Goal: Contribute content: Contribute content

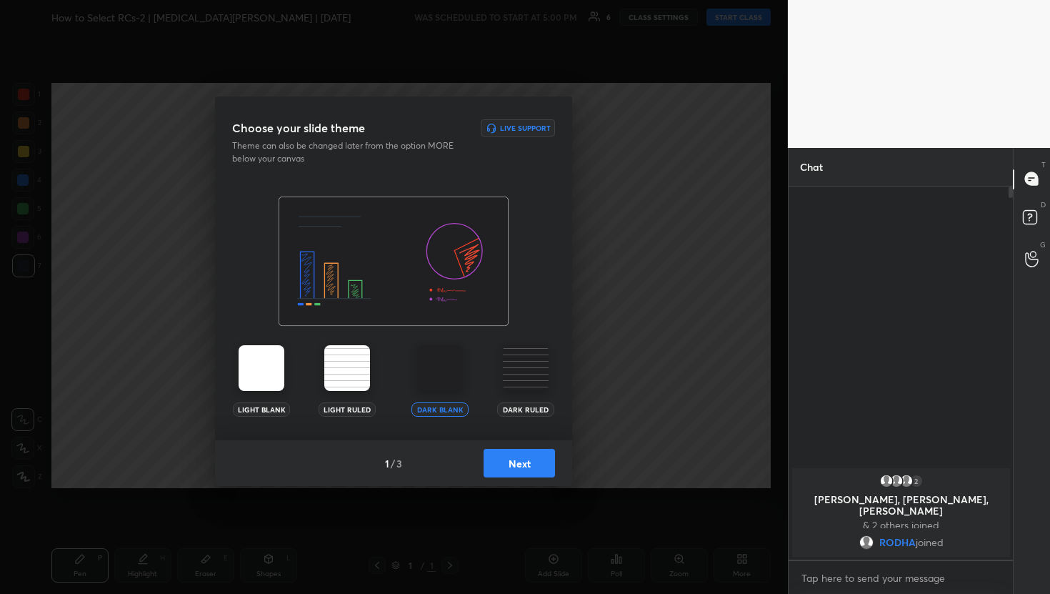
click at [519, 476] on button "Next" at bounding box center [519, 463] width 71 height 29
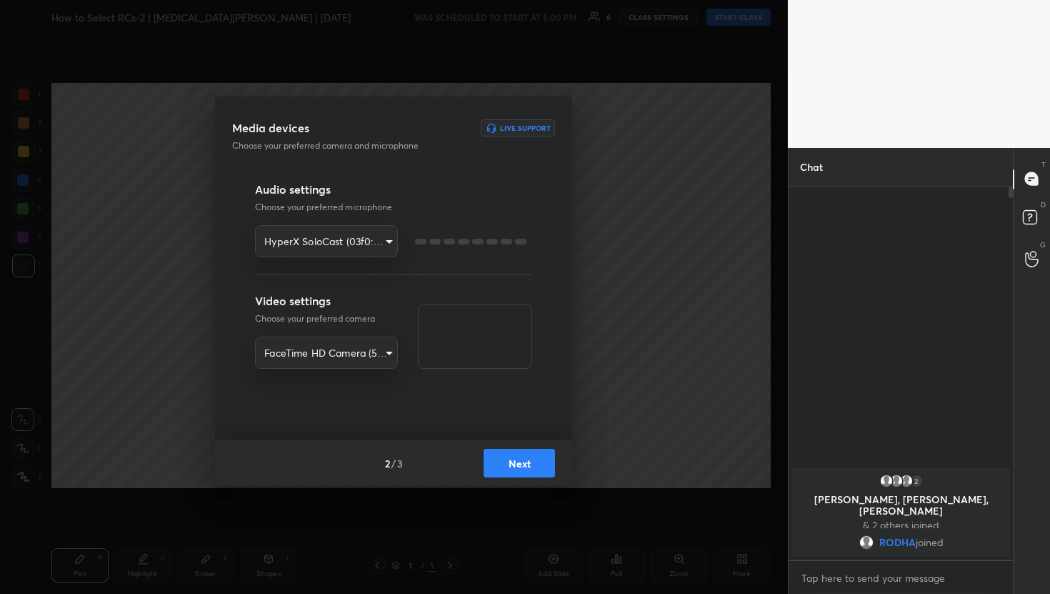
click at [516, 464] on button "Next" at bounding box center [519, 463] width 71 height 29
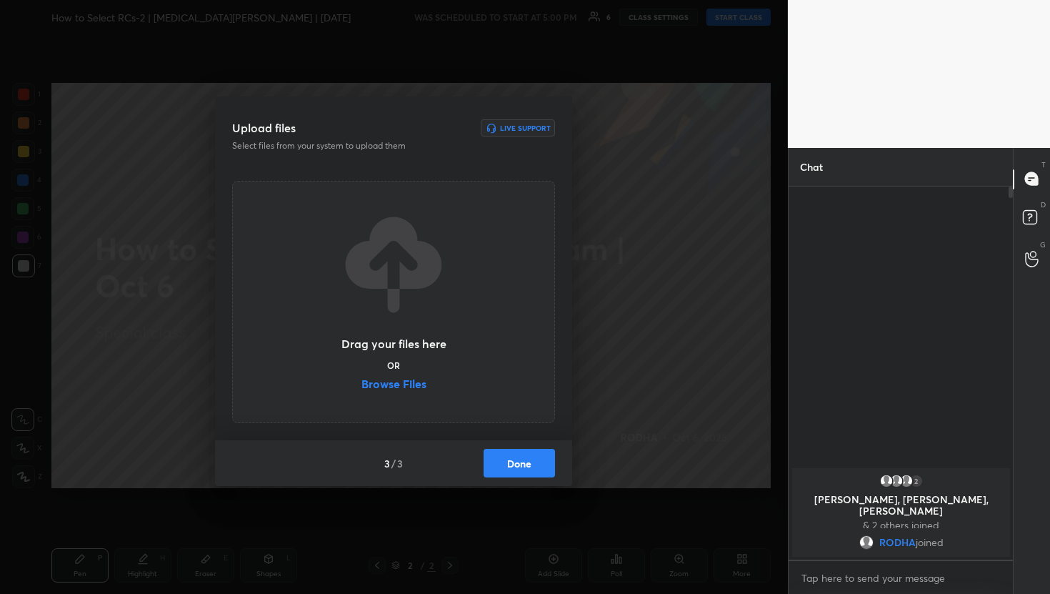
click at [400, 382] on label "Browse Files" at bounding box center [393, 385] width 65 height 15
click at [361, 382] on input "Browse Files" at bounding box center [361, 385] width 0 height 15
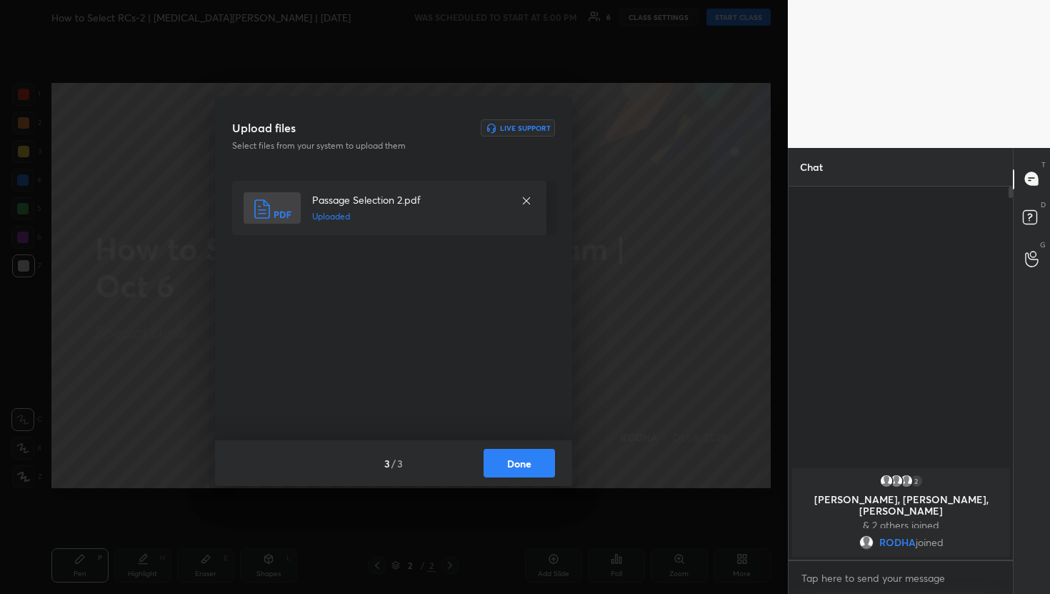
click at [521, 465] on button "Done" at bounding box center [519, 463] width 71 height 29
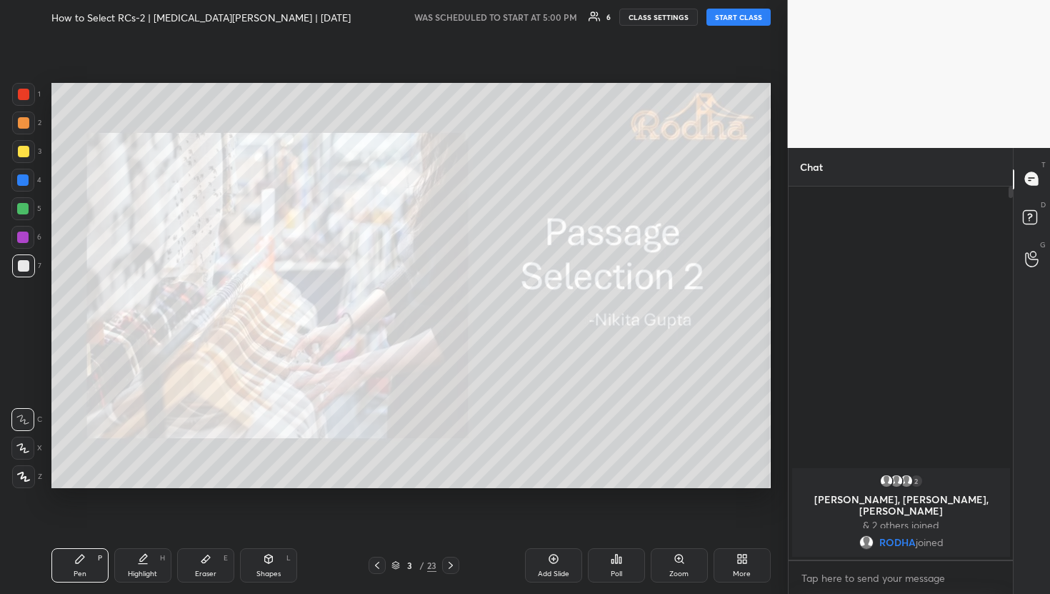
click at [729, 16] on button "START CLASS" at bounding box center [738, 17] width 64 height 17
type textarea "x"
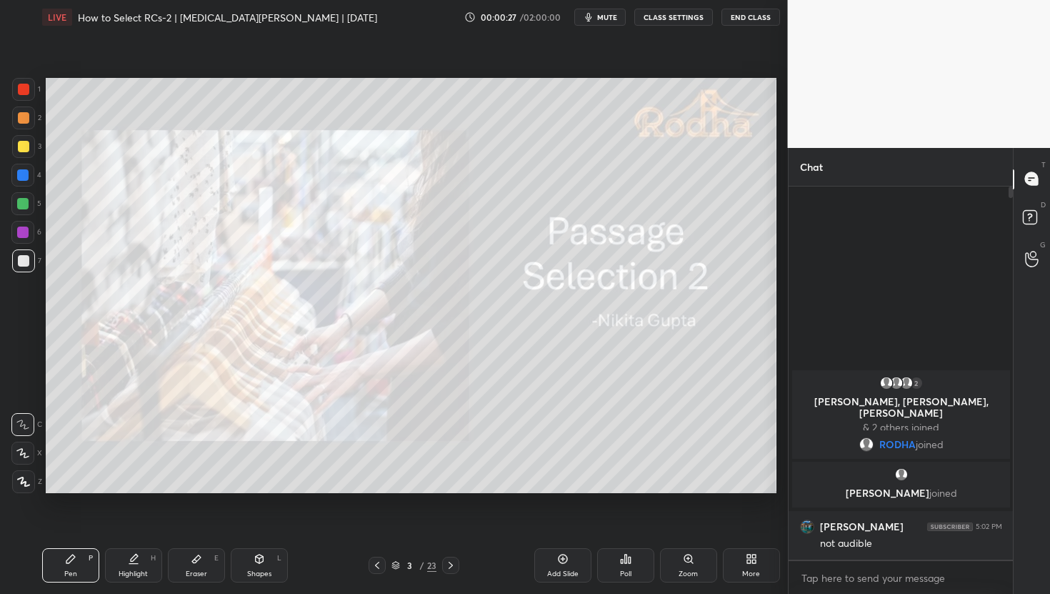
scroll to position [70930, 70701]
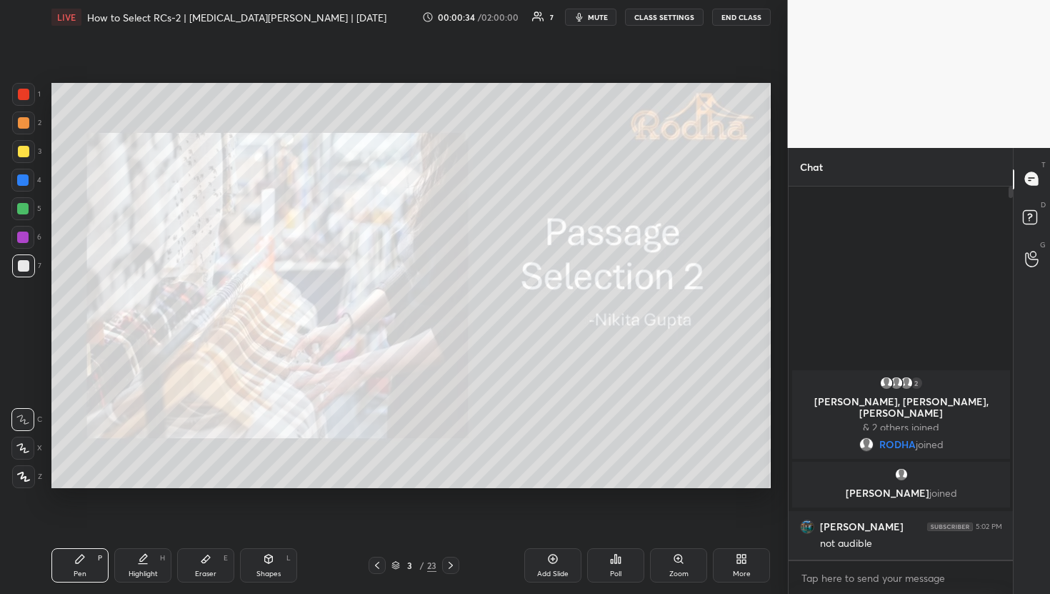
click at [862, 581] on body "1 2 3 4 5 6 7 R O A L C X Z Erase all C X Z LIVE How to Select RCs-2 | [MEDICAL…" at bounding box center [525, 297] width 1050 height 594
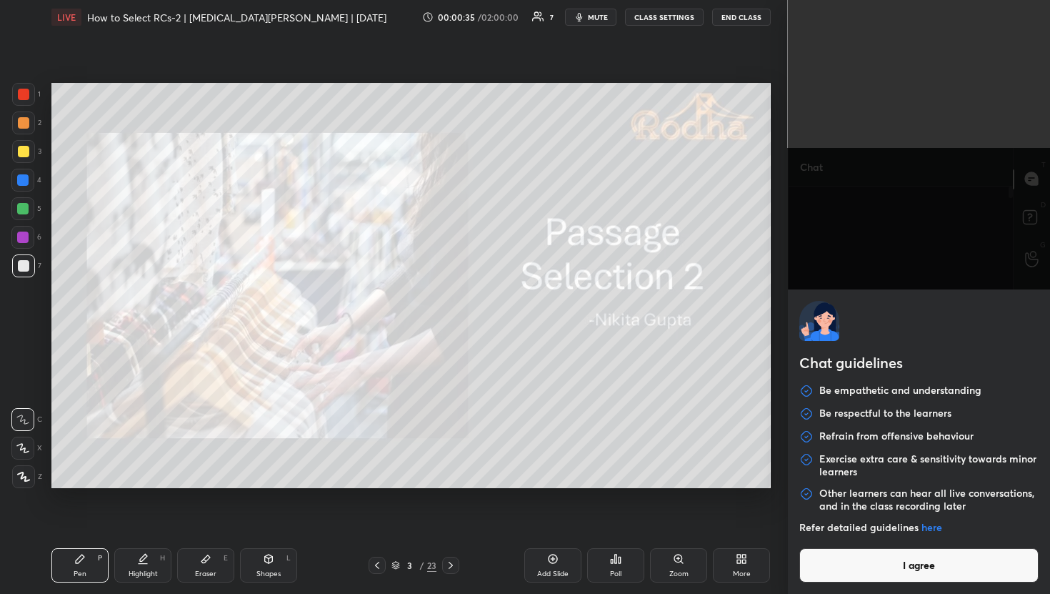
click at [862, 581] on button "I agree" at bounding box center [919, 565] width 240 height 34
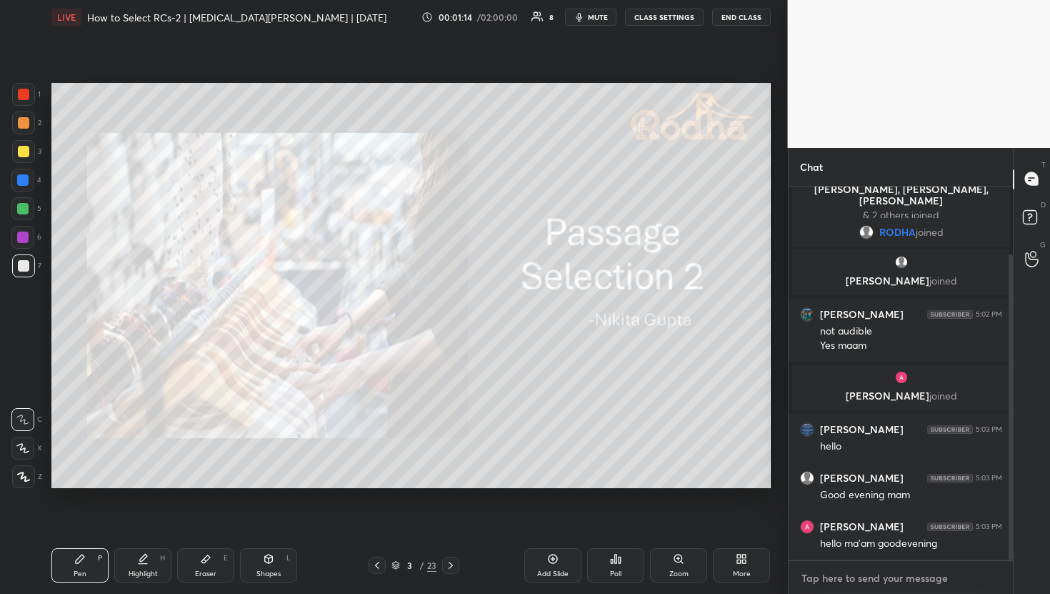
scroll to position [84, 0]
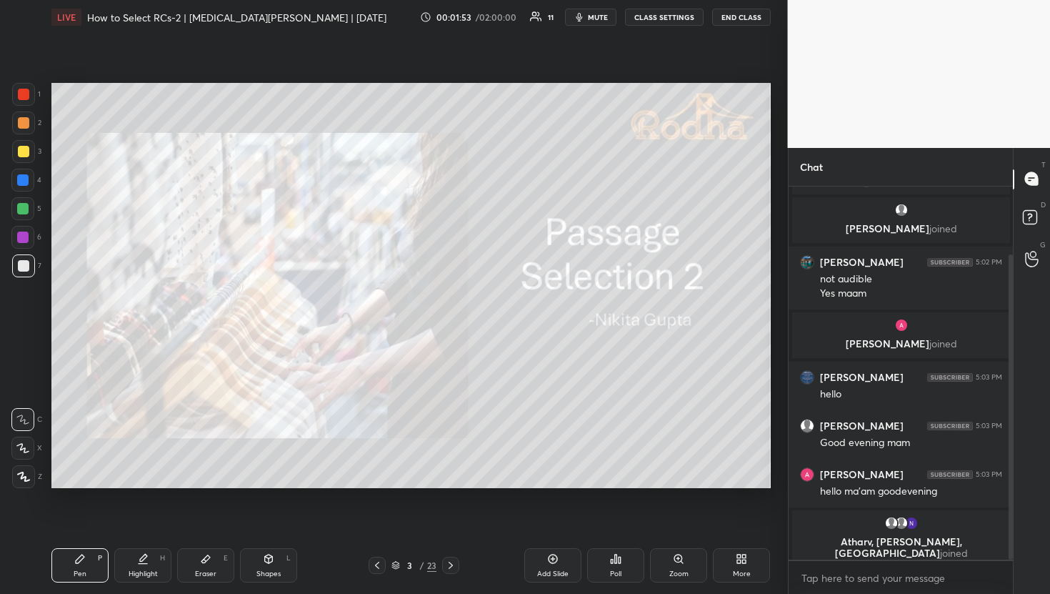
type textarea "x"
click at [456, 567] on div at bounding box center [450, 564] width 17 height 17
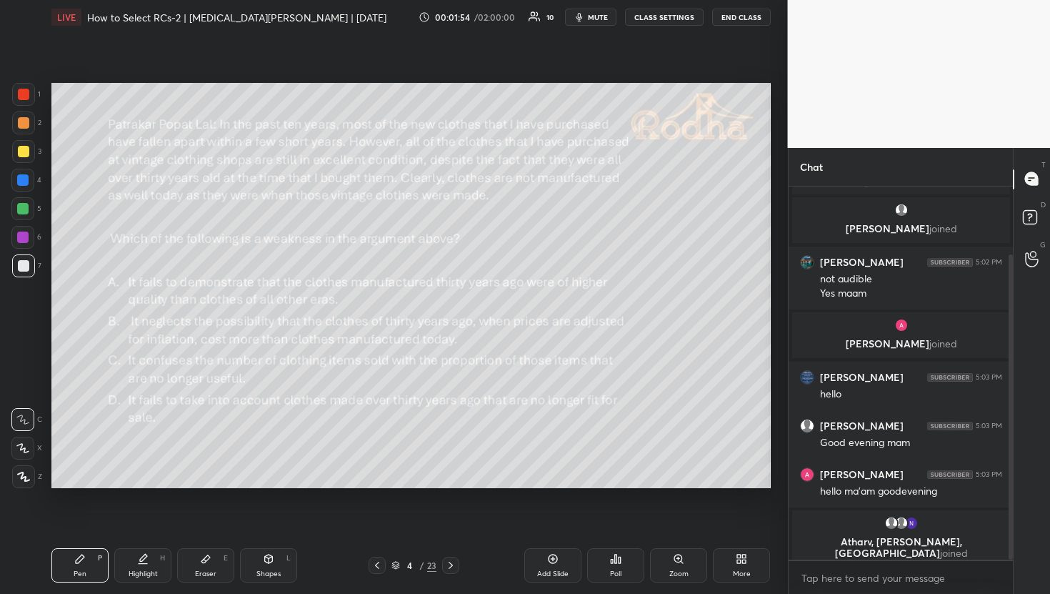
click at [456, 567] on div at bounding box center [450, 564] width 17 height 17
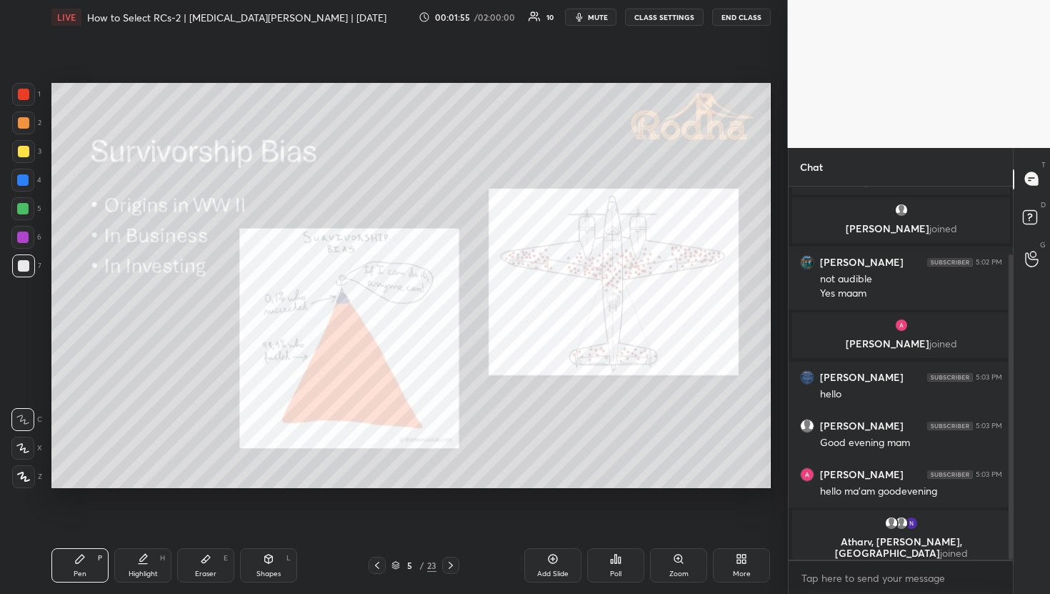
click at [456, 567] on div at bounding box center [450, 564] width 17 height 17
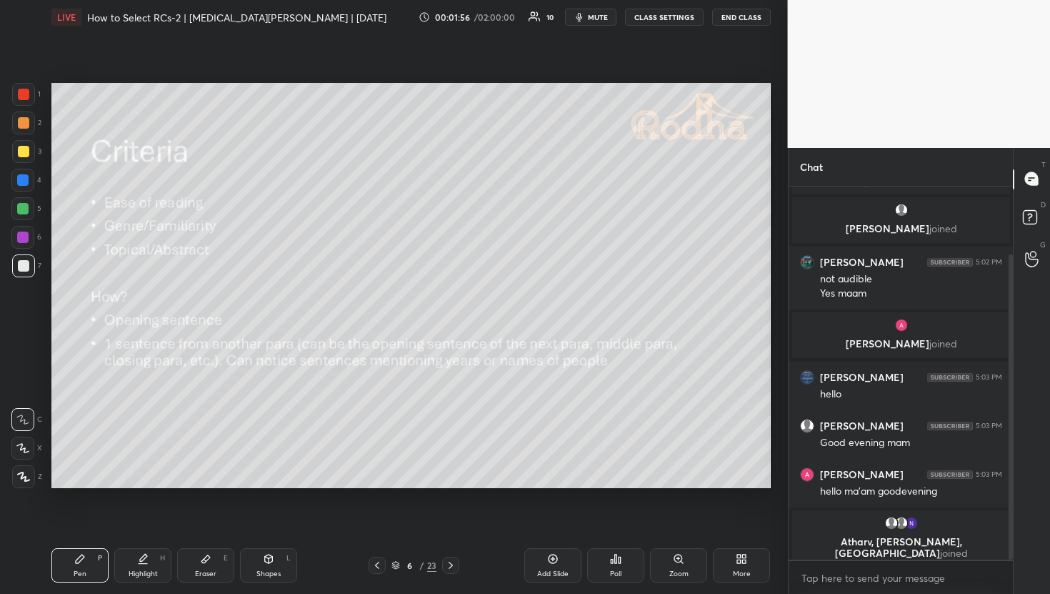
scroll to position [132, 0]
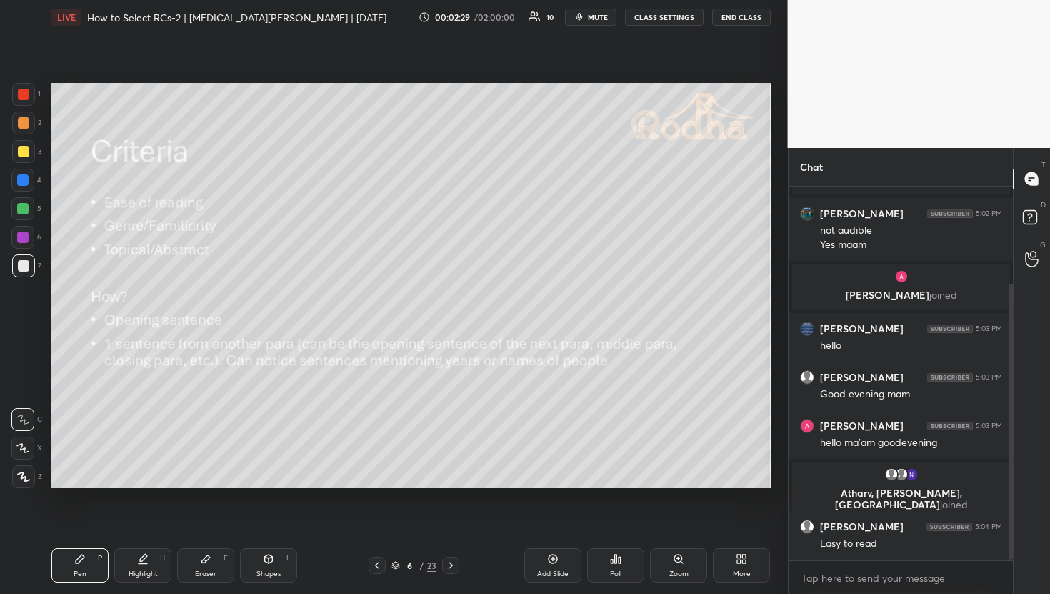
click at [30, 118] on div at bounding box center [23, 122] width 23 height 23
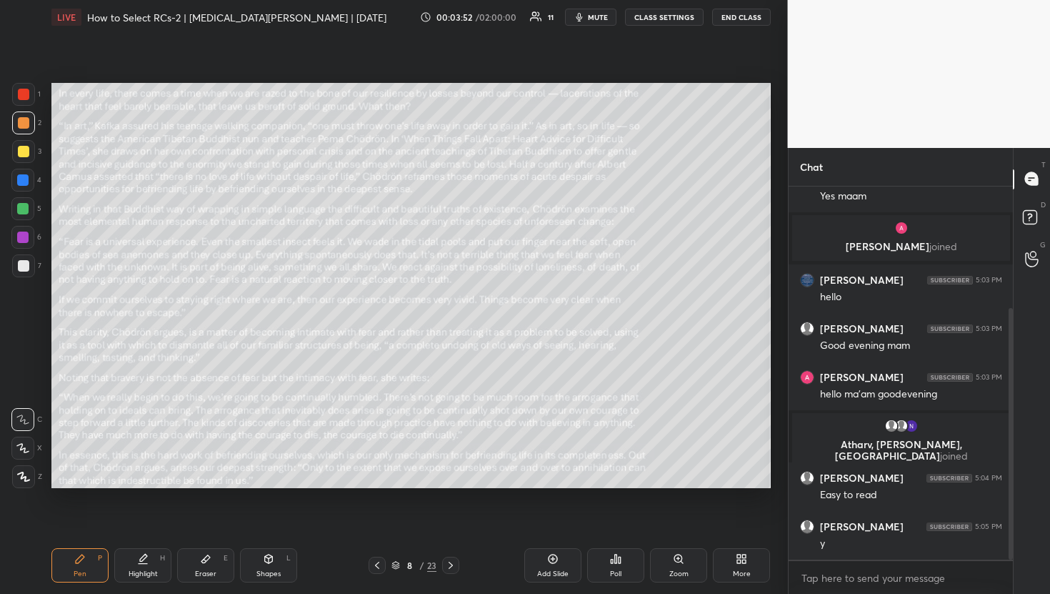
click at [616, 567] on div "Poll" at bounding box center [615, 565] width 57 height 34
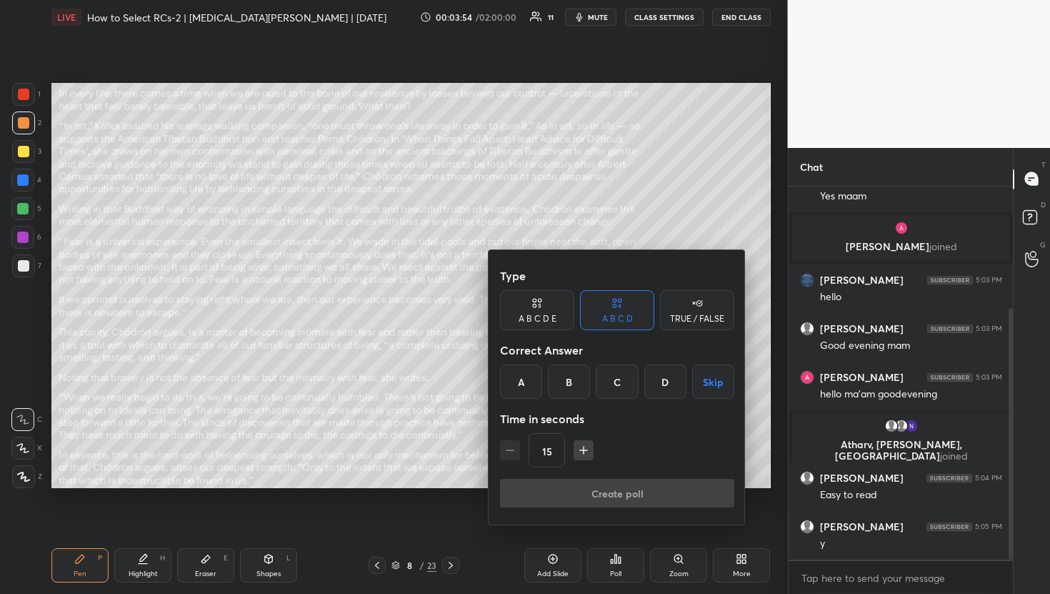
click at [706, 314] on div "TRUE / FALSE" at bounding box center [697, 318] width 54 height 9
click at [584, 449] on icon "button" at bounding box center [584, 449] width 0 height 7
click at [518, 454] on button "button" at bounding box center [510, 450] width 20 height 20
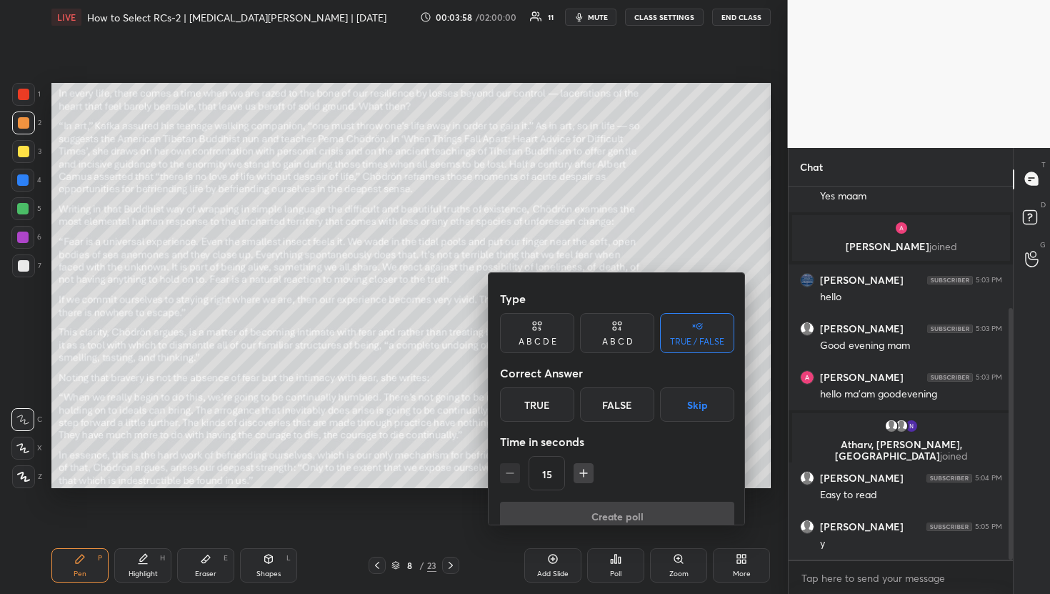
click at [551, 456] on input "15" at bounding box center [546, 473] width 35 height 34
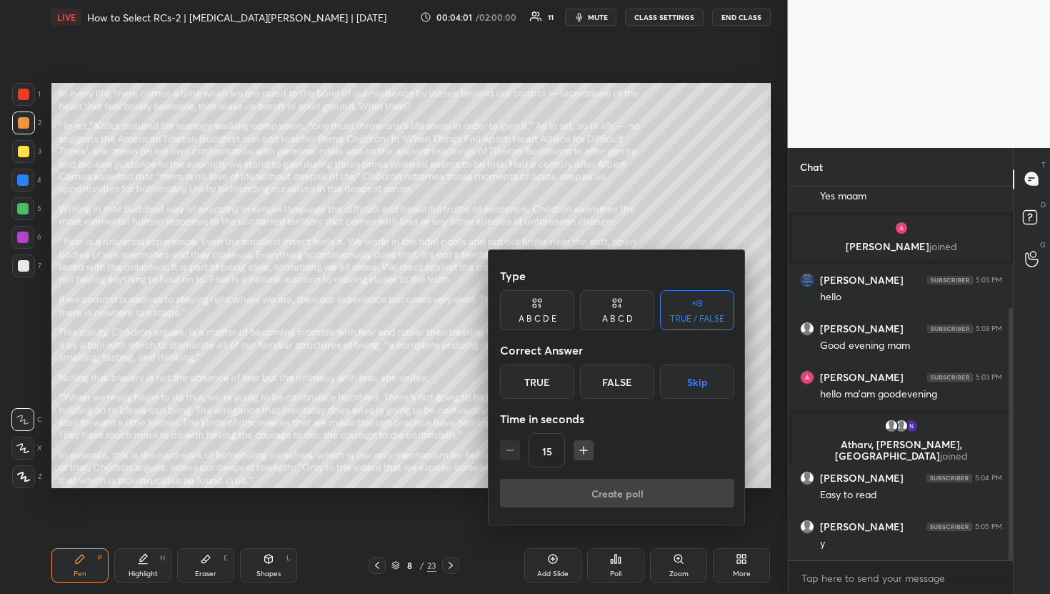
click at [579, 451] on icon "button" at bounding box center [583, 450] width 14 height 14
type input "30"
click at [531, 390] on div "True" at bounding box center [537, 381] width 74 height 34
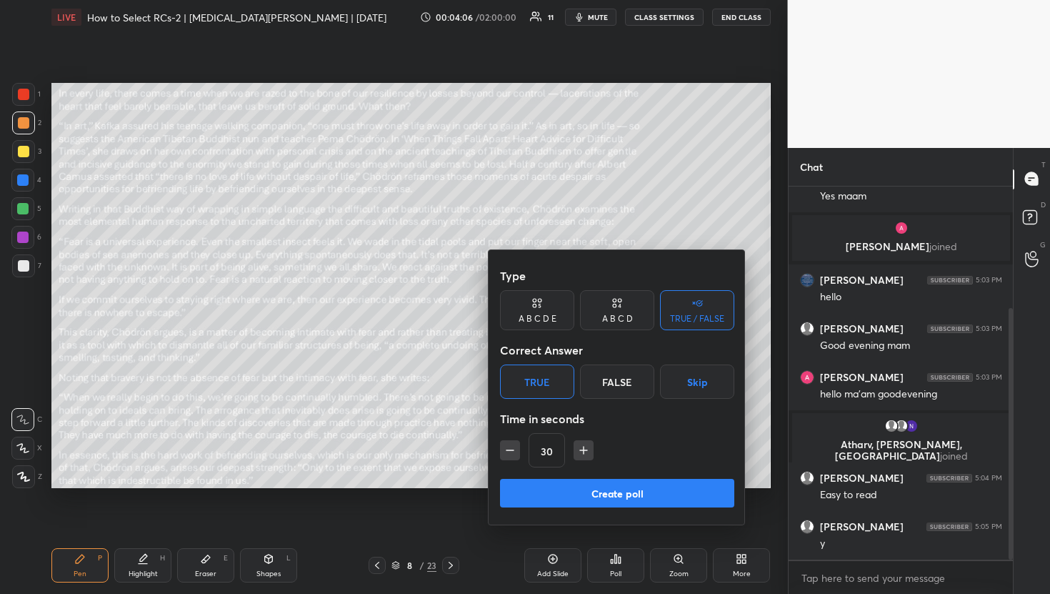
click at [706, 385] on button "Skip" at bounding box center [697, 381] width 74 height 34
click at [641, 502] on button "Create poll" at bounding box center [617, 493] width 234 height 29
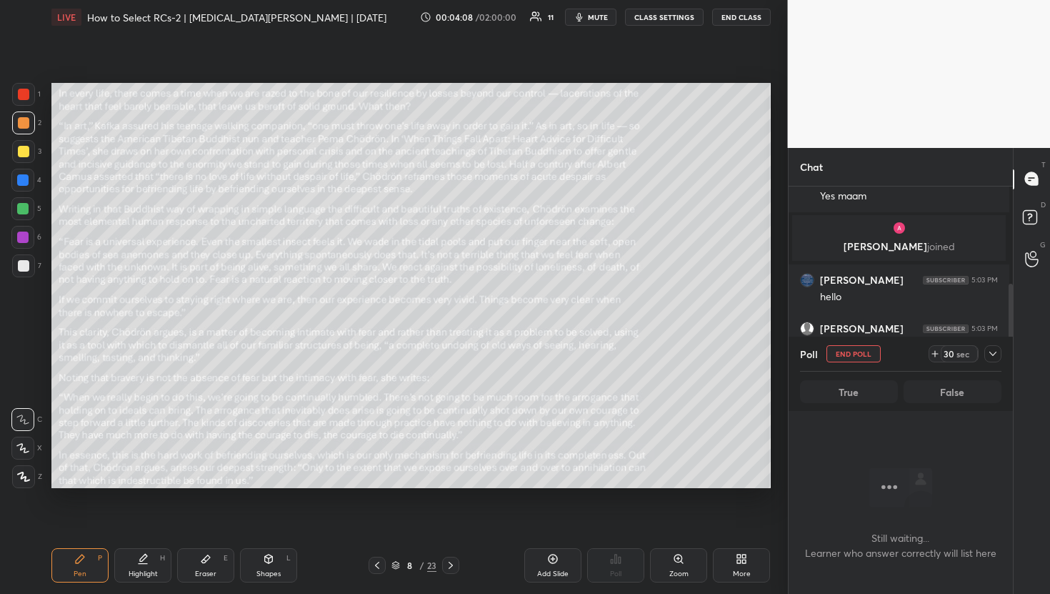
scroll to position [0, 0]
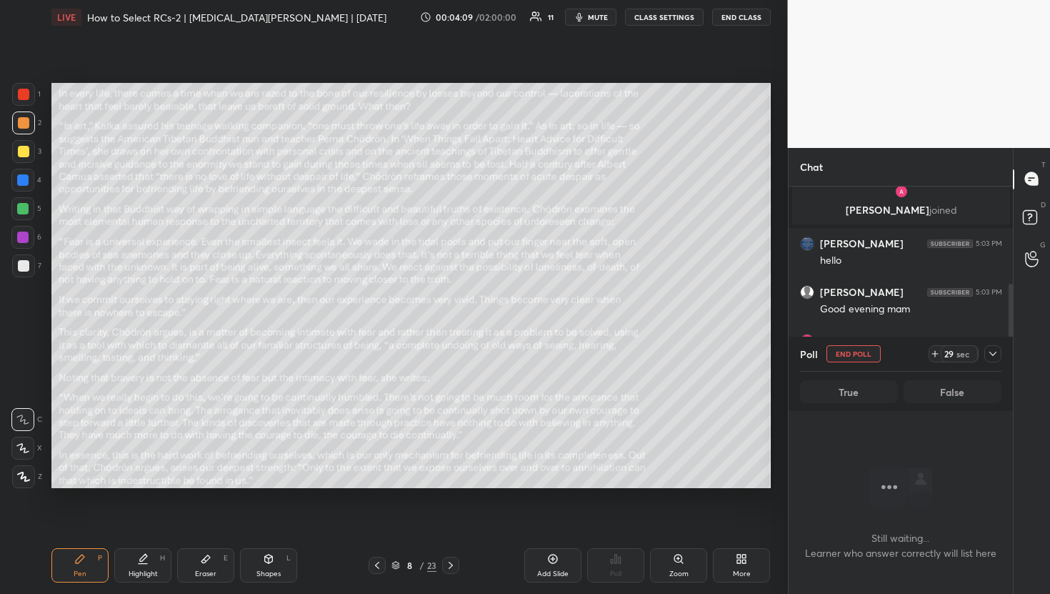
click at [993, 356] on icon at bounding box center [992, 353] width 11 height 11
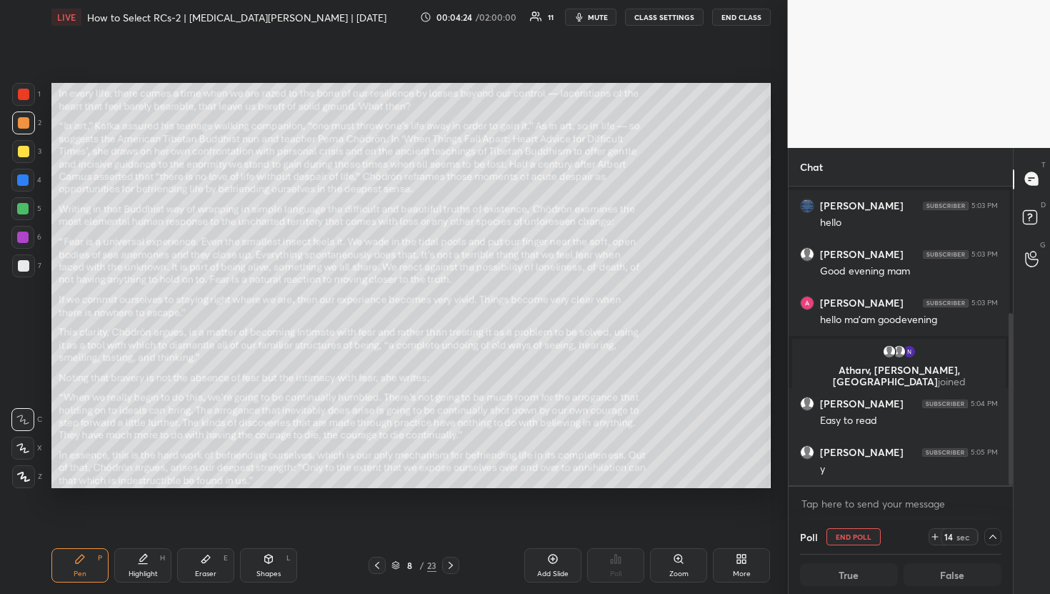
scroll to position [271, 0]
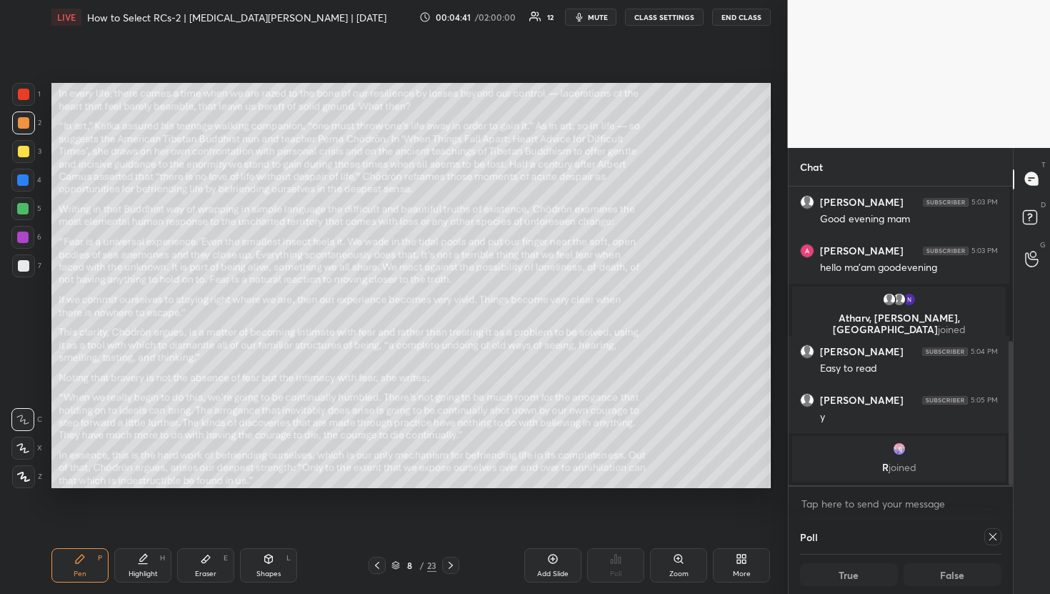
click at [984, 535] on div at bounding box center [992, 536] width 17 height 17
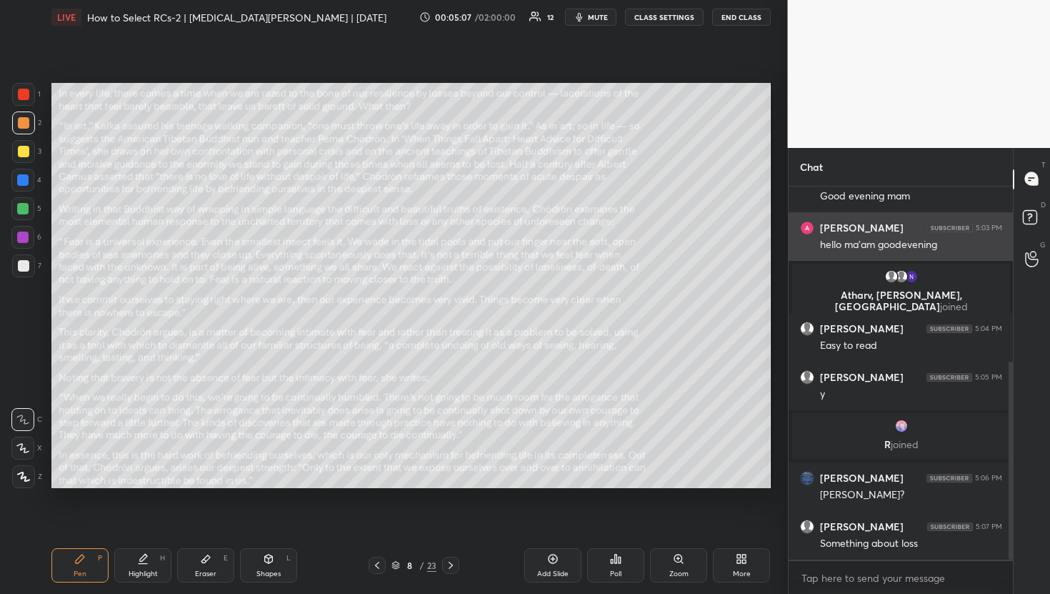
scroll to position [382, 0]
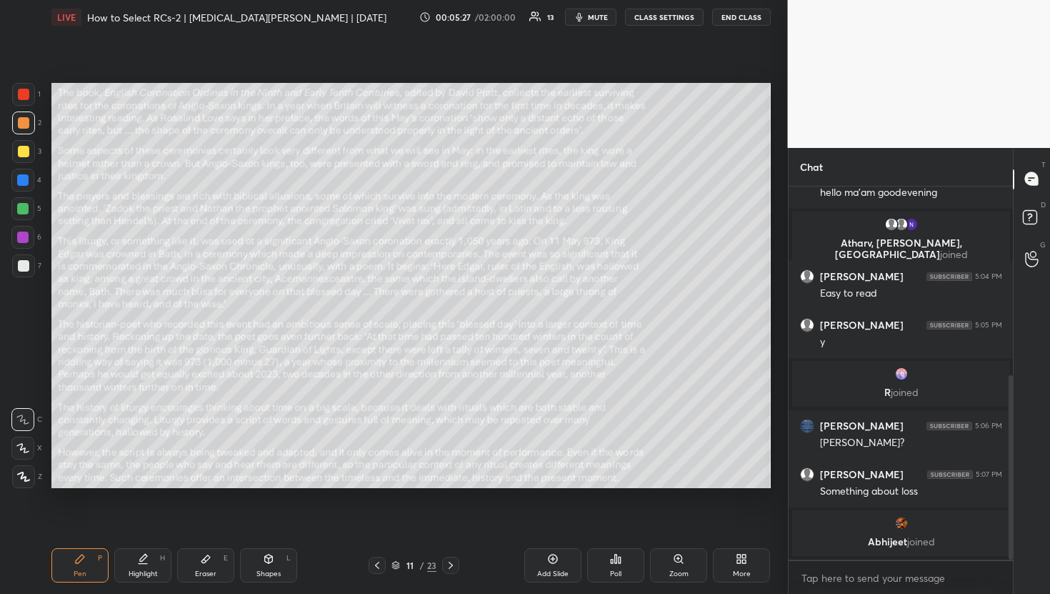
click at [620, 574] on div "Poll" at bounding box center [615, 573] width 11 height 7
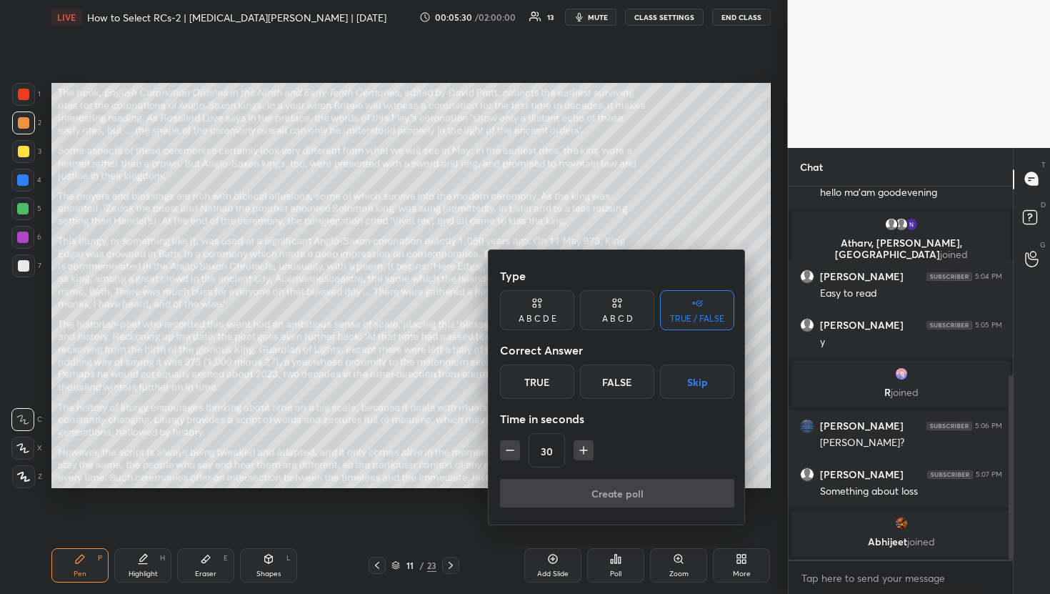
click at [725, 387] on button "Skip" at bounding box center [697, 381] width 74 height 34
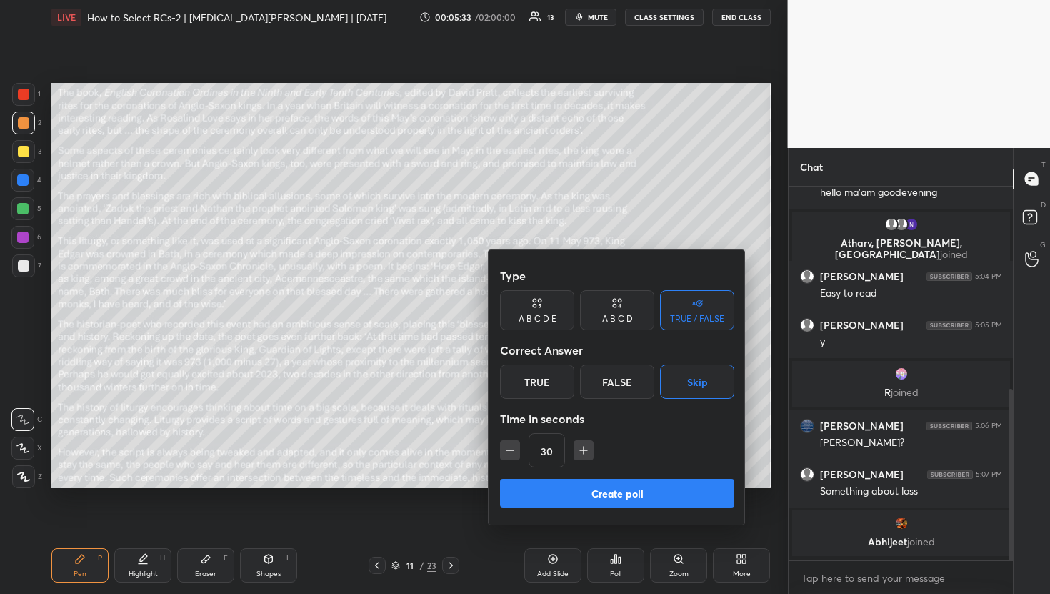
scroll to position [442, 0]
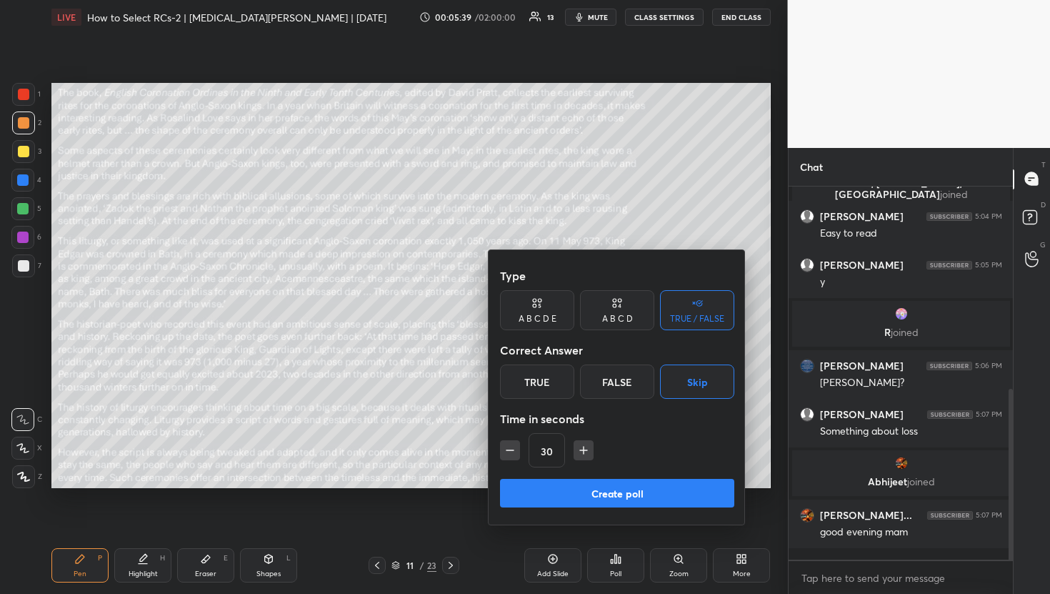
click at [675, 494] on button "Create poll" at bounding box center [617, 493] width 234 height 29
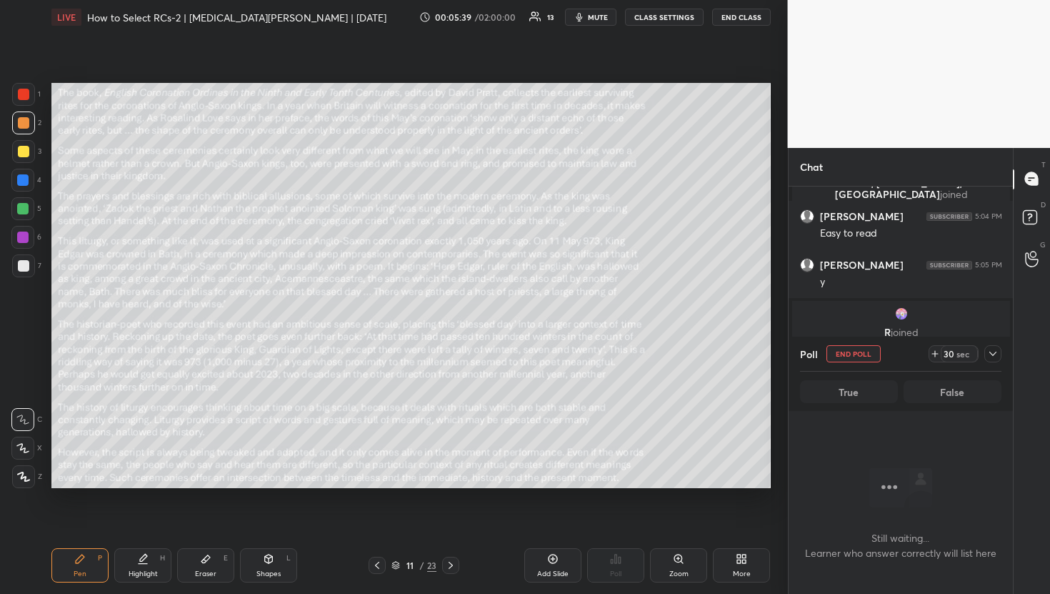
scroll to position [369, 0]
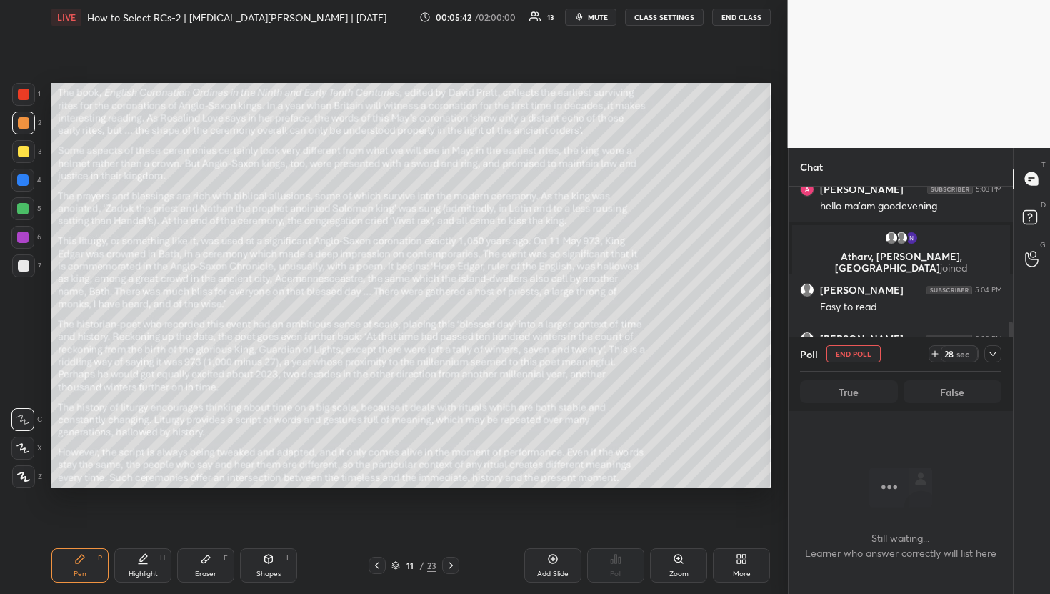
click at [992, 351] on icon at bounding box center [992, 353] width 11 height 11
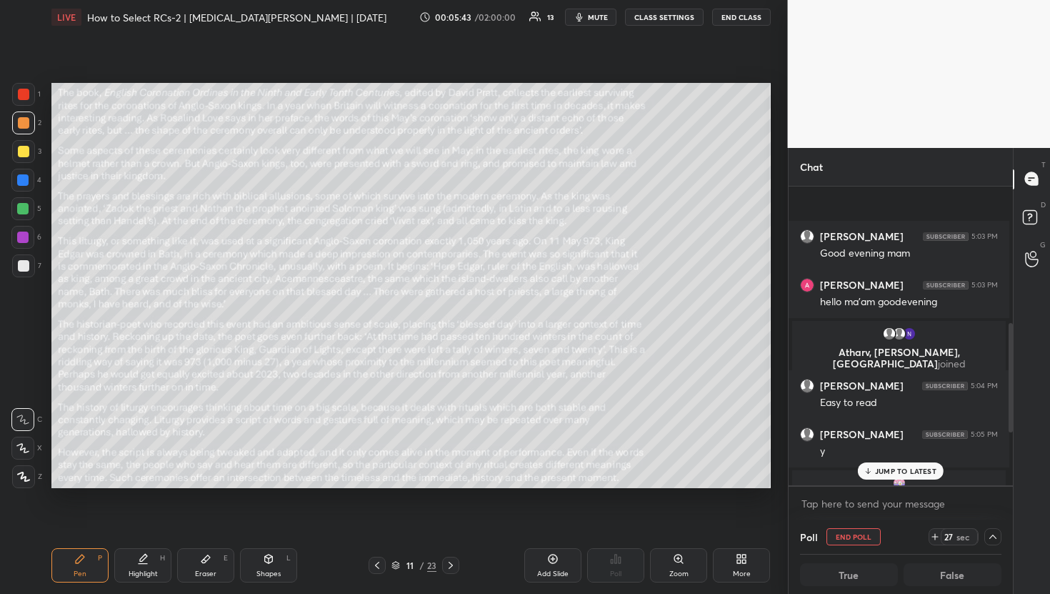
scroll to position [516, 0]
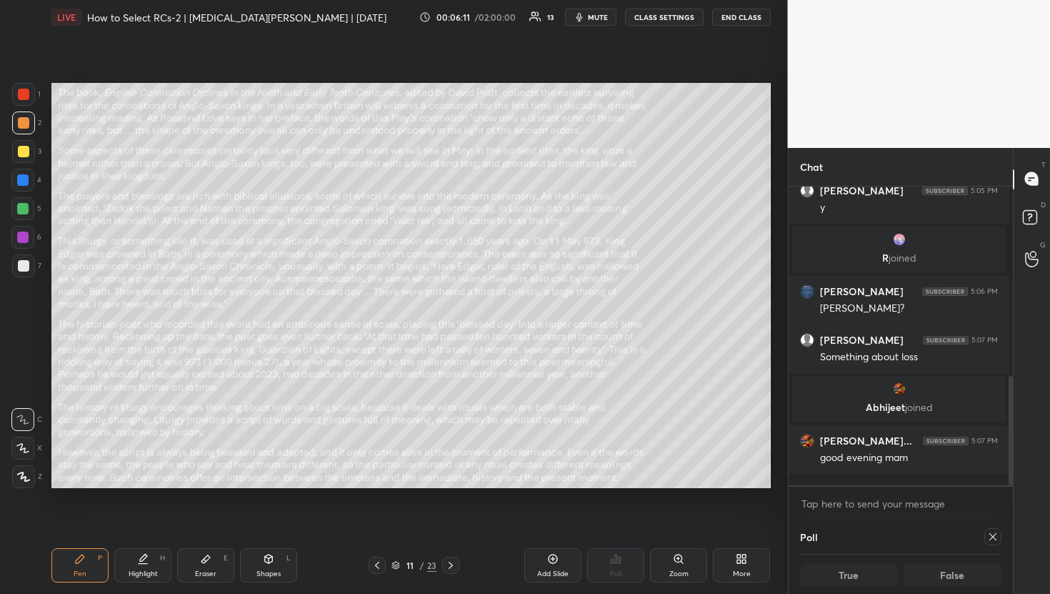
click at [991, 538] on icon at bounding box center [992, 536] width 11 height 11
type textarea "x"
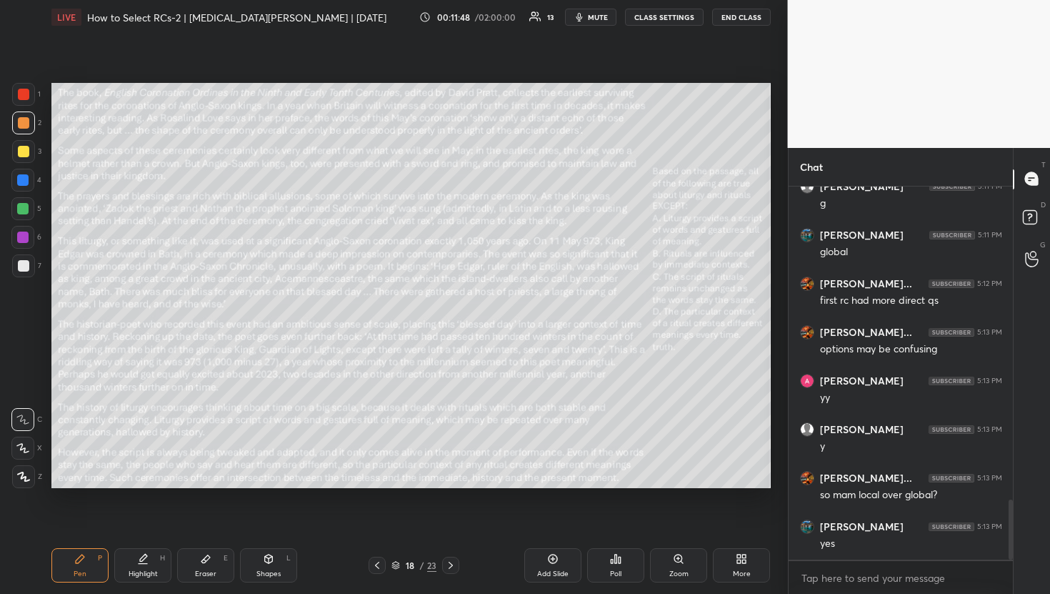
scroll to position [1948, 0]
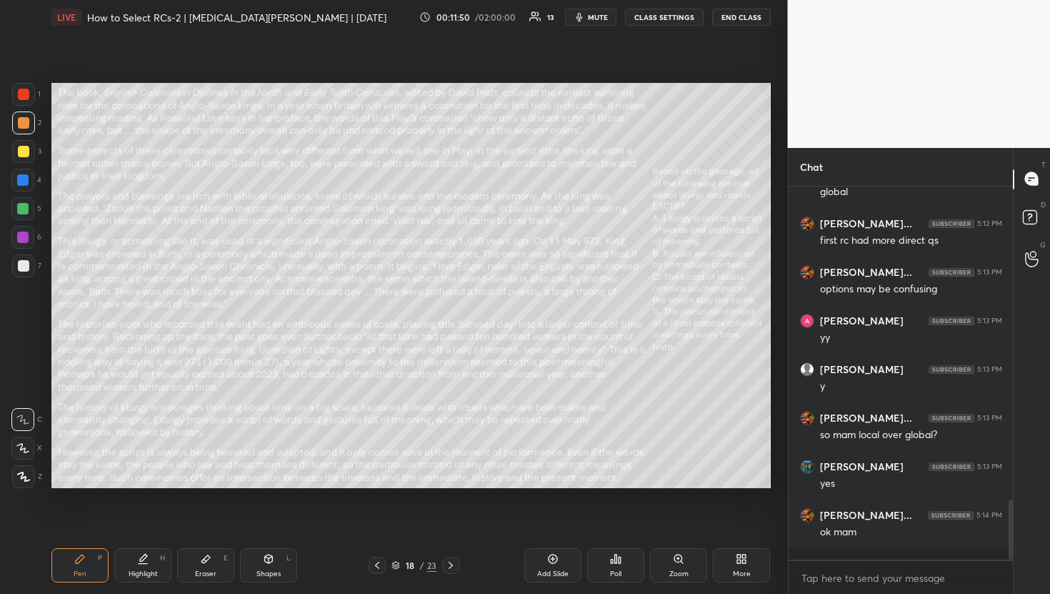
click at [621, 572] on div "Poll" at bounding box center [615, 573] width 11 height 7
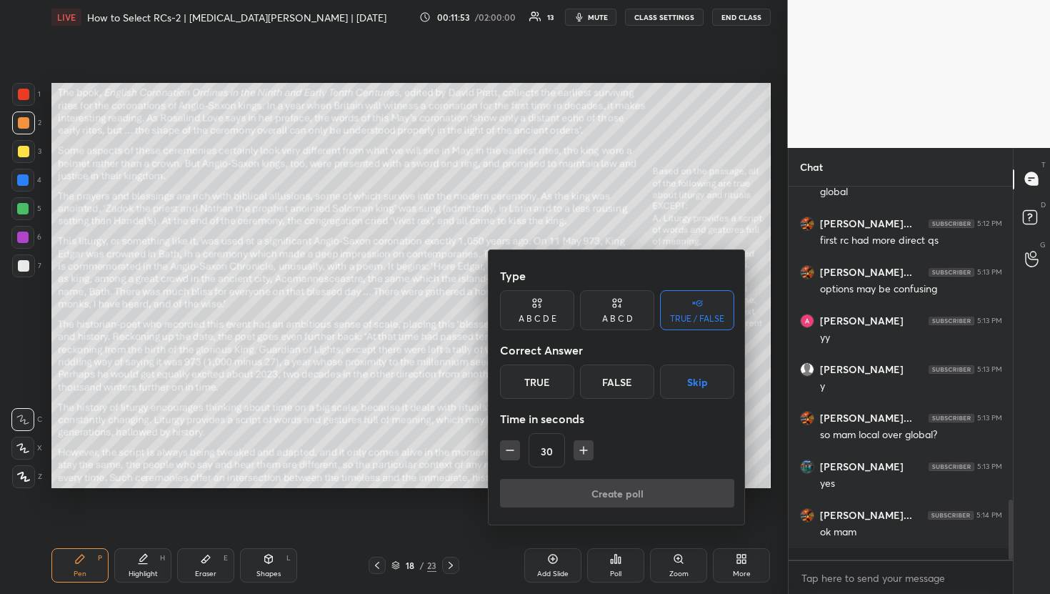
click at [698, 375] on button "Skip" at bounding box center [697, 381] width 74 height 34
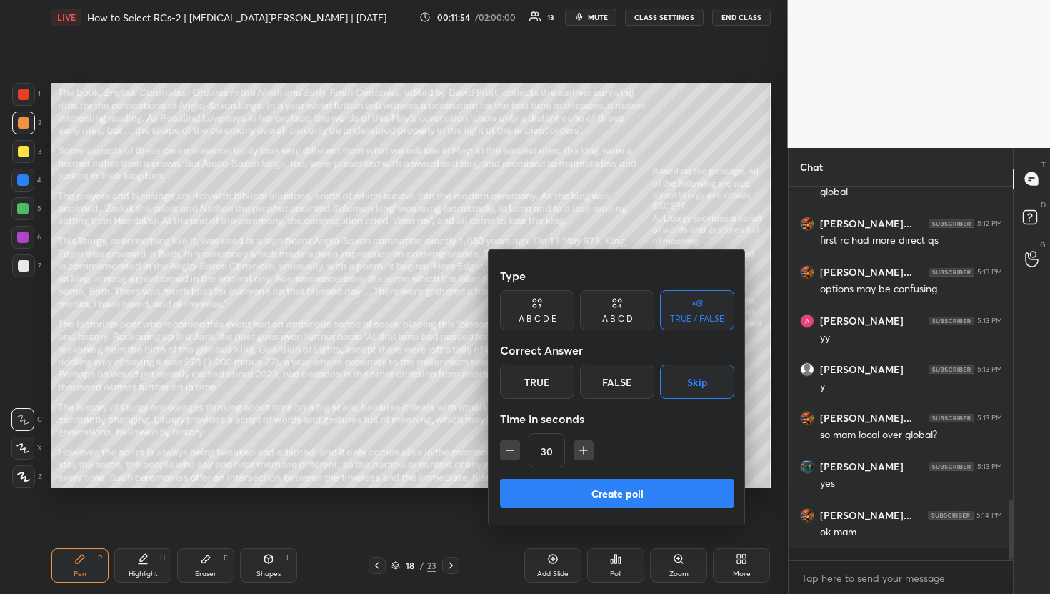
click at [587, 446] on icon "button" at bounding box center [583, 450] width 14 height 14
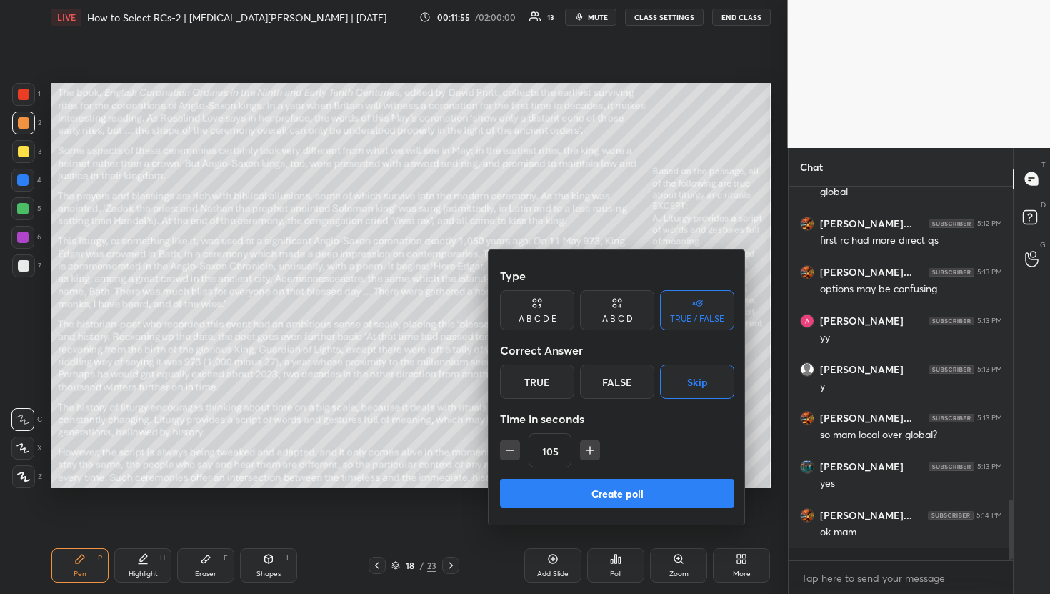
click at [587, 446] on icon "button" at bounding box center [590, 450] width 14 height 14
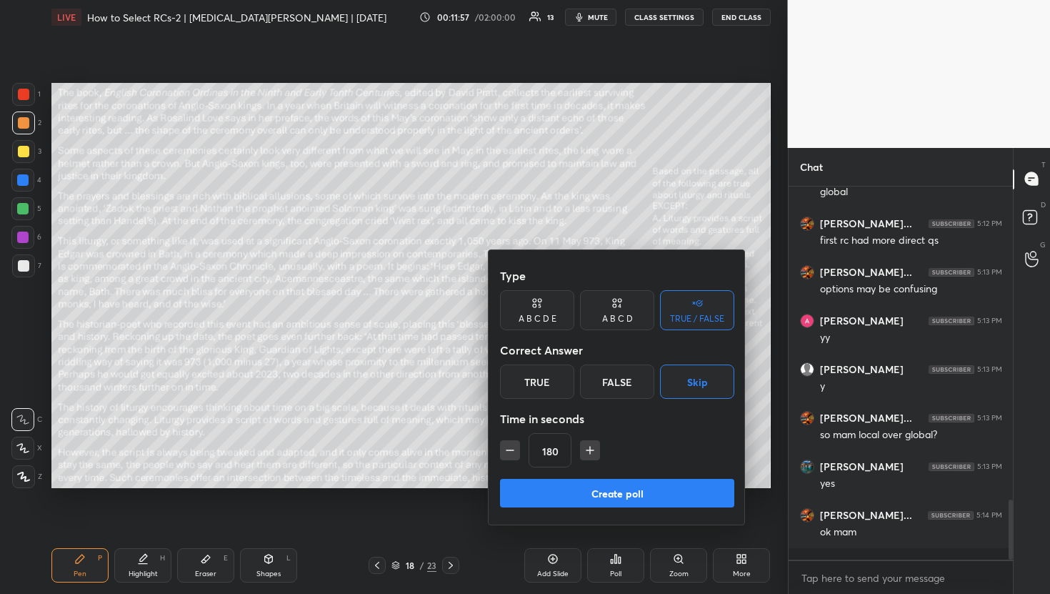
click at [587, 446] on icon "button" at bounding box center [590, 450] width 14 height 14
type input "240"
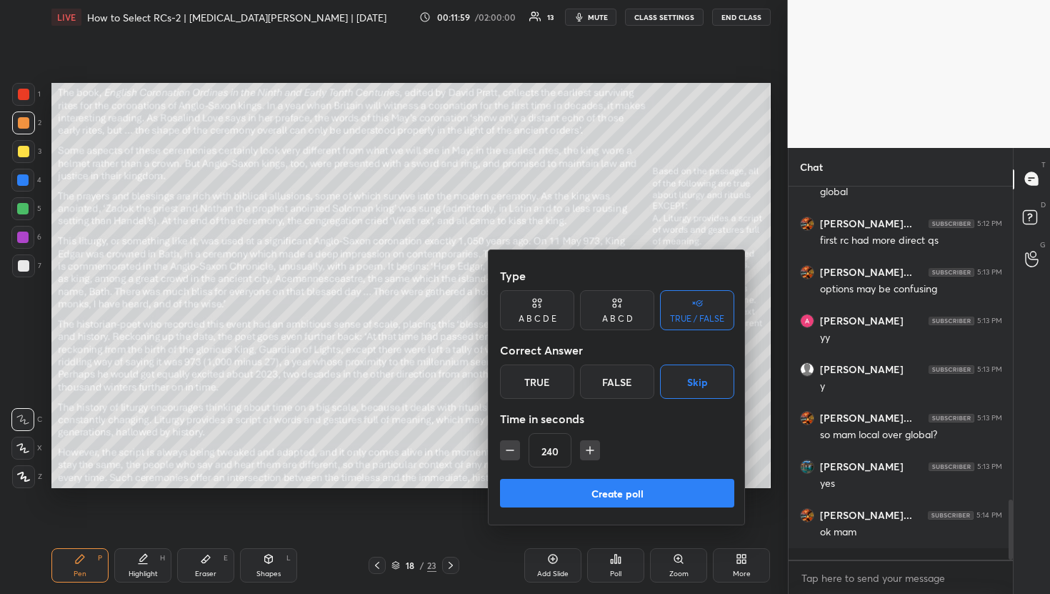
click at [587, 501] on button "Create poll" at bounding box center [617, 493] width 234 height 29
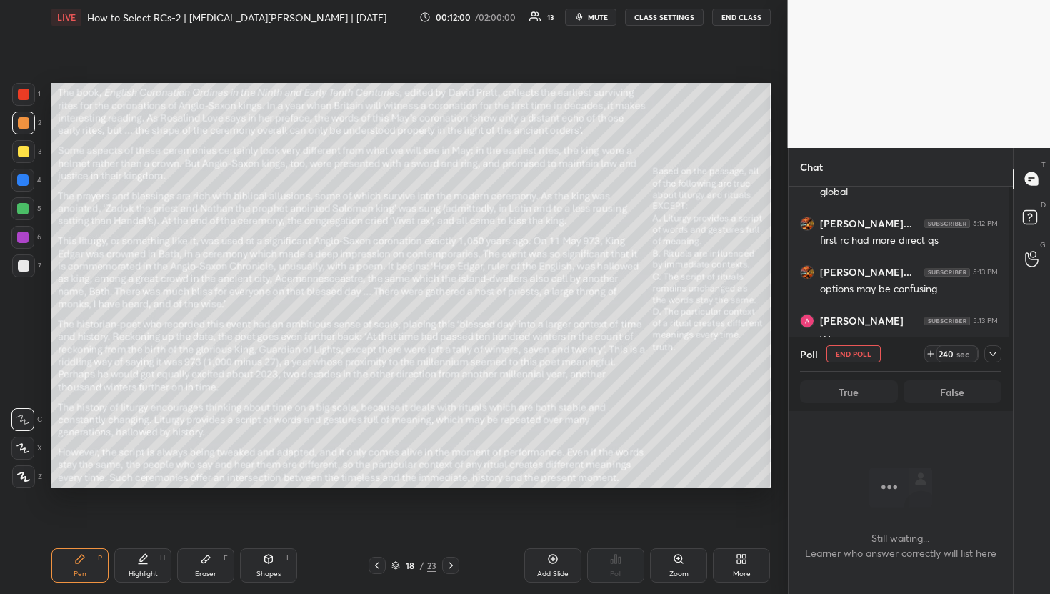
scroll to position [329, 220]
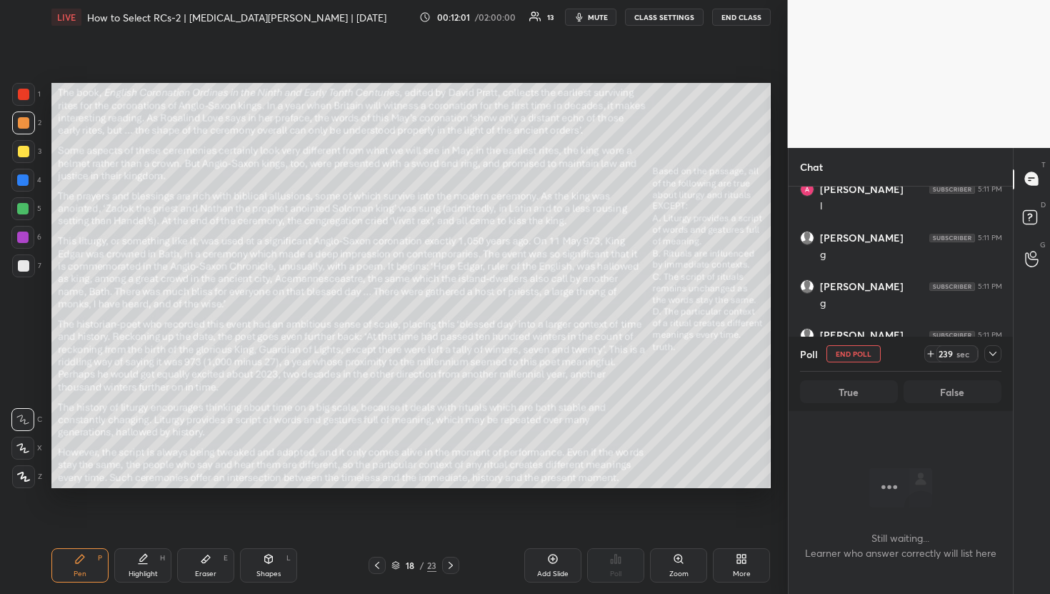
click at [593, 16] on span "mute" at bounding box center [598, 17] width 20 height 10
click at [996, 346] on div at bounding box center [992, 353] width 17 height 17
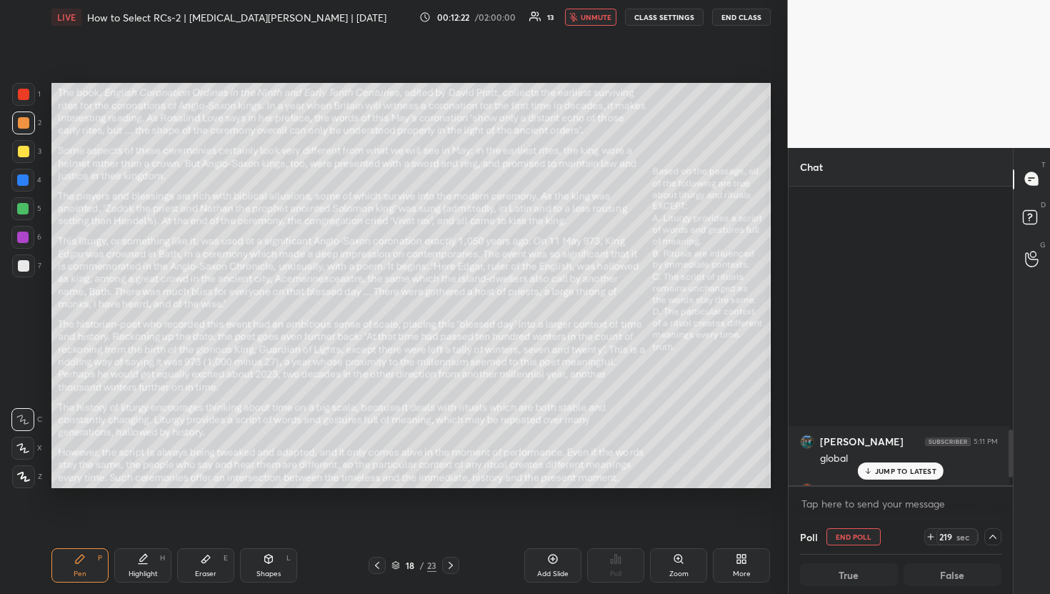
scroll to position [1723, 0]
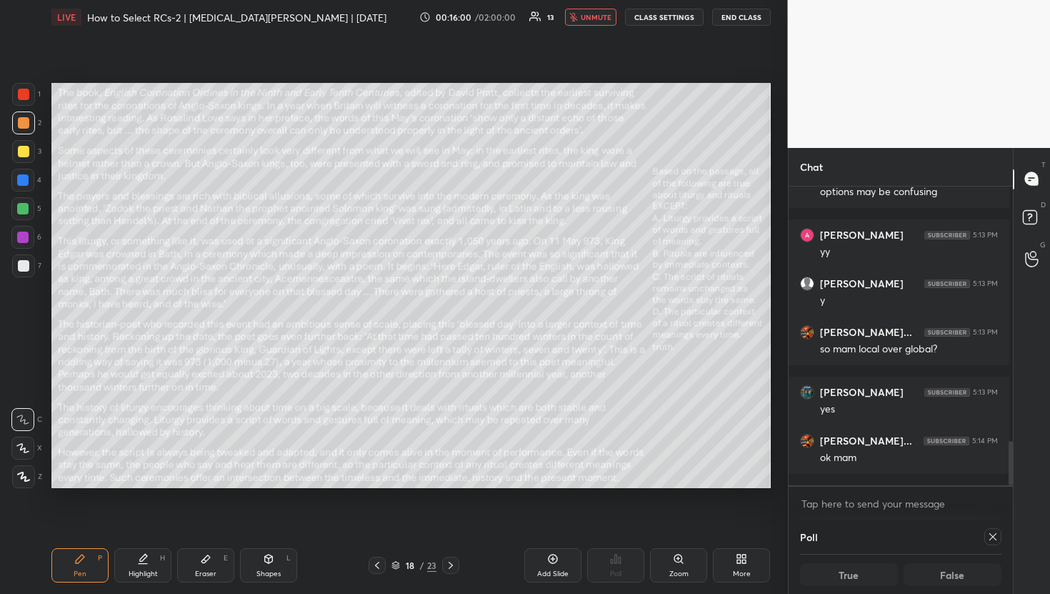
click at [606, 17] on span "unmute" at bounding box center [596, 17] width 31 height 10
click at [989, 538] on icon at bounding box center [992, 536] width 7 height 7
type textarea "x"
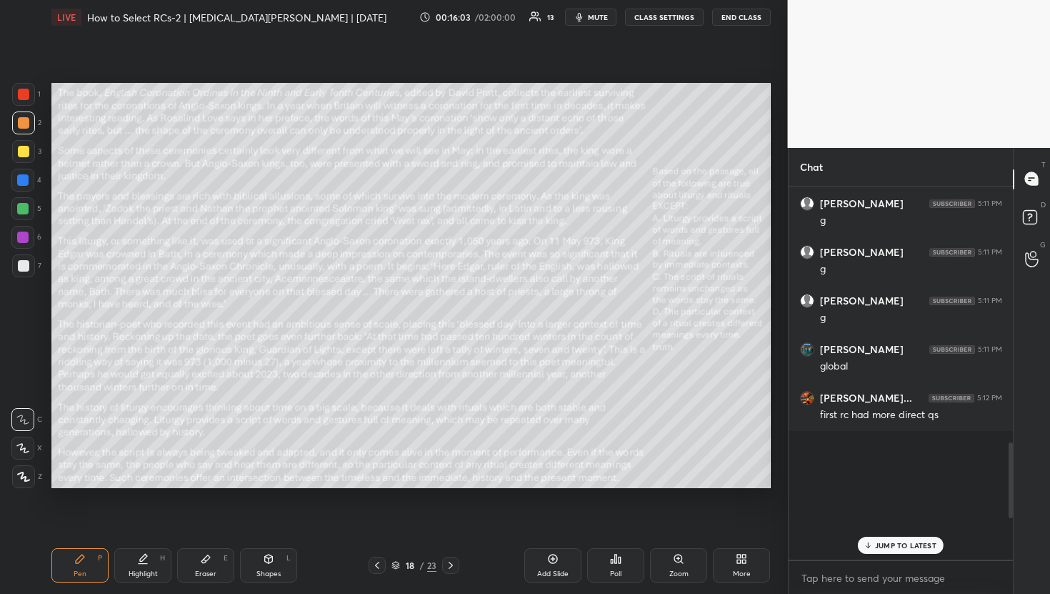
scroll to position [1270, 0]
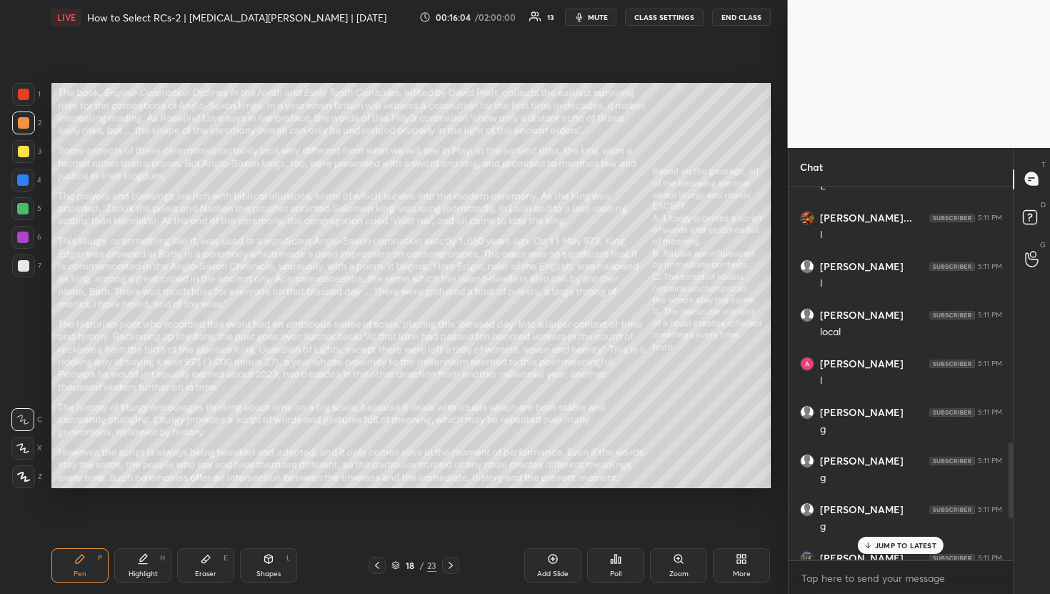
click at [624, 561] on div "Poll" at bounding box center [615, 565] width 57 height 34
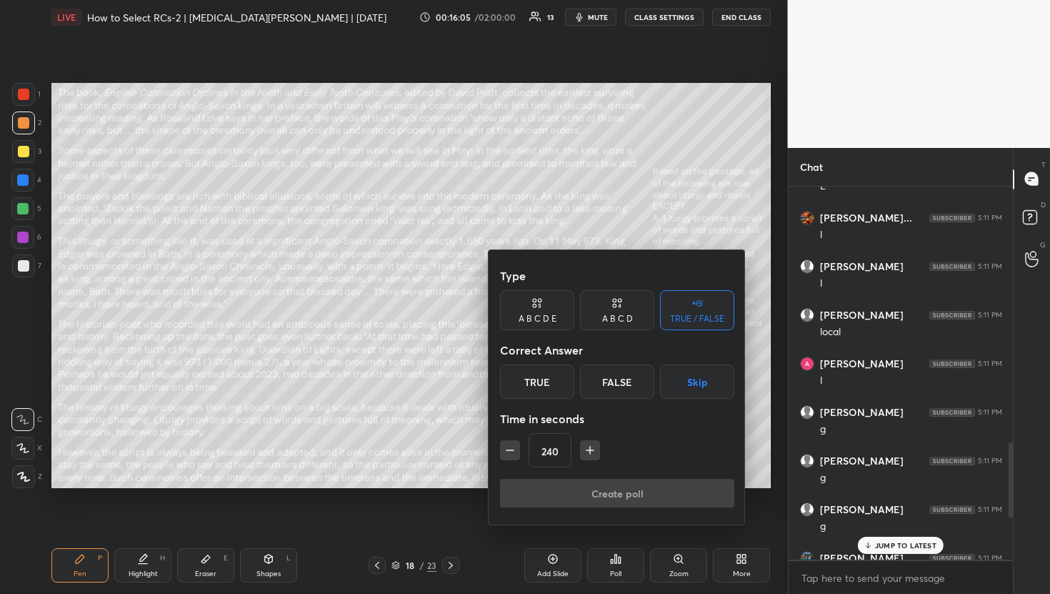
click at [689, 384] on button "Skip" at bounding box center [697, 381] width 74 height 34
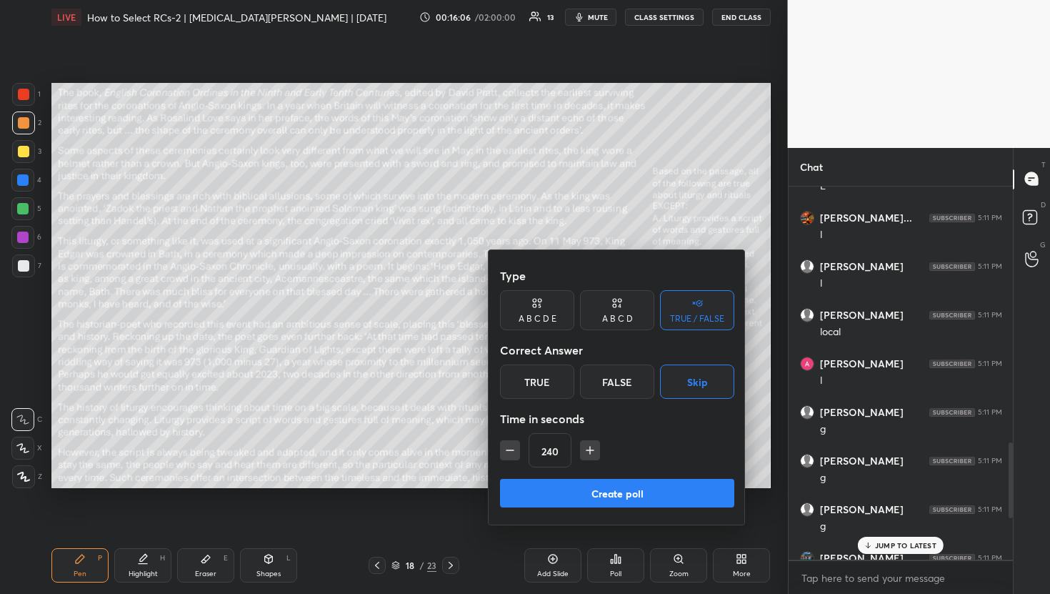
click at [511, 455] on icon "button" at bounding box center [510, 450] width 14 height 14
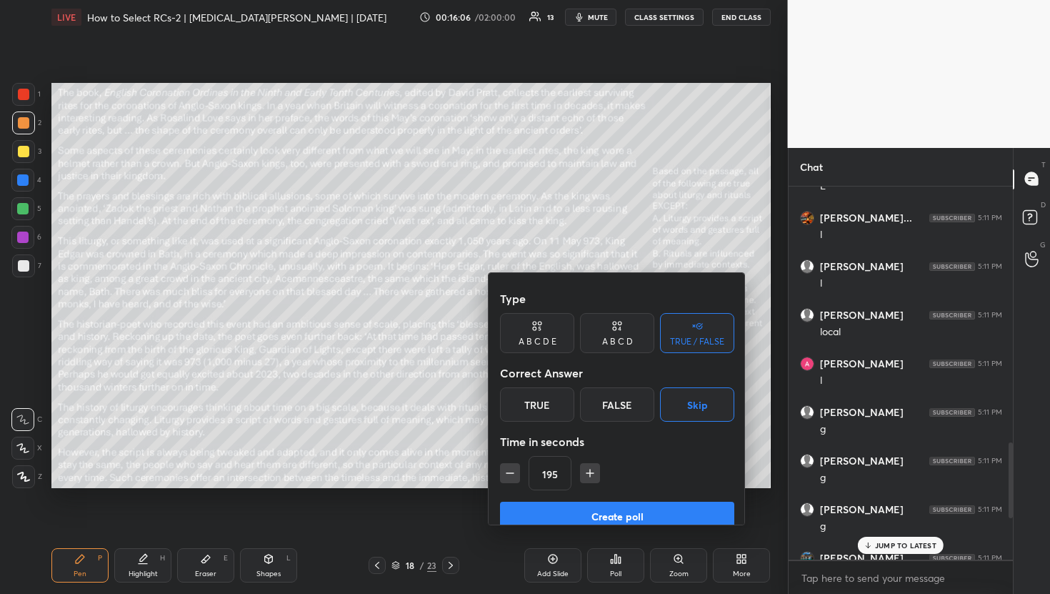
click at [511, 466] on icon "button" at bounding box center [510, 473] width 14 height 14
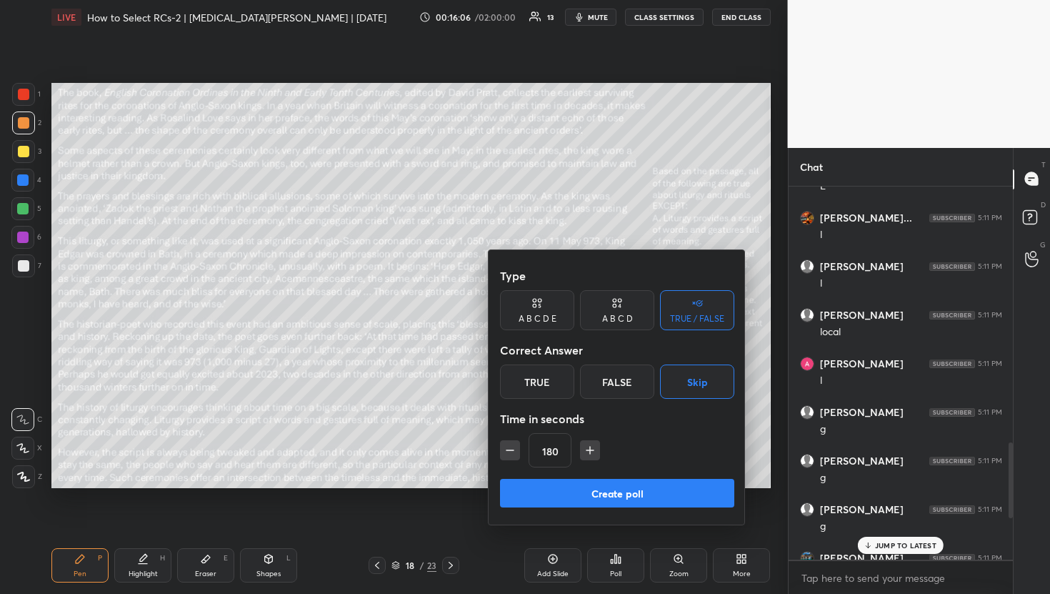
click at [511, 455] on icon "button" at bounding box center [510, 450] width 14 height 14
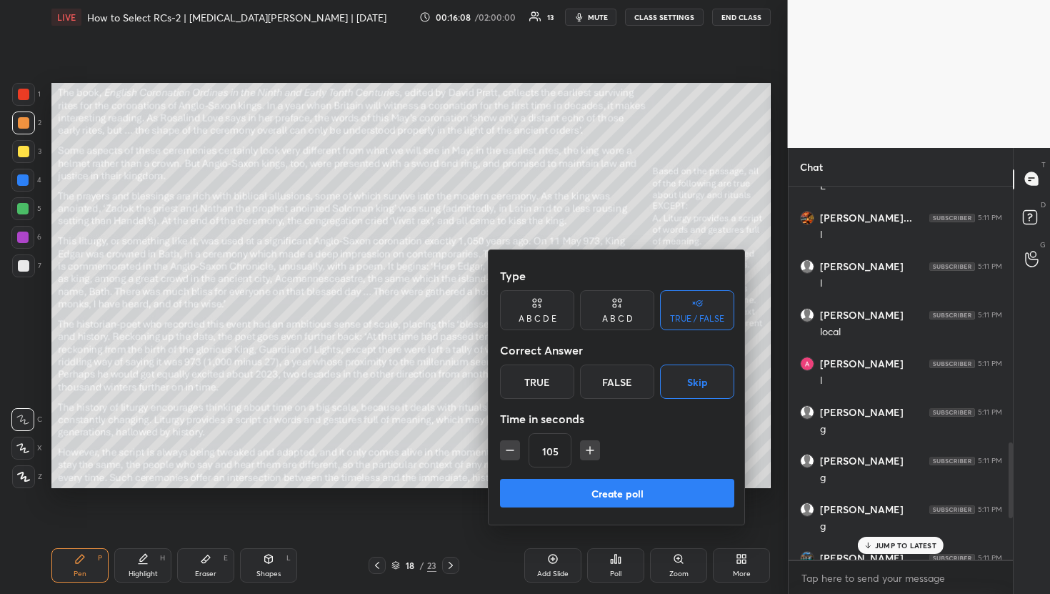
click at [511, 455] on icon "button" at bounding box center [510, 450] width 14 height 14
click at [591, 443] on button "button" at bounding box center [584, 450] width 20 height 20
type input "90"
click at [602, 491] on button "Create poll" at bounding box center [617, 493] width 234 height 29
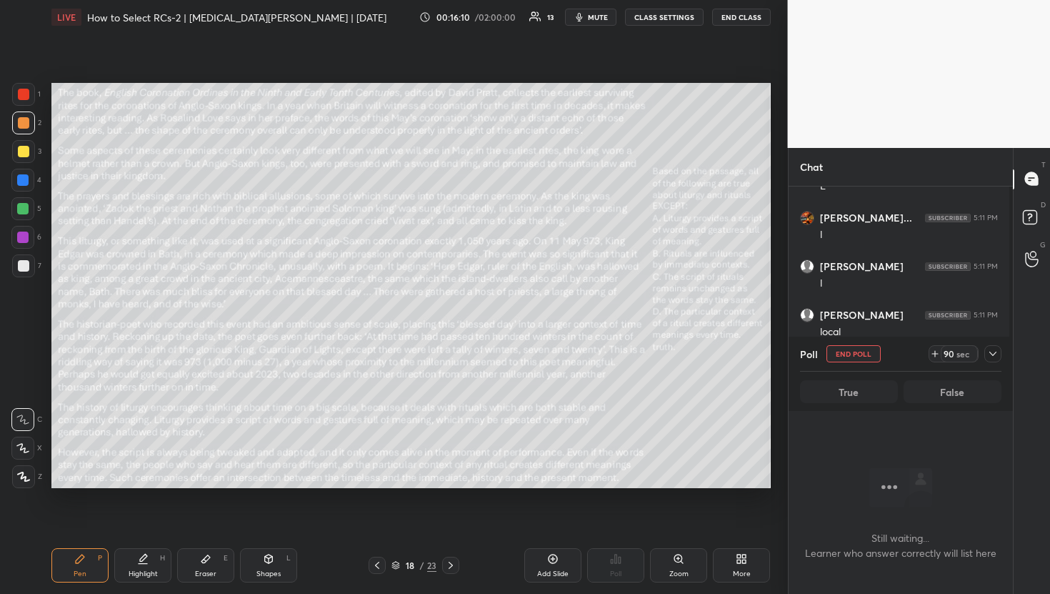
scroll to position [329, 220]
click at [996, 356] on icon at bounding box center [992, 353] width 11 height 11
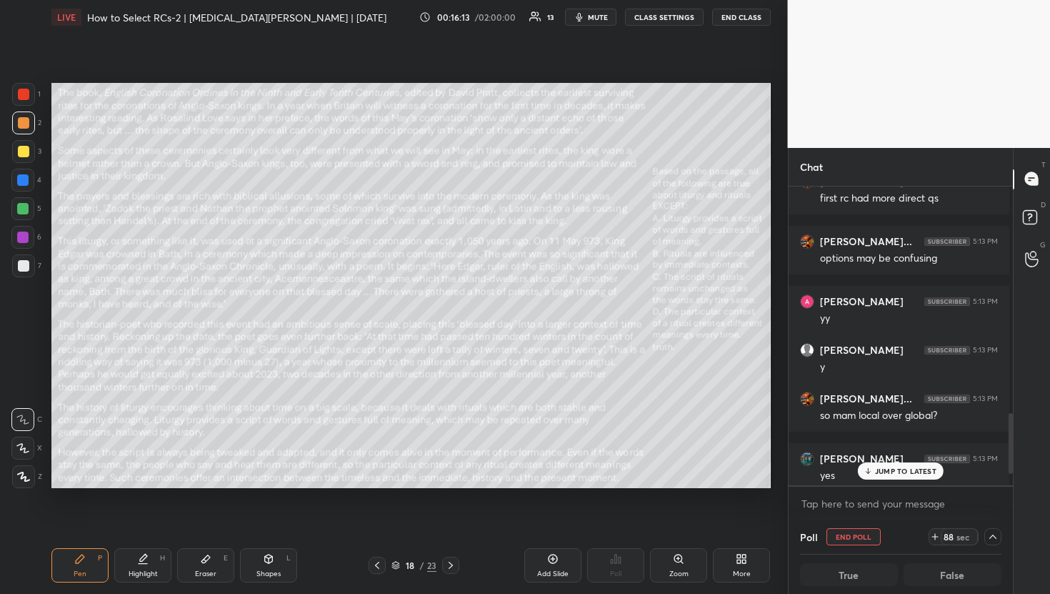
scroll to position [1773, 0]
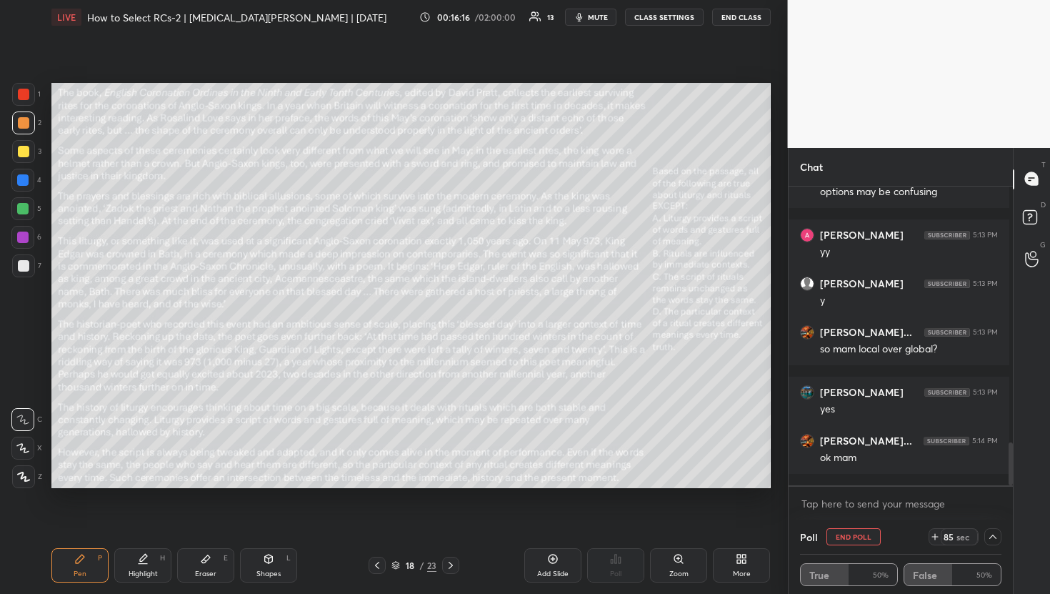
click at [582, 19] on icon "button" at bounding box center [579, 17] width 6 height 9
click at [988, 531] on icon at bounding box center [992, 536] width 11 height 11
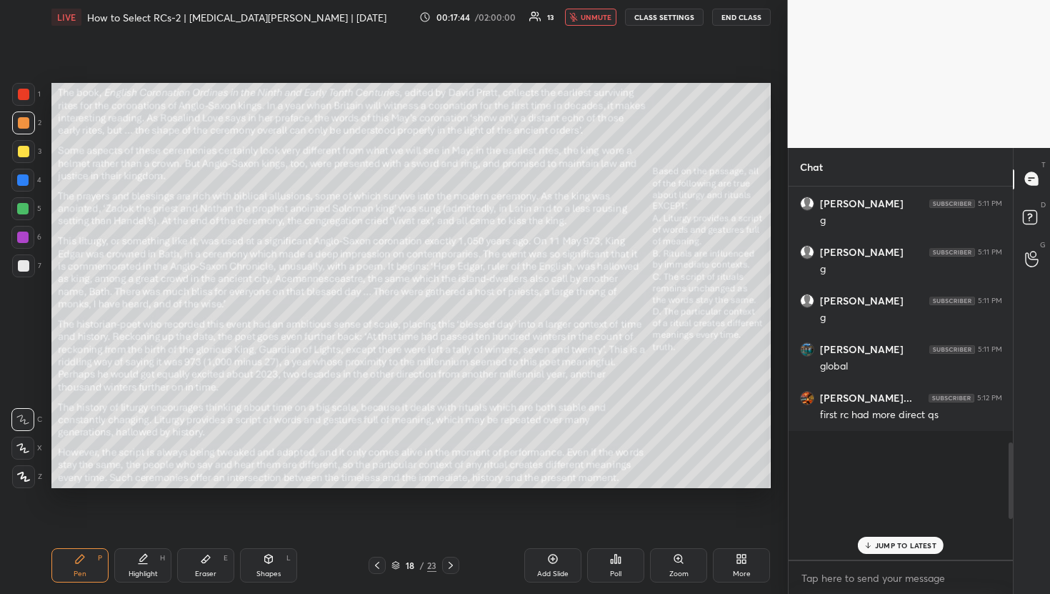
scroll to position [1270, 0]
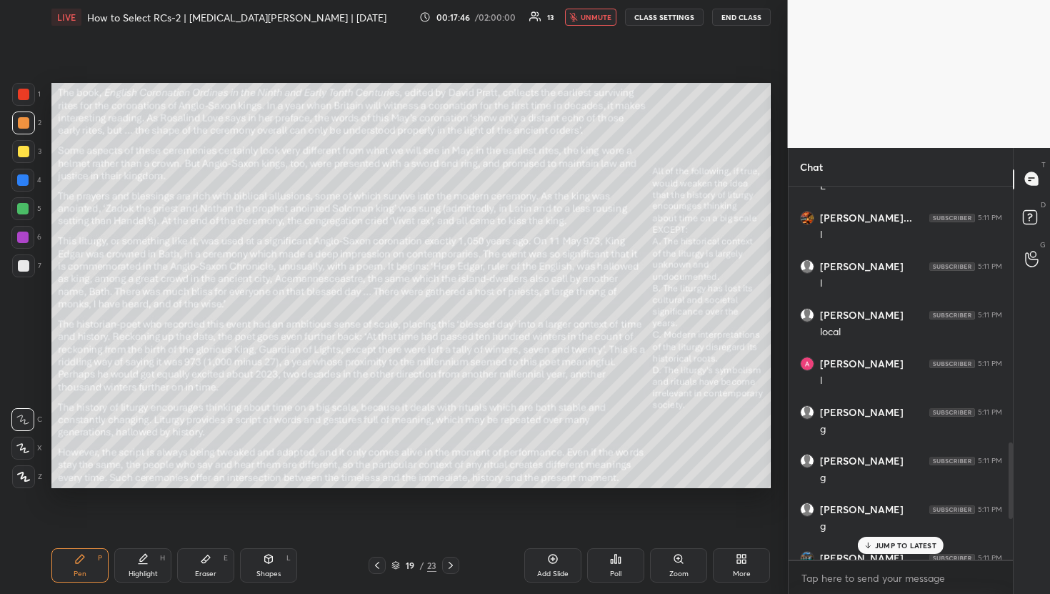
click at [883, 543] on p "JUMP TO LATEST" at bounding box center [905, 545] width 61 height 9
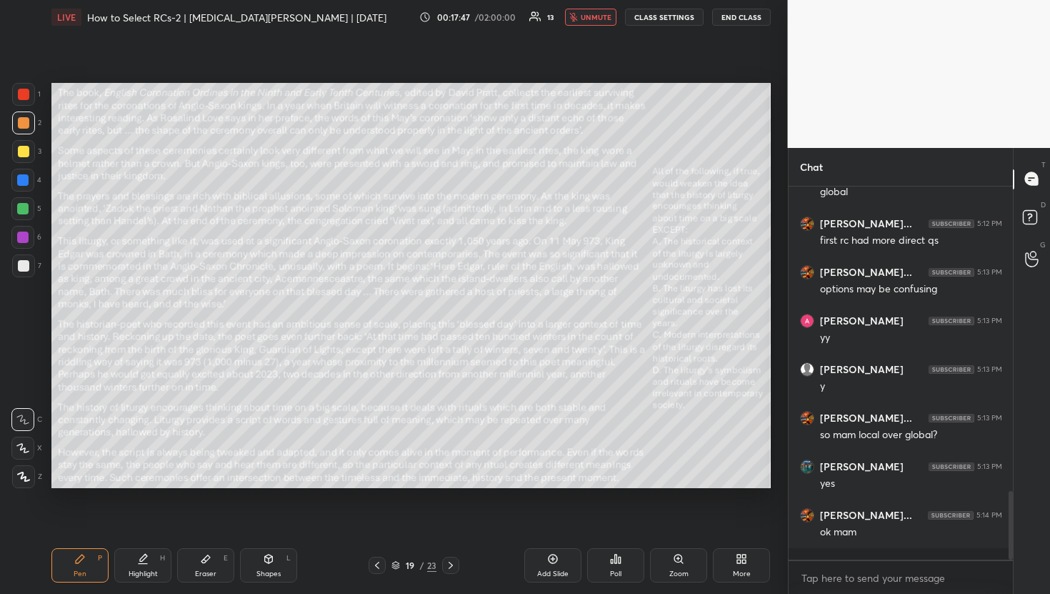
click at [629, 569] on div "Poll" at bounding box center [615, 565] width 57 height 34
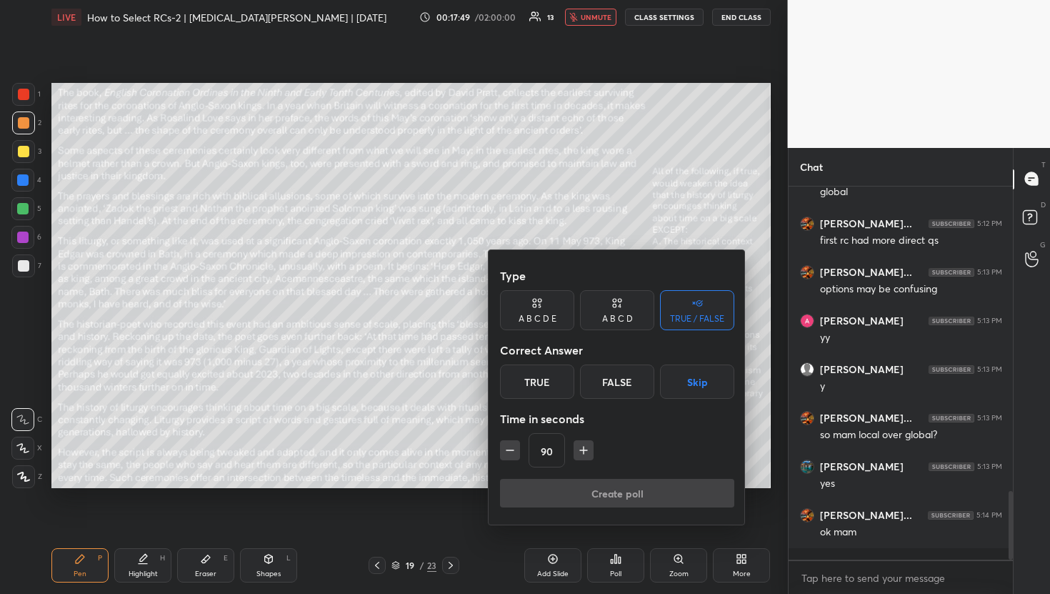
click at [710, 380] on button "Skip" at bounding box center [697, 381] width 74 height 34
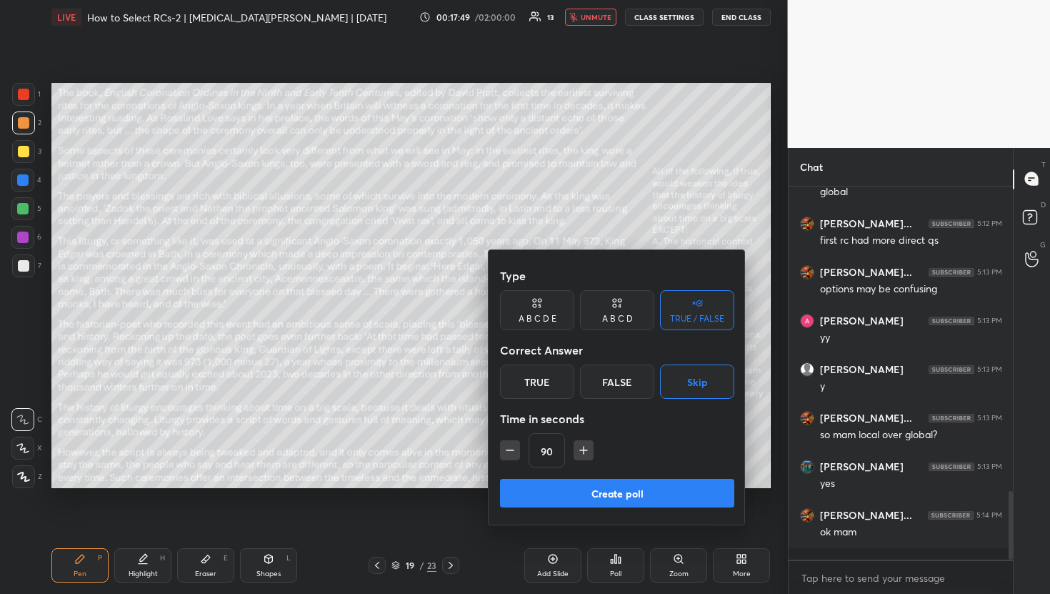
click at [665, 493] on button "Create poll" at bounding box center [617, 493] width 234 height 29
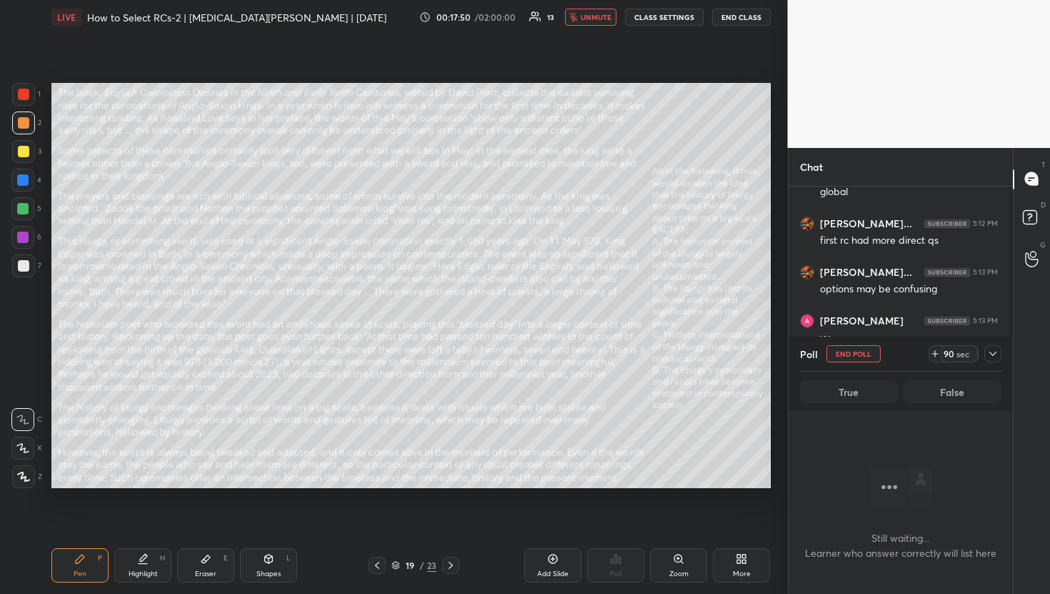
scroll to position [329, 220]
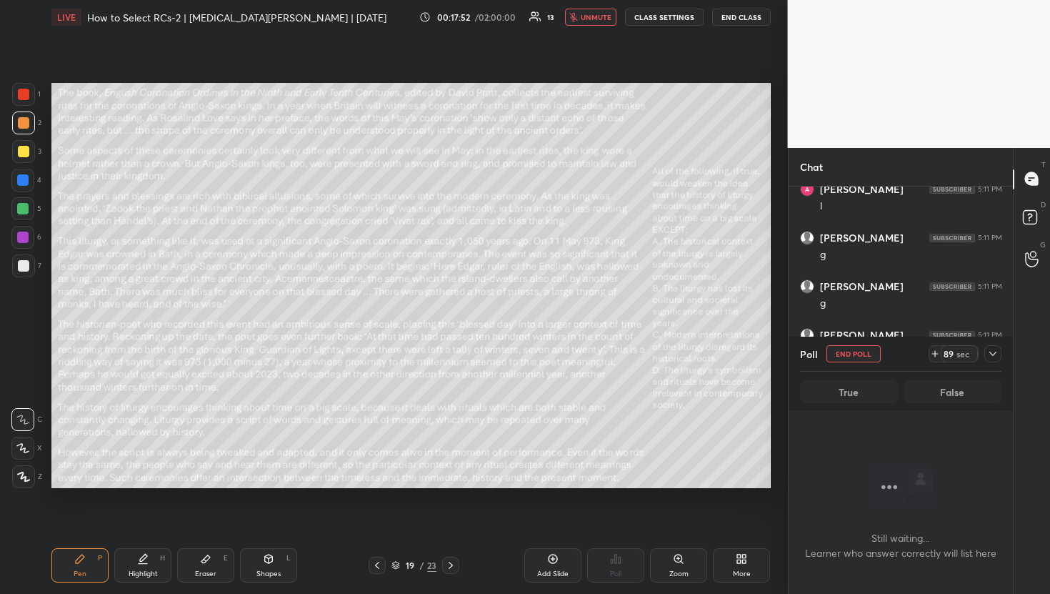
click at [993, 356] on icon at bounding box center [992, 353] width 11 height 11
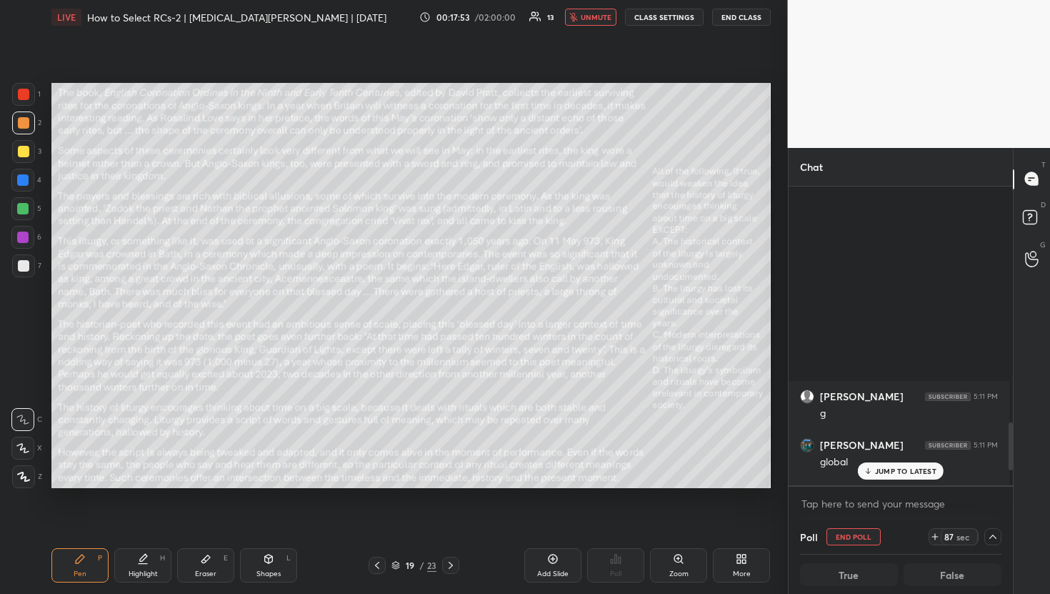
scroll to position [1723, 0]
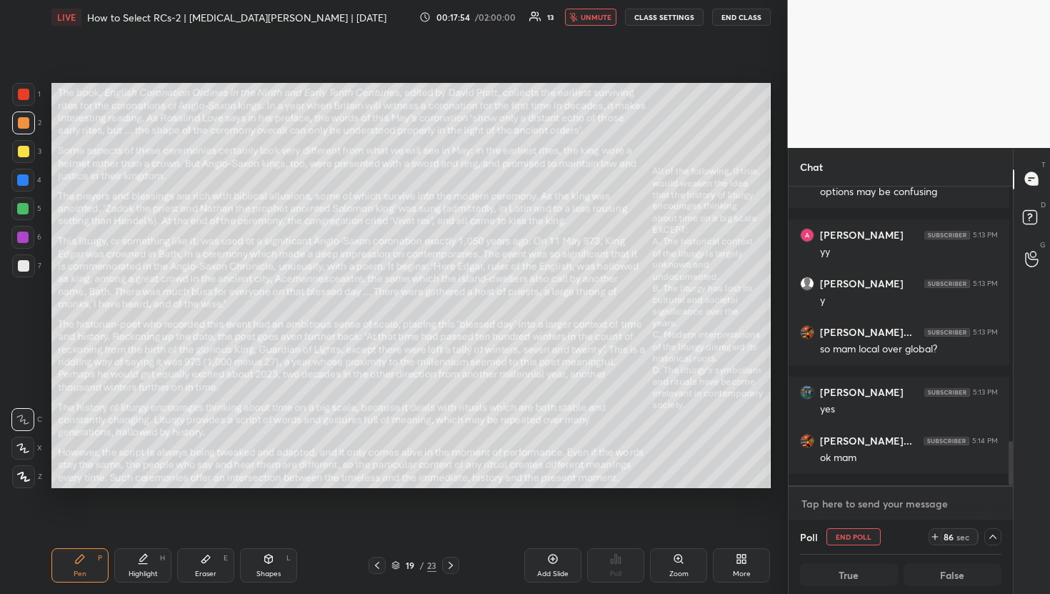
type textarea "x"
click at [892, 504] on textarea at bounding box center [901, 503] width 202 height 23
type textarea "K"
type textarea "x"
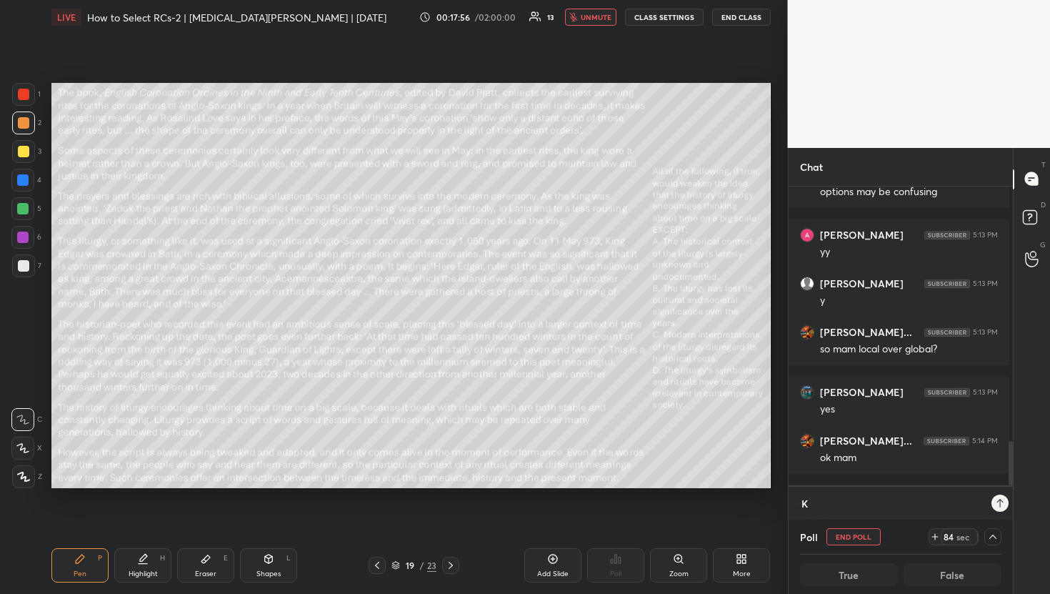
type textarea "Ke"
type textarea "x"
type textarea "Kee"
type textarea "x"
type textarea "Keep"
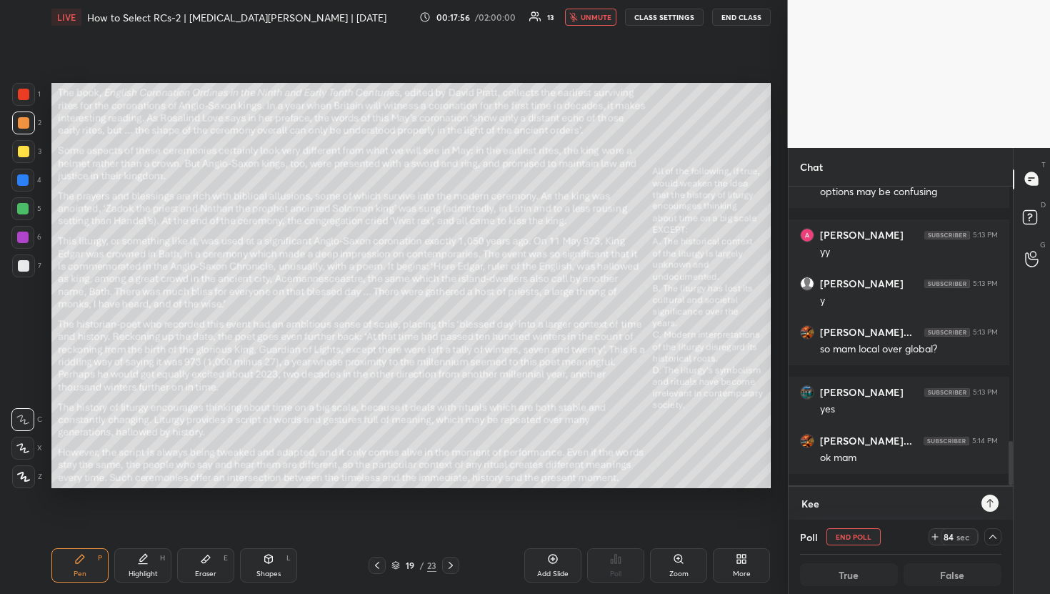
type textarea "x"
type textarea "Keep"
type textarea "x"
type textarea "Keep n"
type textarea "x"
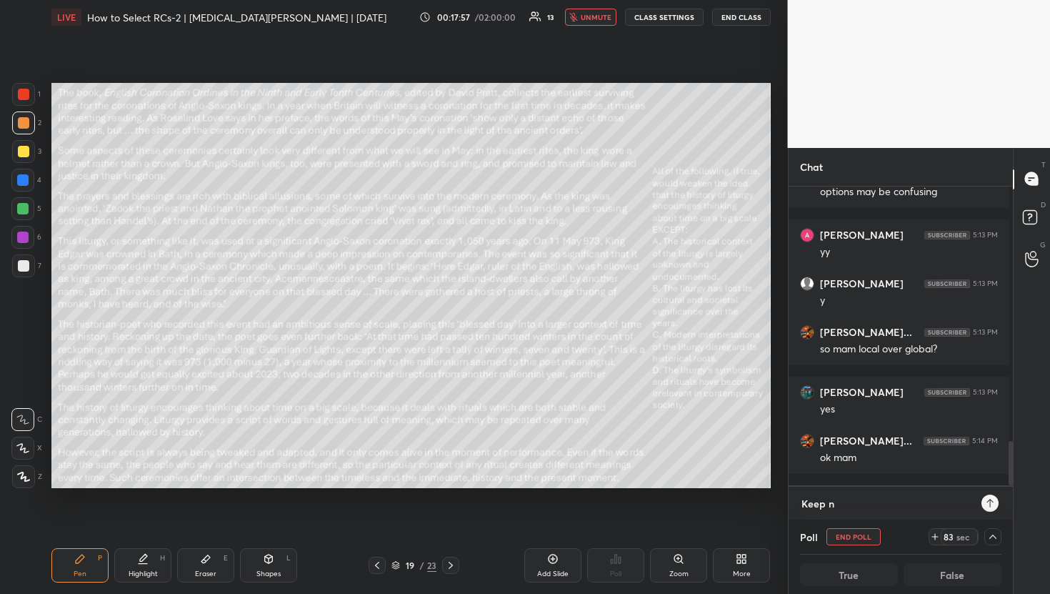
type textarea "Keep no"
type textarea "x"
type textarea "Keep not"
type textarea "x"
type textarea "Keep noti"
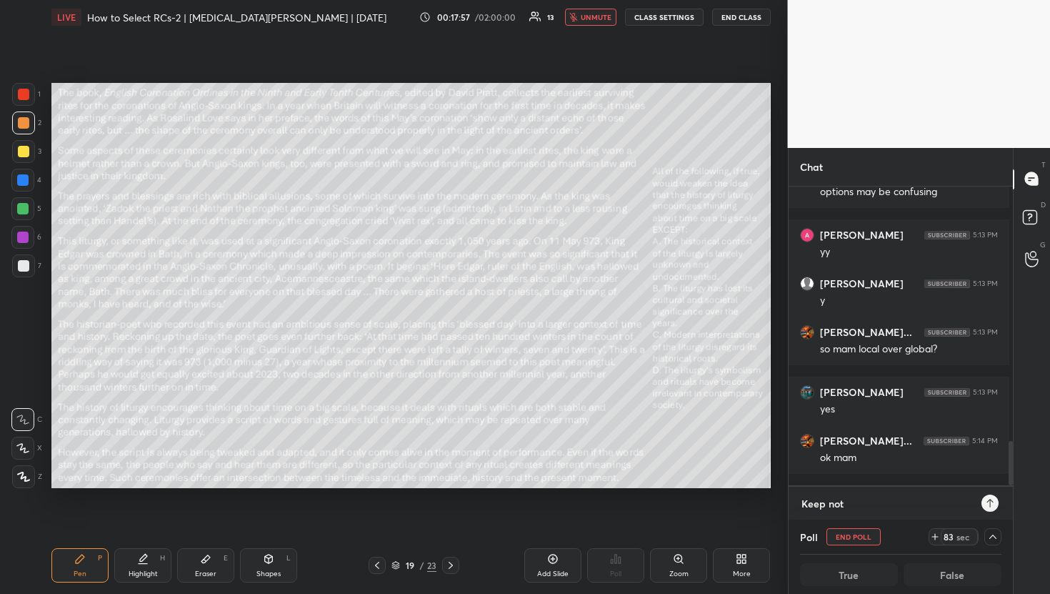
type textarea "x"
type textarea "Keep notig"
type textarea "x"
type textarea "Keep noti"
type textarea "x"
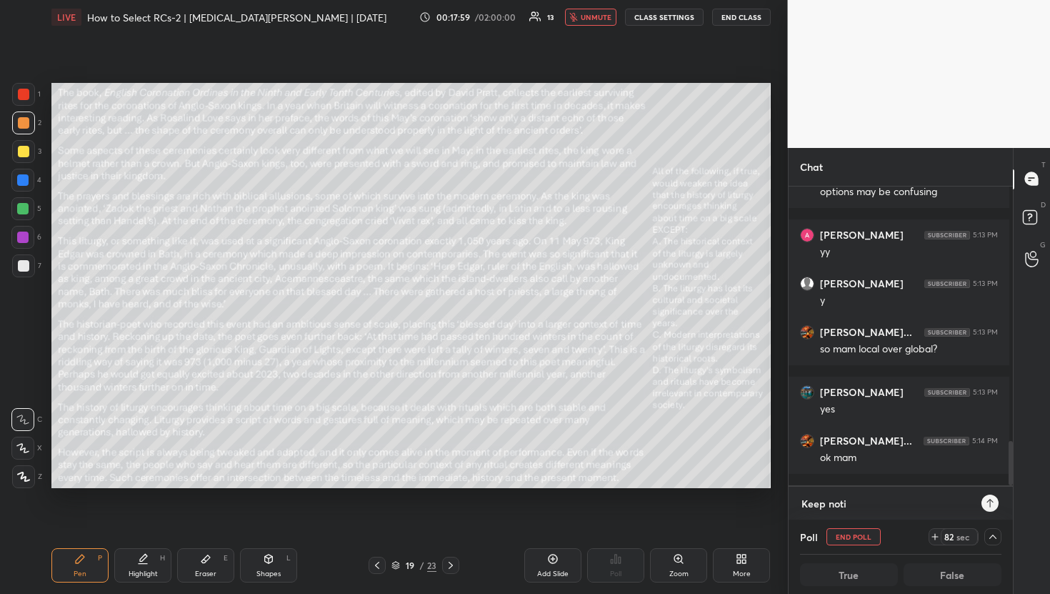
type textarea "Keep notin"
type textarea "x"
type textarea "Keep noting"
type textarea "x"
type textarea "Keep noting"
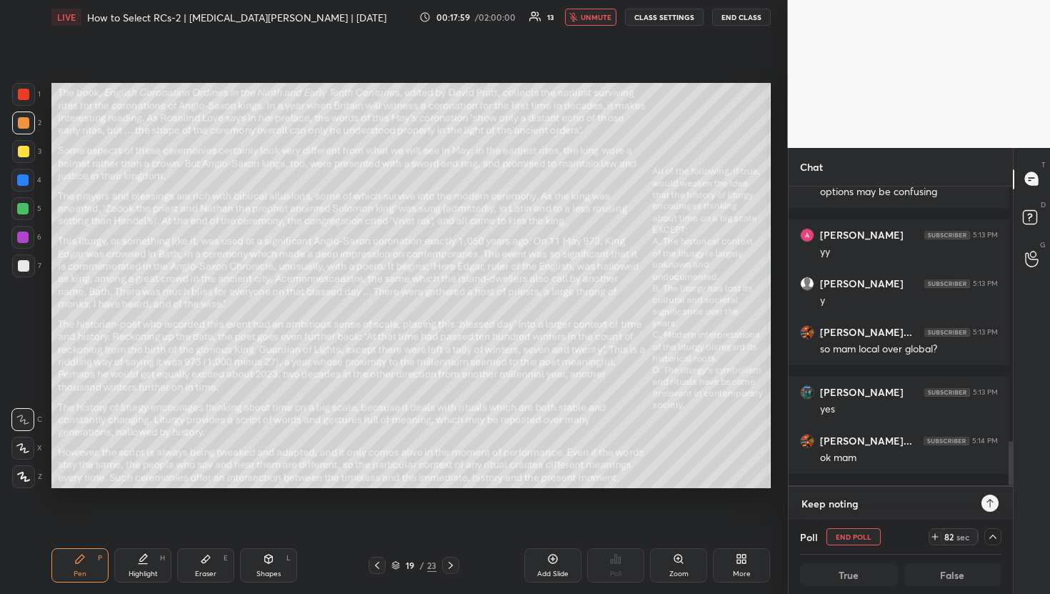
type textarea "x"
type textarea "Keep noting s"
type textarea "x"
type textarea "Keep noting"
type textarea "x"
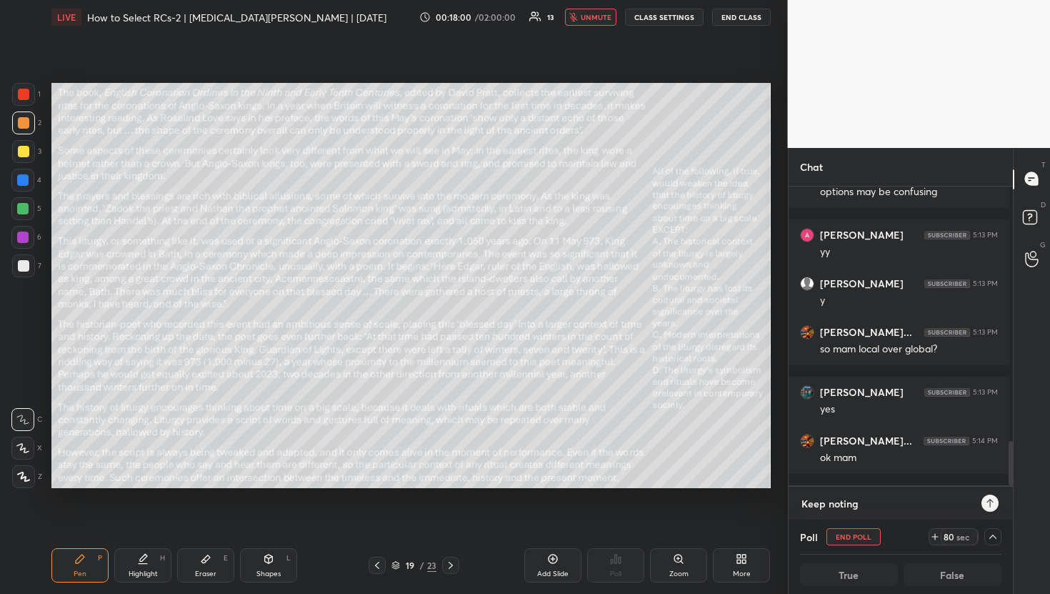
type textarea "Keep noting d"
type textarea "x"
type textarea "Keep noting do"
type textarea "x"
type textarea "Keep noting dow"
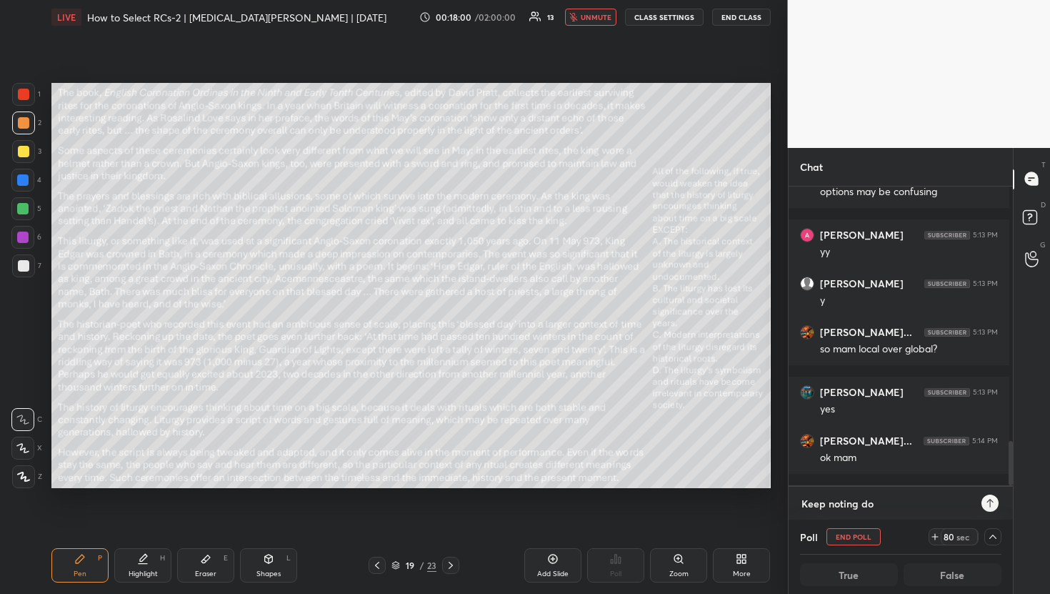
type textarea "x"
type textarea "Keep noting down"
type textarea "x"
type textarea "Keep noting down"
type textarea "x"
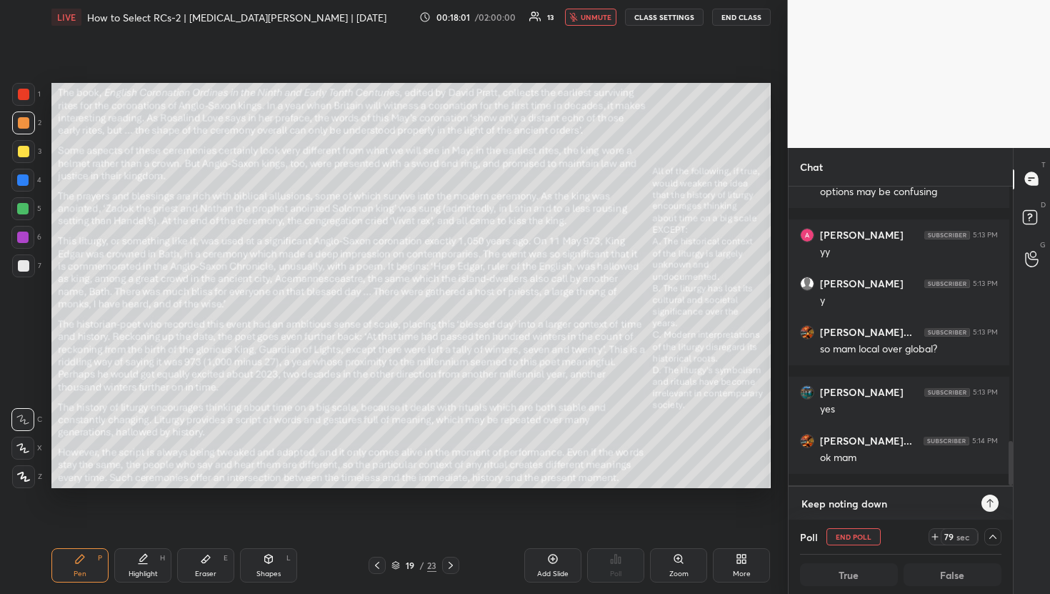
type textarea "Keep noting down y"
type textarea "x"
type textarea "Keep noting down yo"
type textarea "x"
type textarea "Keep noting down you"
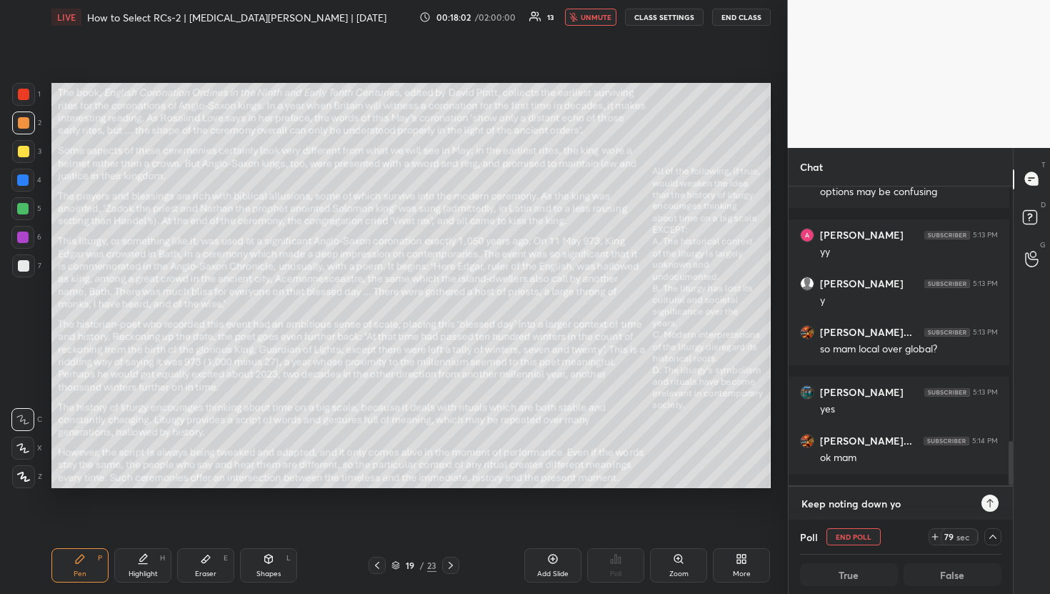
type textarea "x"
type textarea "Keep noting down your"
type textarea "x"
type textarea "Keep noting down your"
type textarea "x"
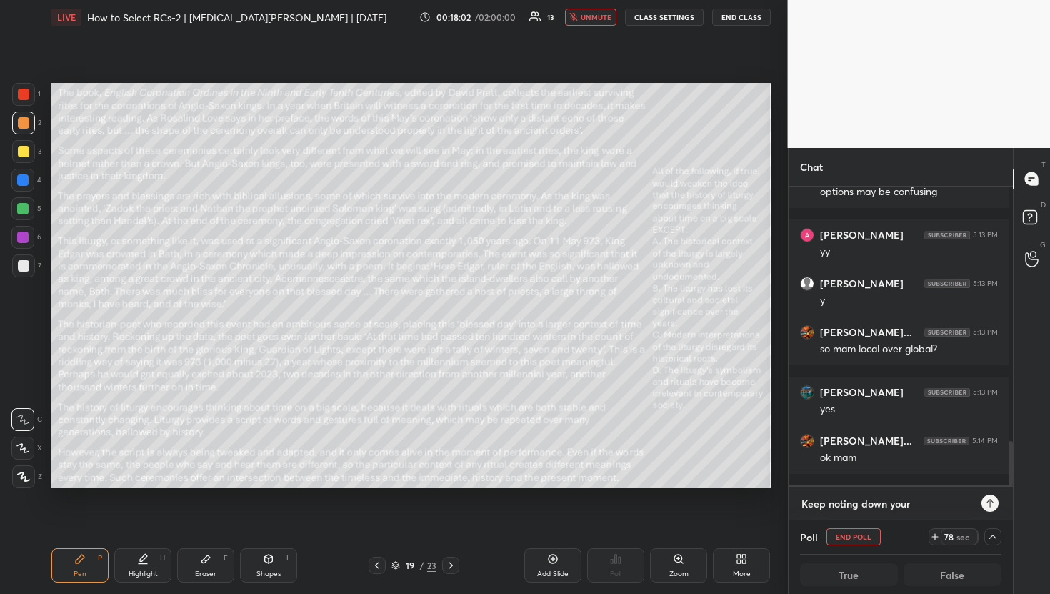
type textarea "Keep noting down your a"
type textarea "x"
type textarea "Keep noting down your an"
type textarea "x"
type textarea "Keep noting down your ans"
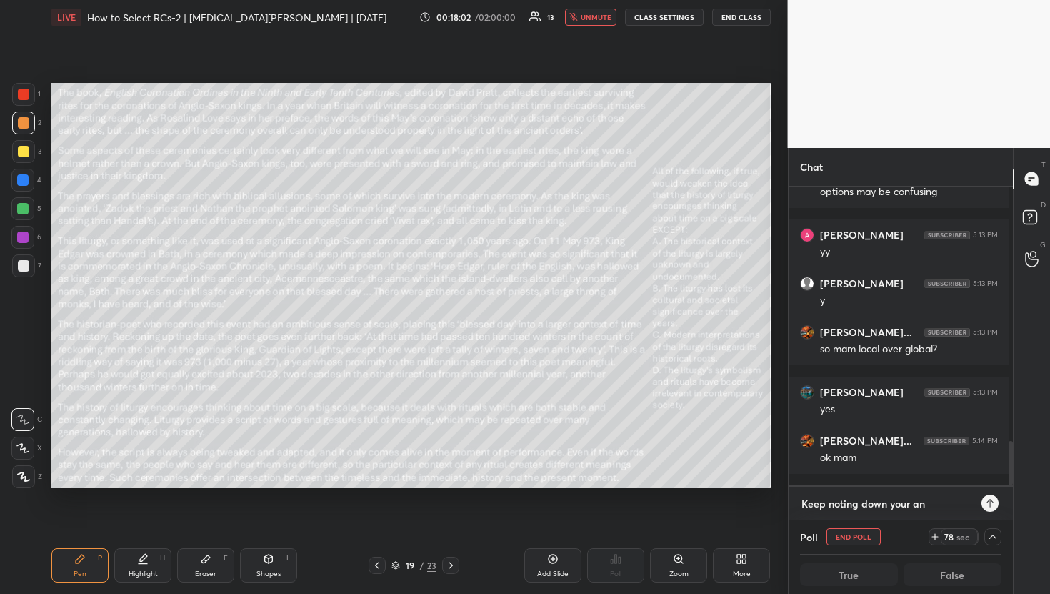
type textarea "x"
type textarea "Keep noting down your anse"
type textarea "x"
type textarea "Keep noting down your ans"
type textarea "x"
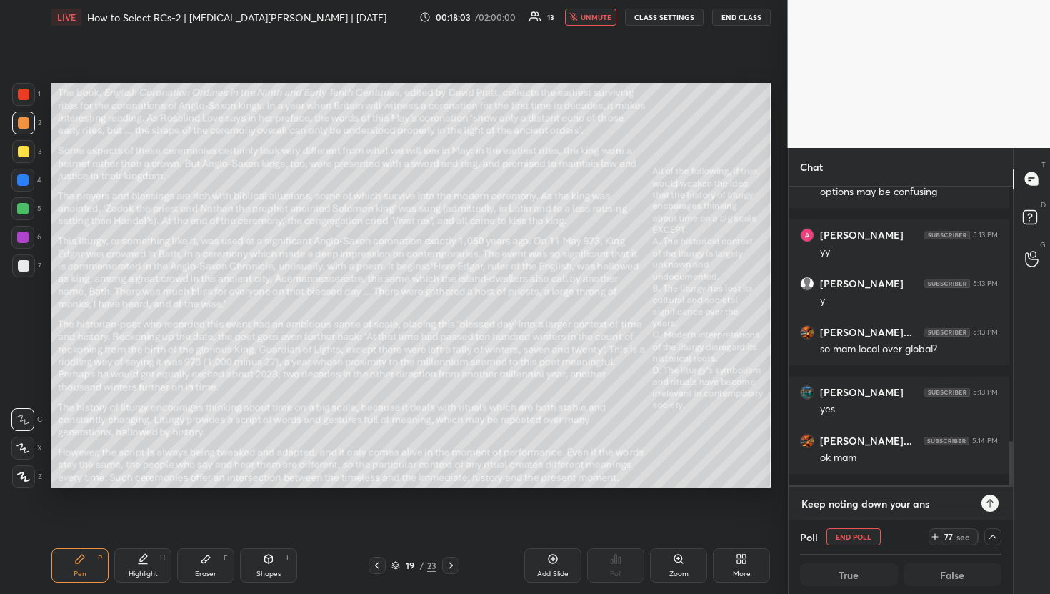
type textarea "Keep noting down your answ"
type textarea "x"
type textarea "Keep noting down your answe"
type textarea "x"
type textarea "Keep noting down your answer"
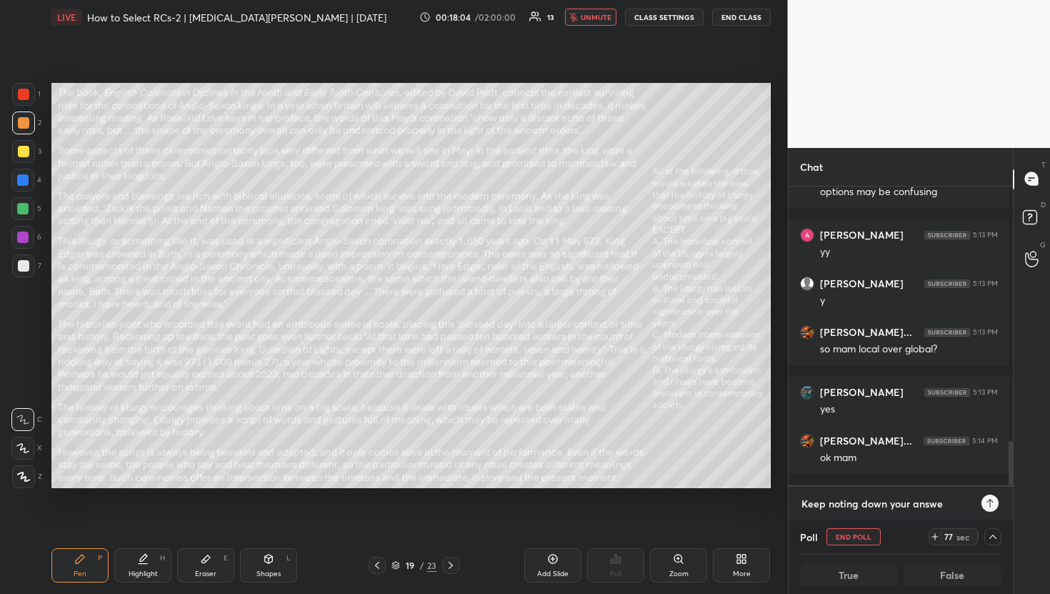
type textarea "x"
type textarea "Keep noting down your answers"
type textarea "x"
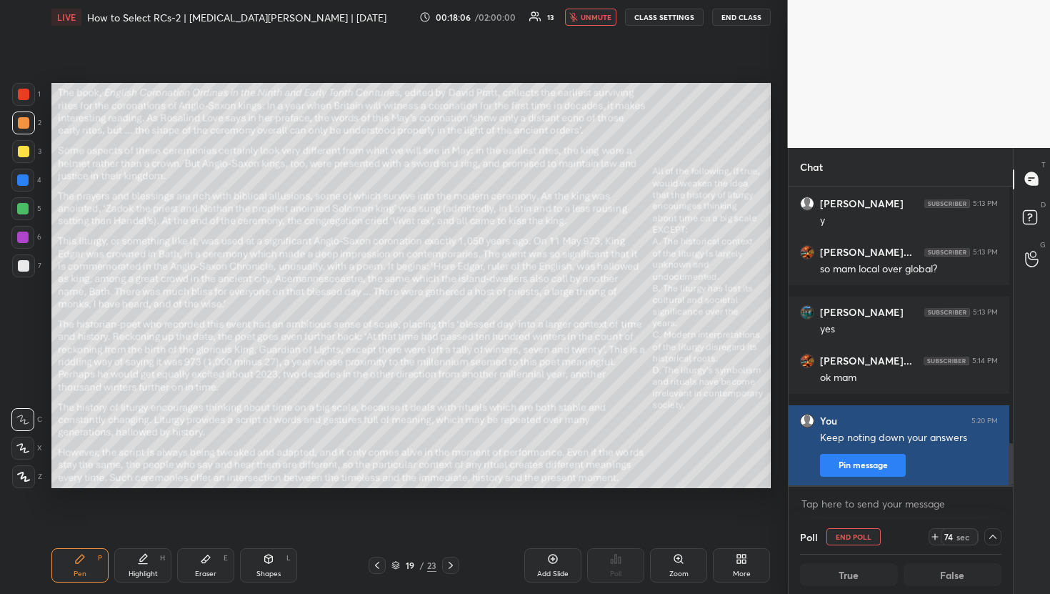
click at [884, 462] on button "Pin message" at bounding box center [863, 465] width 86 height 23
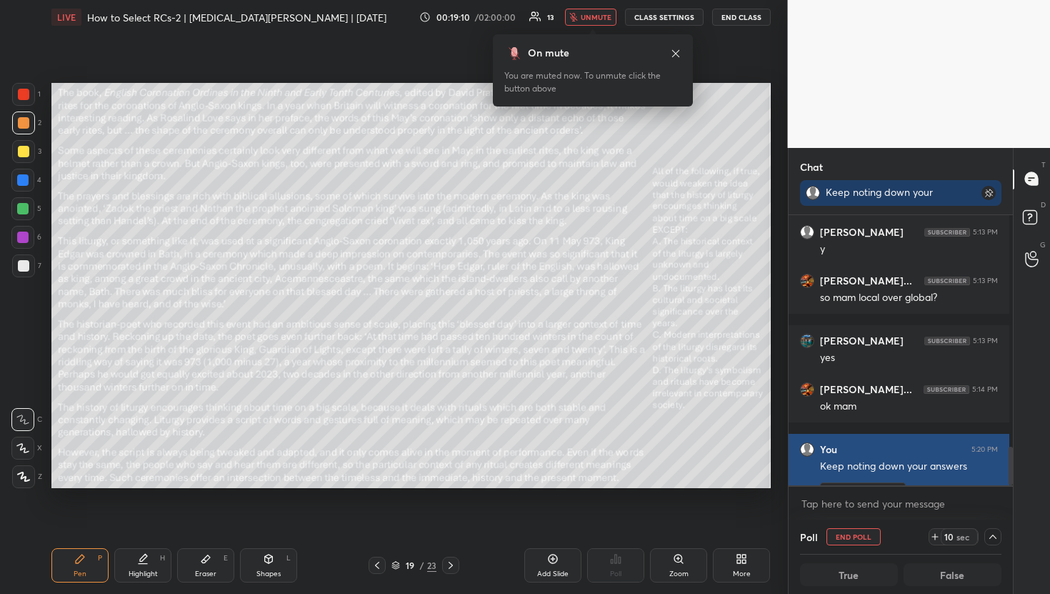
scroll to position [1832, 0]
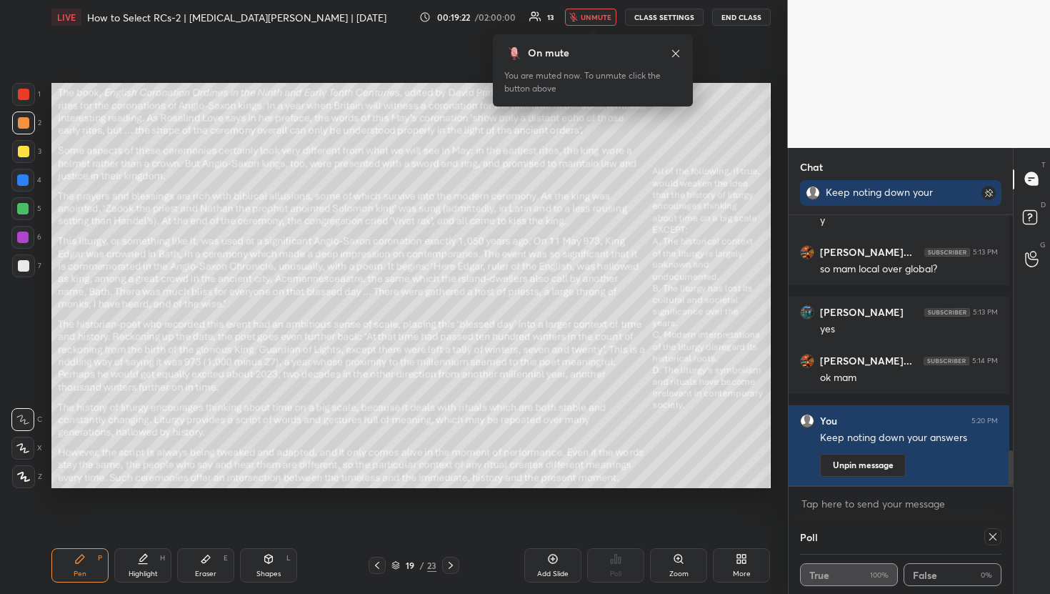
click at [987, 541] on icon at bounding box center [992, 536] width 11 height 11
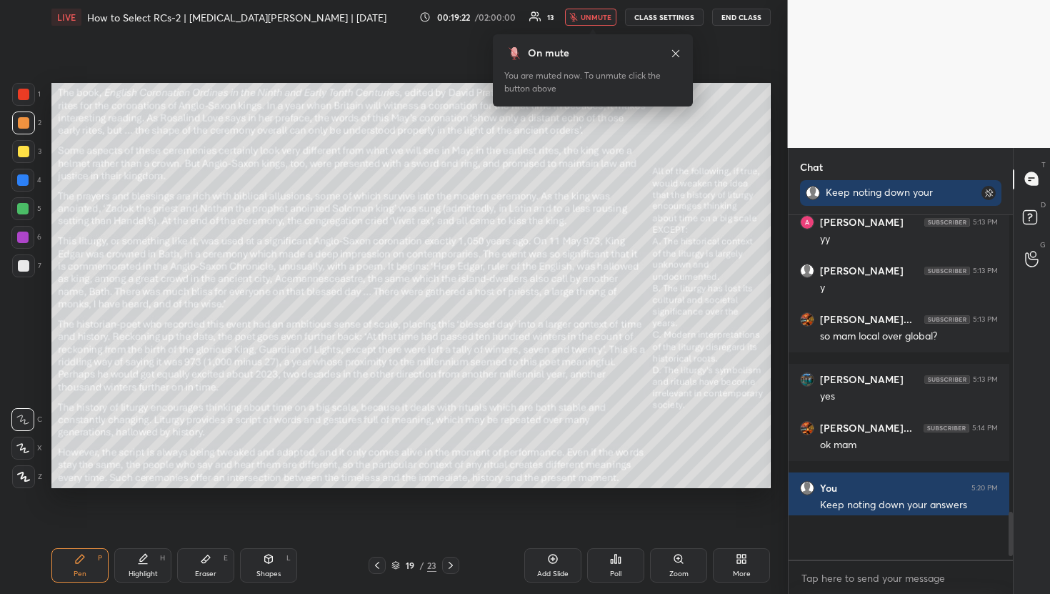
scroll to position [4, 5]
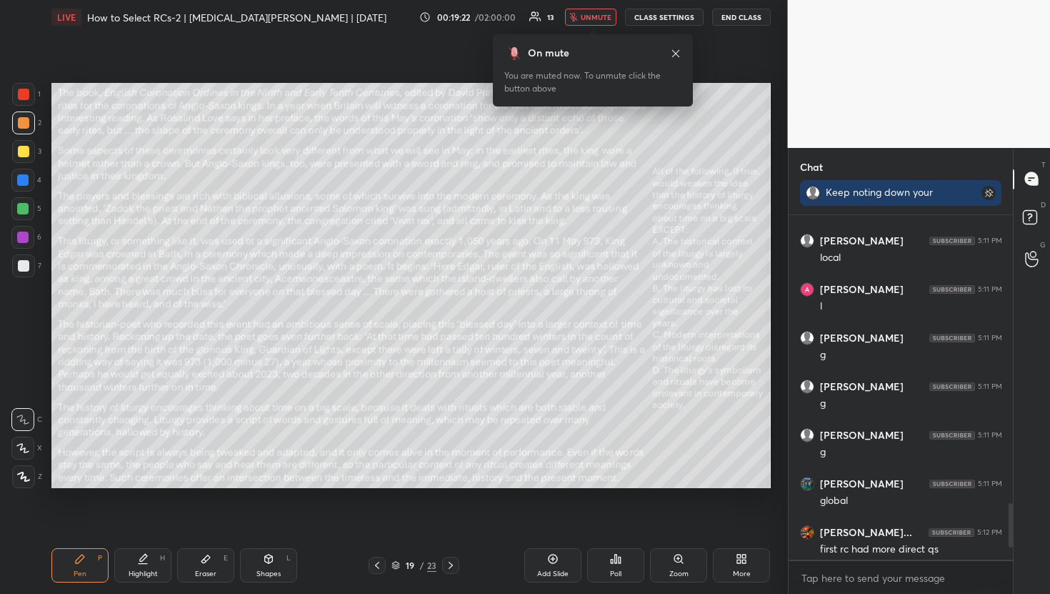
click at [636, 560] on div "Poll" at bounding box center [615, 565] width 57 height 34
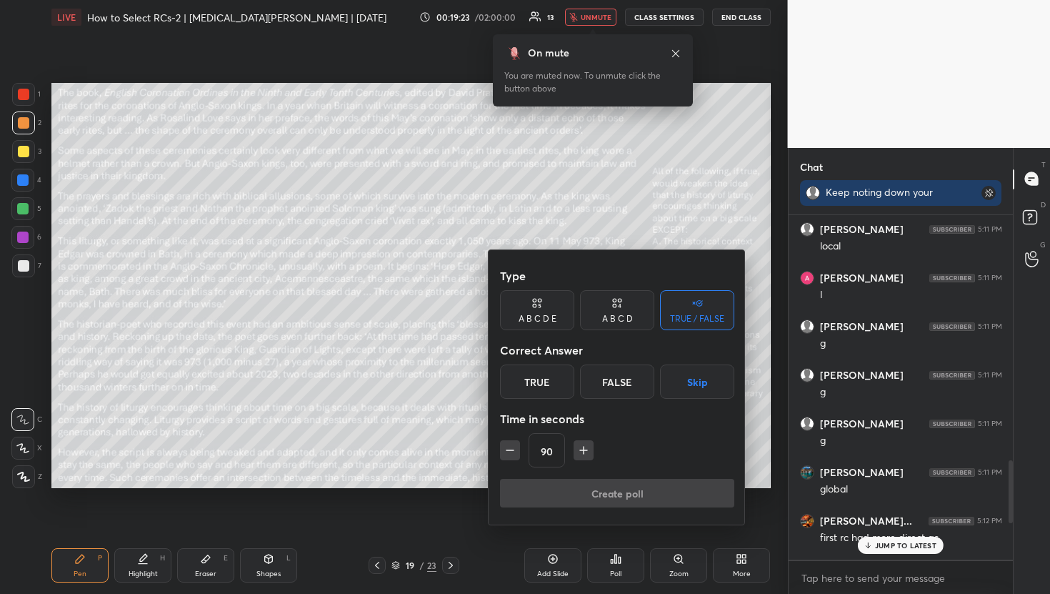
click at [448, 419] on div at bounding box center [525, 297] width 1050 height 594
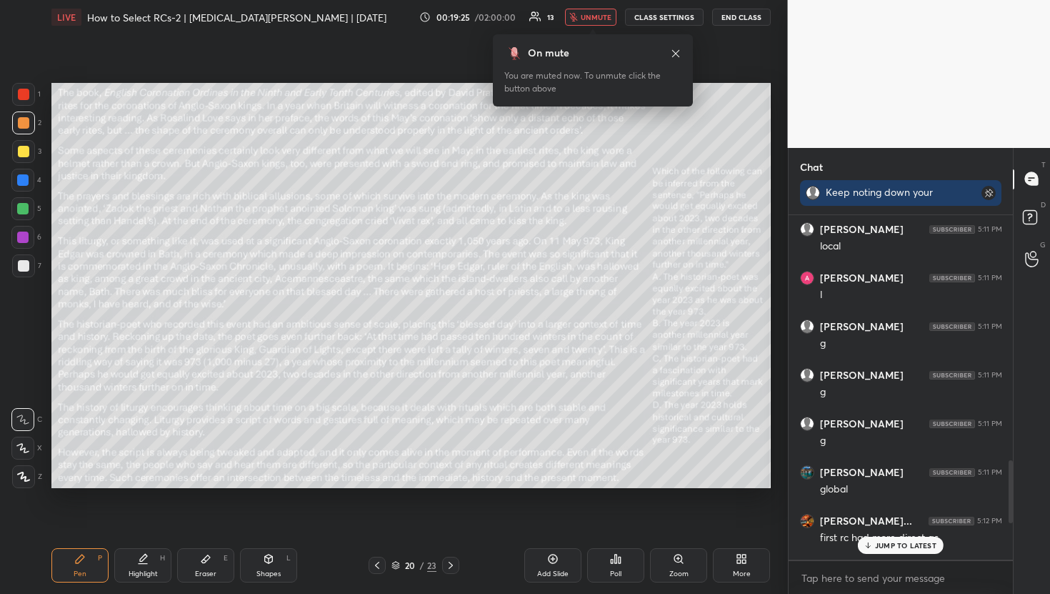
click at [596, 575] on div "Poll" at bounding box center [615, 565] width 57 height 34
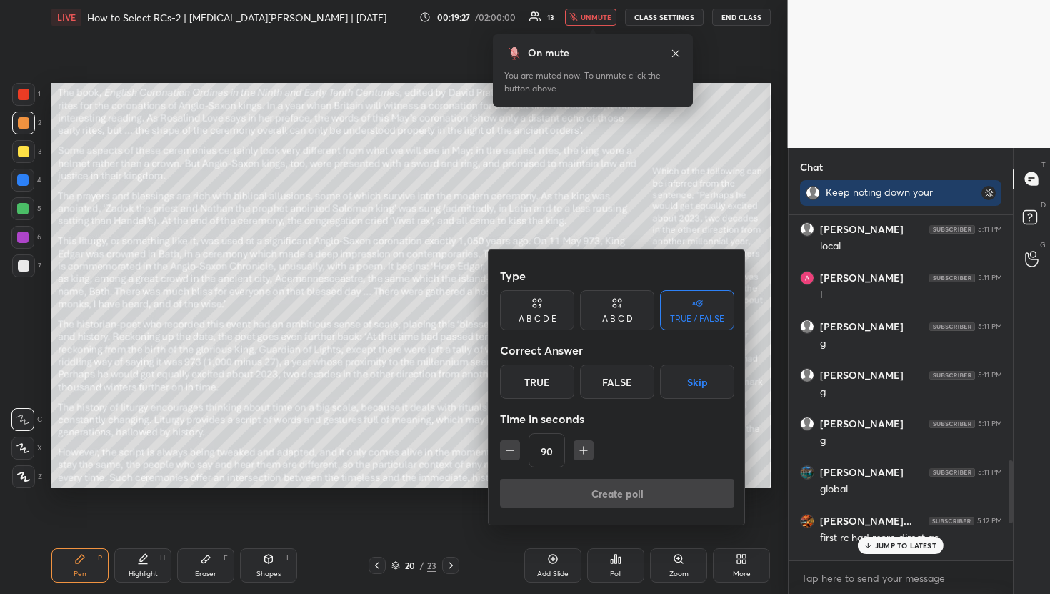
click at [649, 493] on div "Type A B C D E A B C D TRUE / FALSE Correct Answer True False Skip Time in seco…" at bounding box center [617, 387] width 257 height 274
click at [706, 304] on div "TRUE / FALSE" at bounding box center [697, 310] width 74 height 40
click at [693, 384] on button "Skip" at bounding box center [697, 381] width 74 height 34
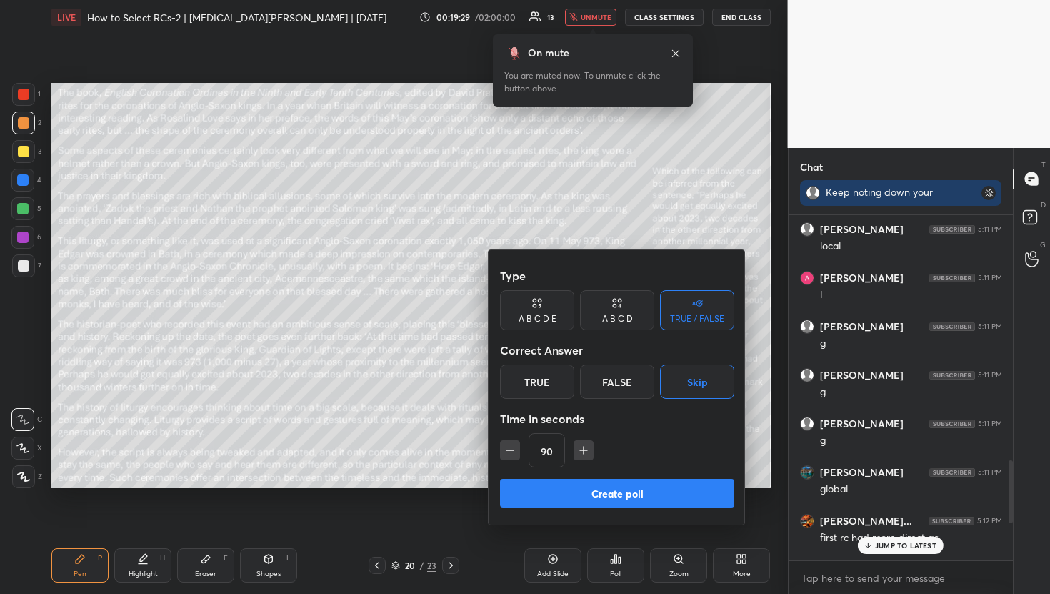
click at [615, 490] on button "Create poll" at bounding box center [617, 493] width 234 height 29
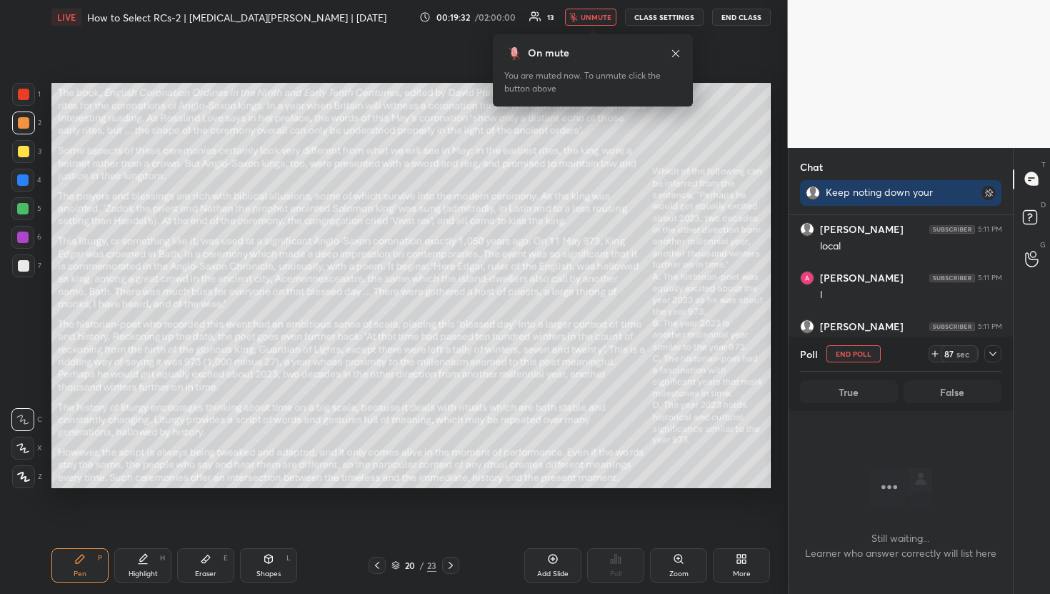
click at [995, 348] on icon at bounding box center [992, 353] width 11 height 11
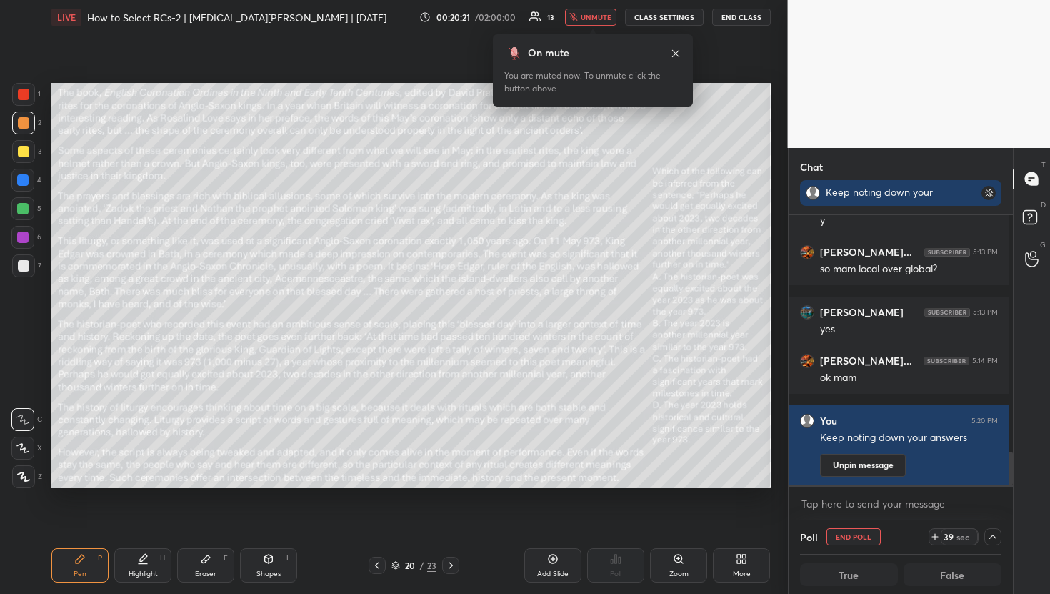
scroll to position [1908, 0]
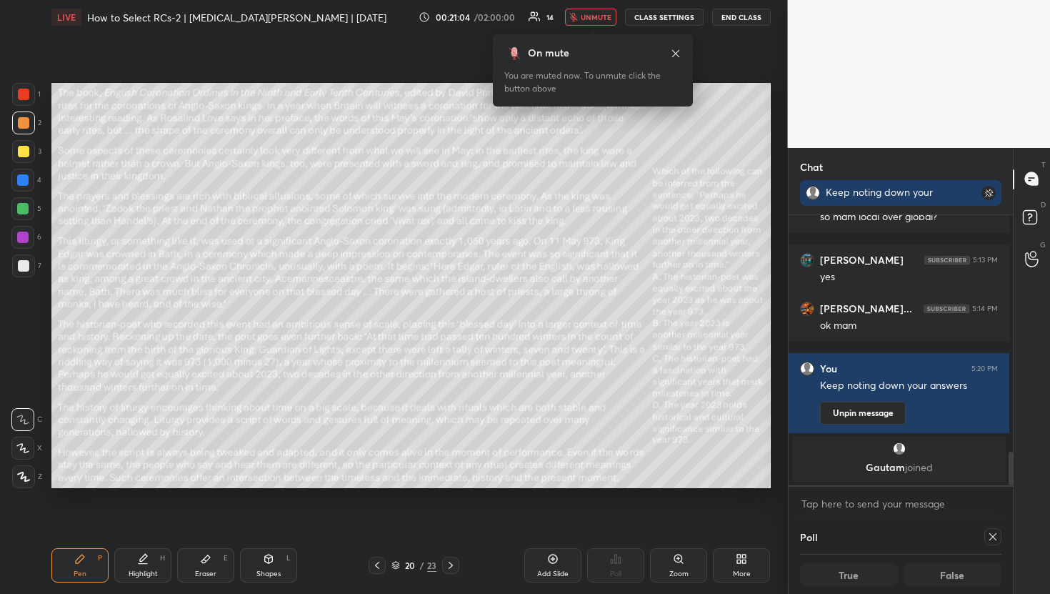
click at [991, 534] on icon at bounding box center [992, 536] width 11 height 11
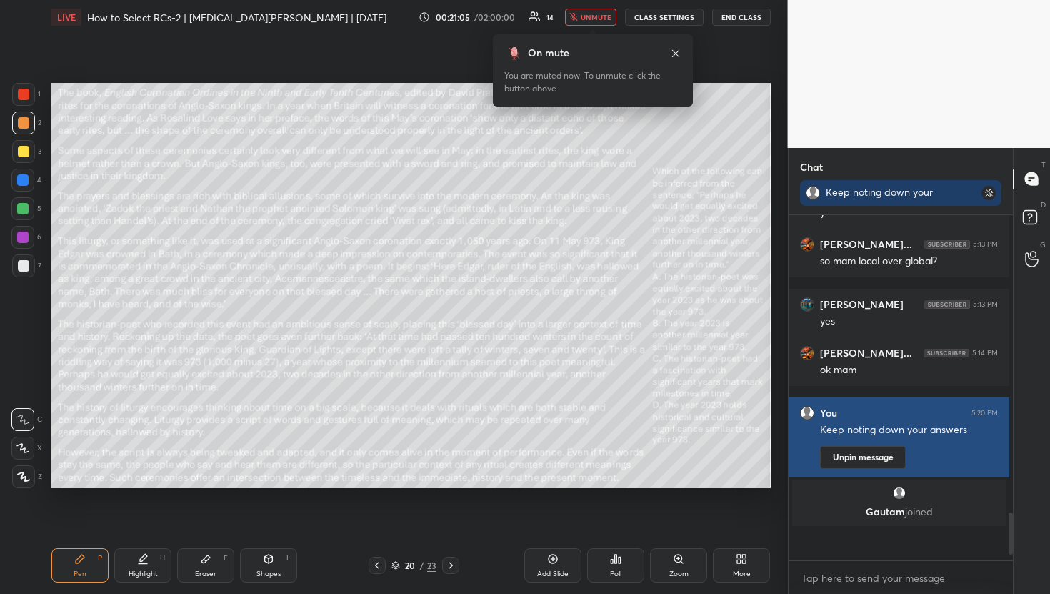
scroll to position [1851, 0]
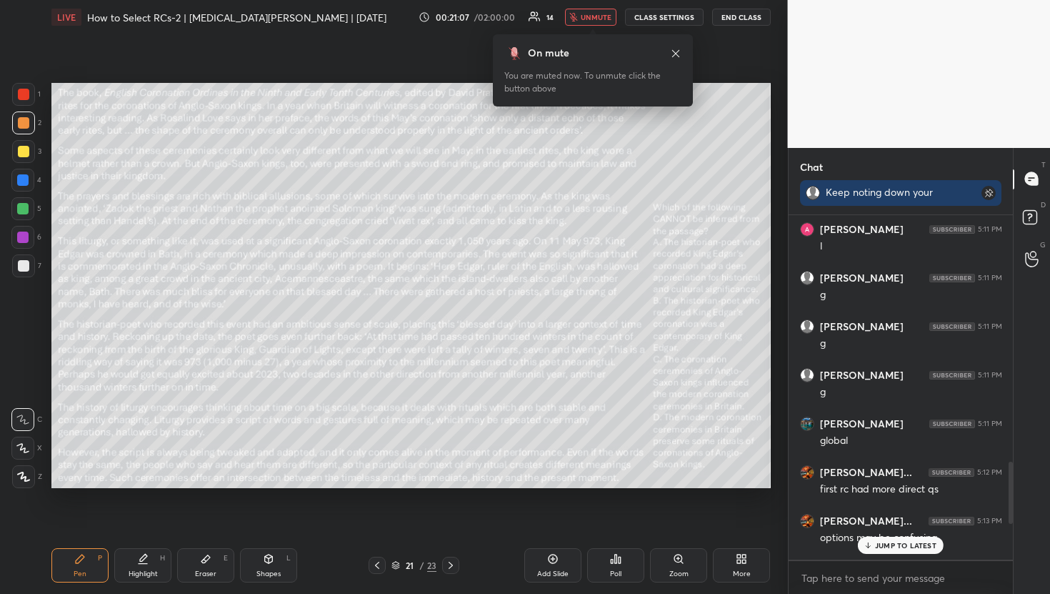
click at [621, 556] on icon at bounding box center [620, 559] width 2 height 6
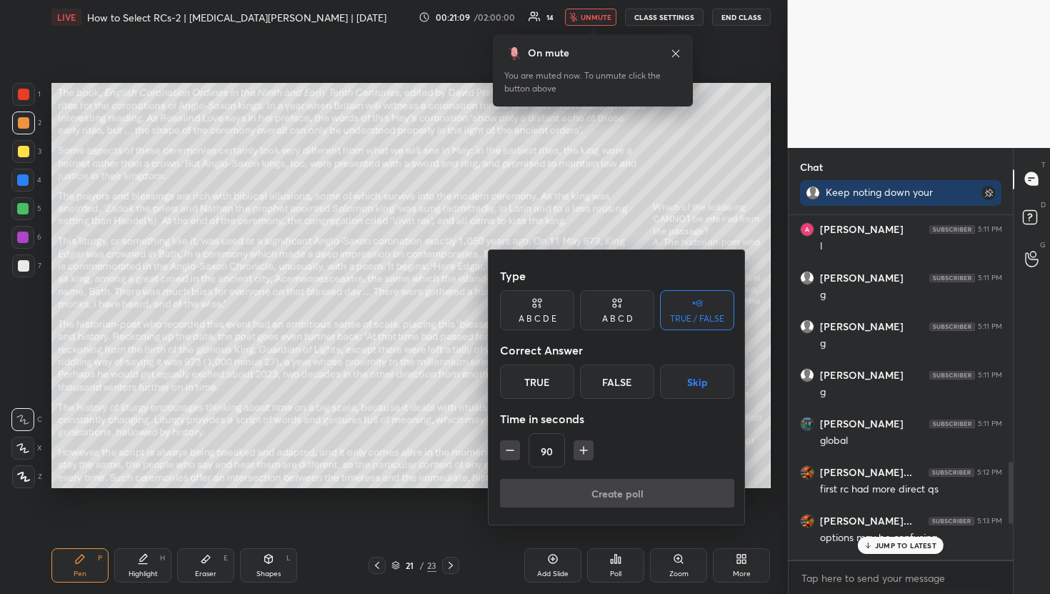
click at [652, 496] on div "Type A B C D E A B C D TRUE / FALSE Correct Answer True False Skip Time in seco…" at bounding box center [617, 387] width 257 height 274
click at [711, 379] on button "Skip" at bounding box center [697, 381] width 74 height 34
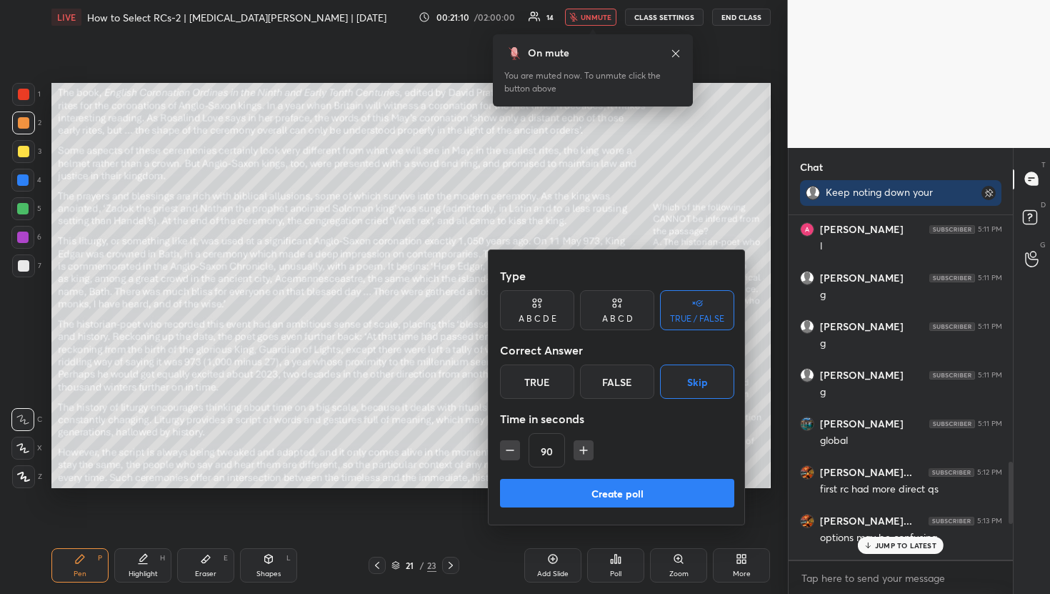
click at [652, 496] on button "Create poll" at bounding box center [617, 493] width 234 height 29
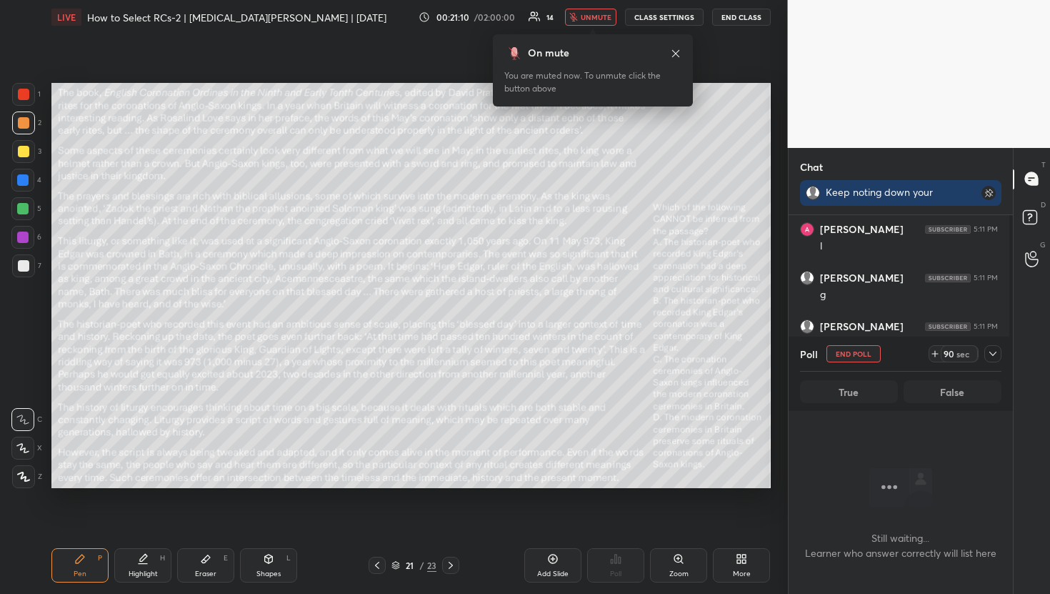
scroll to position [301, 220]
click at [676, 48] on icon at bounding box center [675, 53] width 11 height 11
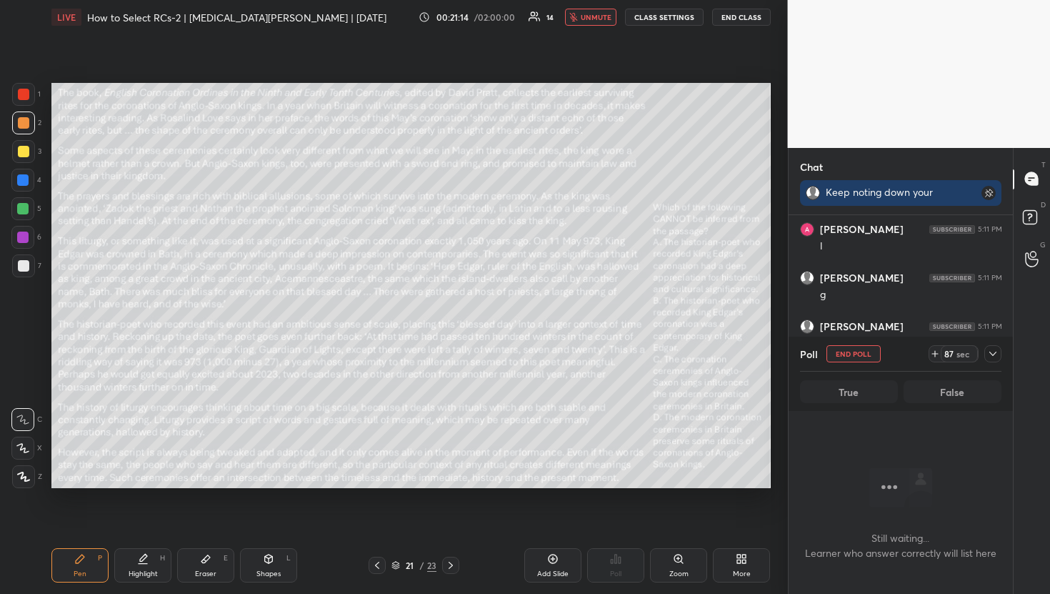
click at [992, 356] on icon at bounding box center [992, 353] width 11 height 11
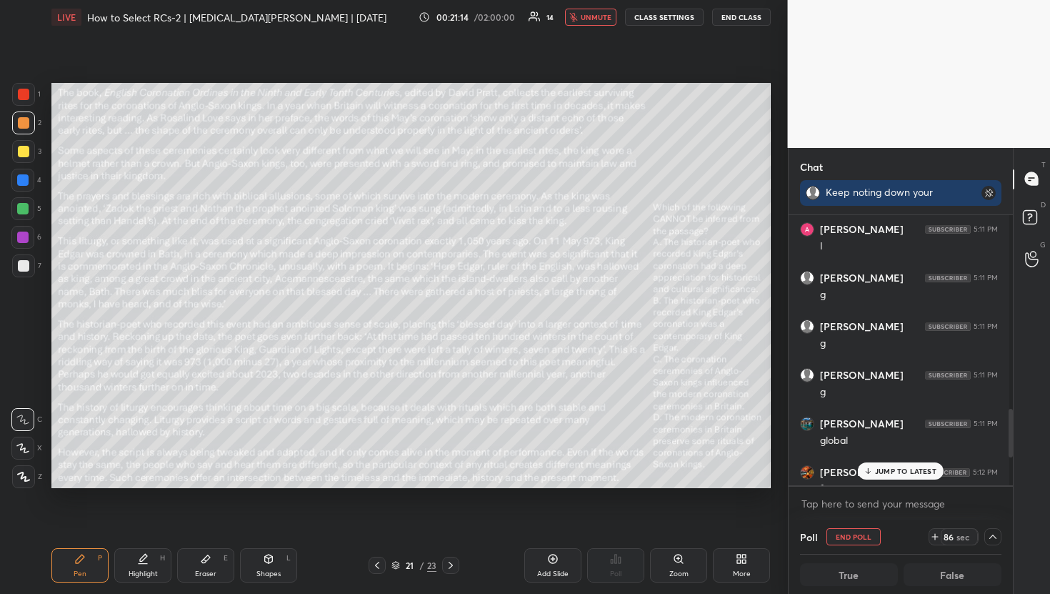
scroll to position [301, 216]
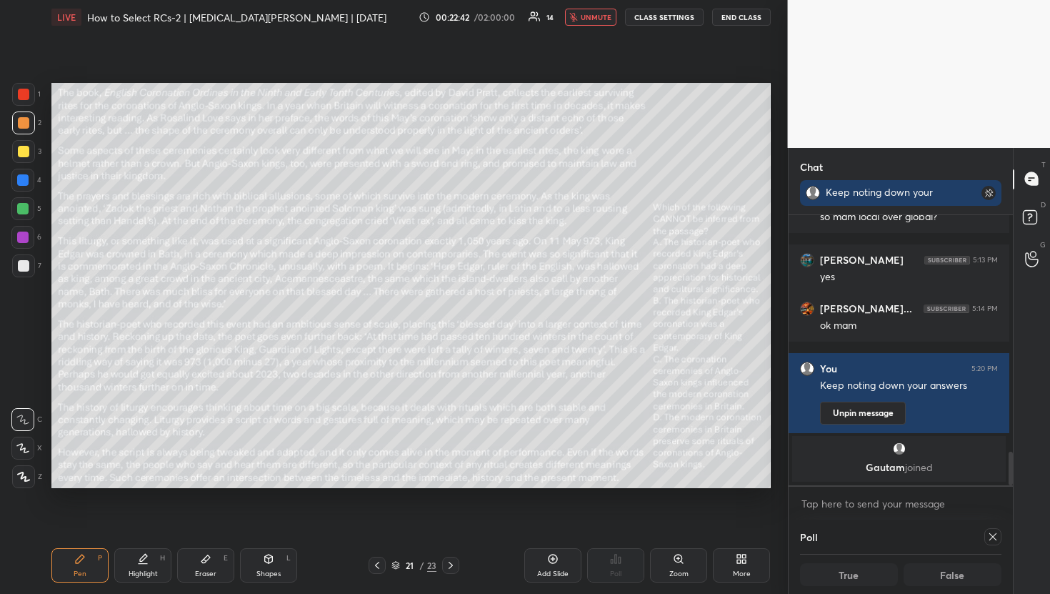
click at [601, 17] on span "unmute" at bounding box center [596, 17] width 31 height 10
click at [987, 541] on icon at bounding box center [992, 536] width 11 height 11
type textarea "x"
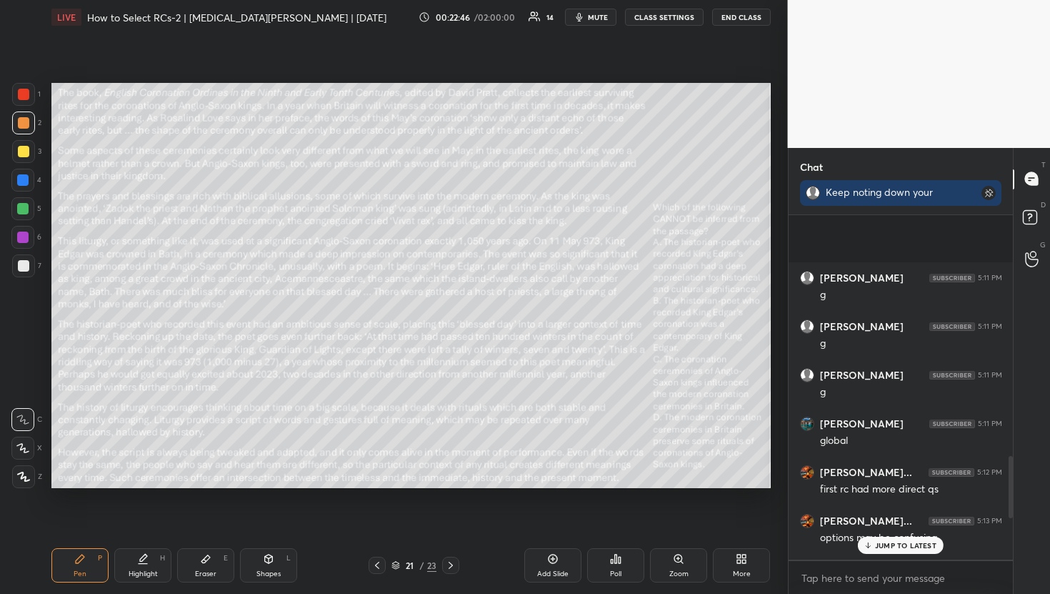
scroll to position [1751, 0]
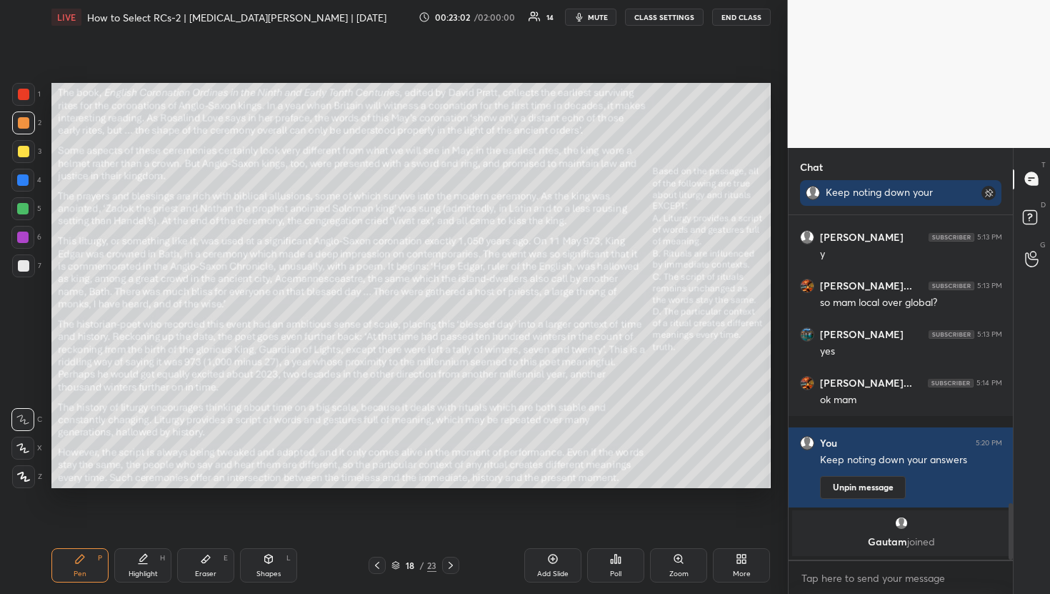
click at [624, 561] on div "Poll" at bounding box center [615, 565] width 57 height 34
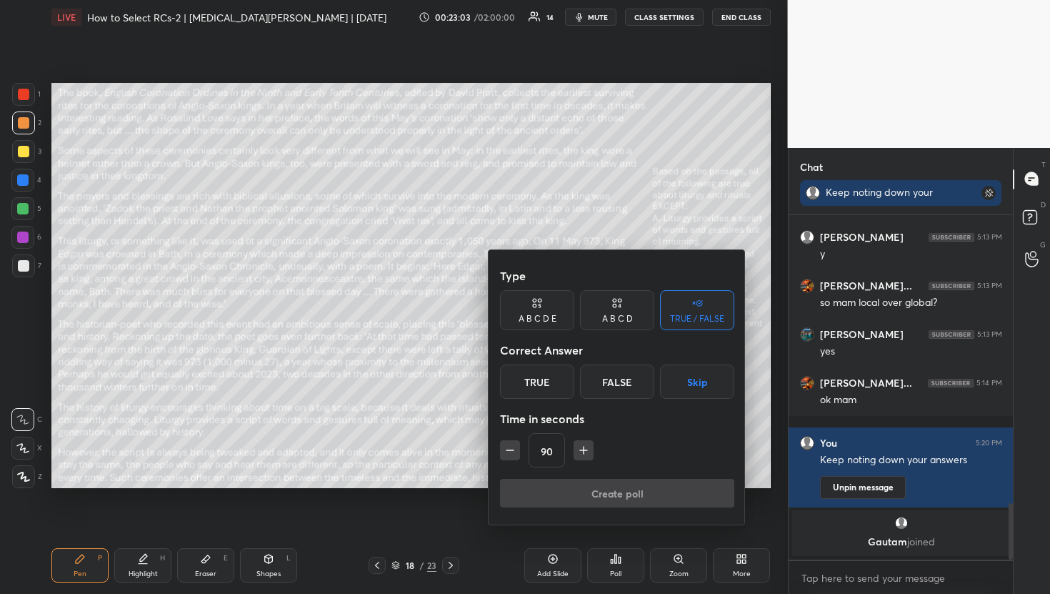
click at [611, 331] on div "Type A B C D E A B C D TRUE / FALSE Correct Answer True False Skip Time in seco…" at bounding box center [617, 387] width 257 height 274
click at [617, 319] on div "A B C D" at bounding box center [617, 318] width 31 height 9
click at [616, 386] on div "C" at bounding box center [617, 381] width 42 height 34
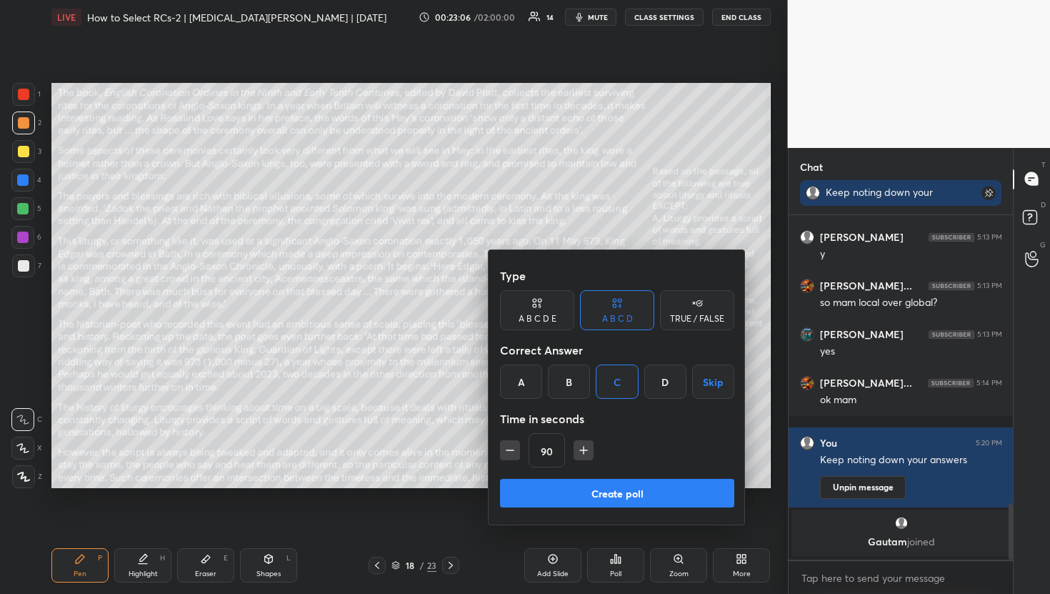
click at [509, 455] on icon "button" at bounding box center [510, 450] width 14 height 14
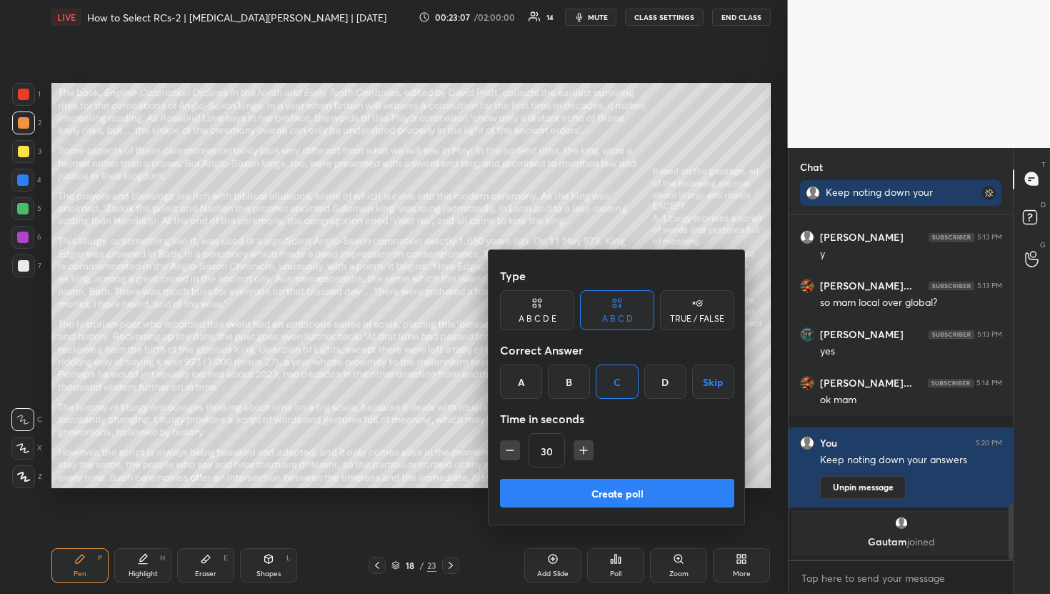
type input "15"
click at [509, 455] on div "15" at bounding box center [617, 450] width 234 height 34
click at [586, 488] on button "Create poll" at bounding box center [617, 493] width 234 height 29
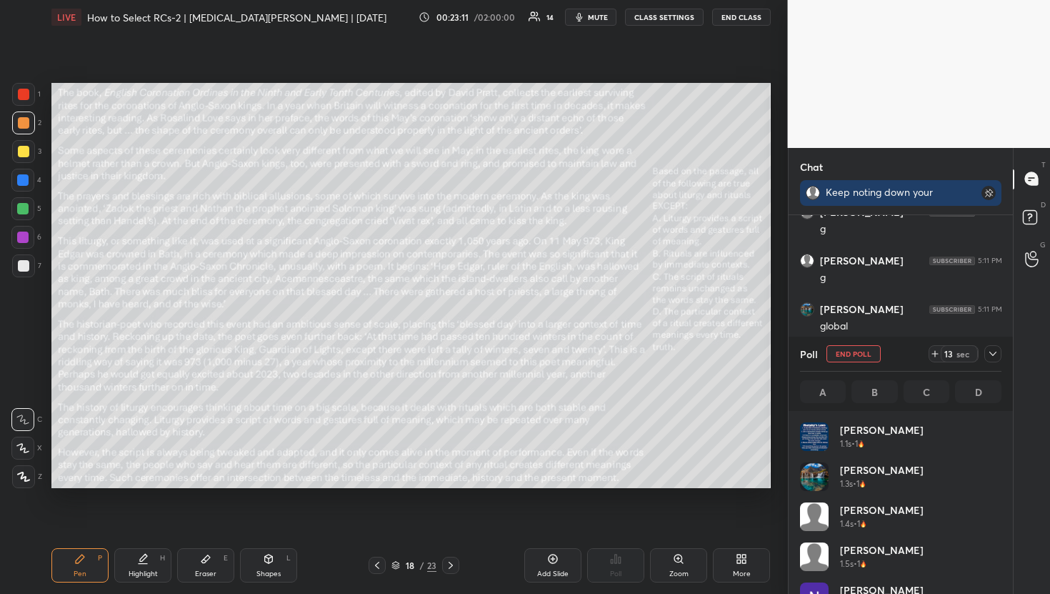
scroll to position [167, 197]
click at [994, 355] on icon at bounding box center [992, 353] width 11 height 11
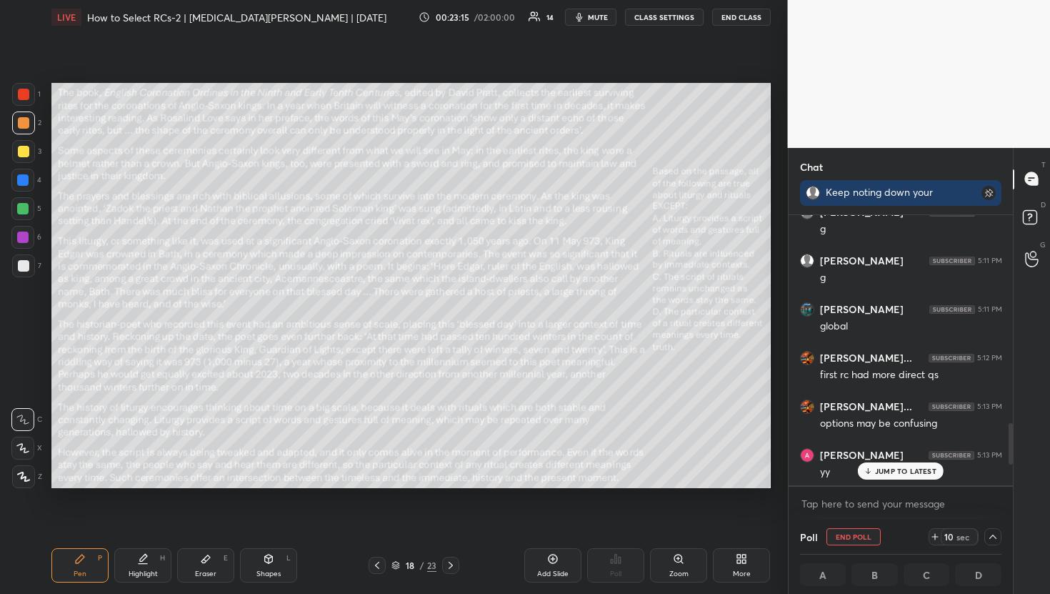
scroll to position [1, 5]
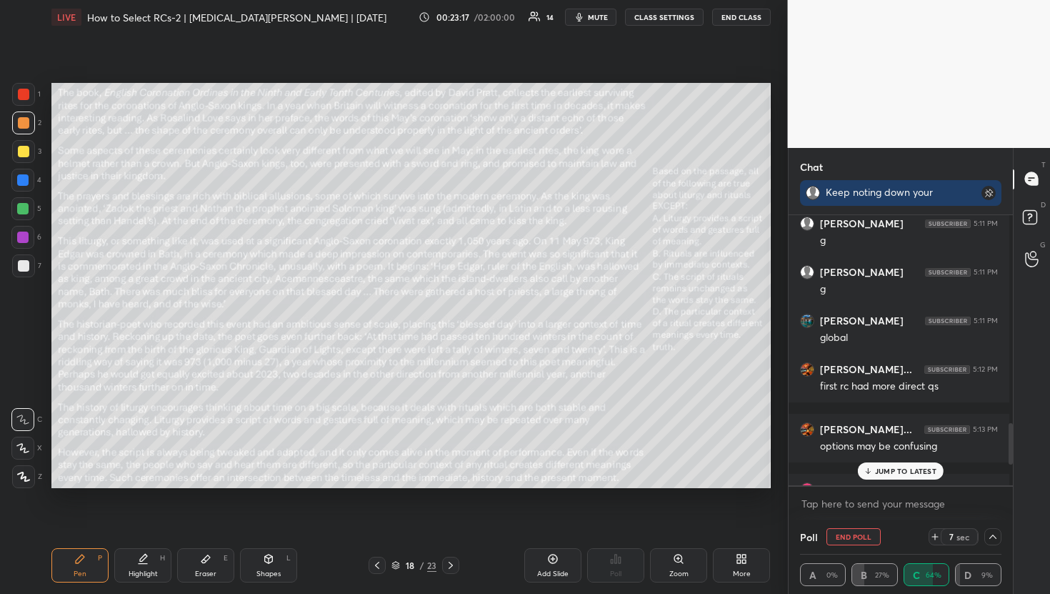
click at [893, 470] on p "JUMP TO LATEST" at bounding box center [905, 470] width 61 height 9
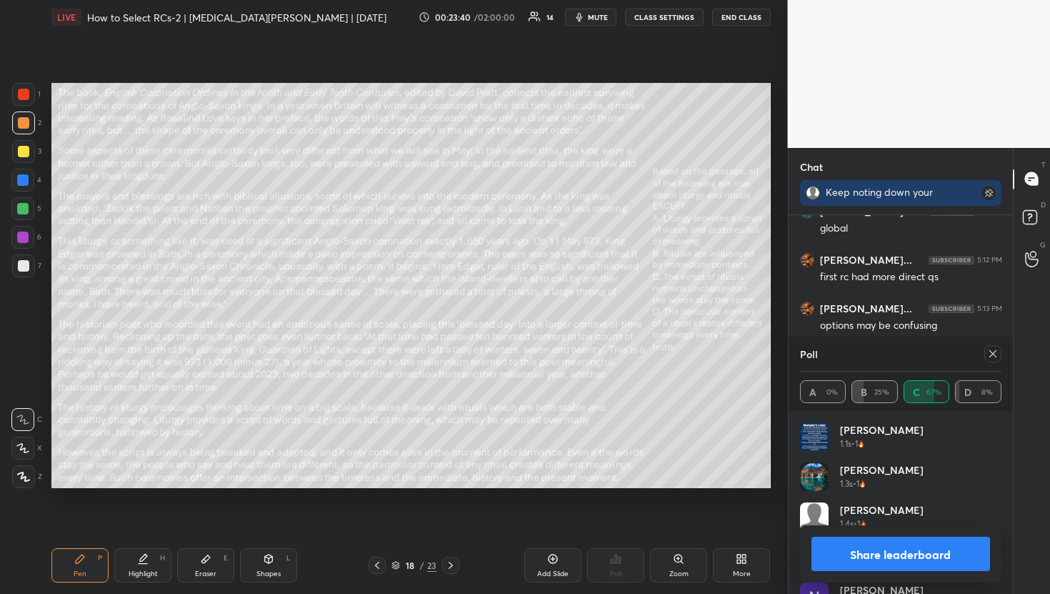
click at [994, 349] on icon at bounding box center [992, 353] width 11 height 11
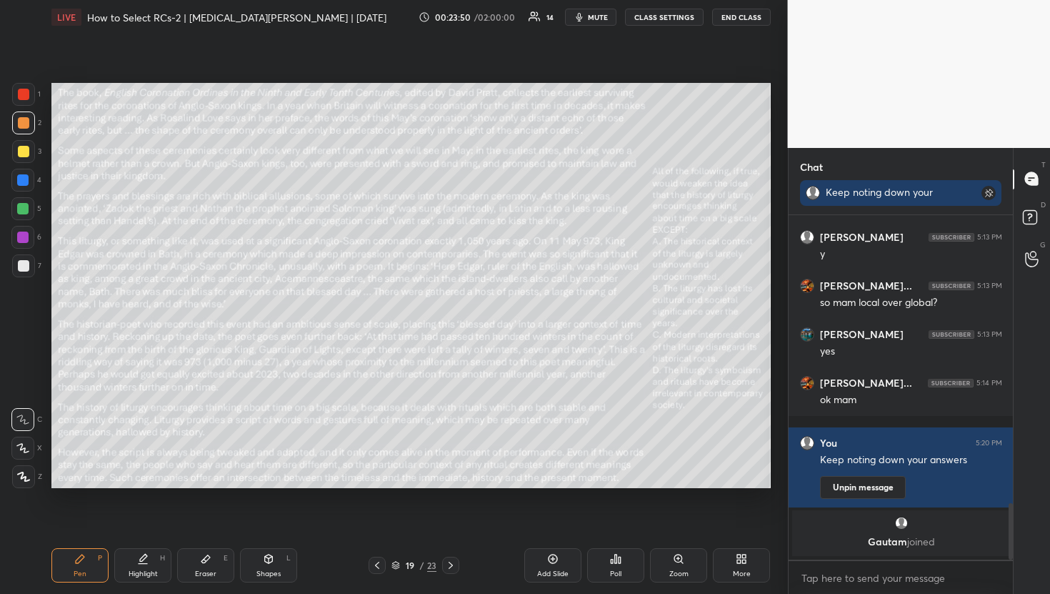
click at [626, 574] on div "Poll" at bounding box center [615, 565] width 57 height 34
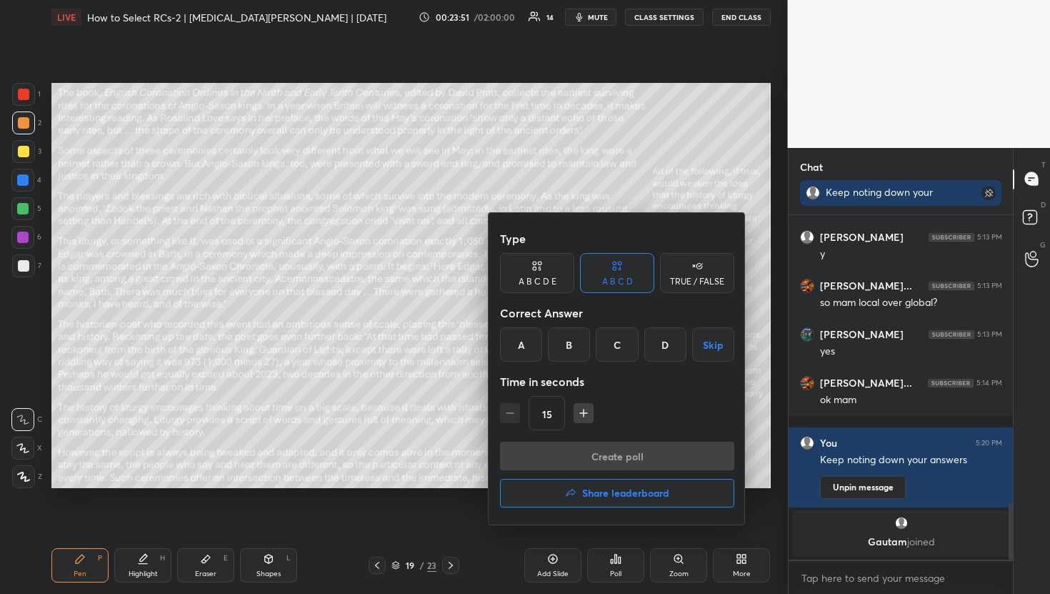
click at [539, 342] on div "A" at bounding box center [521, 344] width 42 height 34
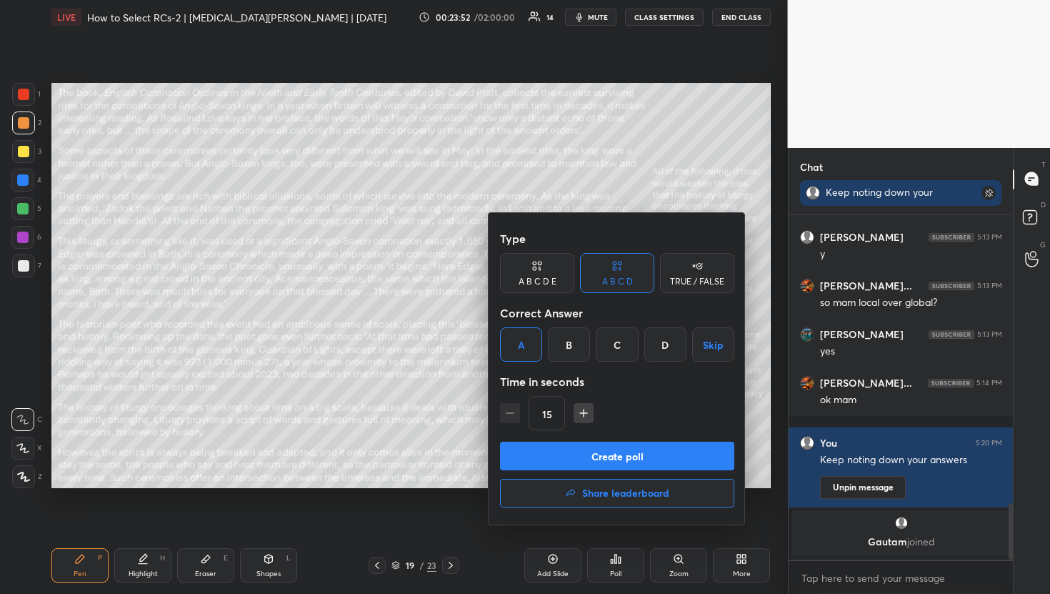
click at [595, 466] on button "Create poll" at bounding box center [617, 455] width 234 height 29
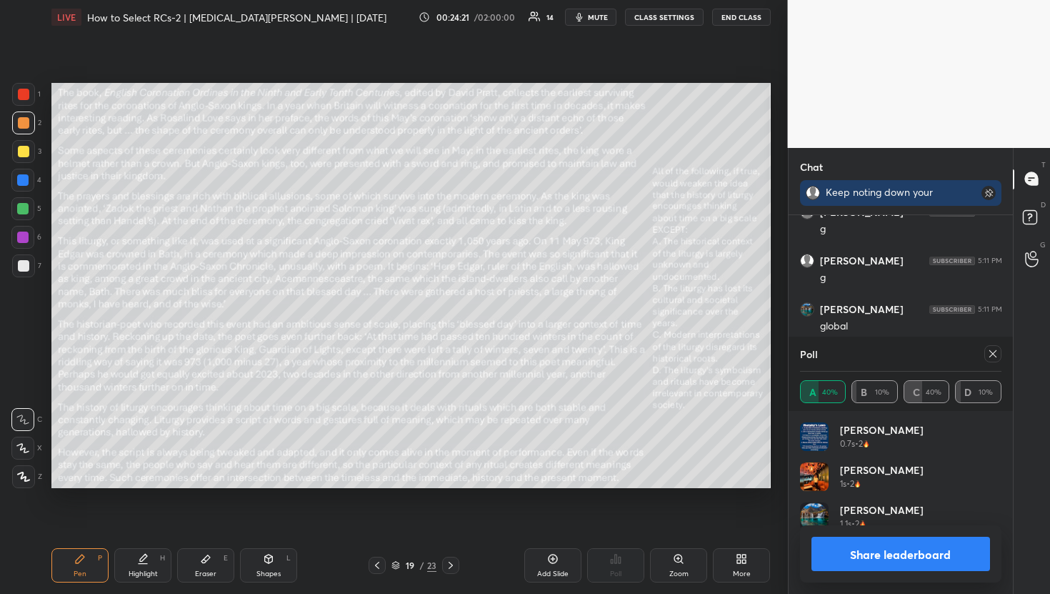
click at [994, 349] on icon at bounding box center [992, 353] width 11 height 11
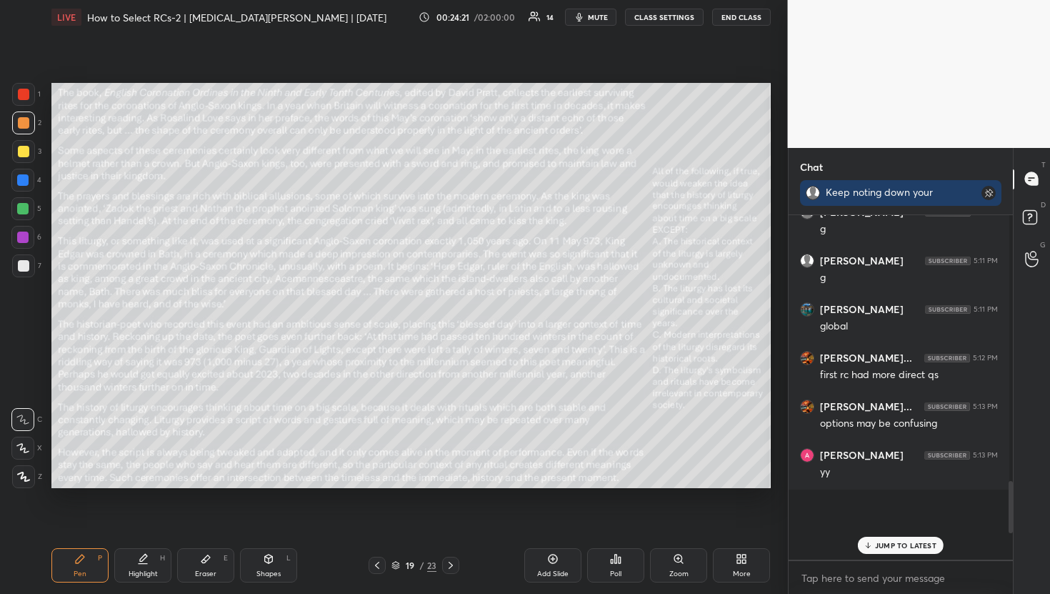
scroll to position [323, 216]
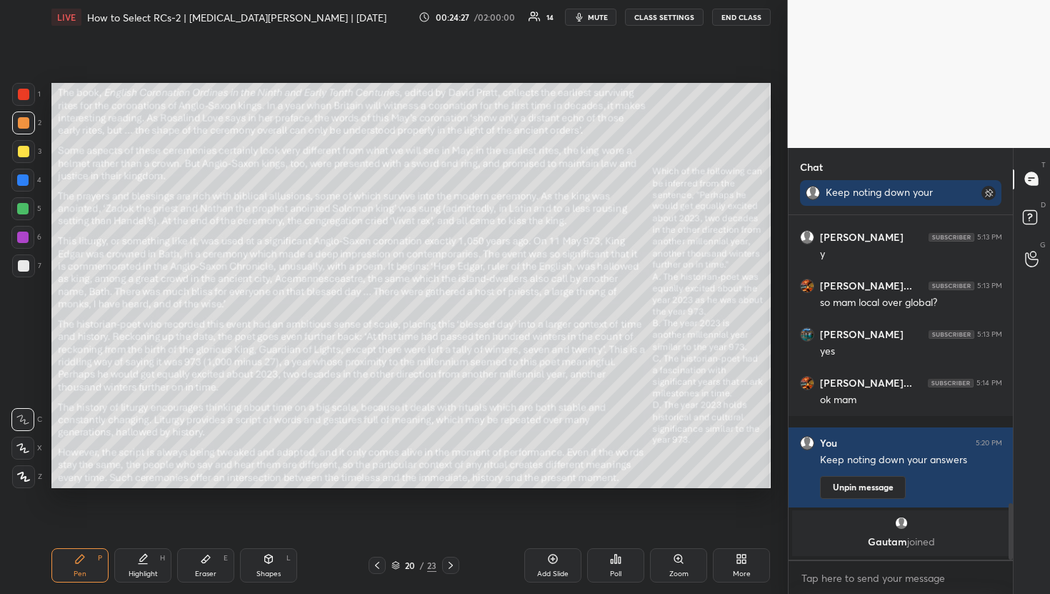
click at [629, 573] on div "Poll" at bounding box center [615, 565] width 57 height 34
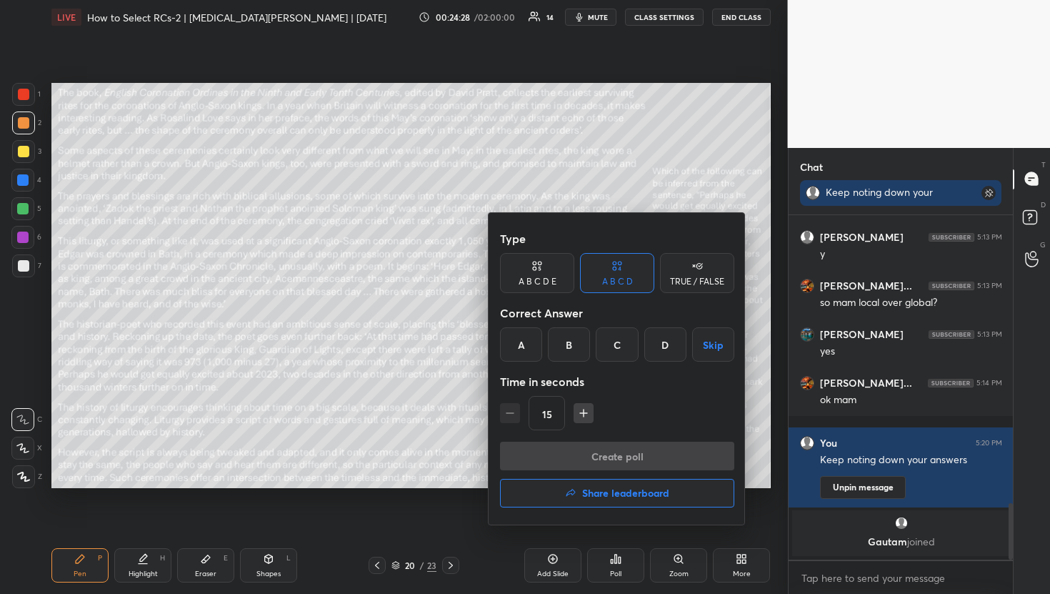
click at [609, 349] on div "C" at bounding box center [617, 344] width 42 height 34
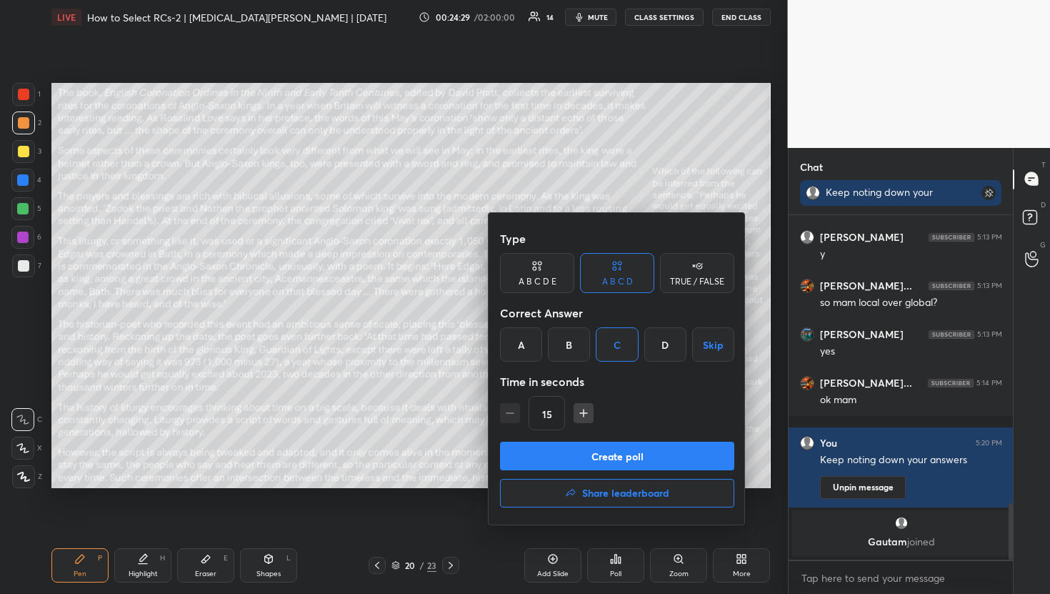
click at [582, 459] on button "Create poll" at bounding box center [617, 455] width 234 height 29
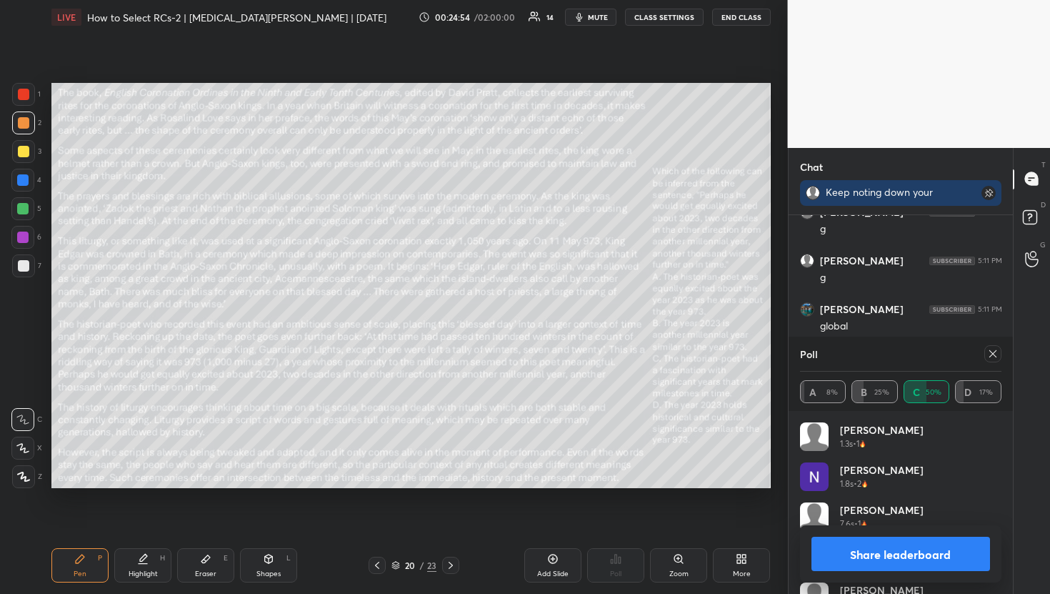
click at [997, 359] on div at bounding box center [992, 353] width 17 height 17
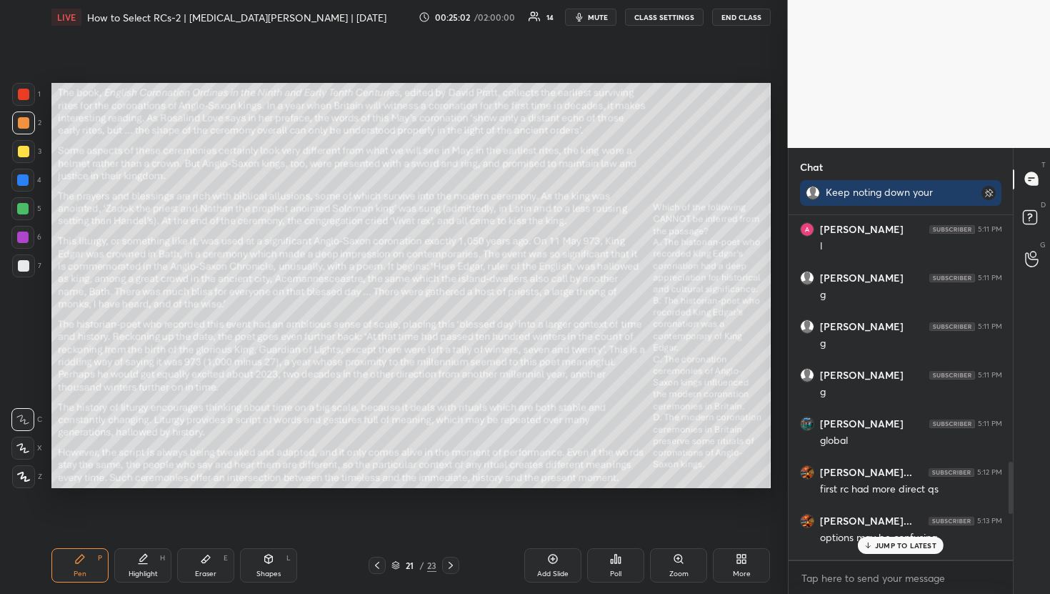
click at [934, 548] on p "JUMP TO LATEST" at bounding box center [905, 545] width 61 height 9
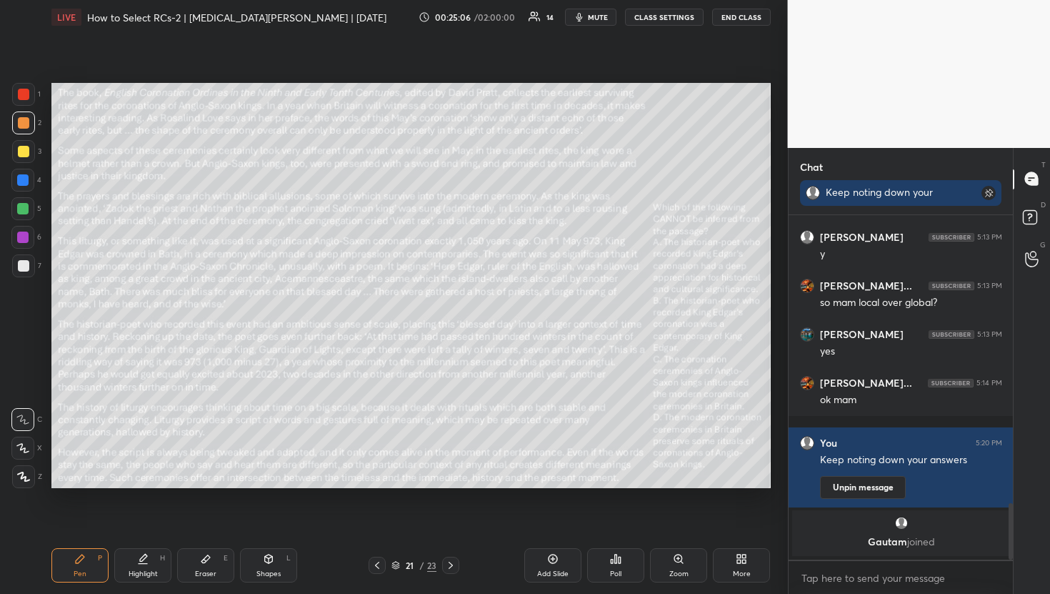
click at [634, 561] on div "Poll" at bounding box center [615, 565] width 57 height 34
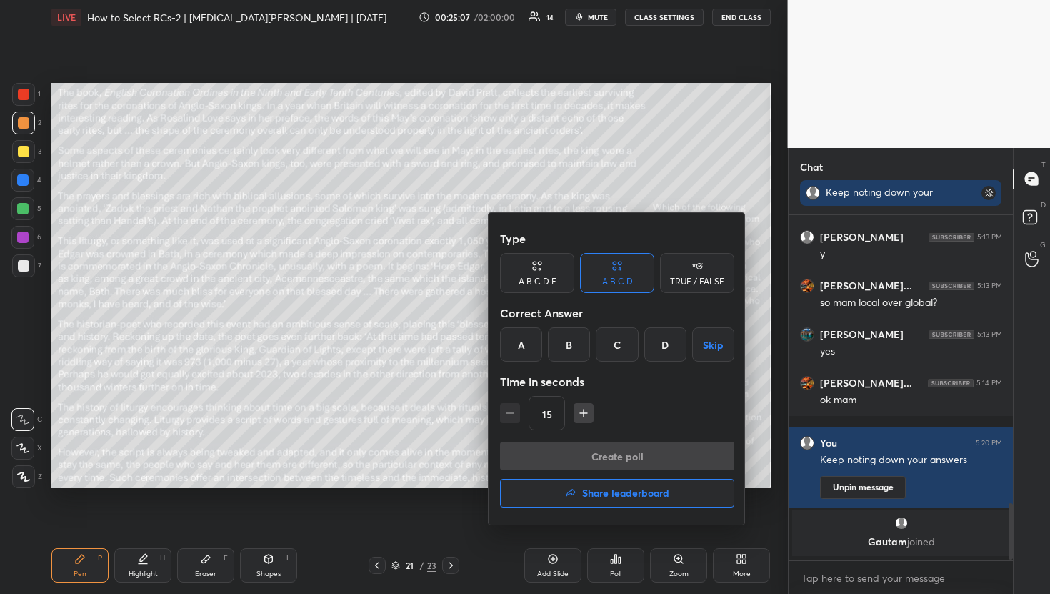
click at [564, 356] on div "B" at bounding box center [569, 344] width 42 height 34
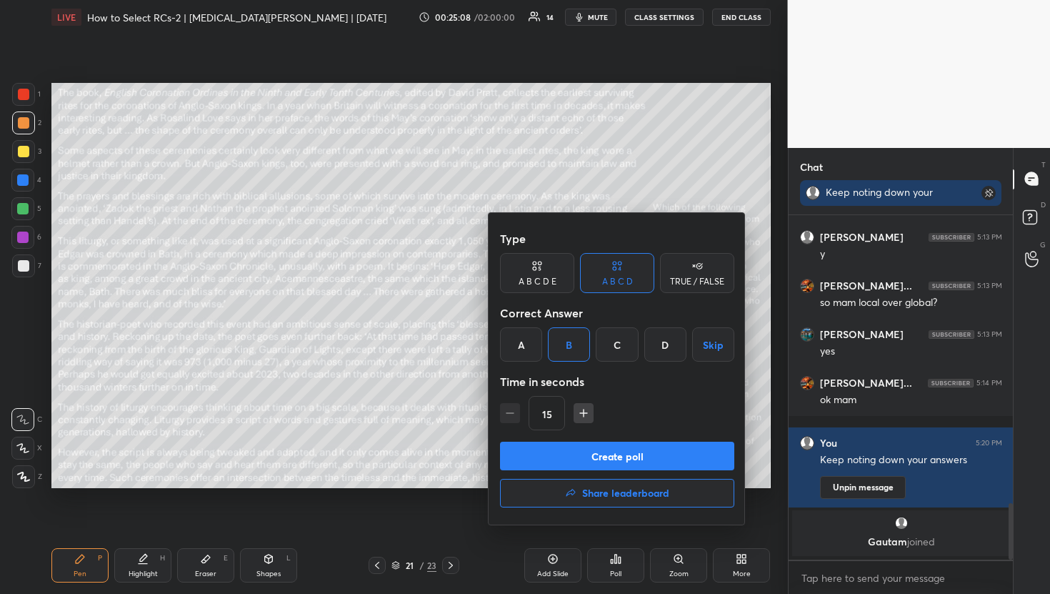
click at [589, 459] on button "Create poll" at bounding box center [617, 455] width 234 height 29
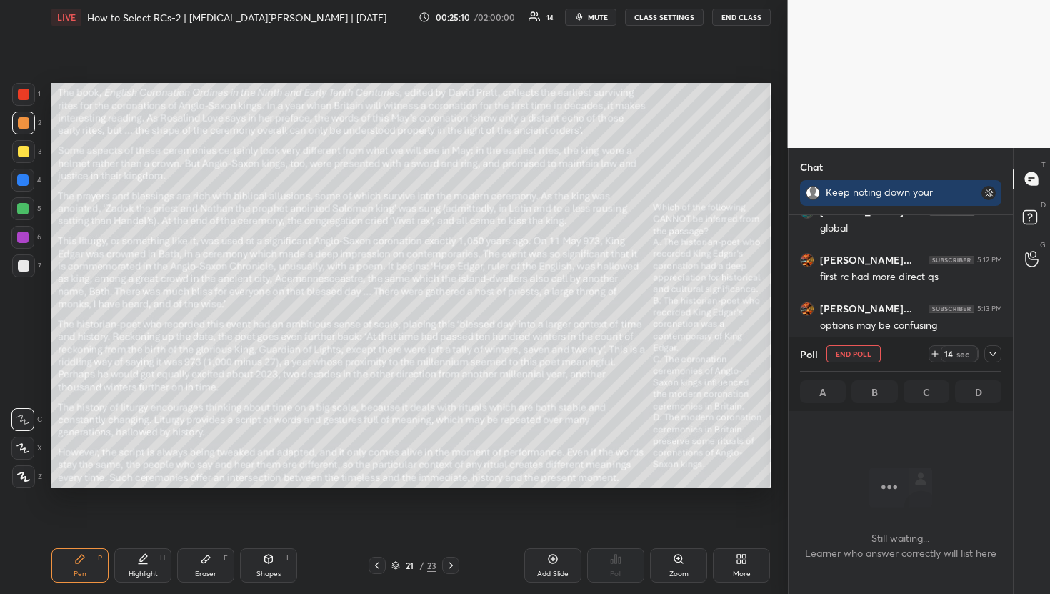
click at [994, 353] on icon at bounding box center [992, 353] width 7 height 4
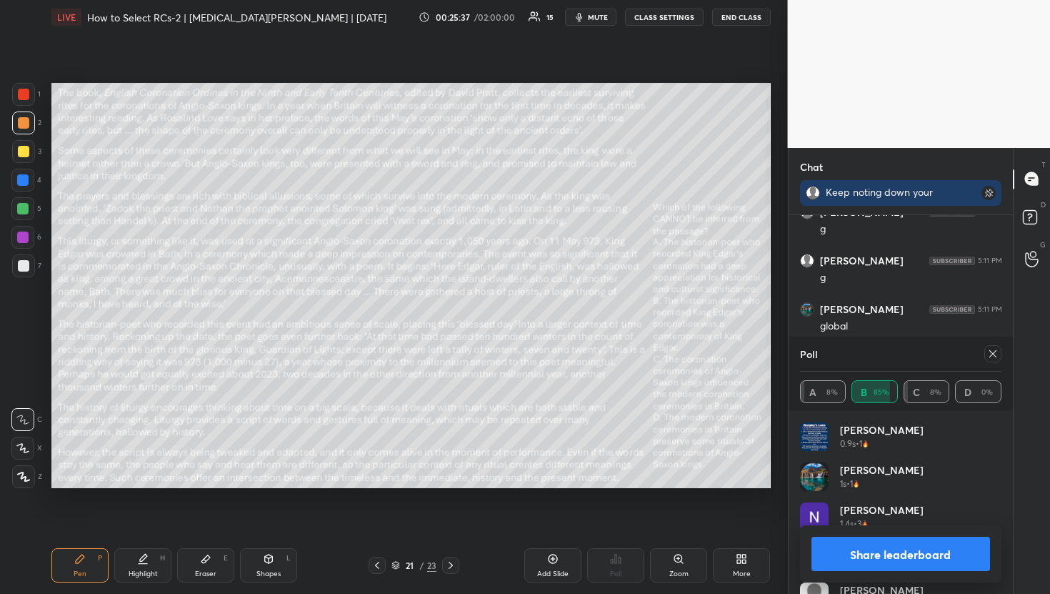
click at [994, 351] on icon at bounding box center [992, 353] width 7 height 7
type textarea "x"
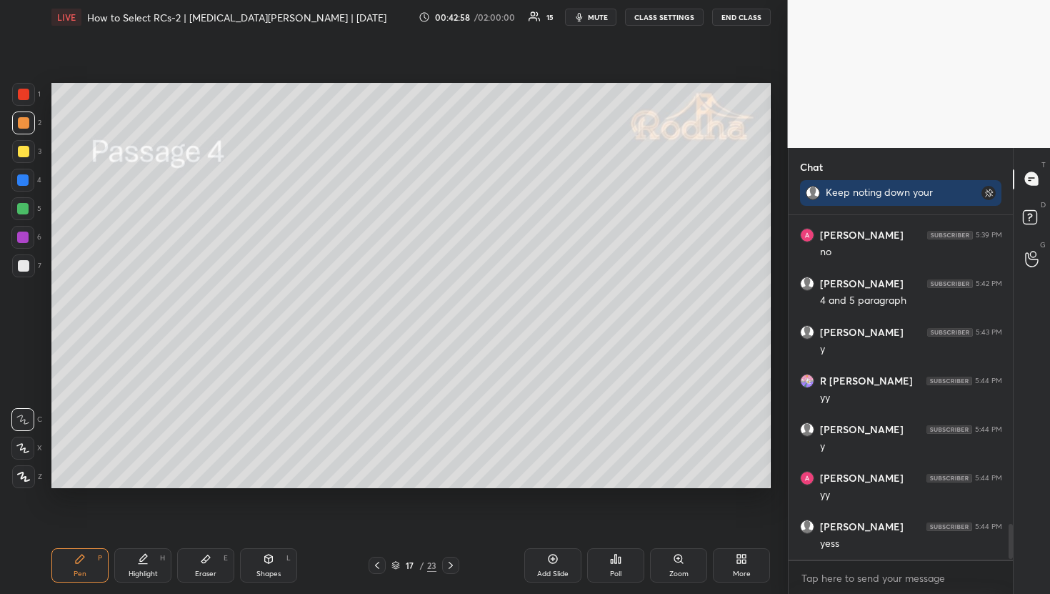
scroll to position [3029, 0]
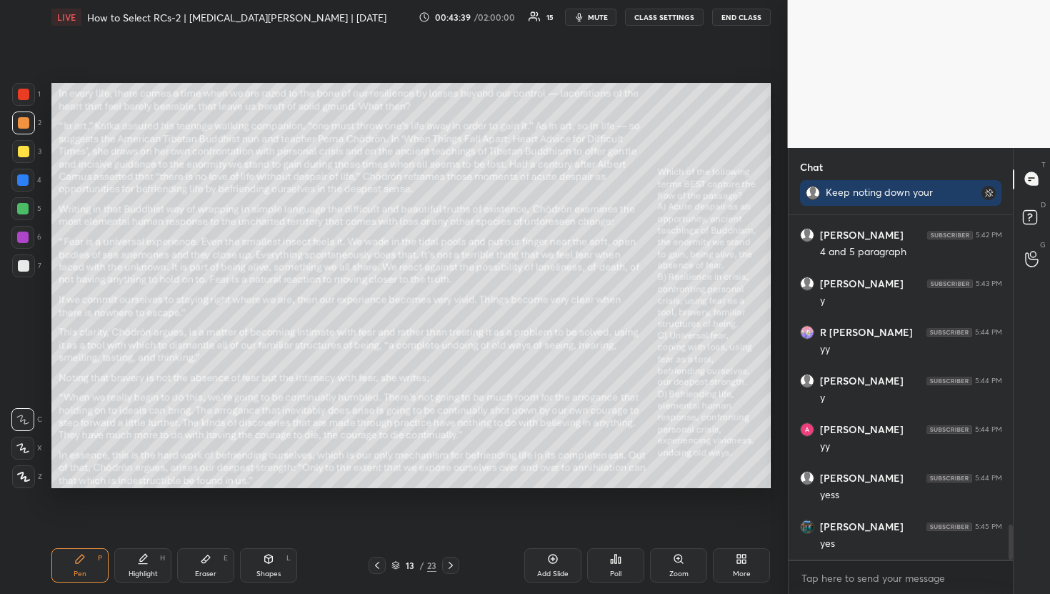
click at [631, 567] on div "Poll" at bounding box center [615, 565] width 57 height 34
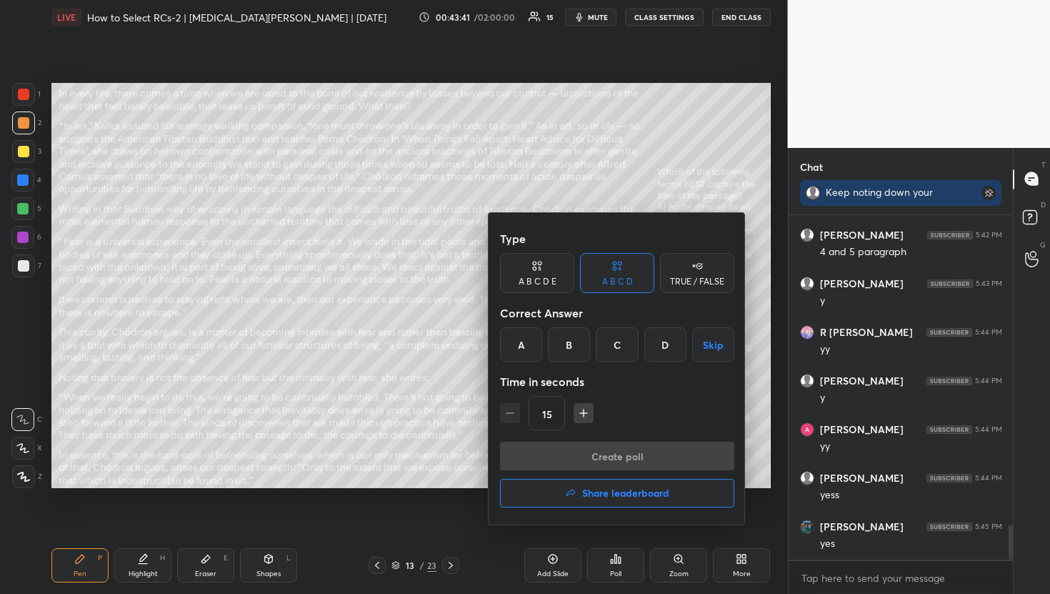
click at [583, 424] on div "15" at bounding box center [617, 413] width 234 height 34
click at [585, 416] on icon "button" at bounding box center [583, 413] width 14 height 14
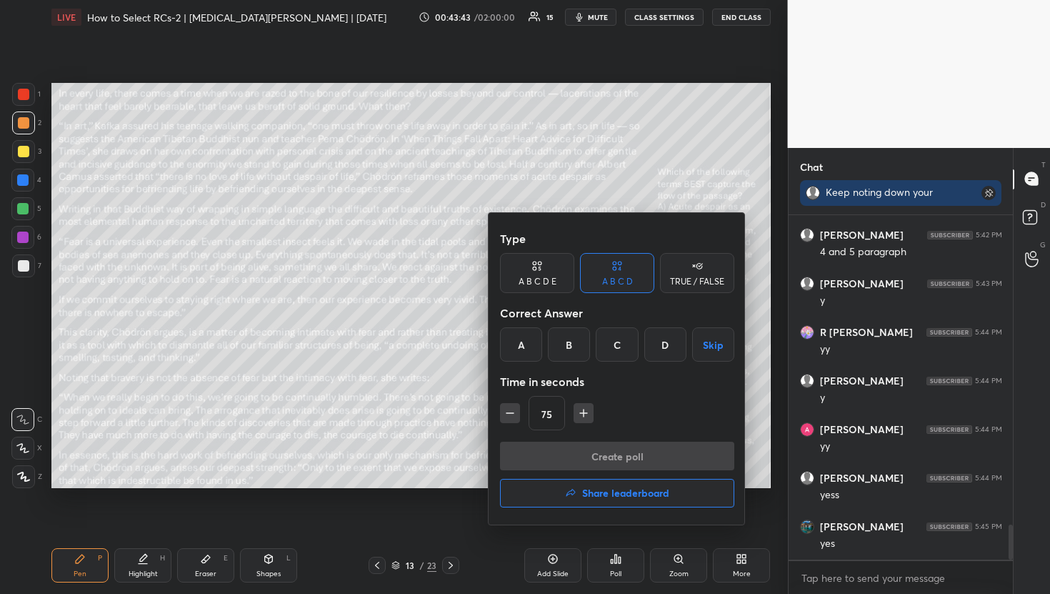
click at [585, 416] on icon "button" at bounding box center [583, 413] width 14 height 14
click at [585, 416] on icon "button" at bounding box center [590, 413] width 14 height 14
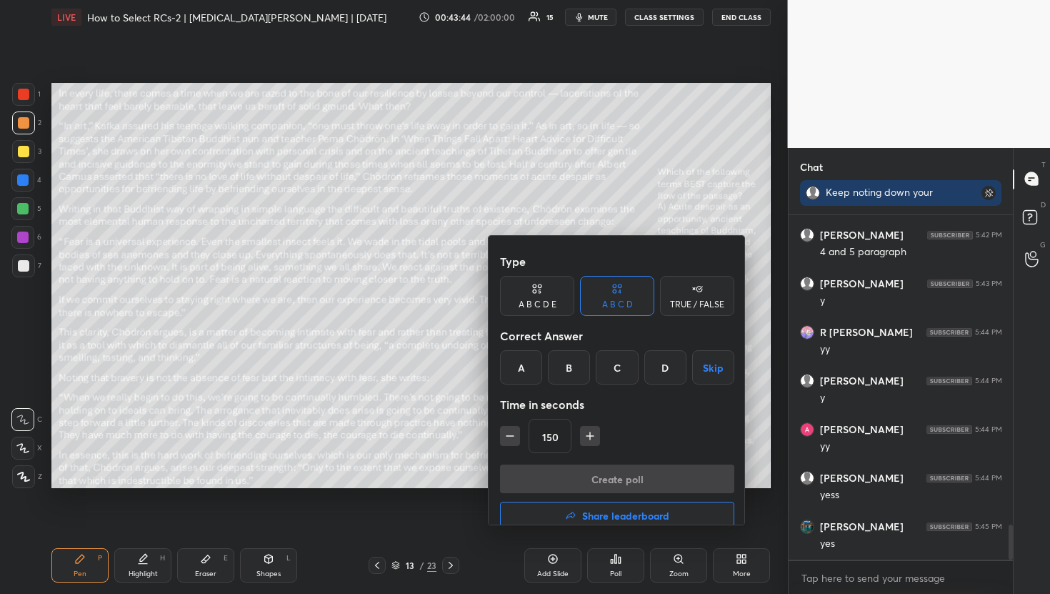
click at [585, 429] on icon "button" at bounding box center [590, 436] width 14 height 14
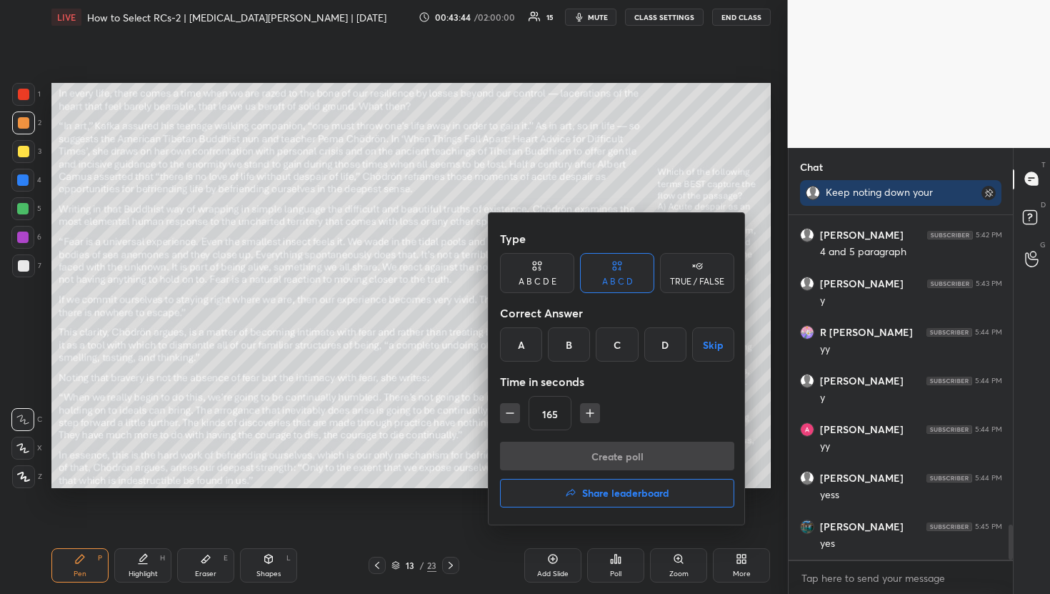
click at [585, 416] on icon "button" at bounding box center [590, 413] width 14 height 14
click at [593, 411] on icon "button" at bounding box center [590, 413] width 14 height 14
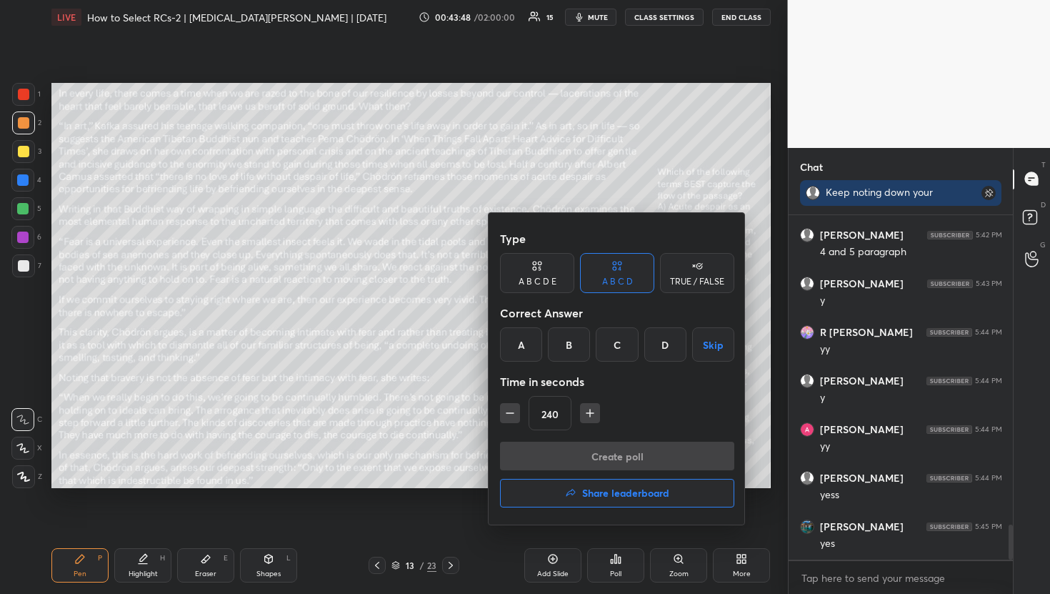
click at [593, 411] on icon "button" at bounding box center [590, 413] width 14 height 14
click at [506, 422] on button "button" at bounding box center [510, 413] width 20 height 20
type input "240"
click at [698, 284] on div "TRUE / FALSE" at bounding box center [697, 281] width 54 height 9
click at [699, 356] on button "Skip" at bounding box center [697, 344] width 74 height 34
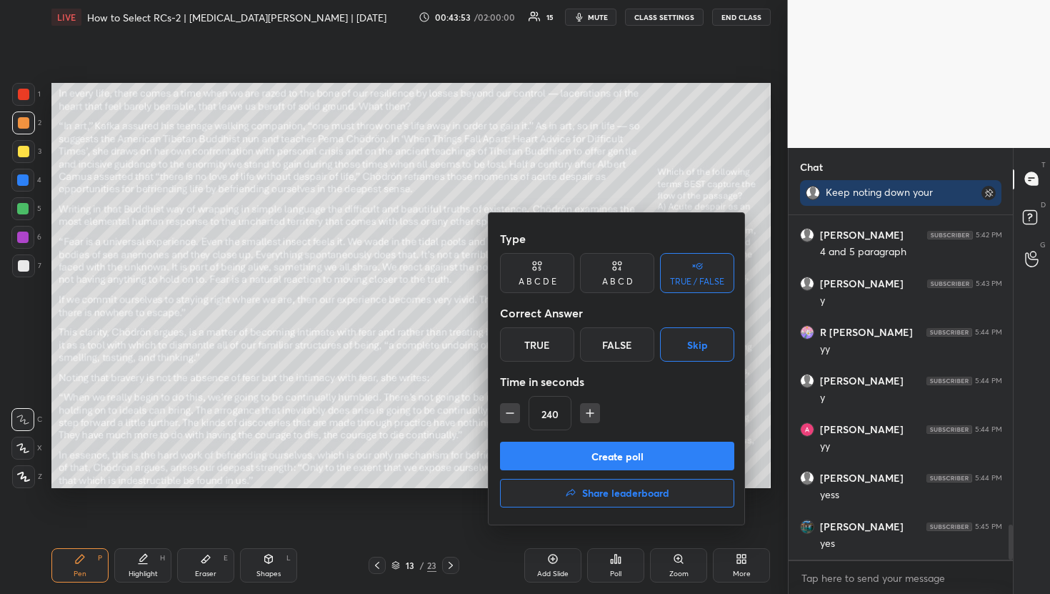
click at [680, 454] on button "Create poll" at bounding box center [617, 455] width 234 height 29
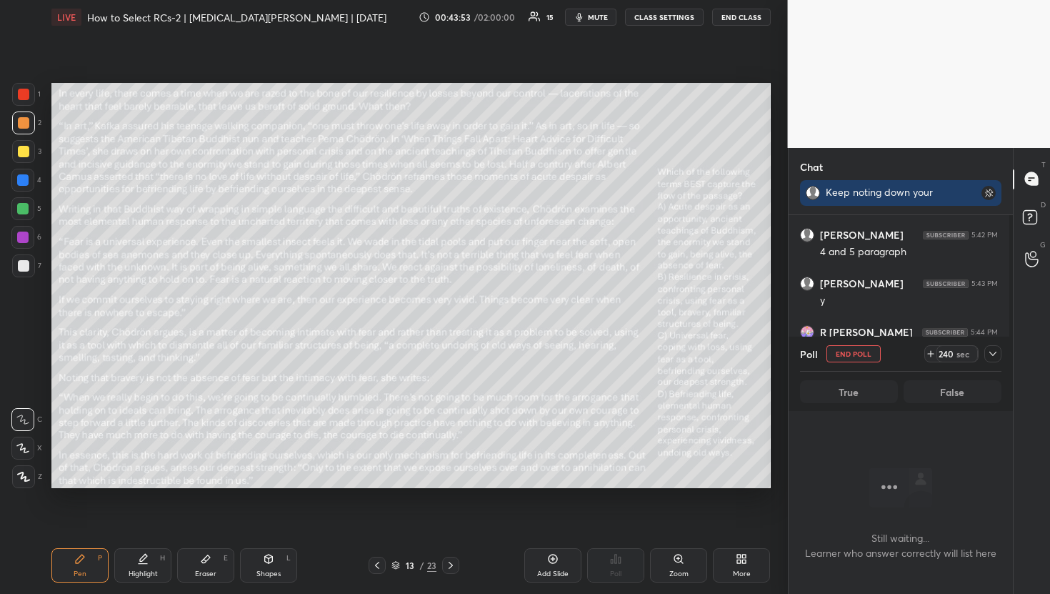
scroll to position [4, 5]
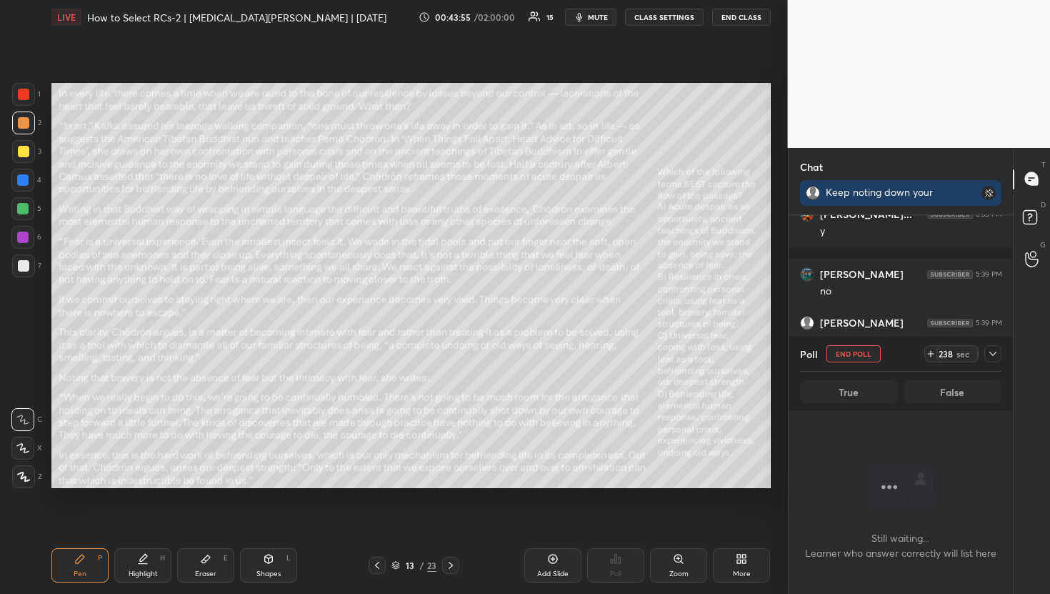
click at [605, 21] on span "mute" at bounding box center [598, 17] width 20 height 10
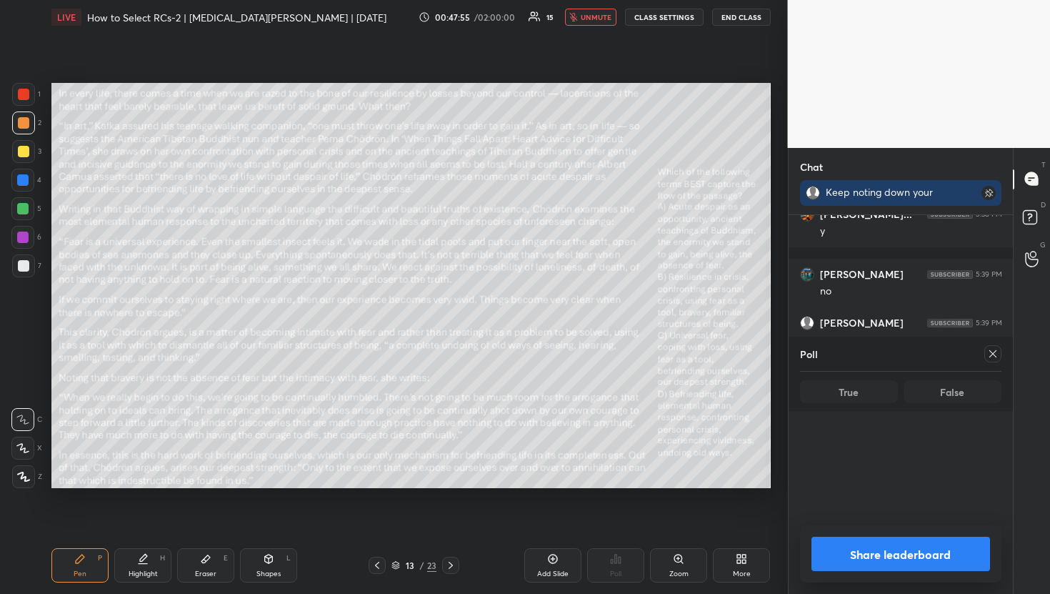
click at [994, 357] on icon at bounding box center [992, 353] width 11 height 11
type textarea "x"
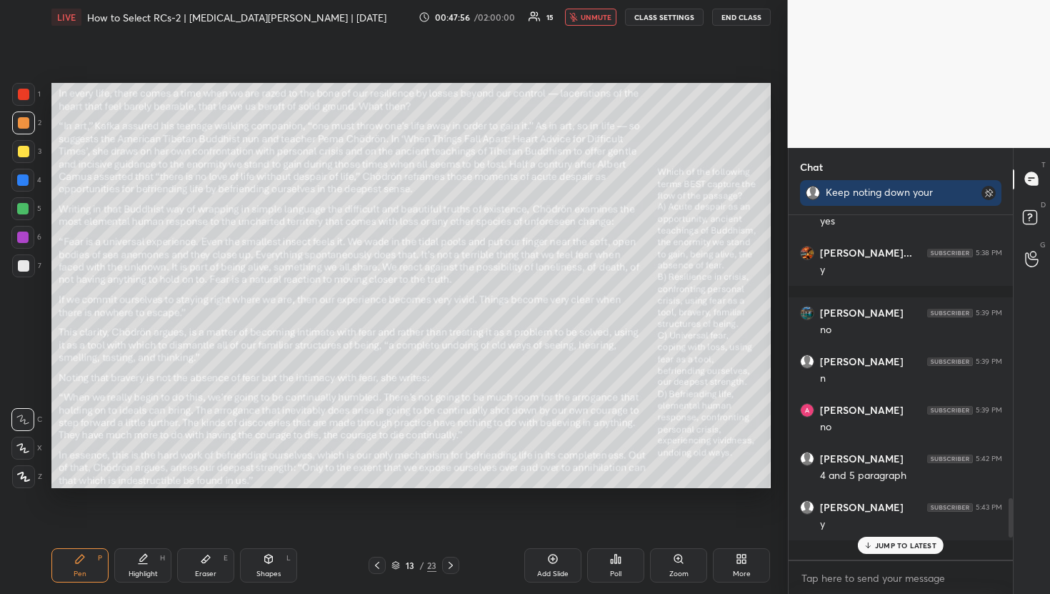
scroll to position [2442, 0]
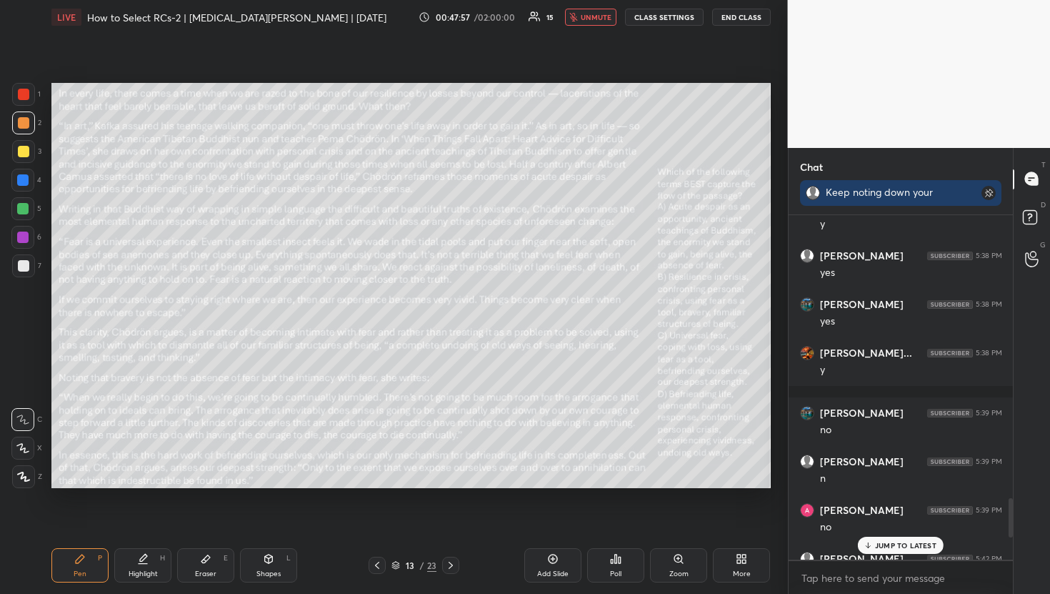
click at [882, 543] on p "JUMP TO LATEST" at bounding box center [905, 545] width 61 height 9
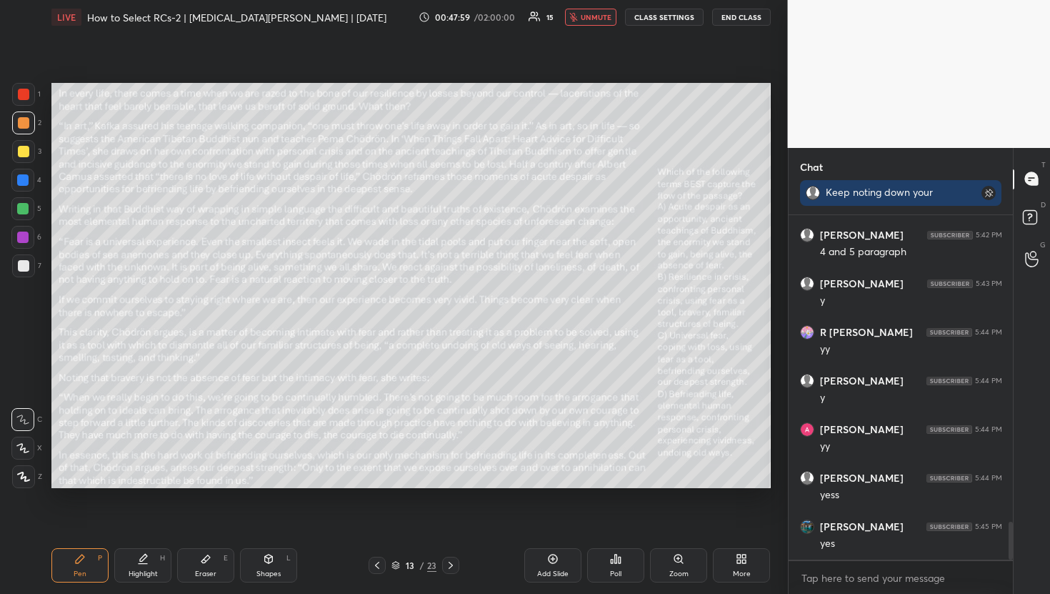
click at [614, 16] on button "unmute" at bounding box center [590, 17] width 51 height 17
click at [619, 573] on div "Poll" at bounding box center [615, 573] width 11 height 7
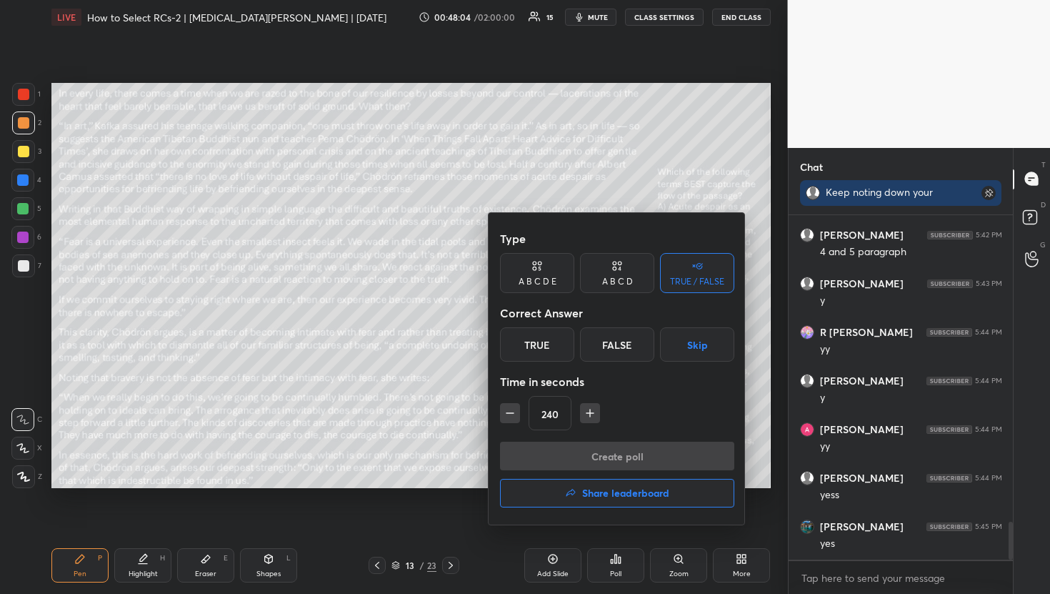
click at [715, 349] on button "Skip" at bounding box center [697, 344] width 74 height 34
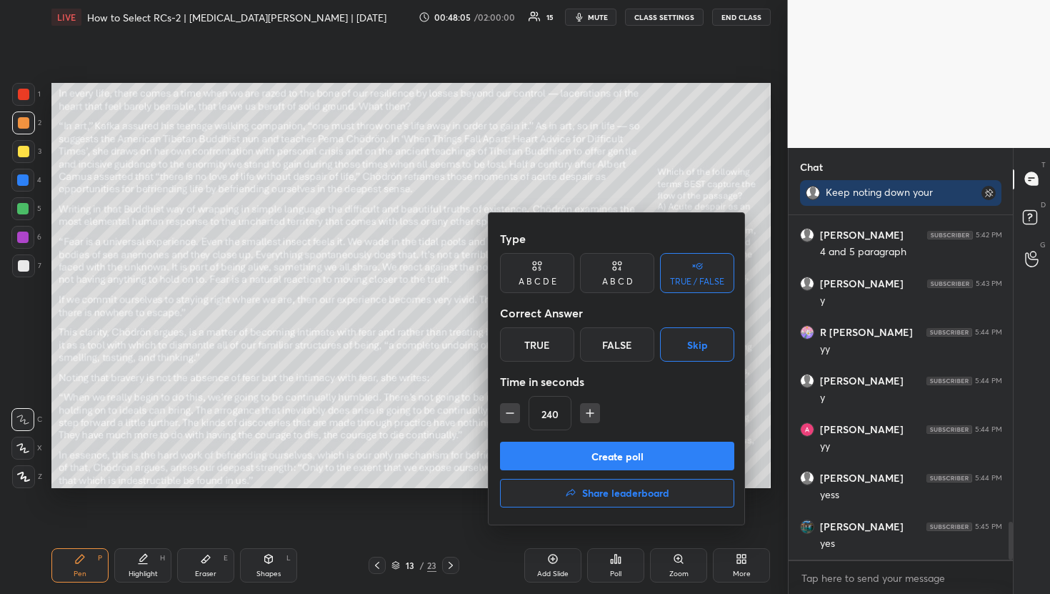
click at [521, 410] on div "240" at bounding box center [617, 413] width 234 height 34
click at [519, 410] on button "button" at bounding box center [510, 413] width 20 height 20
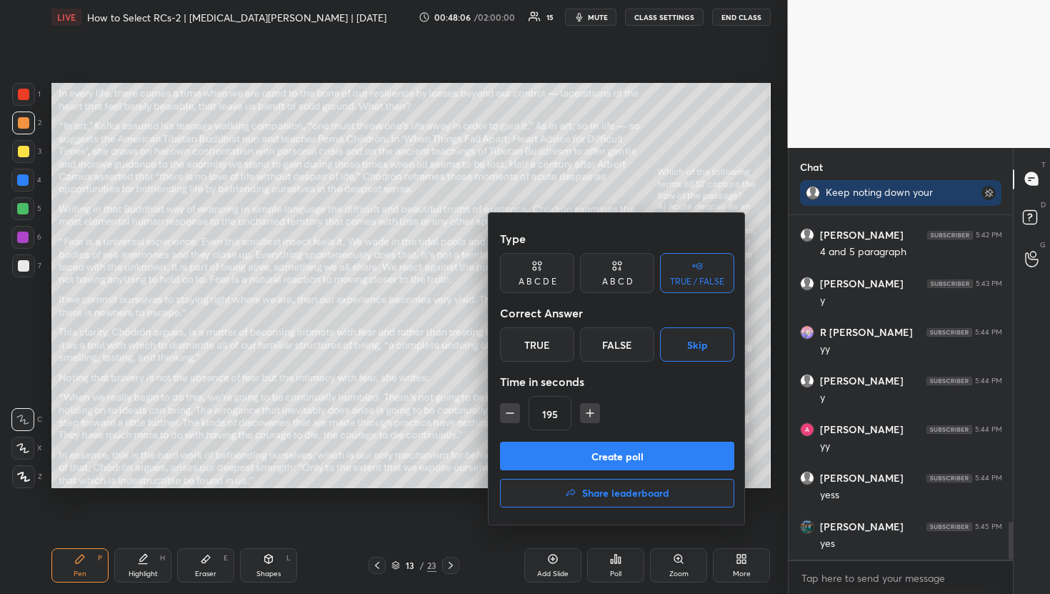
click at [519, 410] on button "button" at bounding box center [510, 413] width 20 height 20
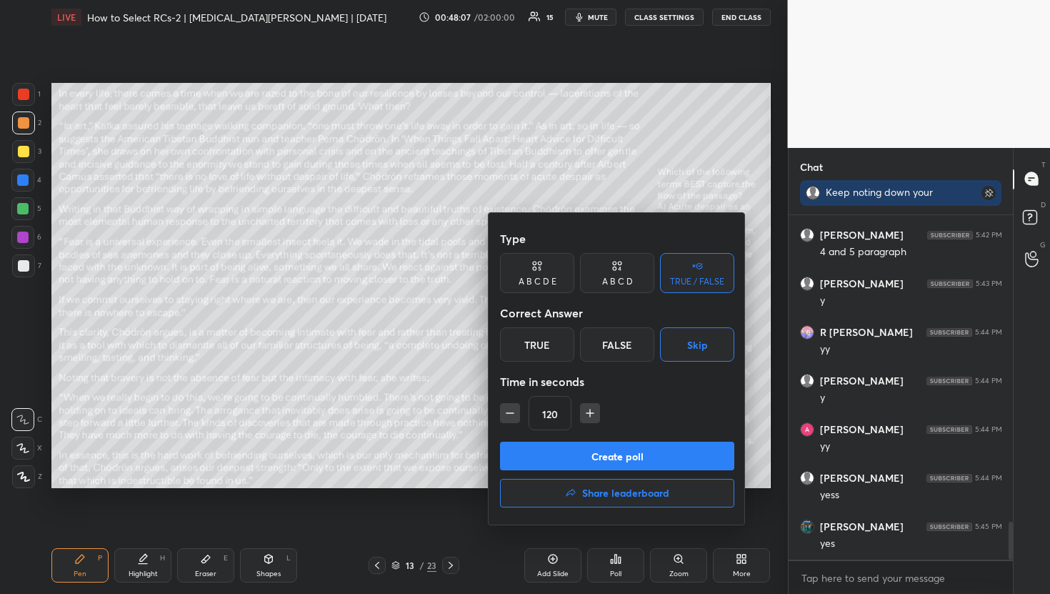
click at [519, 410] on button "button" at bounding box center [510, 413] width 20 height 20
click at [586, 414] on icon "button" at bounding box center [583, 413] width 14 height 14
type input "90"
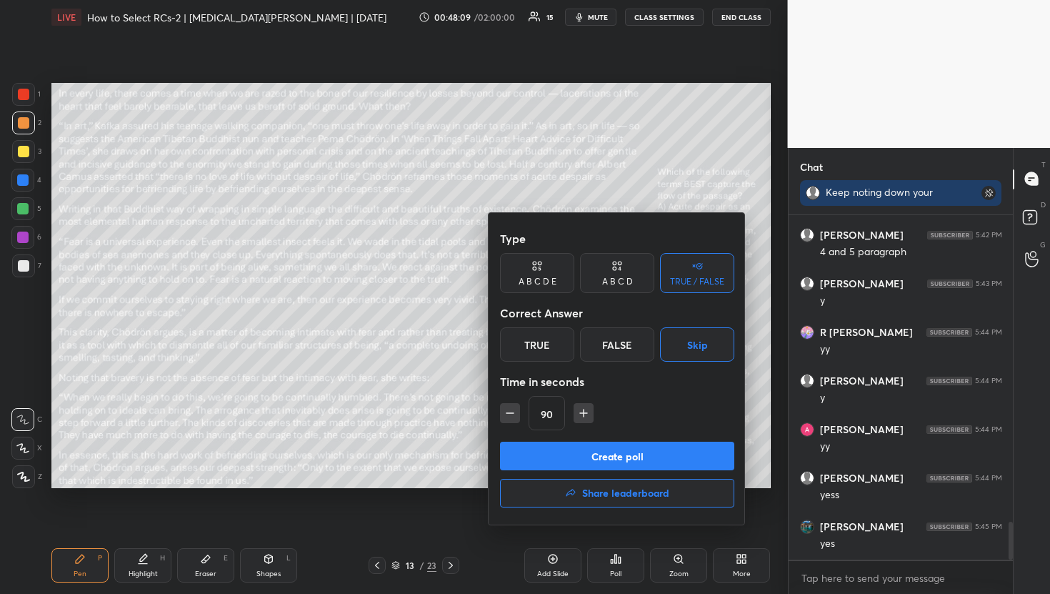
click at [591, 454] on button "Create poll" at bounding box center [617, 455] width 234 height 29
type textarea "x"
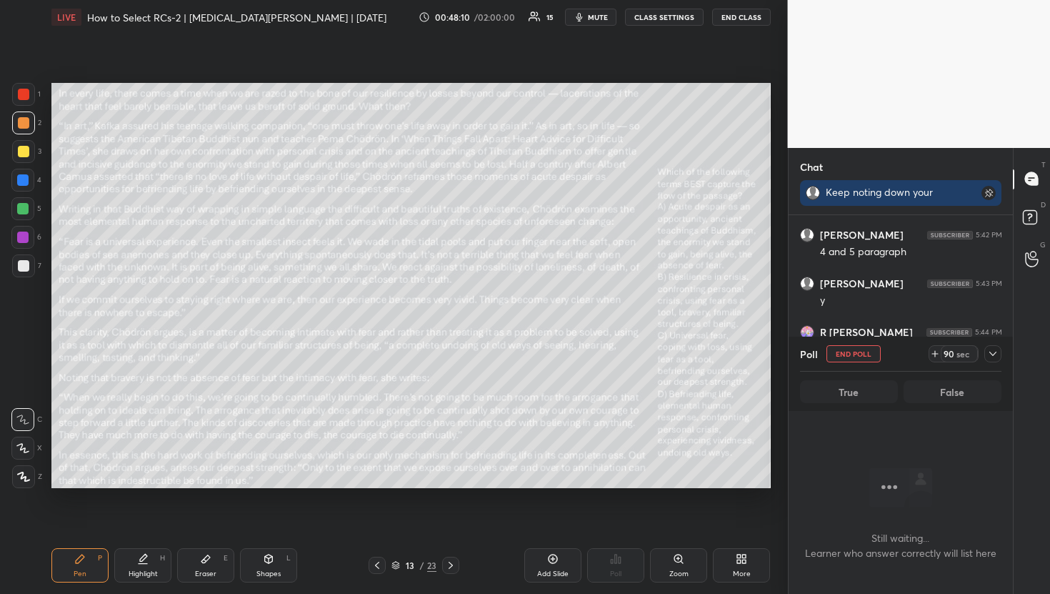
scroll to position [2542, 0]
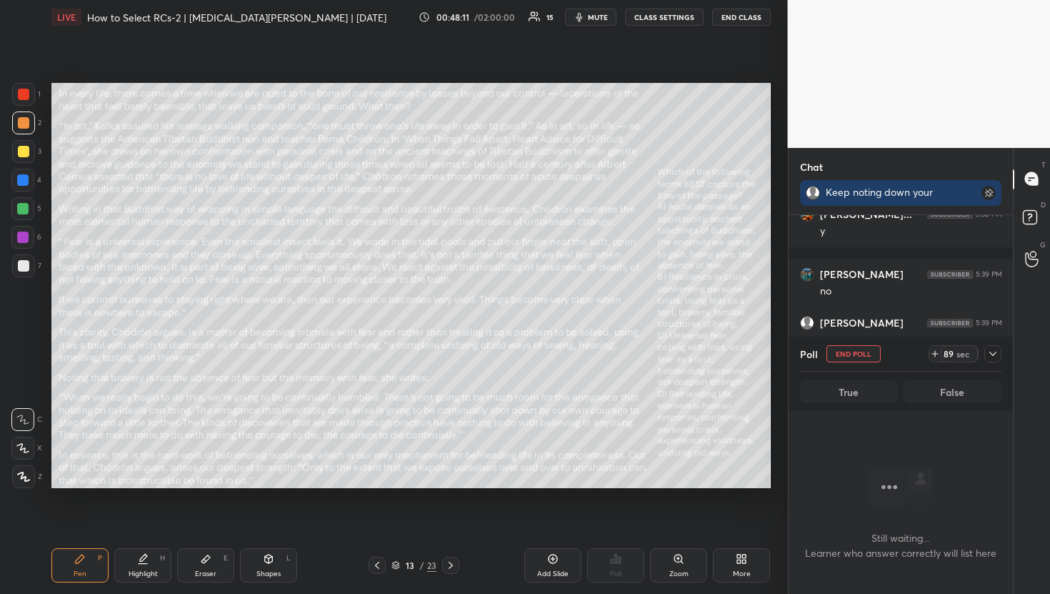
click at [601, 21] on span "mute" at bounding box center [598, 17] width 20 height 10
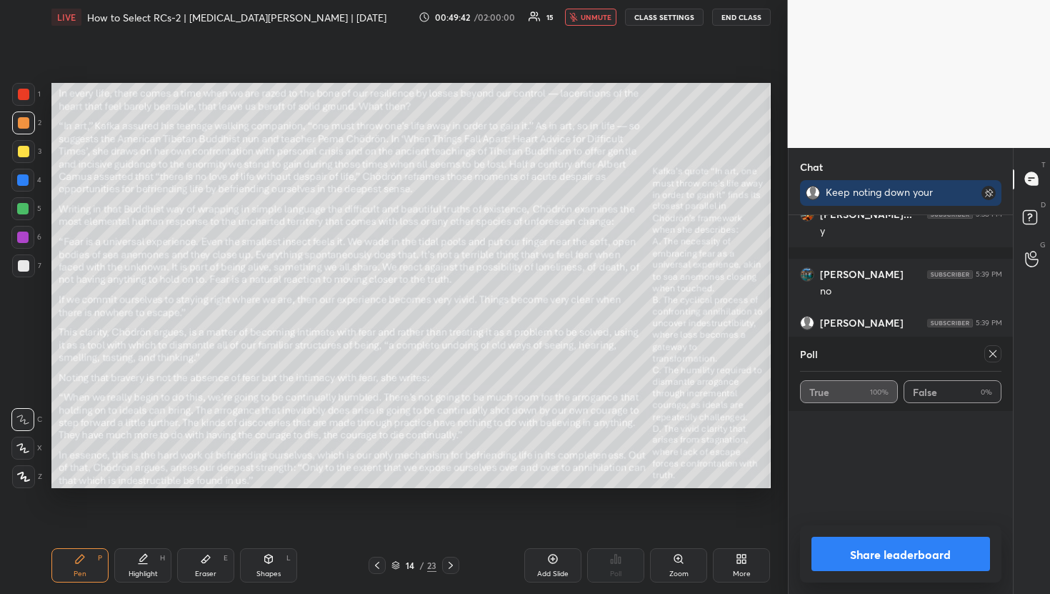
click at [996, 359] on div at bounding box center [992, 353] width 17 height 17
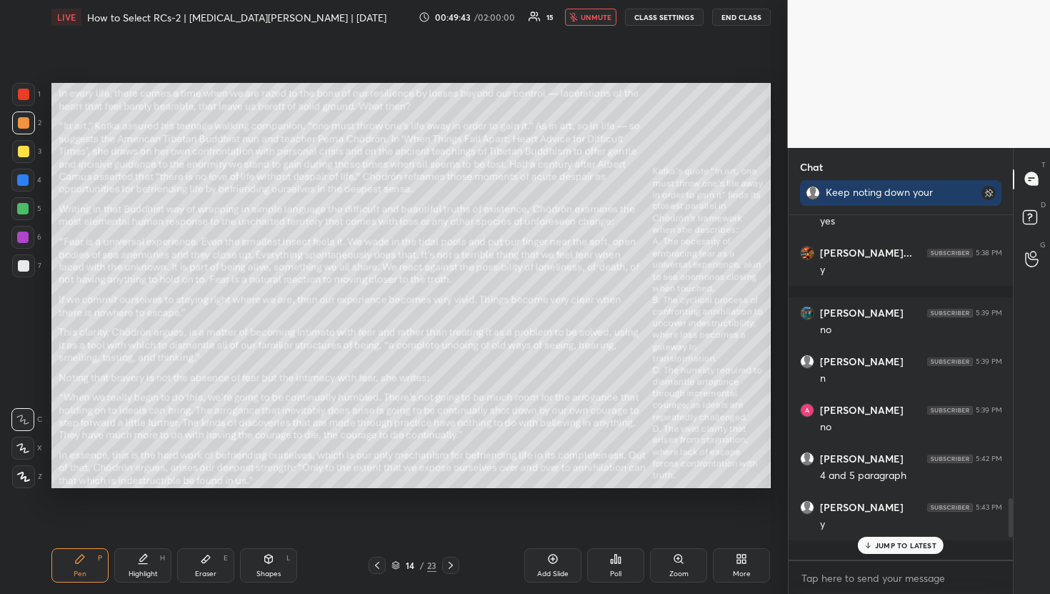
scroll to position [2442, 0]
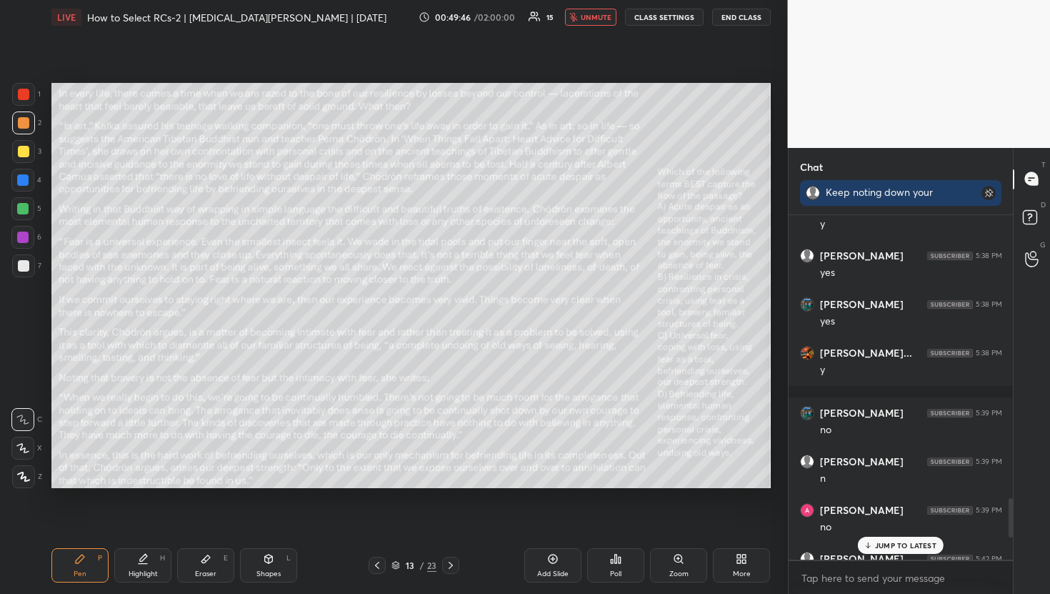
click at [574, 19] on icon "button" at bounding box center [573, 17] width 9 height 9
click at [919, 541] on p "JUMP TO LATEST" at bounding box center [905, 545] width 61 height 9
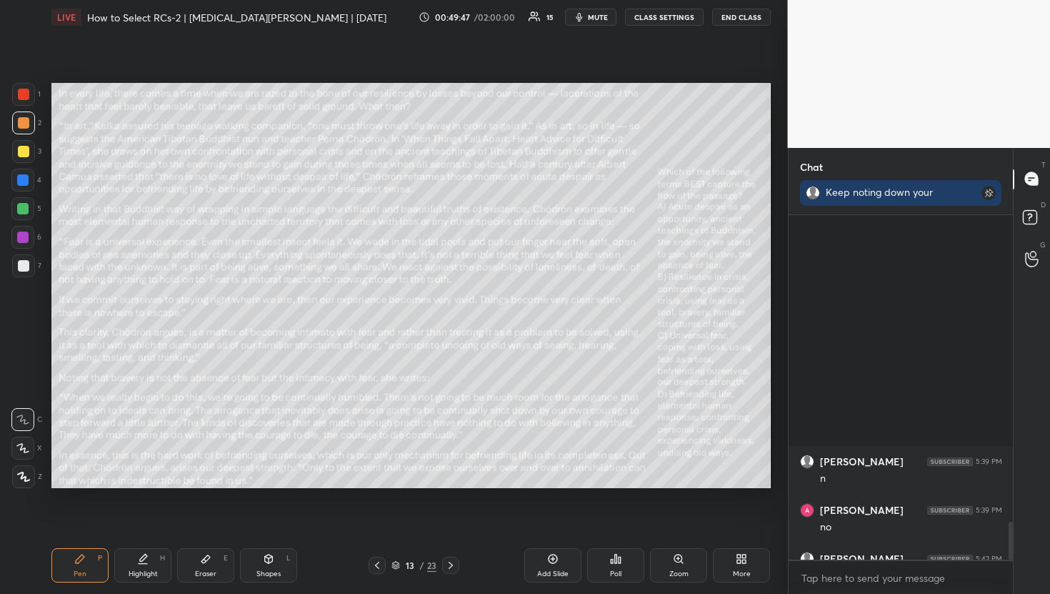
scroll to position [2765, 0]
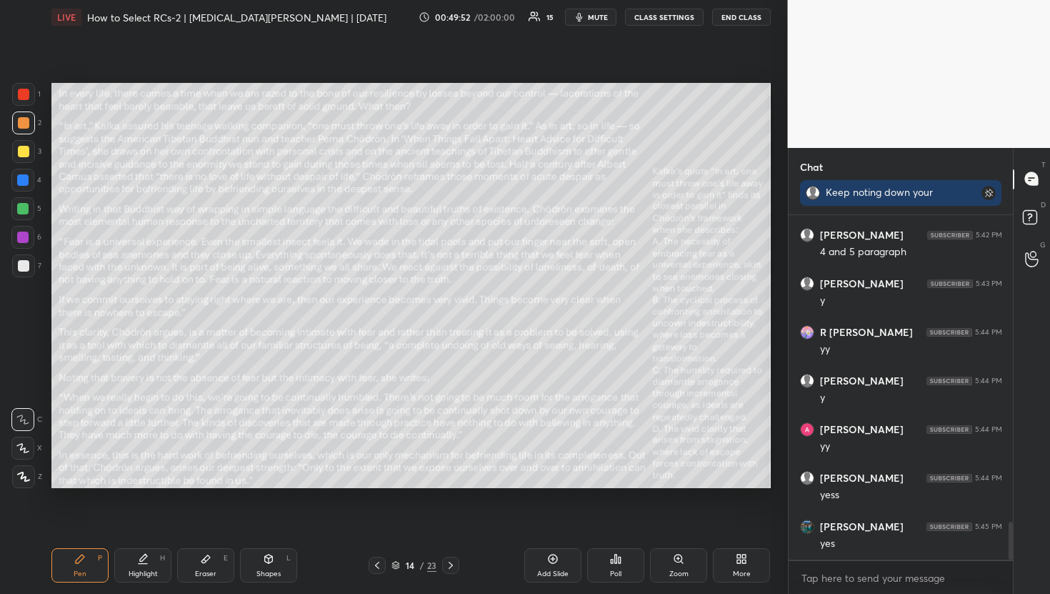
click at [620, 575] on div "Poll" at bounding box center [615, 573] width 11 height 7
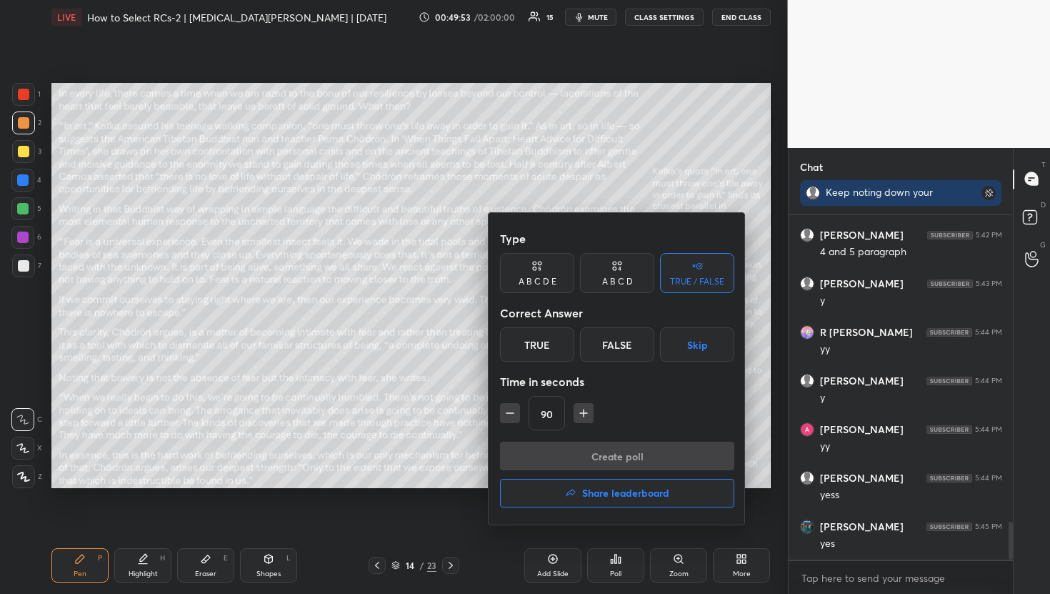
click at [687, 334] on button "Skip" at bounding box center [697, 344] width 74 height 34
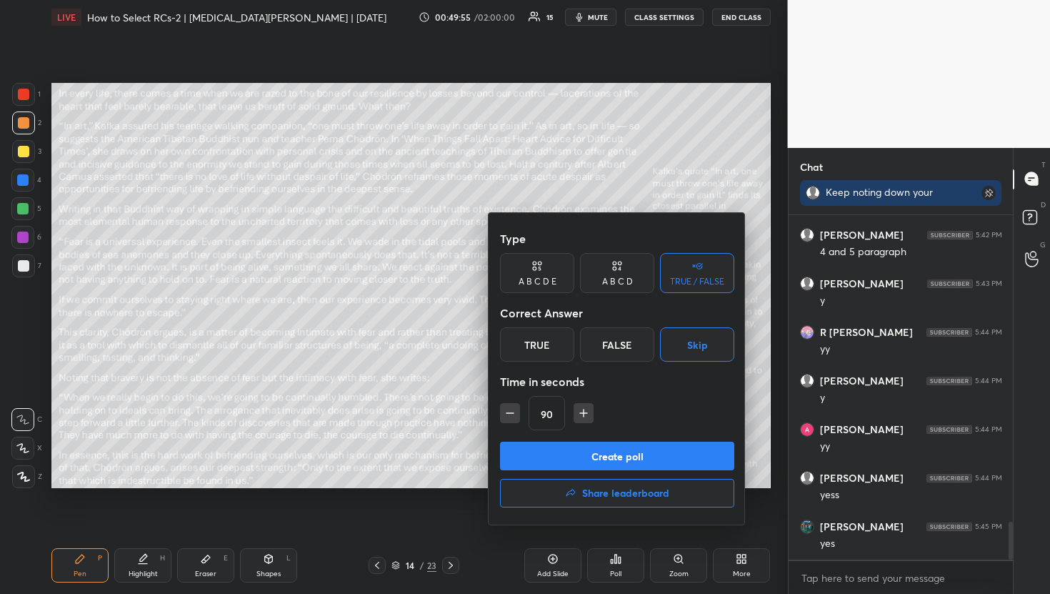
click at [582, 464] on button "Create poll" at bounding box center [617, 455] width 234 height 29
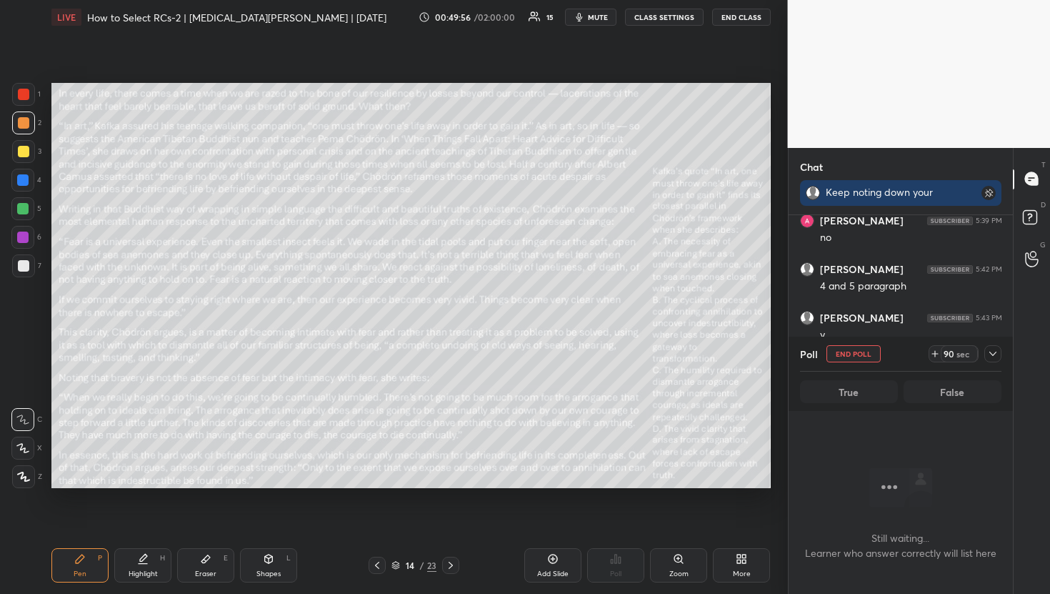
scroll to position [2542, 0]
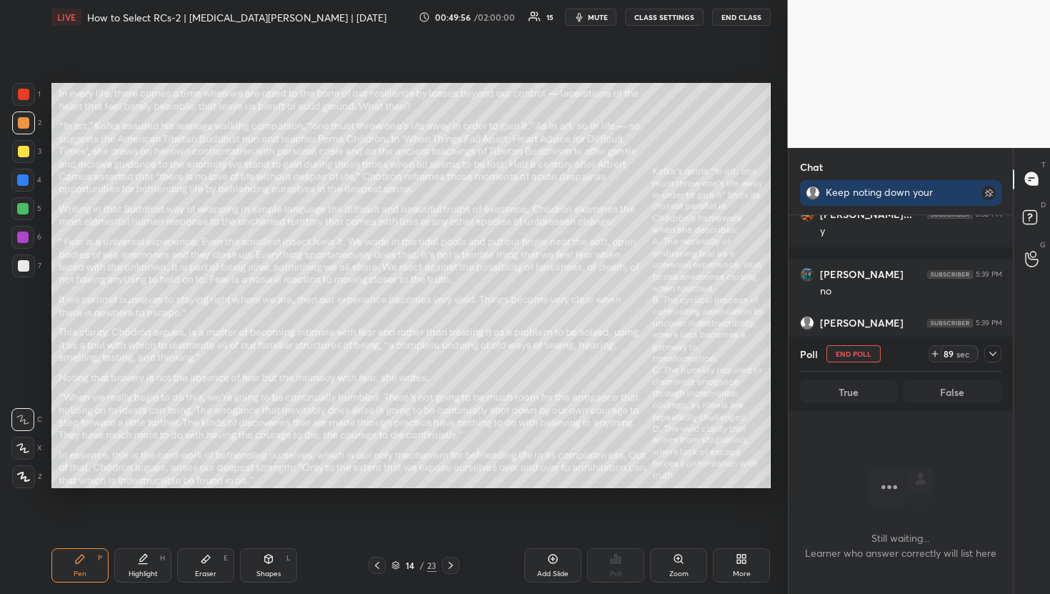
click at [998, 349] on icon at bounding box center [992, 353] width 11 height 11
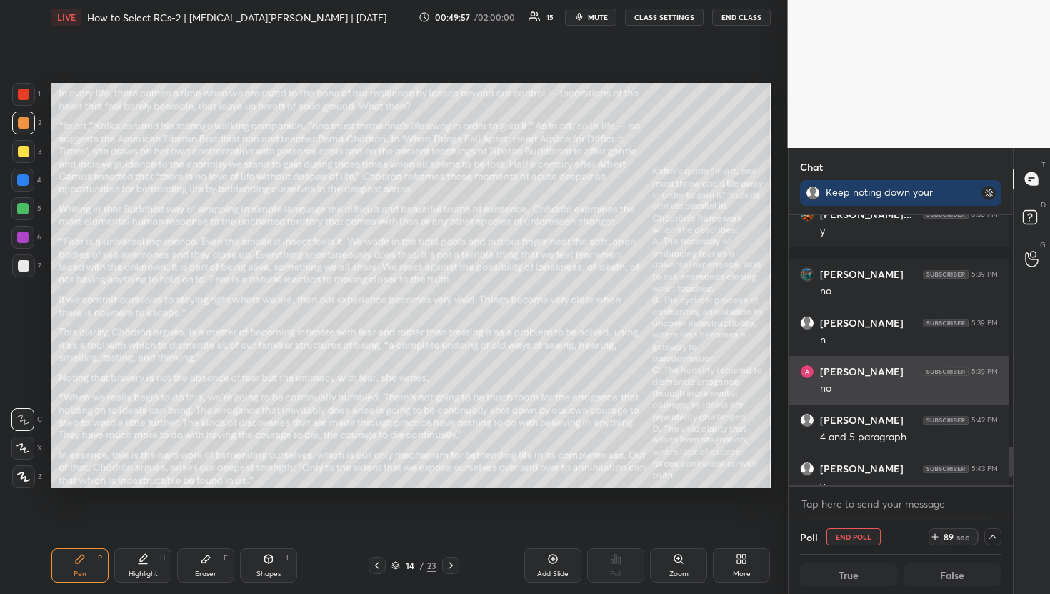
scroll to position [2814, 0]
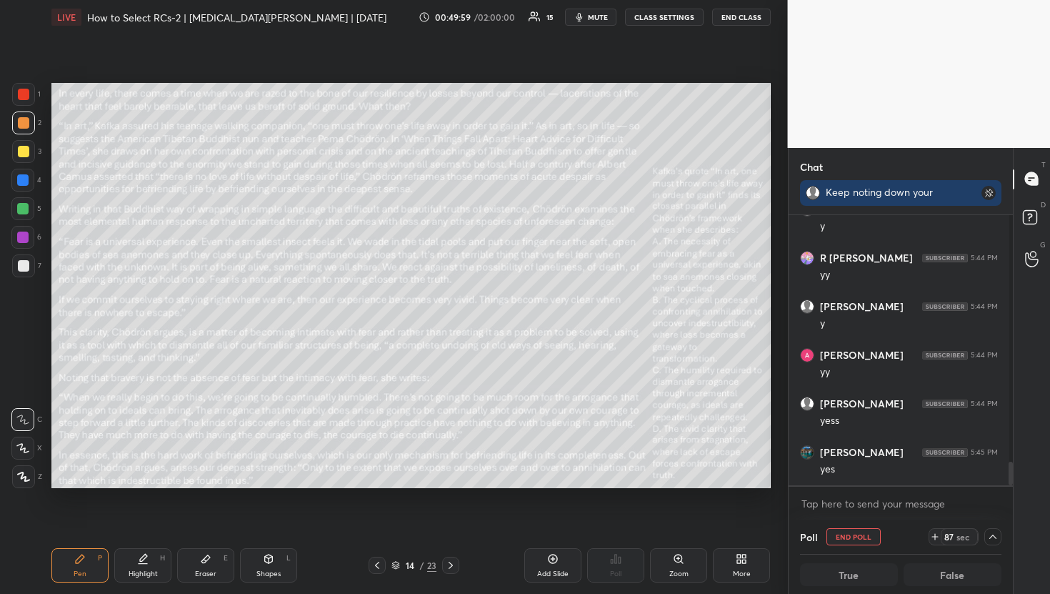
click at [608, 18] on span "mute" at bounding box center [598, 17] width 20 height 10
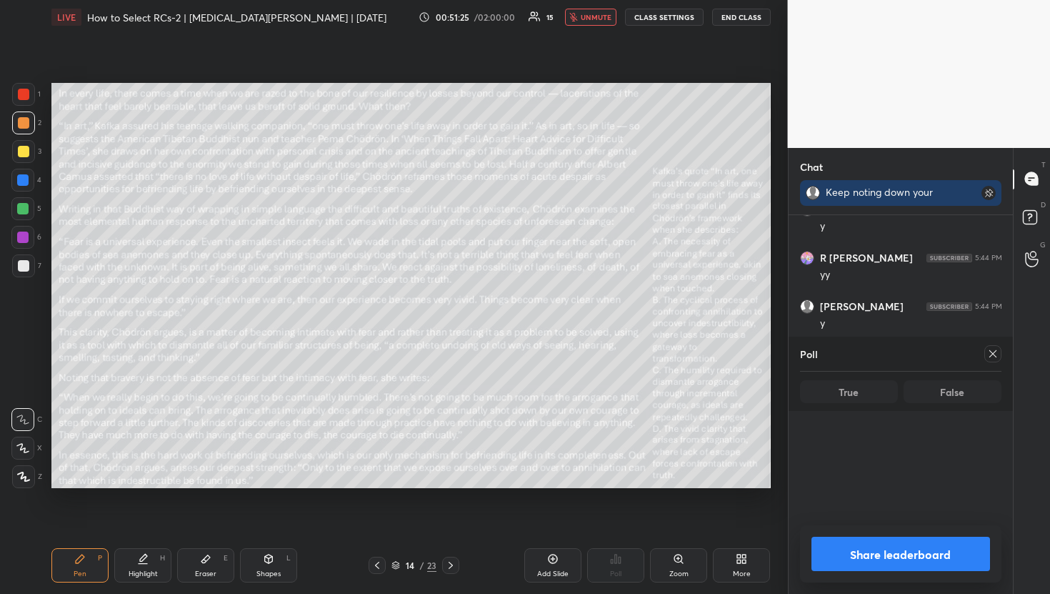
scroll to position [2516, 0]
click at [998, 359] on div at bounding box center [992, 353] width 17 height 17
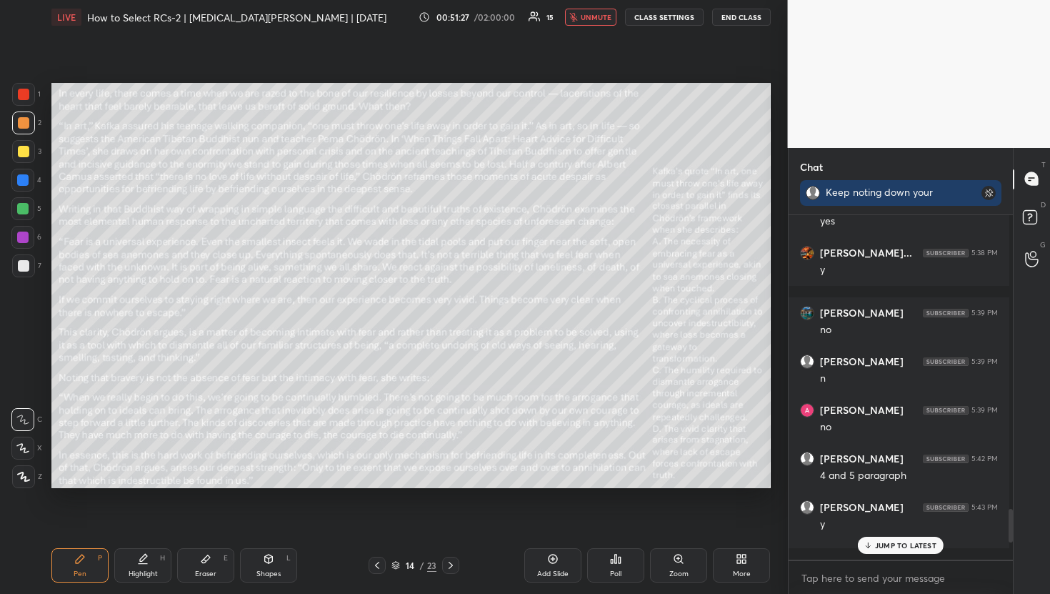
scroll to position [4, 5]
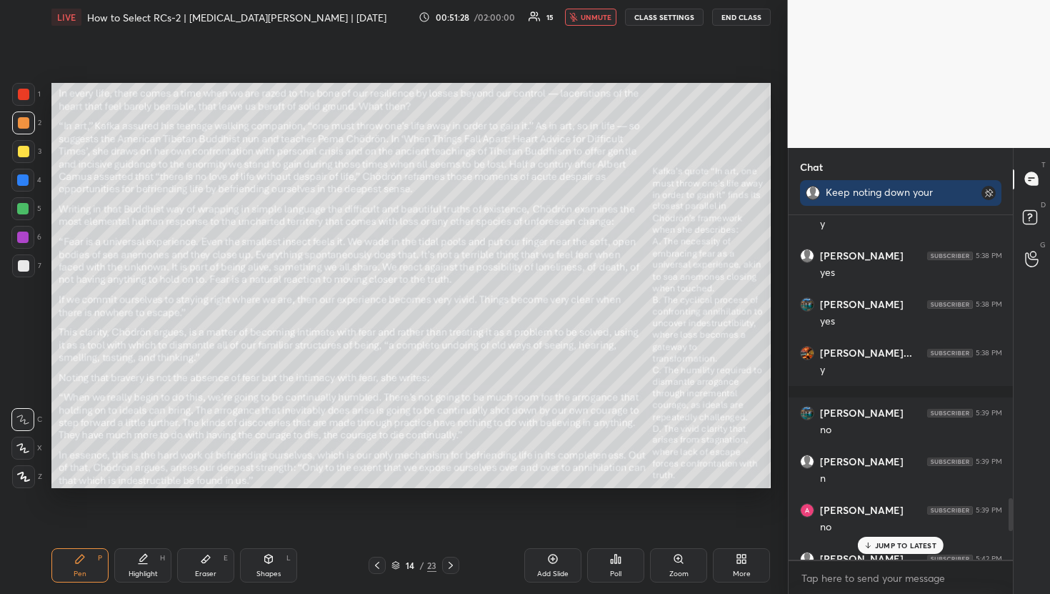
click at [448, 571] on div at bounding box center [450, 564] width 17 height 17
click at [629, 567] on div "Poll" at bounding box center [615, 565] width 57 height 34
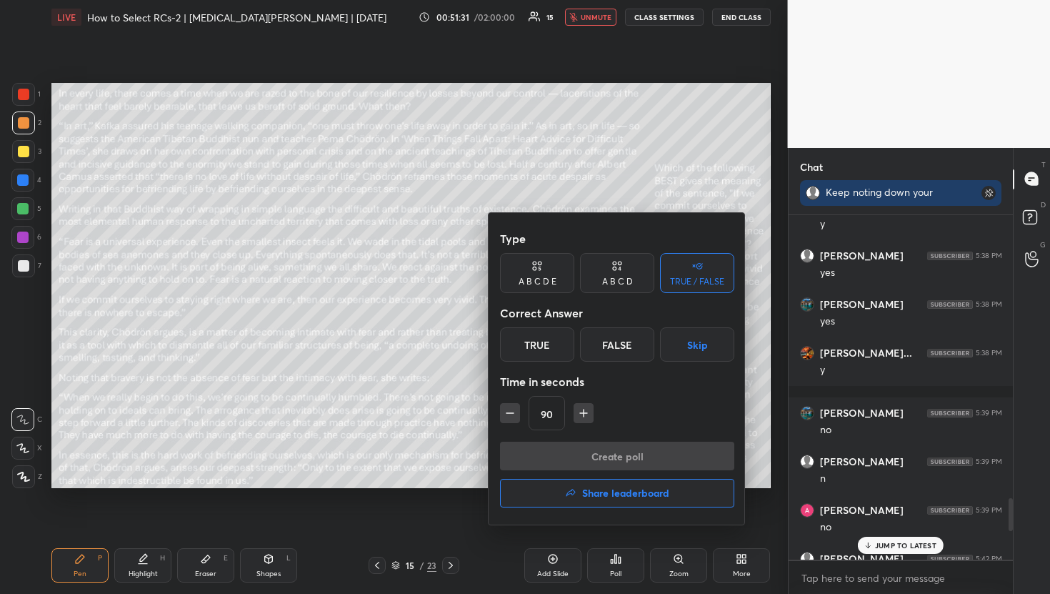
click at [706, 342] on button "Skip" at bounding box center [697, 344] width 74 height 34
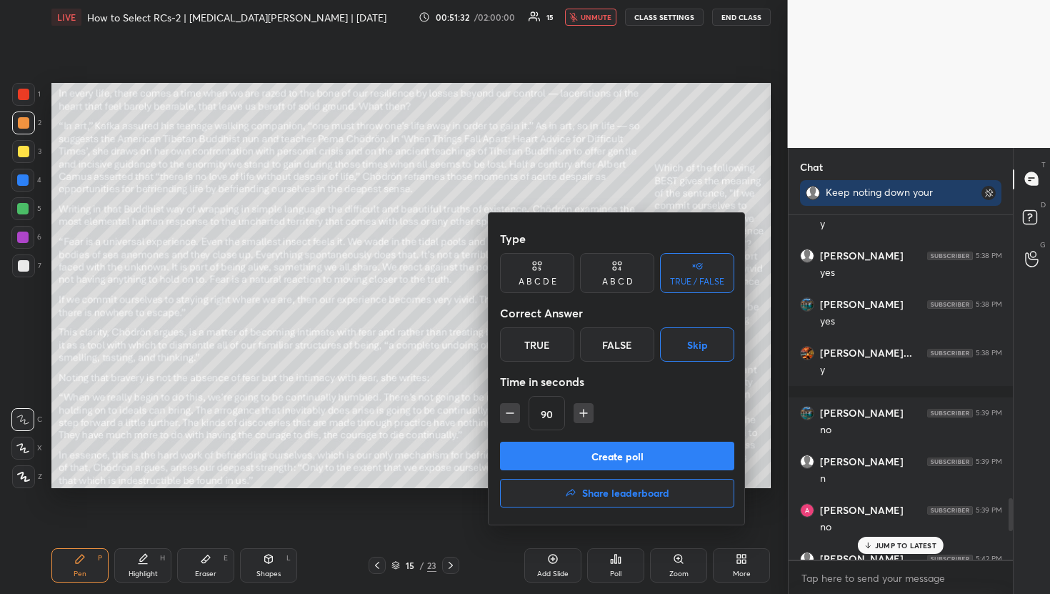
click at [669, 454] on button "Create poll" at bounding box center [617, 455] width 234 height 29
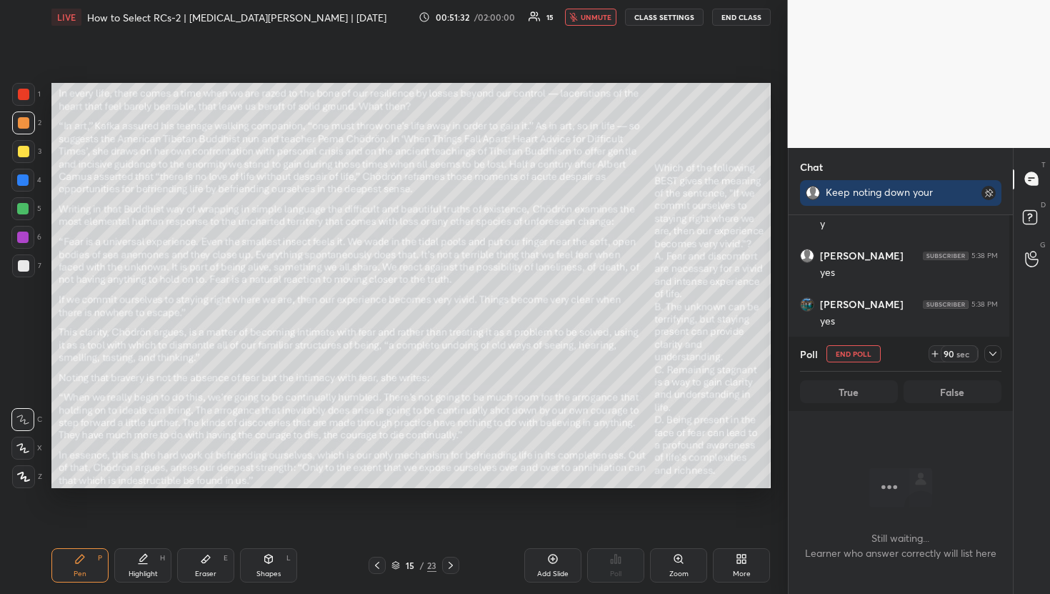
scroll to position [301, 220]
click at [991, 354] on icon at bounding box center [992, 353] width 7 height 4
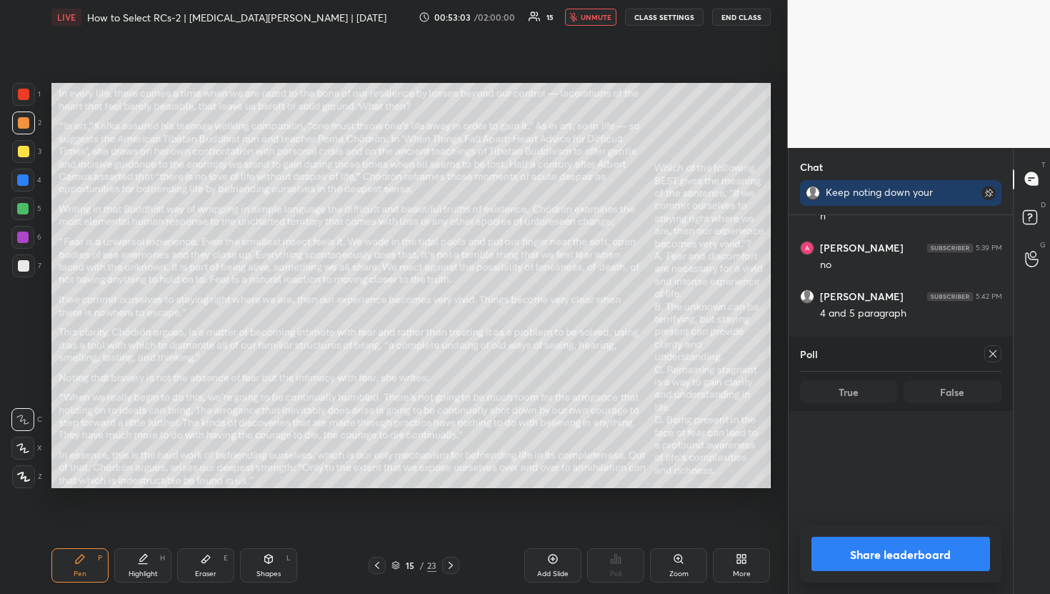
scroll to position [2516, 0]
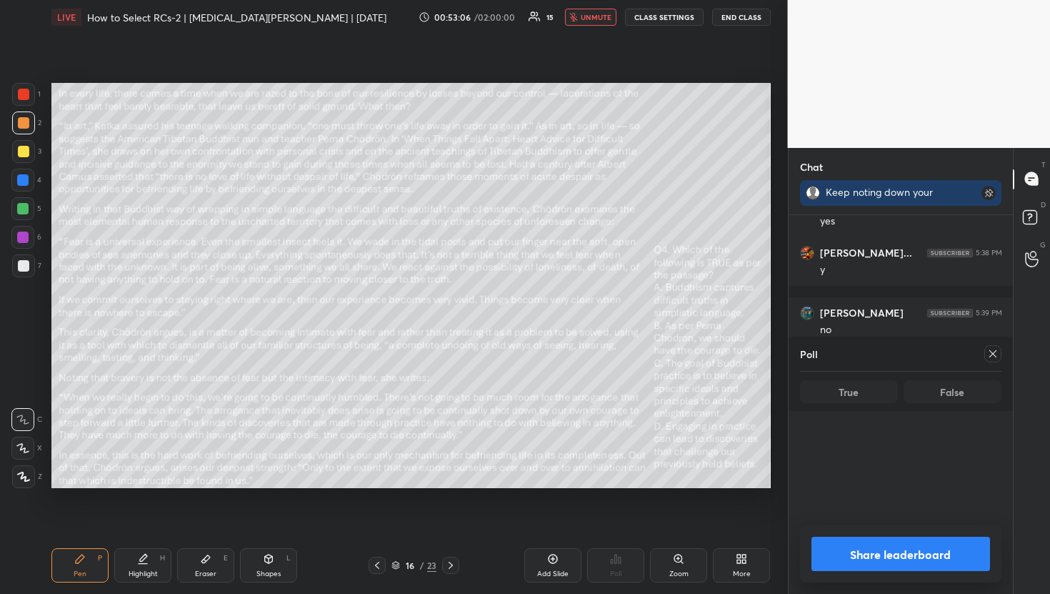
click at [992, 356] on icon at bounding box center [992, 353] width 11 height 11
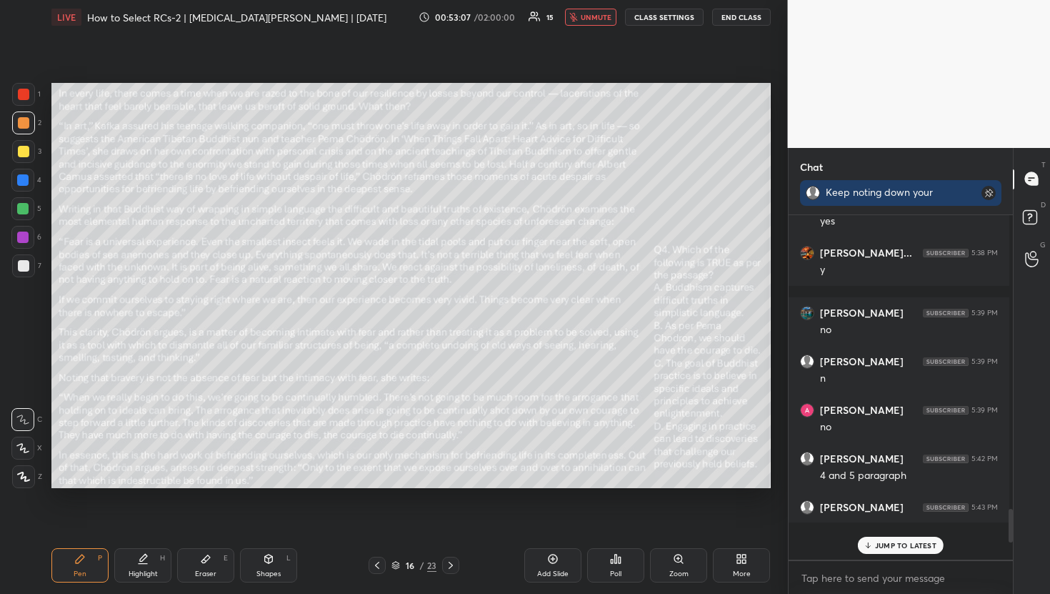
scroll to position [4, 5]
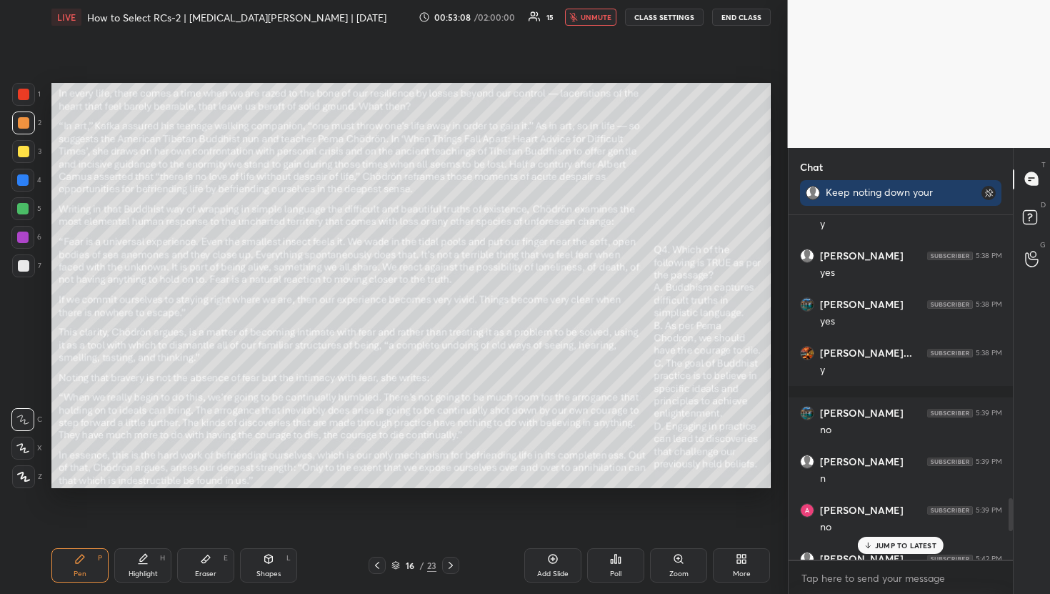
click at [614, 561] on icon at bounding box center [615, 558] width 11 height 11
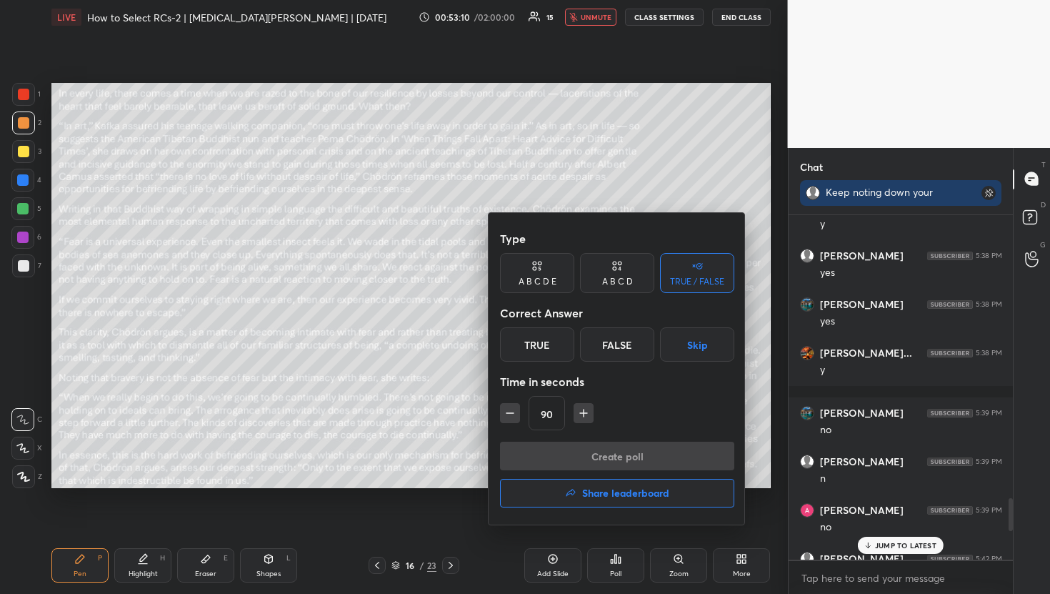
click at [566, 452] on div "Type A B C D E A B C D TRUE / FALSE Correct Answer True False Skip Time in seco…" at bounding box center [617, 368] width 257 height 311
click at [689, 351] on button "Skip" at bounding box center [697, 344] width 74 height 34
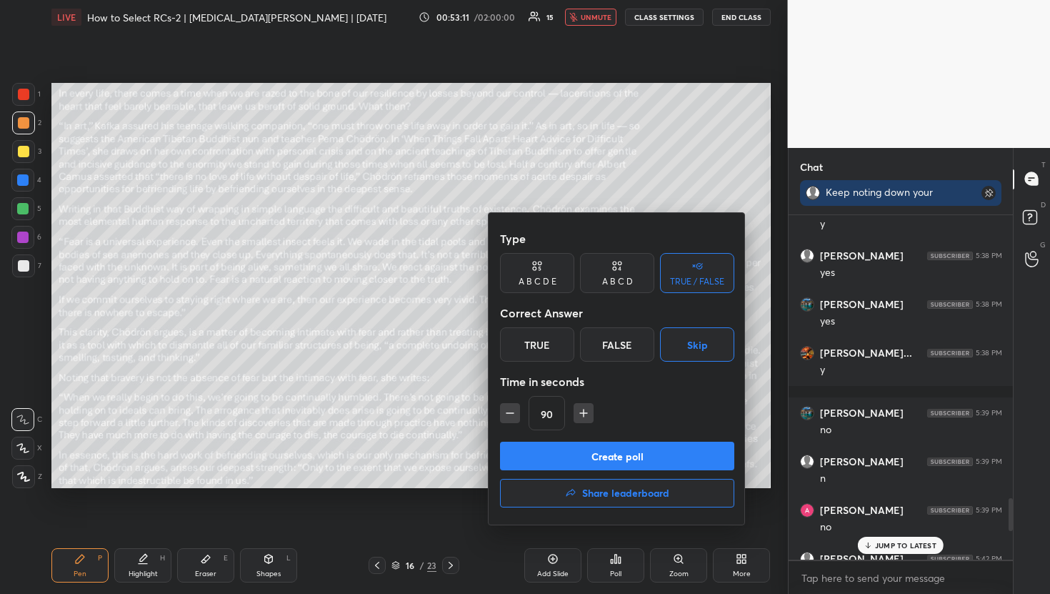
click at [626, 454] on button "Create poll" at bounding box center [617, 455] width 234 height 29
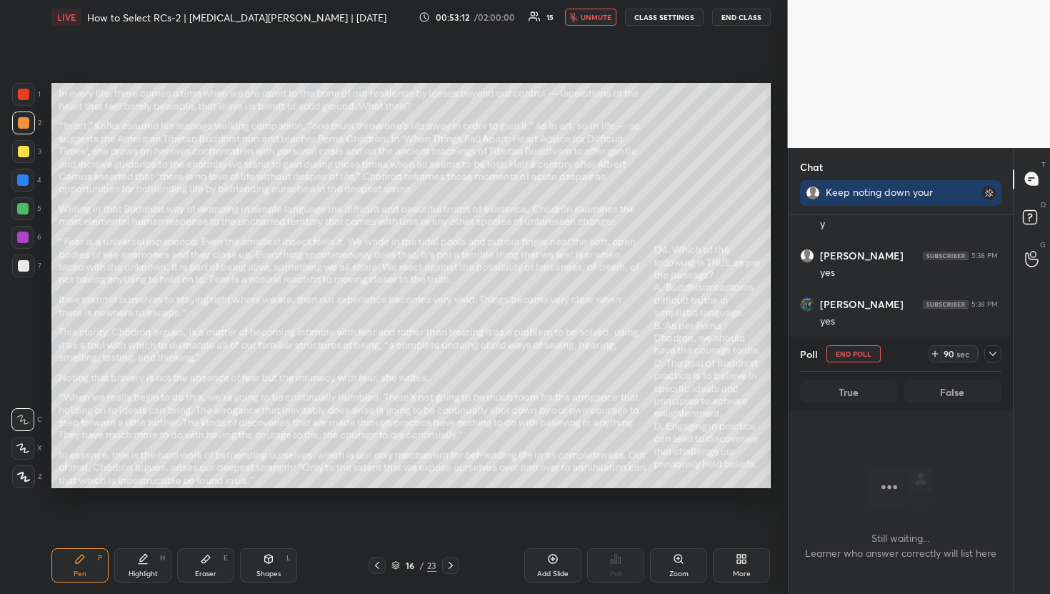
scroll to position [301, 220]
click at [992, 351] on icon at bounding box center [992, 353] width 11 height 11
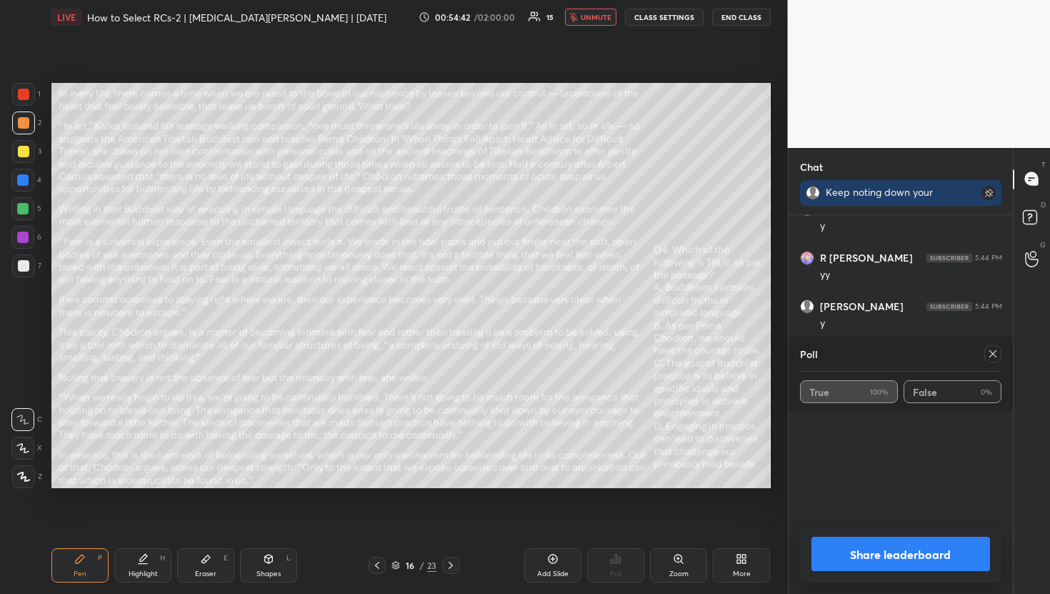
click at [590, 15] on span "unmute" at bounding box center [596, 17] width 31 height 10
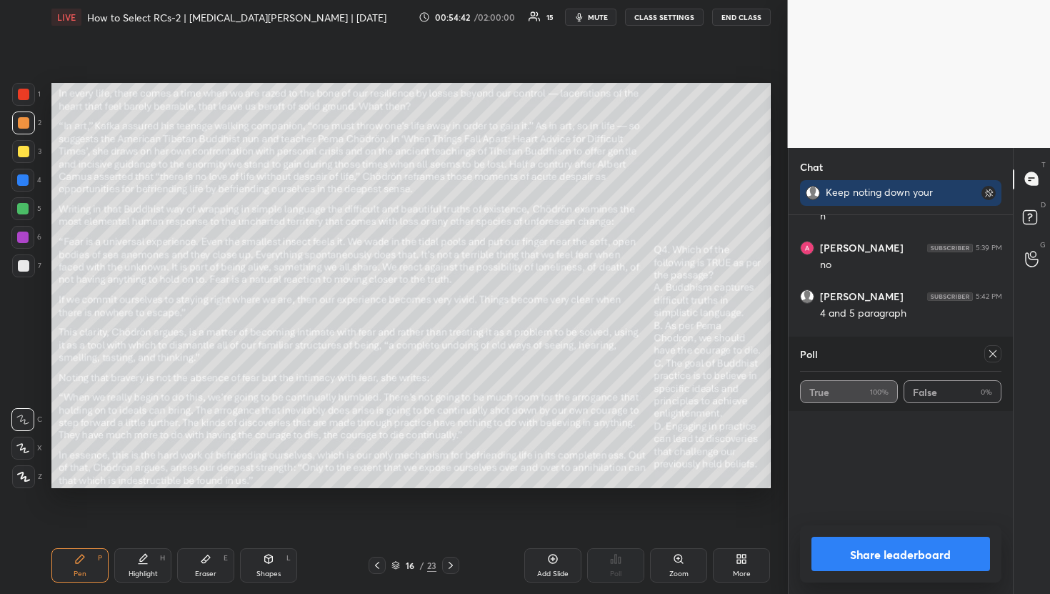
scroll to position [2516, 0]
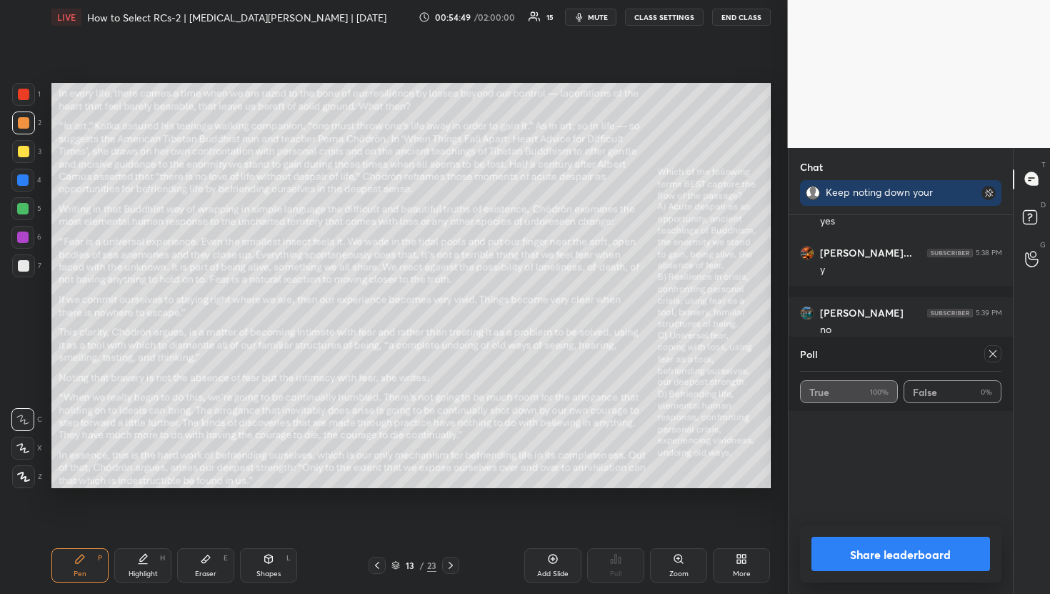
click at [996, 357] on icon at bounding box center [992, 353] width 11 height 11
type textarea "x"
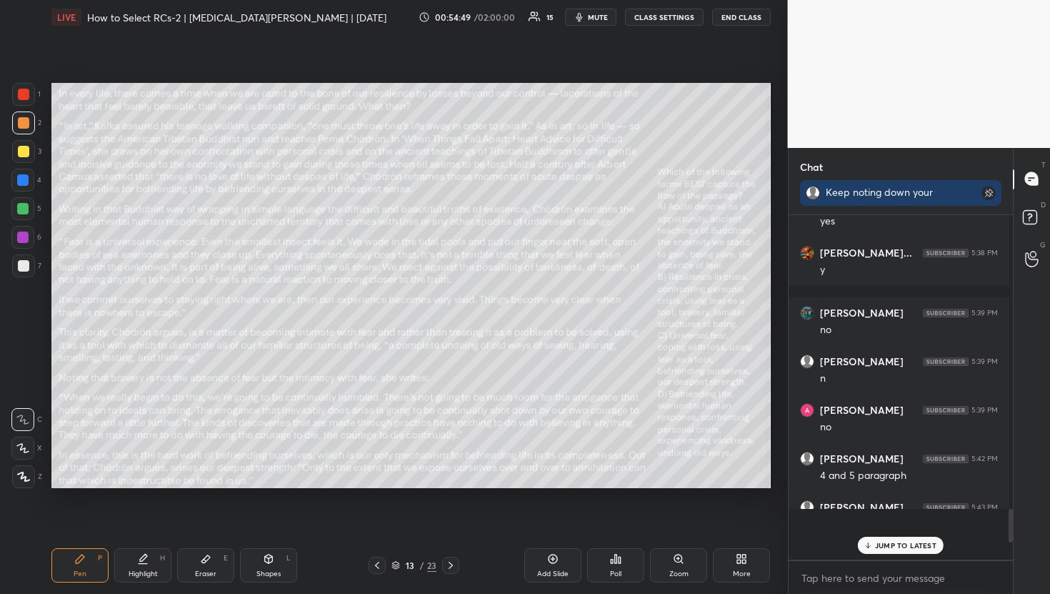
scroll to position [375, 220]
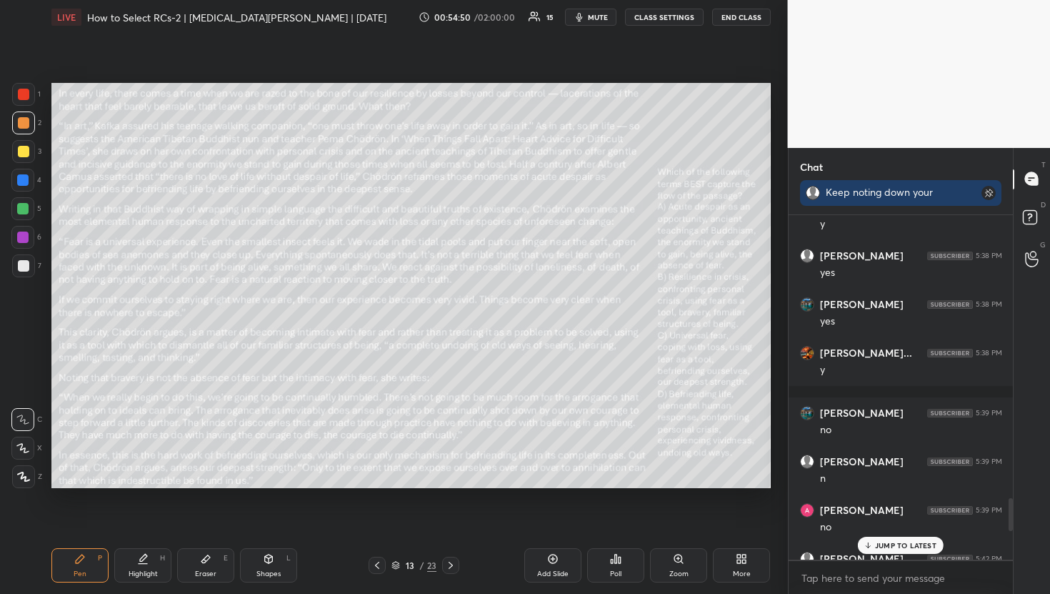
click at [917, 546] on p "JUMP TO LATEST" at bounding box center [905, 545] width 61 height 9
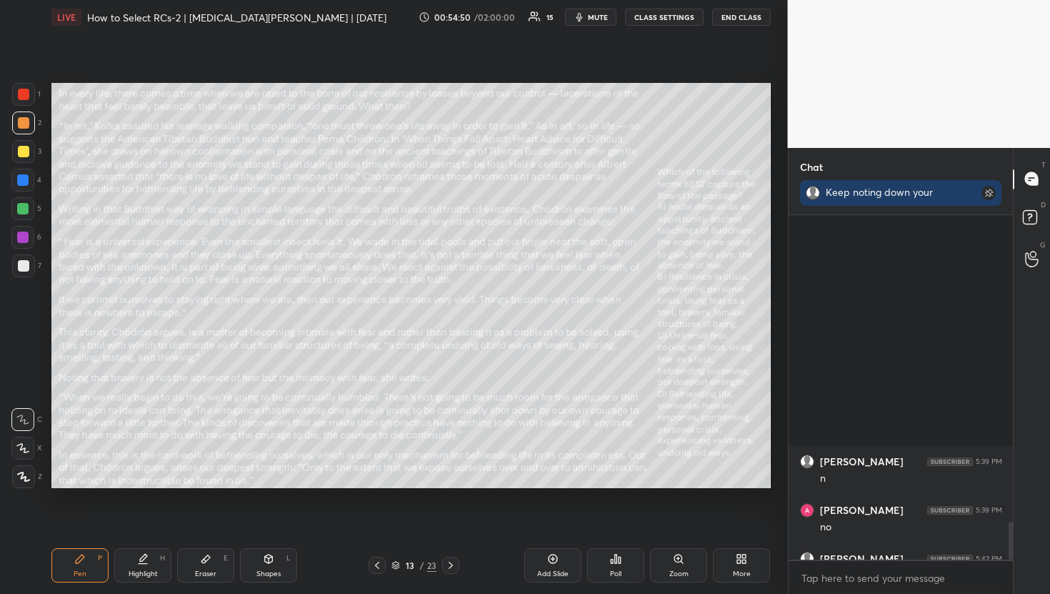
scroll to position [2765, 0]
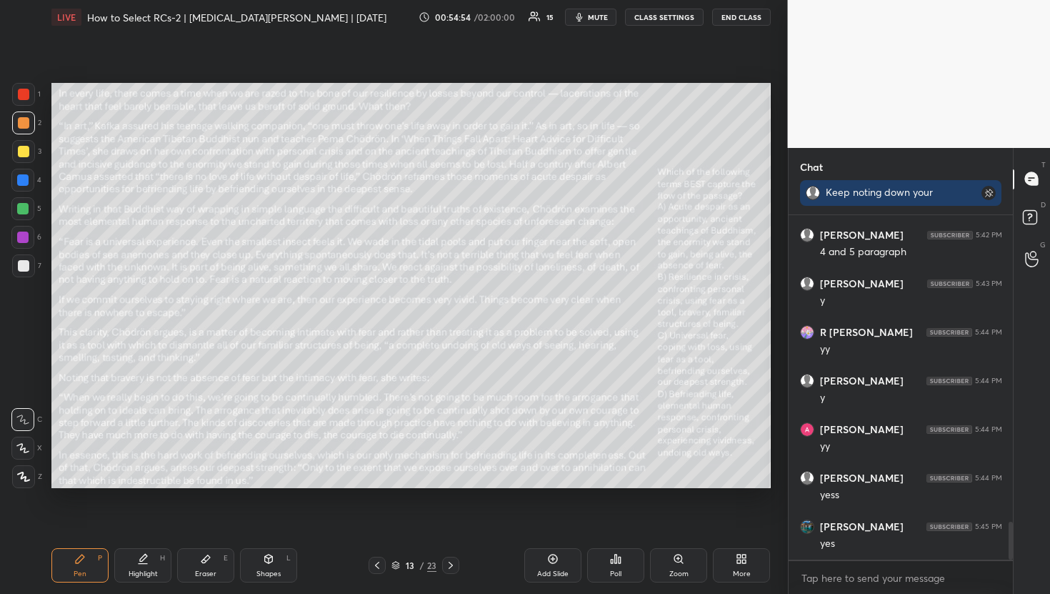
click at [589, 570] on div "Poll" at bounding box center [615, 565] width 57 height 34
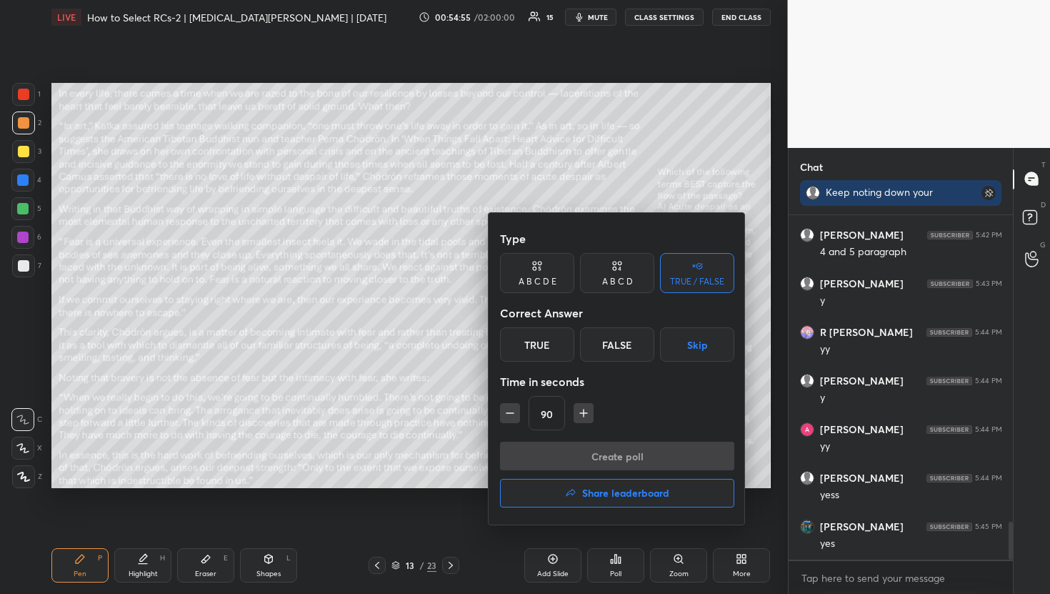
click at [614, 282] on div "A B C D" at bounding box center [617, 281] width 31 height 9
click at [629, 354] on div "C" at bounding box center [617, 344] width 42 height 34
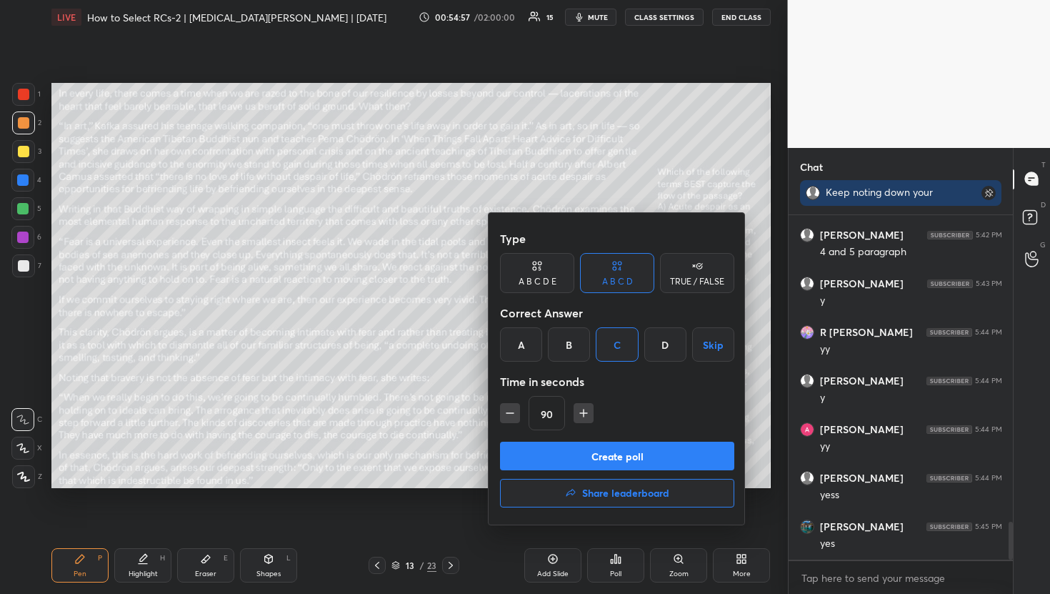
click at [507, 417] on icon "button" at bounding box center [510, 413] width 14 height 14
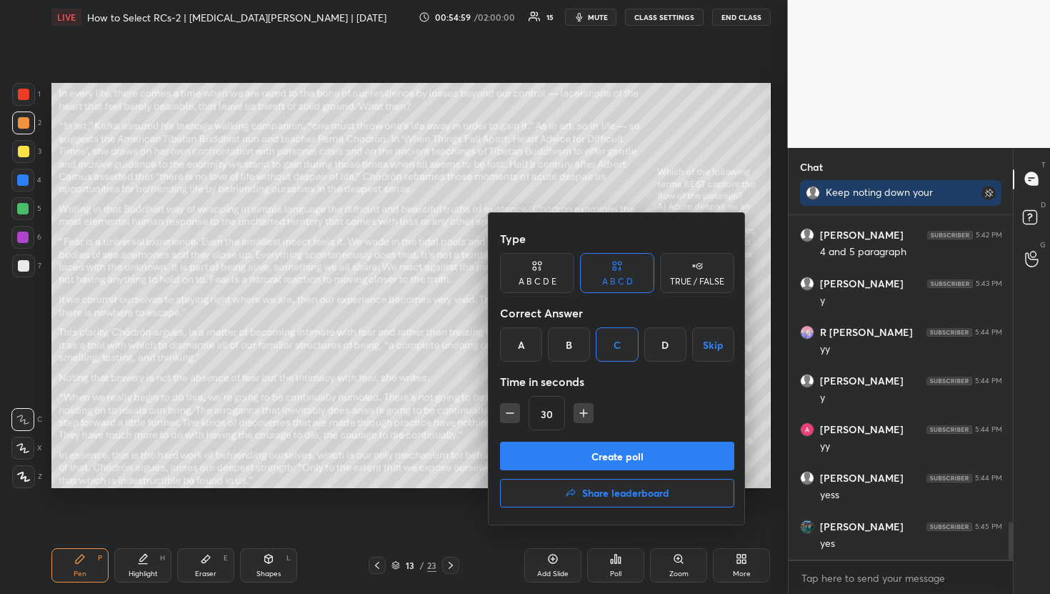
type input "15"
click at [516, 450] on button "Create poll" at bounding box center [617, 455] width 234 height 29
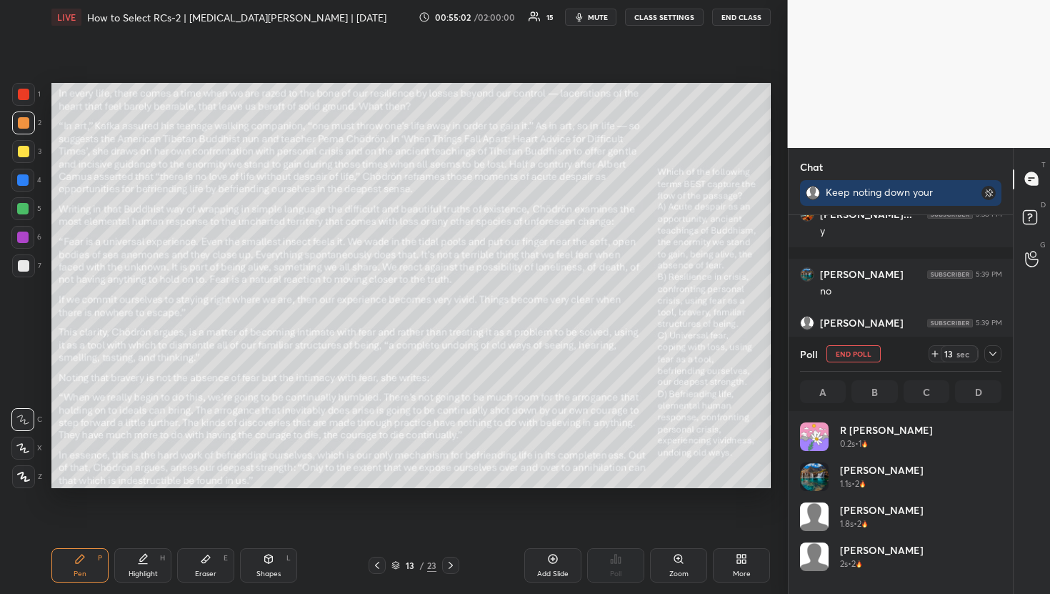
scroll to position [167, 197]
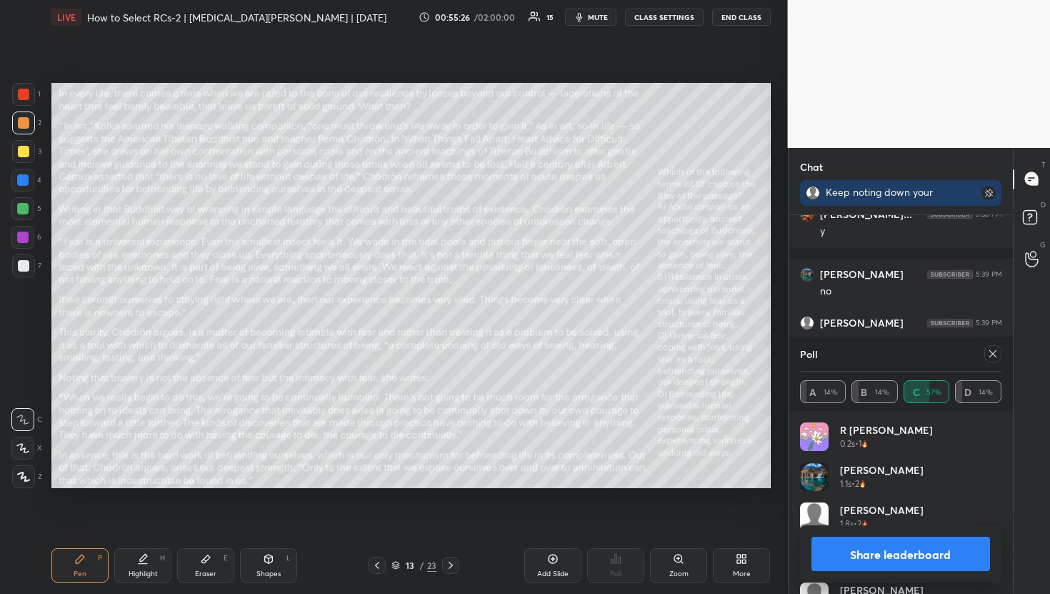
click at [994, 352] on icon at bounding box center [992, 353] width 7 height 7
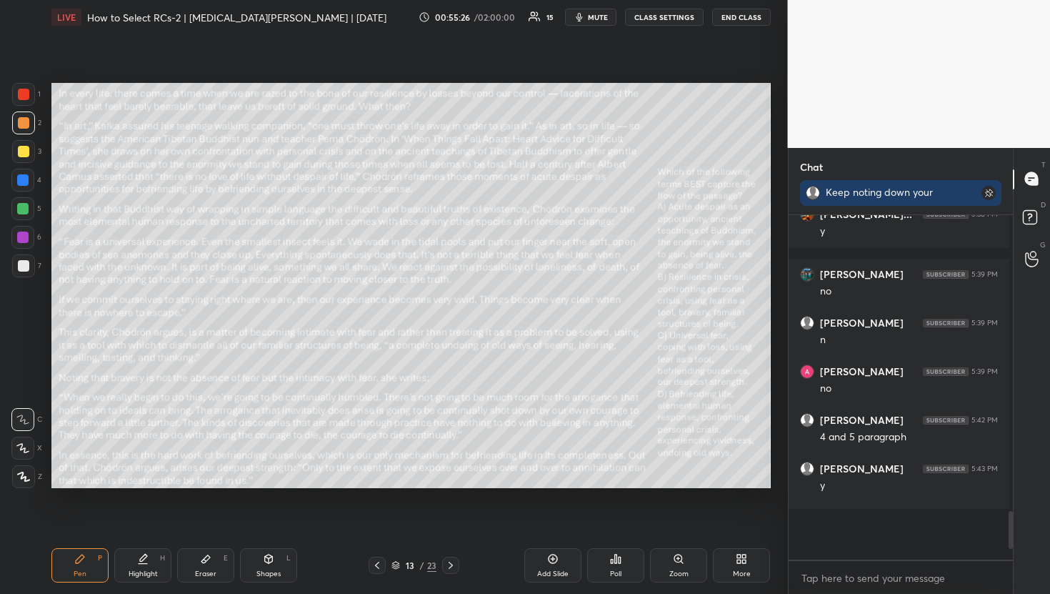
scroll to position [4, 5]
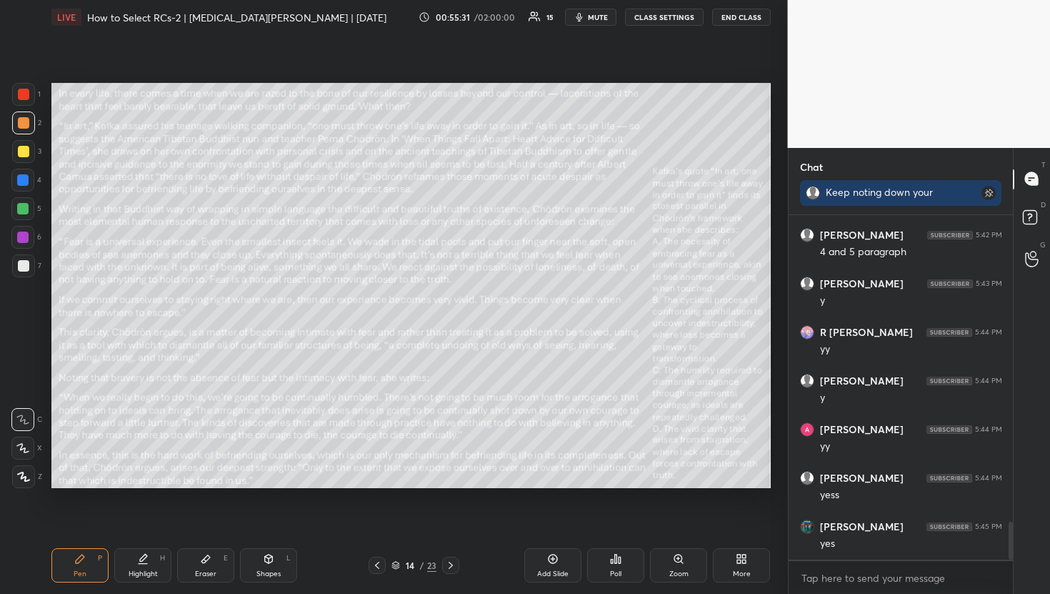
click at [607, 567] on div "Poll" at bounding box center [615, 565] width 57 height 34
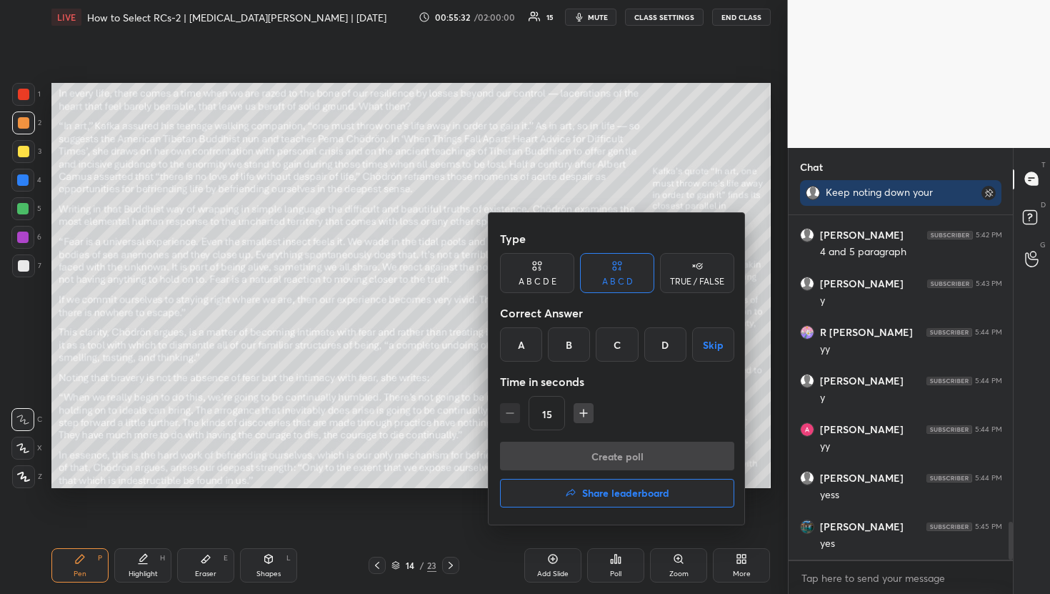
click at [560, 334] on div "B" at bounding box center [569, 344] width 42 height 34
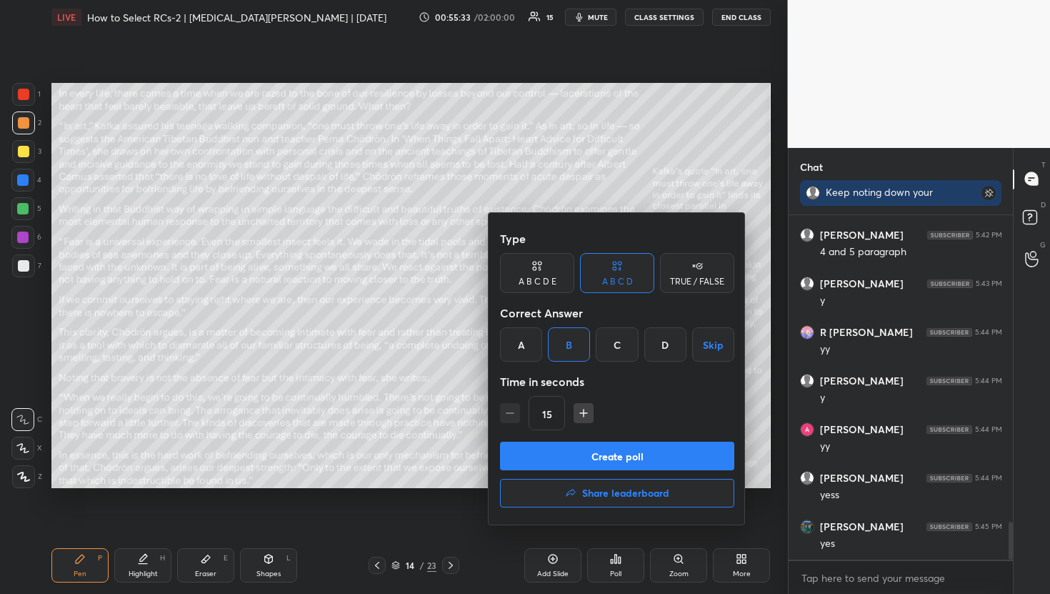
click at [609, 454] on button "Create poll" at bounding box center [617, 455] width 234 height 29
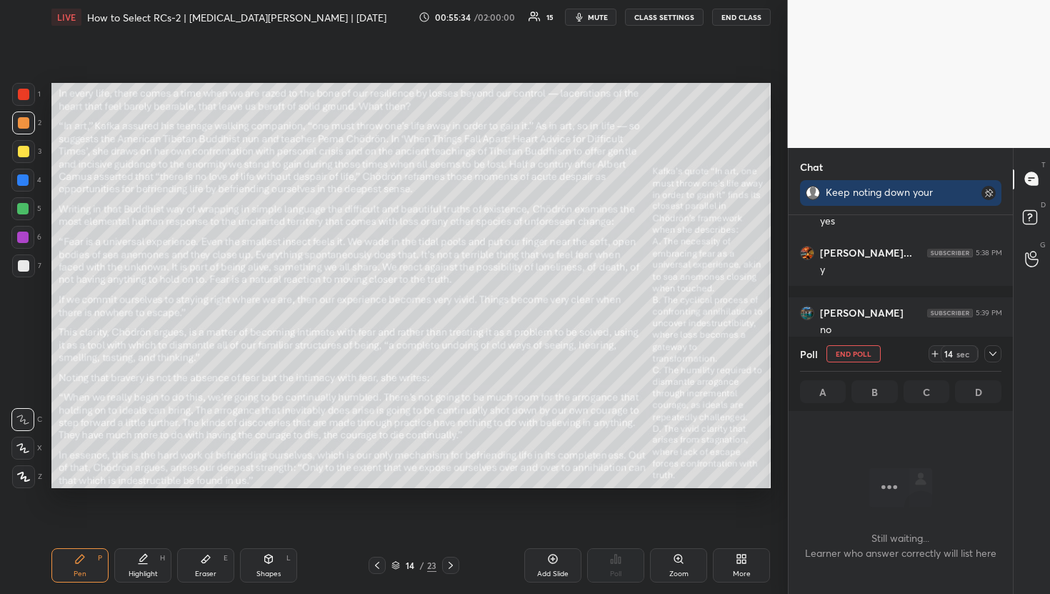
click at [991, 355] on icon at bounding box center [992, 353] width 11 height 11
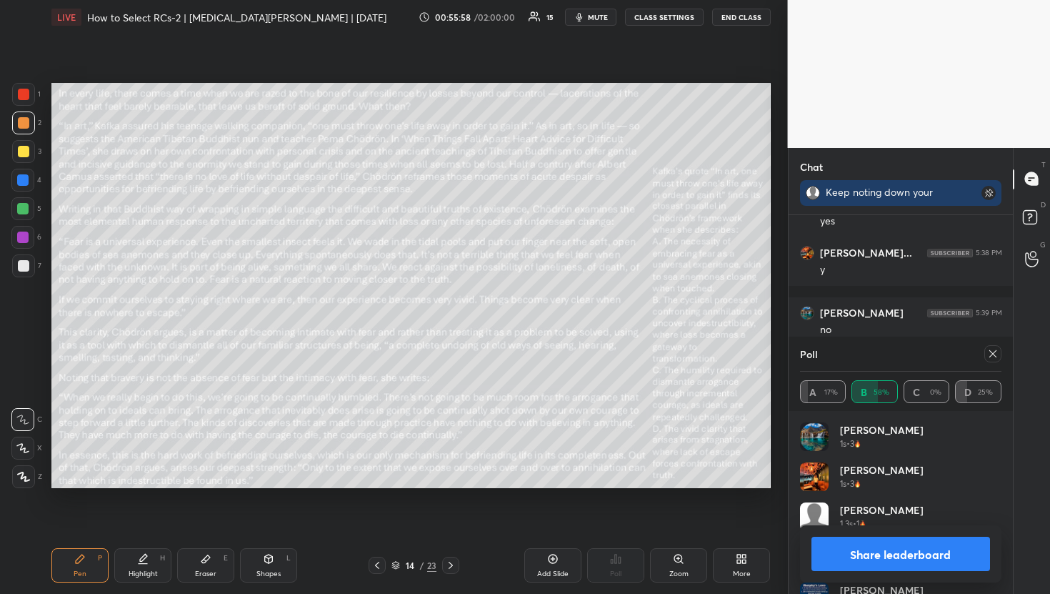
click at [995, 358] on icon at bounding box center [992, 353] width 11 height 11
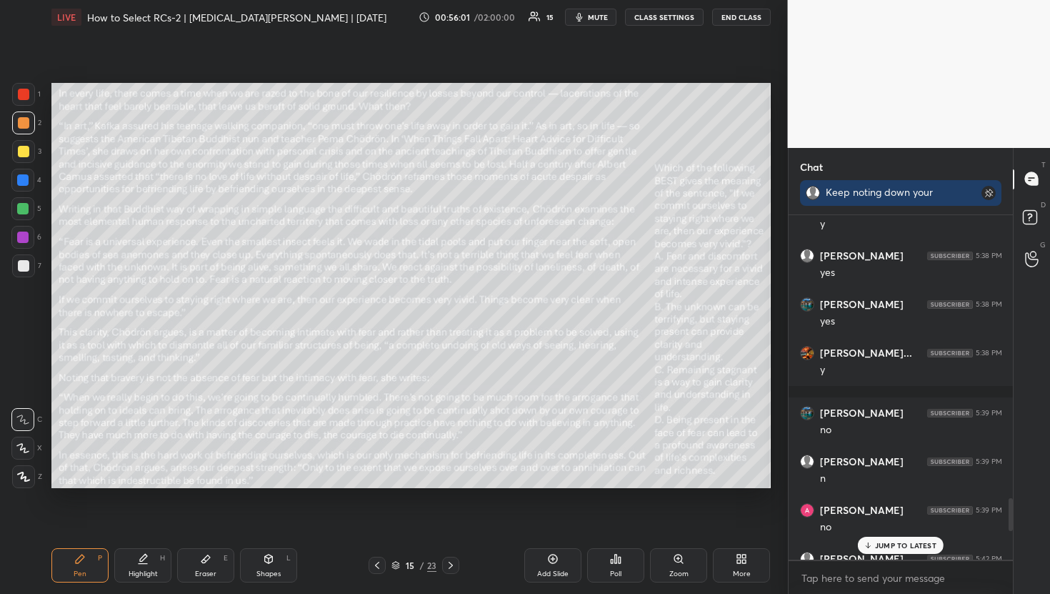
click at [891, 551] on div "JUMP TO LATEST" at bounding box center [901, 544] width 86 height 17
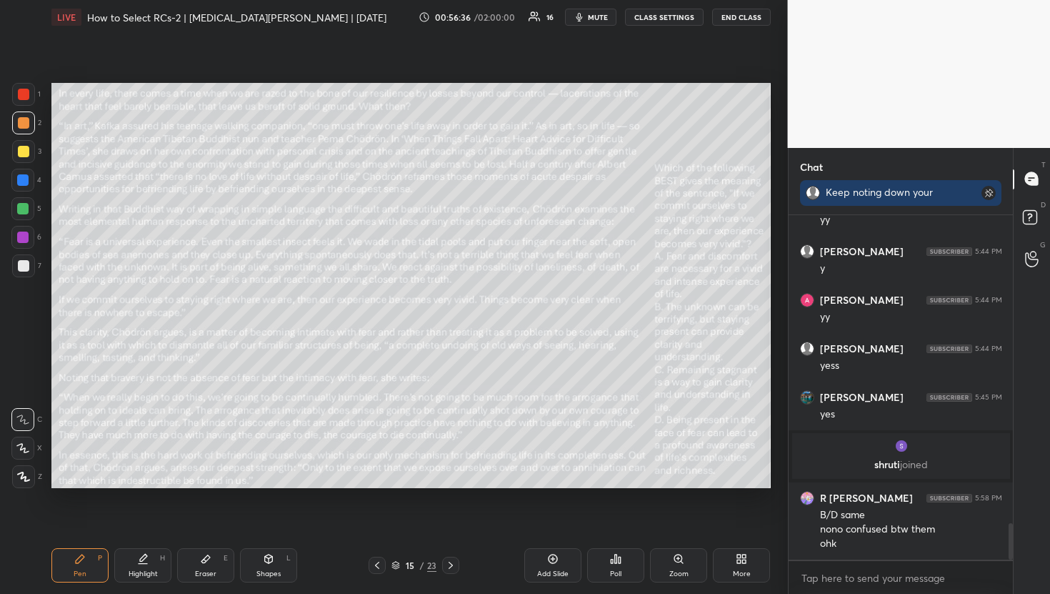
click at [613, 564] on icon at bounding box center [615, 558] width 11 height 11
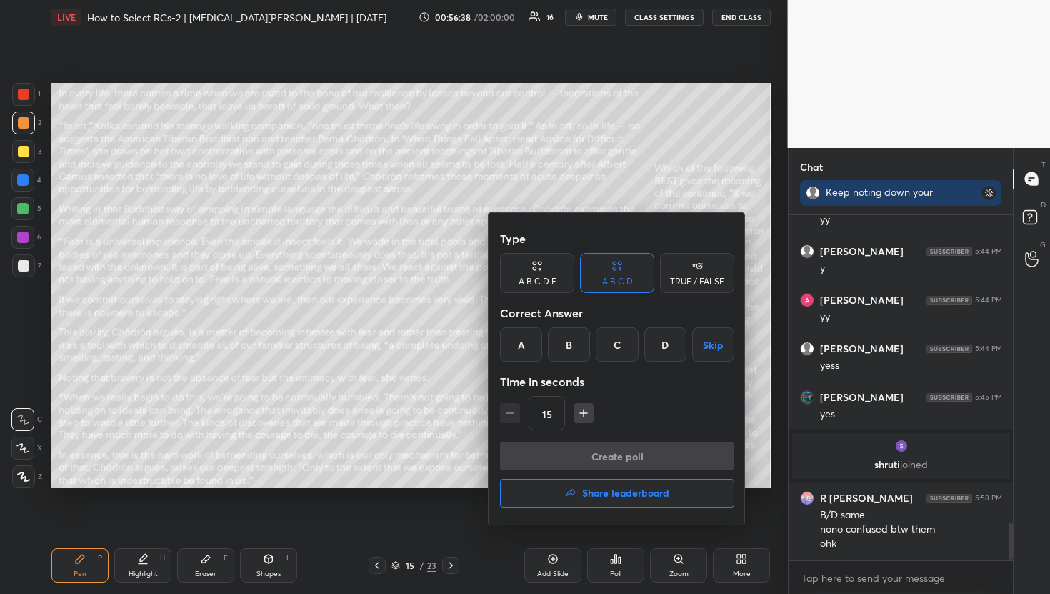
click at [577, 338] on div "B" at bounding box center [569, 344] width 42 height 34
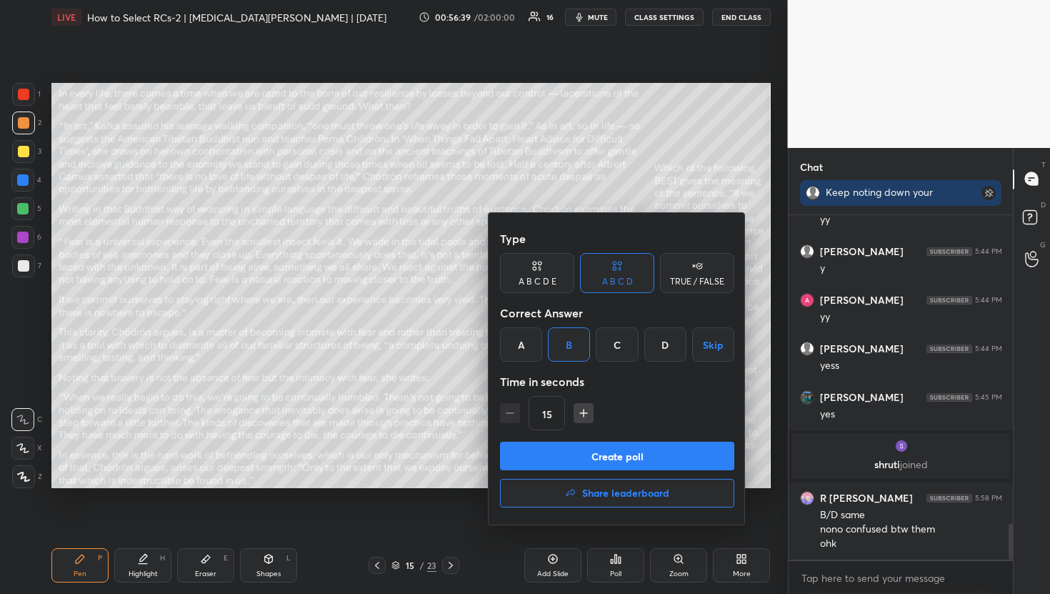
click at [618, 454] on button "Create poll" at bounding box center [617, 455] width 234 height 29
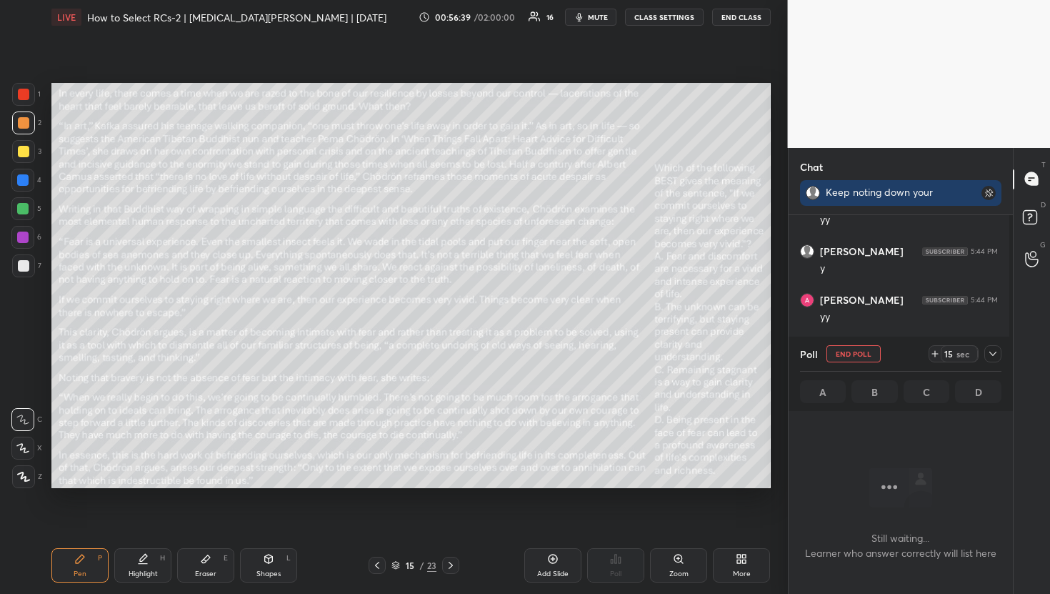
scroll to position [5, 5]
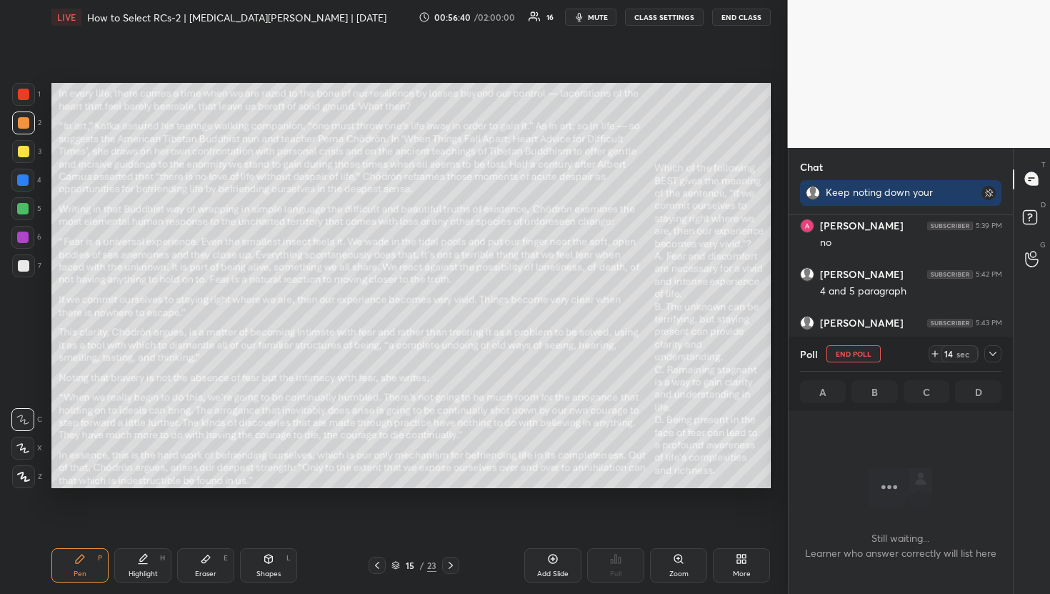
click at [996, 352] on icon at bounding box center [992, 353] width 11 height 11
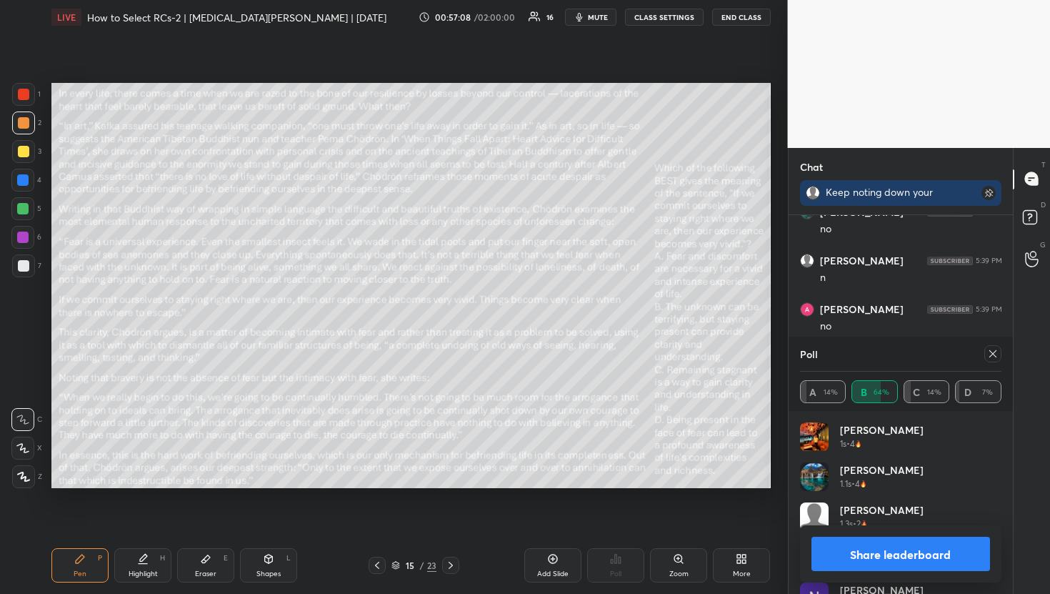
click at [988, 355] on icon at bounding box center [992, 353] width 11 height 11
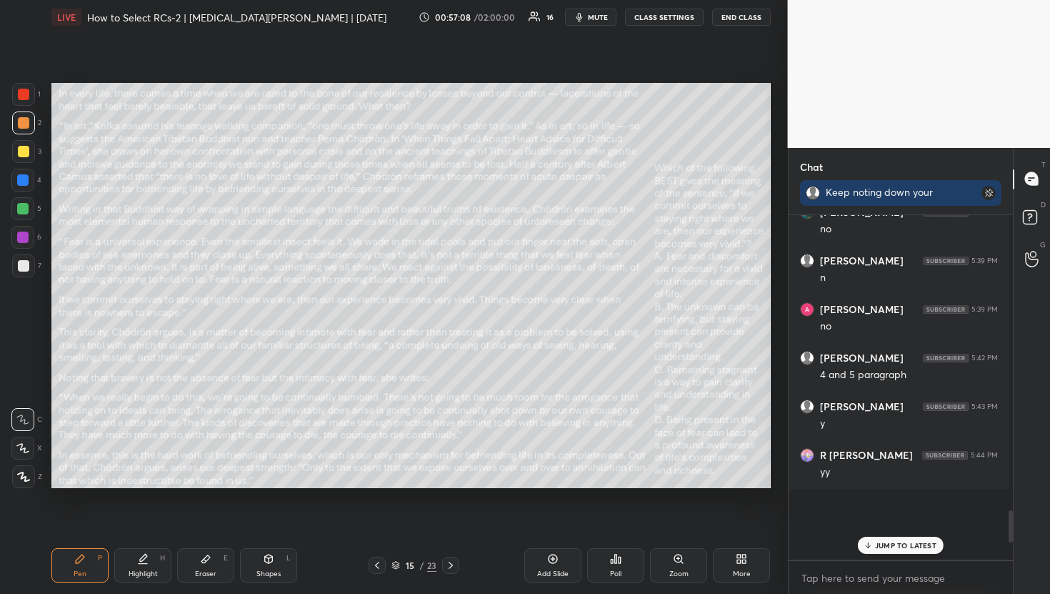
scroll to position [316, 216]
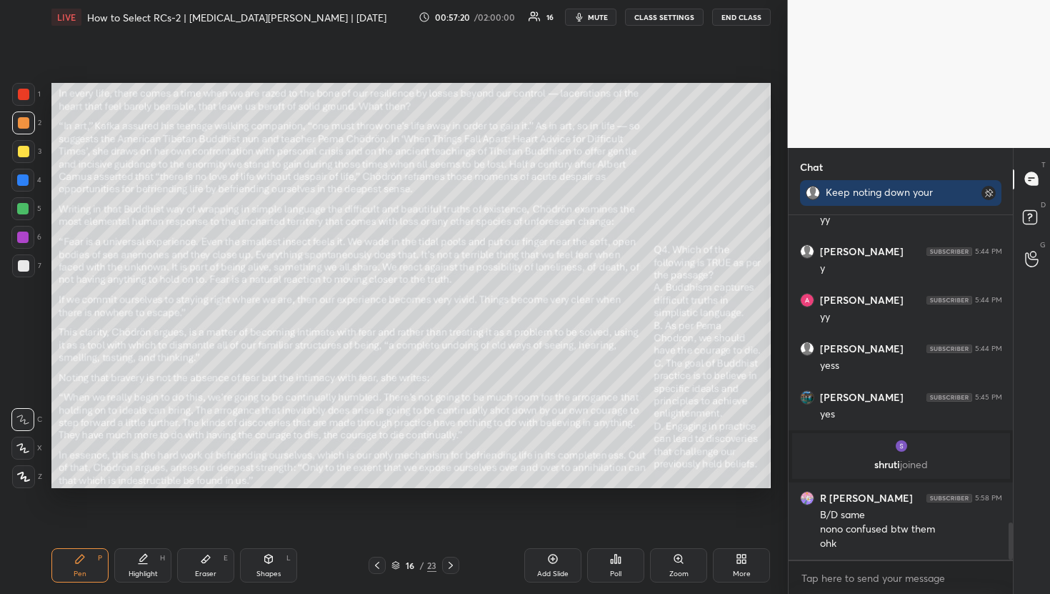
click at [608, 576] on div "Poll" at bounding box center [615, 565] width 57 height 34
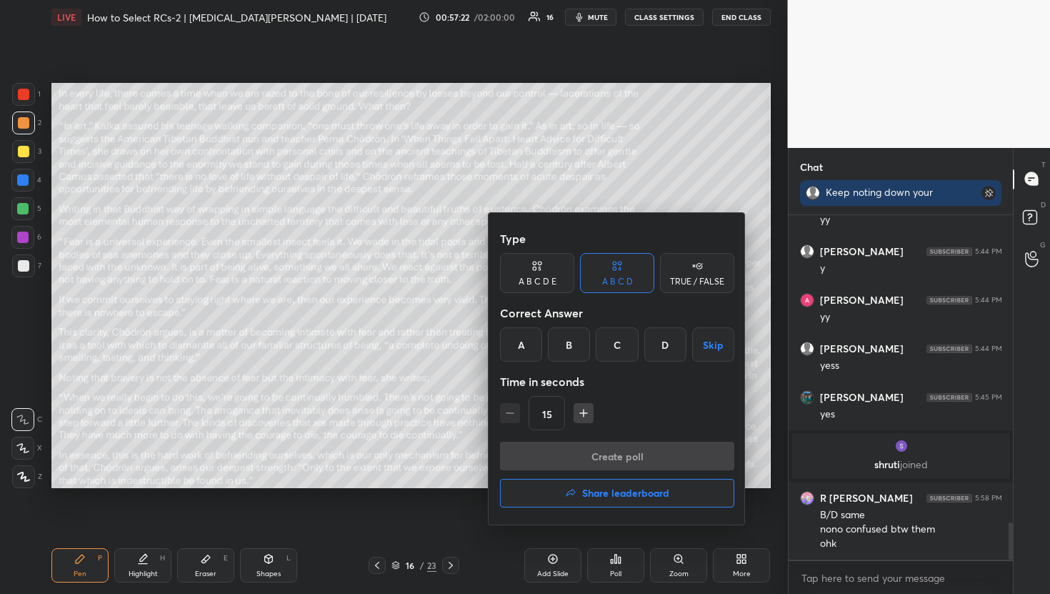
click at [670, 340] on div "D" at bounding box center [665, 344] width 42 height 34
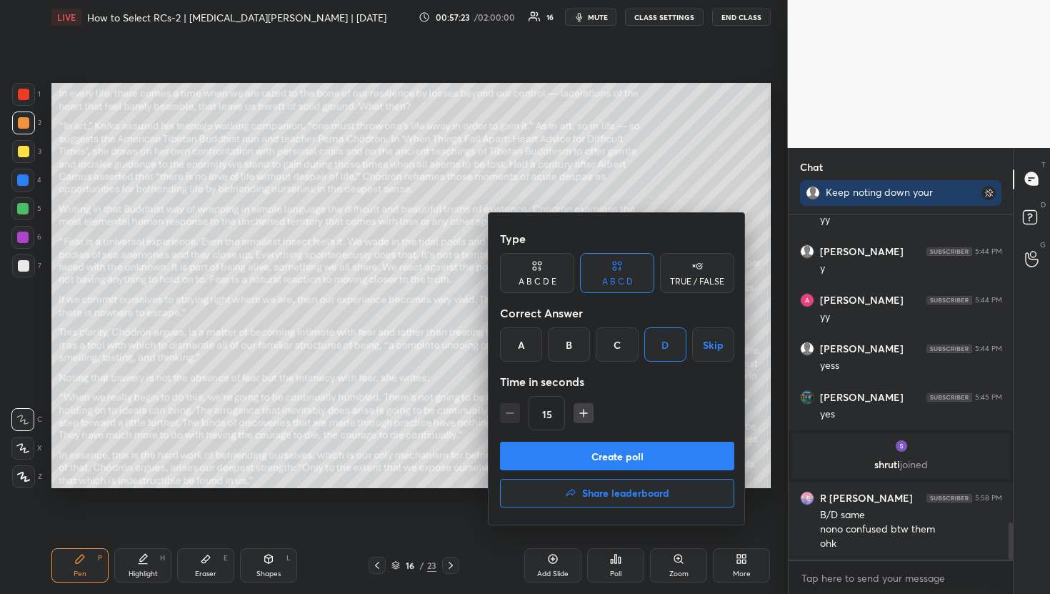
click at [673, 454] on button "Create poll" at bounding box center [617, 455] width 234 height 29
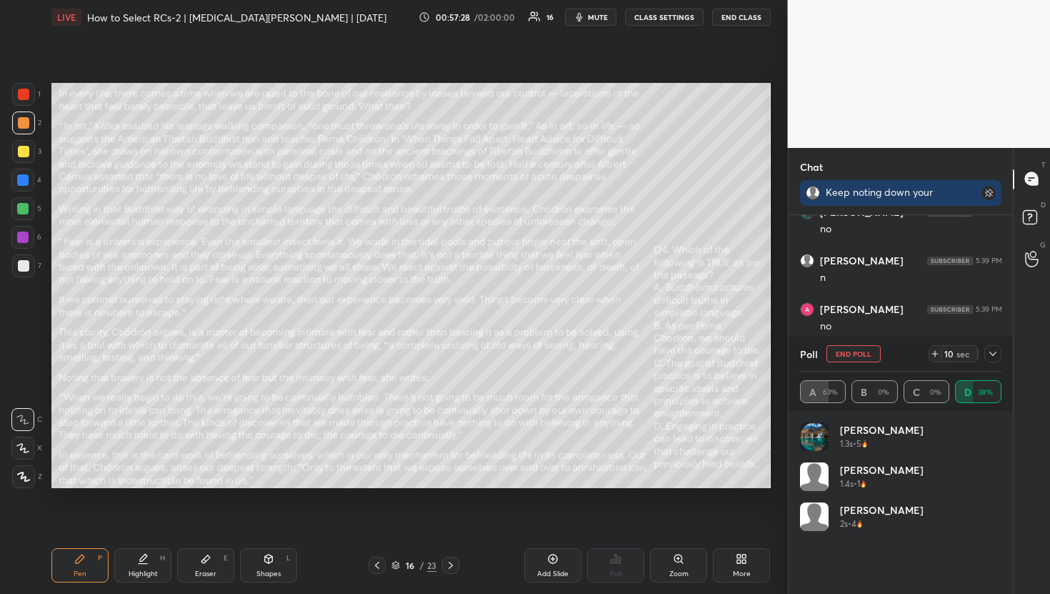
click at [999, 353] on div at bounding box center [992, 353] width 17 height 17
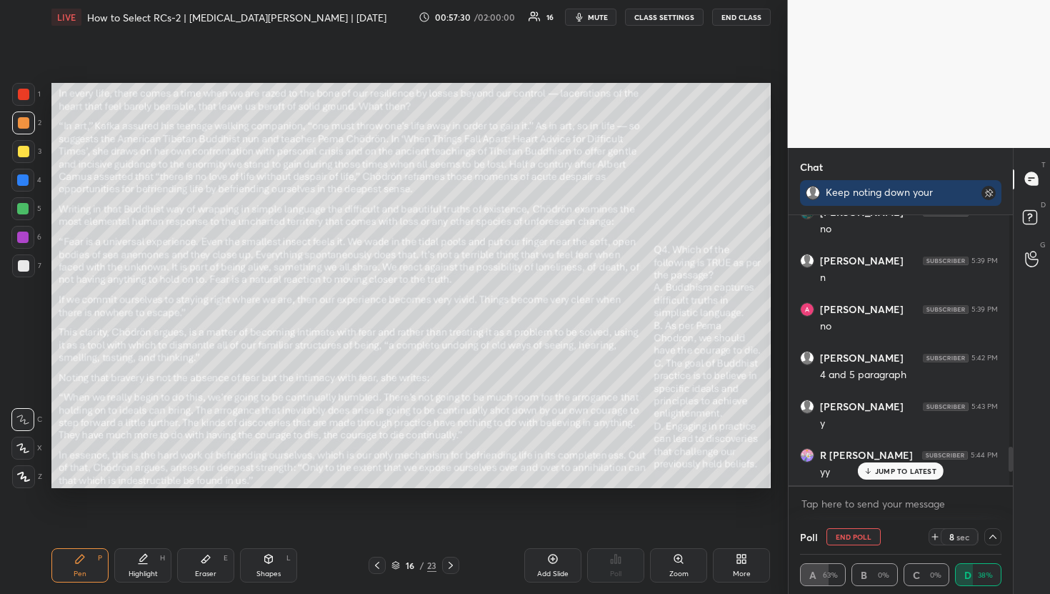
click at [920, 467] on p "JUMP TO LATEST" at bounding box center [905, 470] width 61 height 9
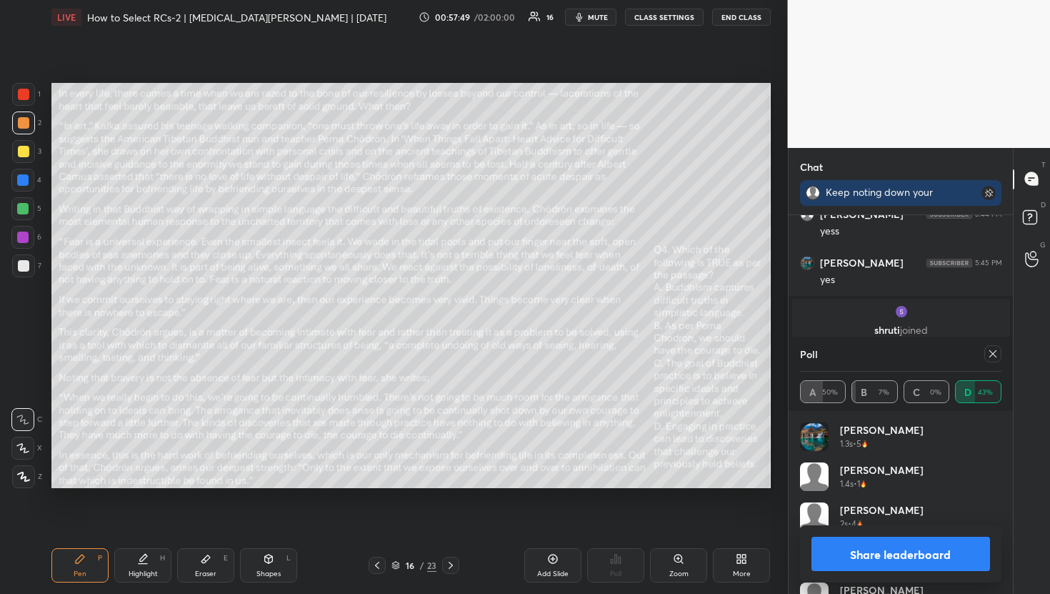
click at [990, 364] on div "Poll" at bounding box center [901, 353] width 202 height 34
click at [991, 350] on icon at bounding box center [992, 353] width 11 height 11
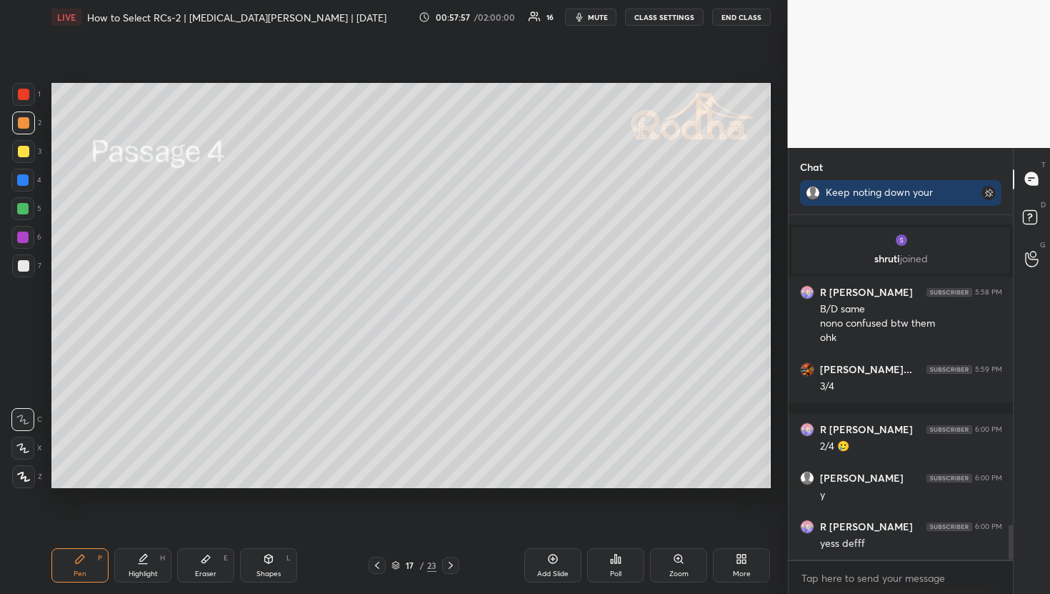
click at [194, 574] on div "Eraser E" at bounding box center [205, 565] width 57 height 34
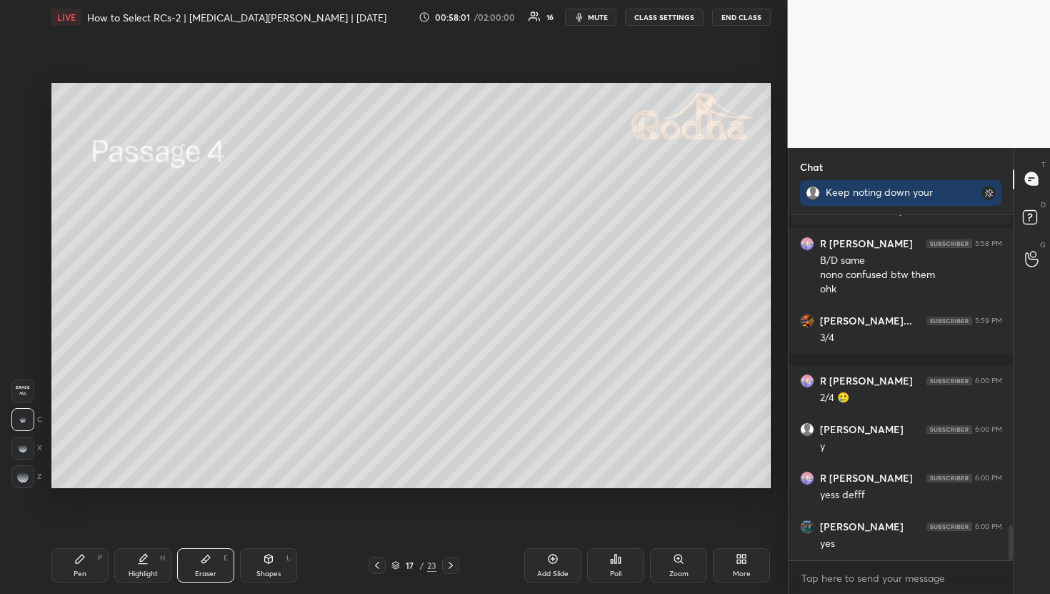
click at [29, 389] on span "Erase all" at bounding box center [22, 390] width 21 height 10
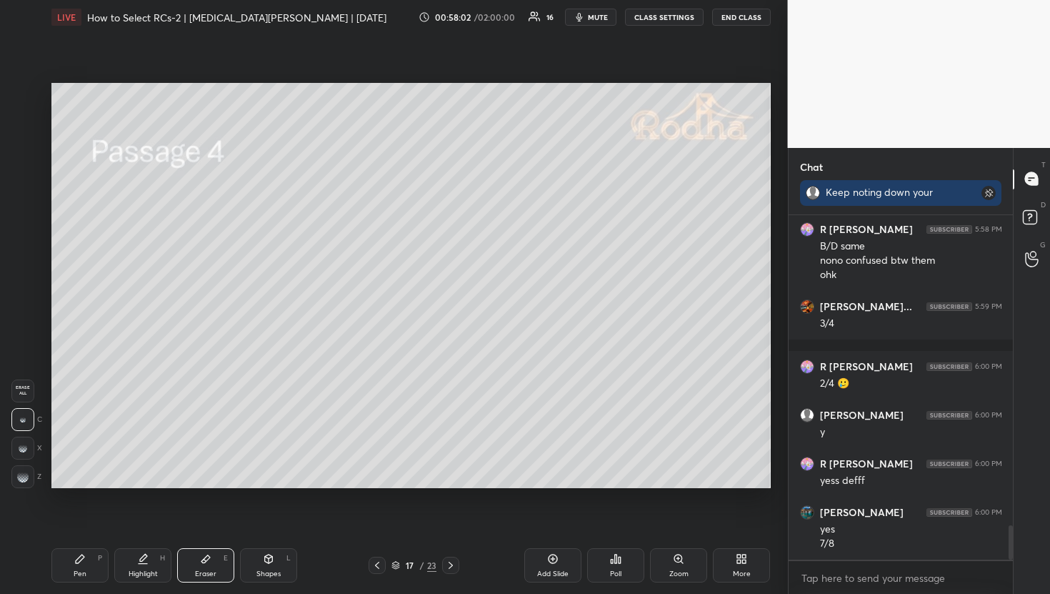
click at [83, 562] on icon at bounding box center [79, 558] width 11 height 11
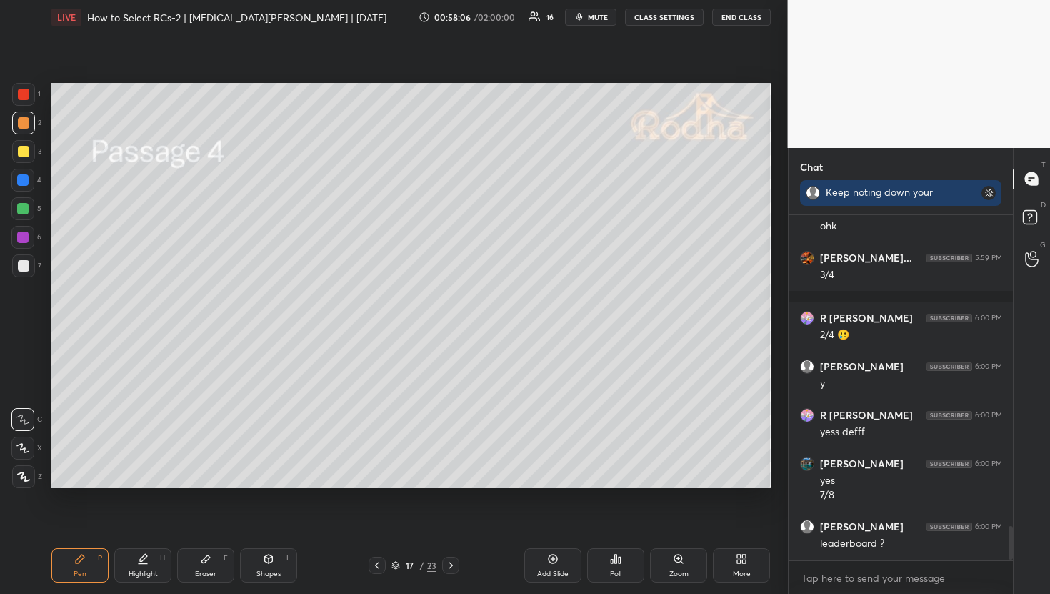
click at [611, 573] on div "Poll" at bounding box center [615, 573] width 11 height 7
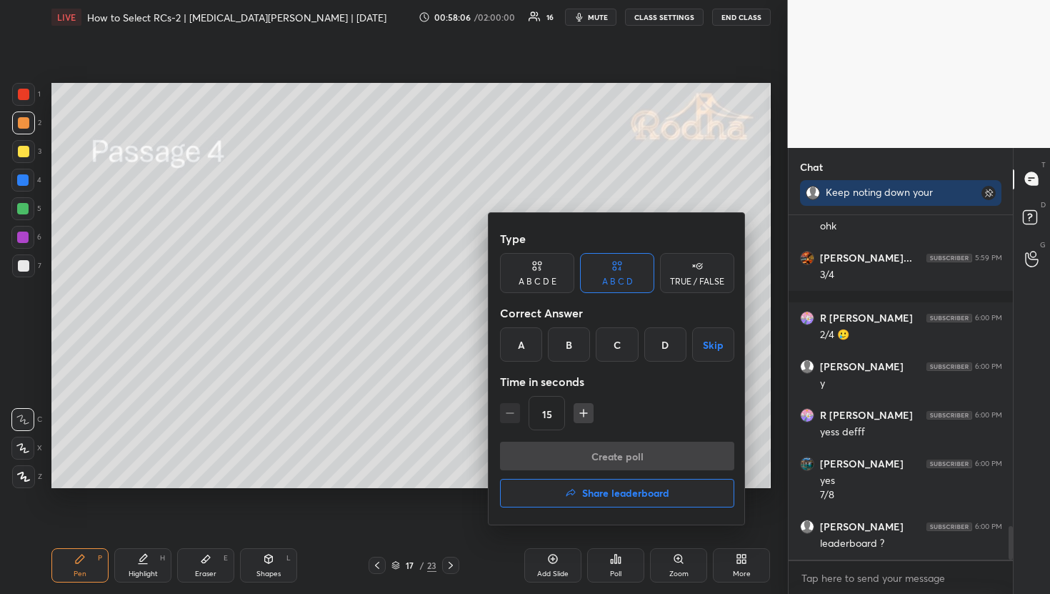
click at [565, 493] on icon "button" at bounding box center [570, 492] width 11 height 11
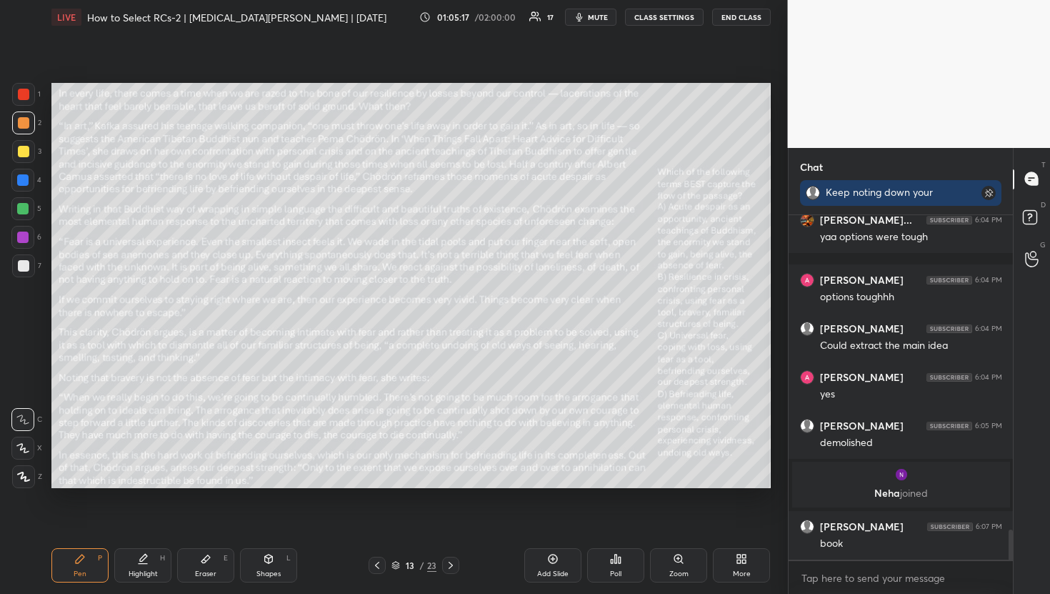
scroll to position [3577, 0]
click at [13, 210] on div at bounding box center [22, 208] width 23 height 23
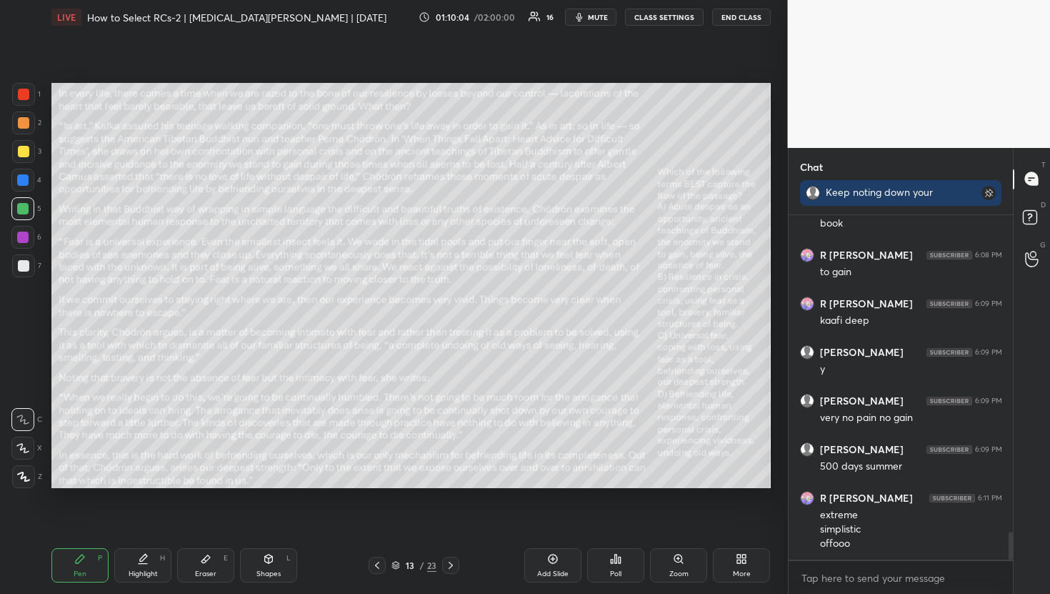
scroll to position [3946, 0]
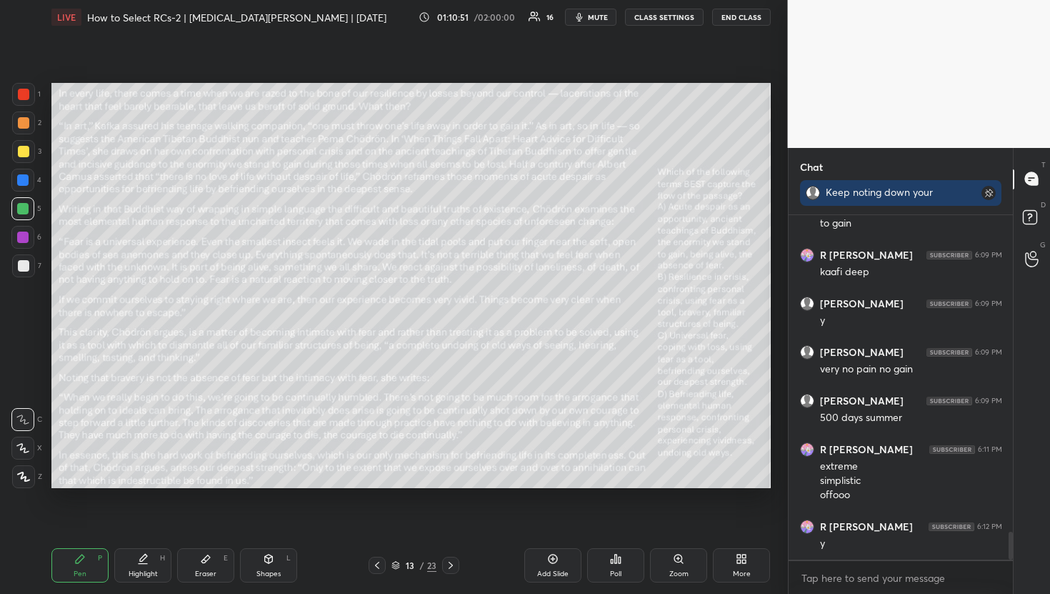
click at [19, 128] on div at bounding box center [23, 122] width 11 height 11
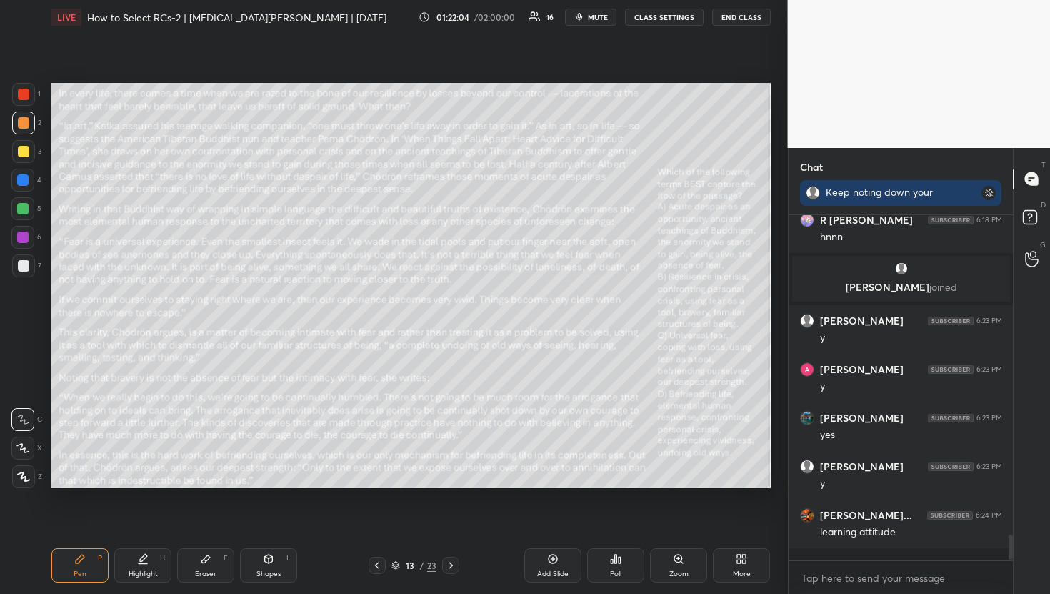
scroll to position [4346, 0]
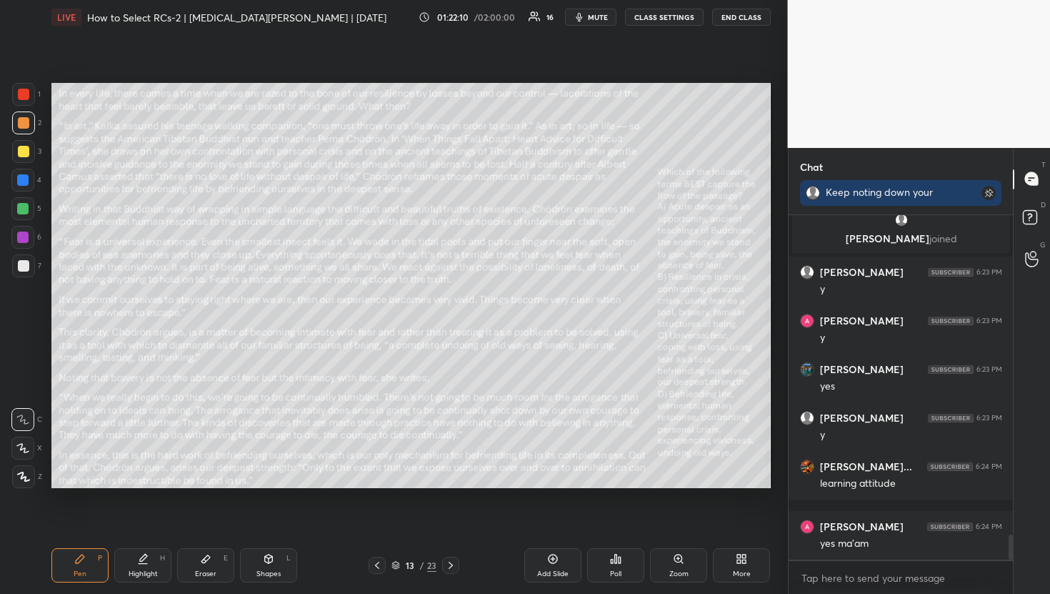
click at [19, 233] on div at bounding box center [22, 236] width 11 height 11
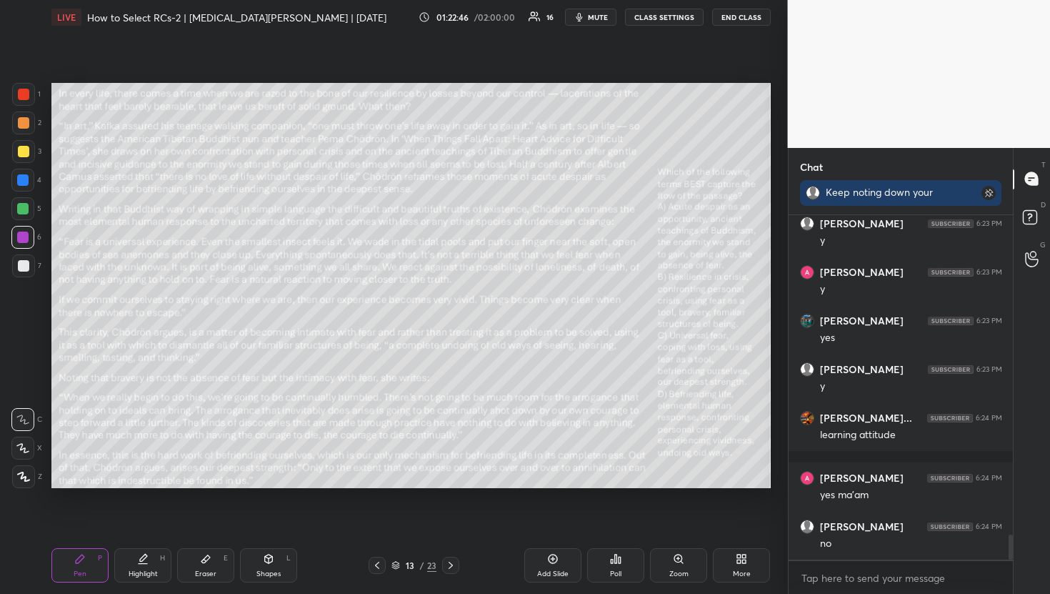
click at [26, 146] on div at bounding box center [23, 151] width 11 height 11
click at [27, 208] on div at bounding box center [22, 208] width 11 height 11
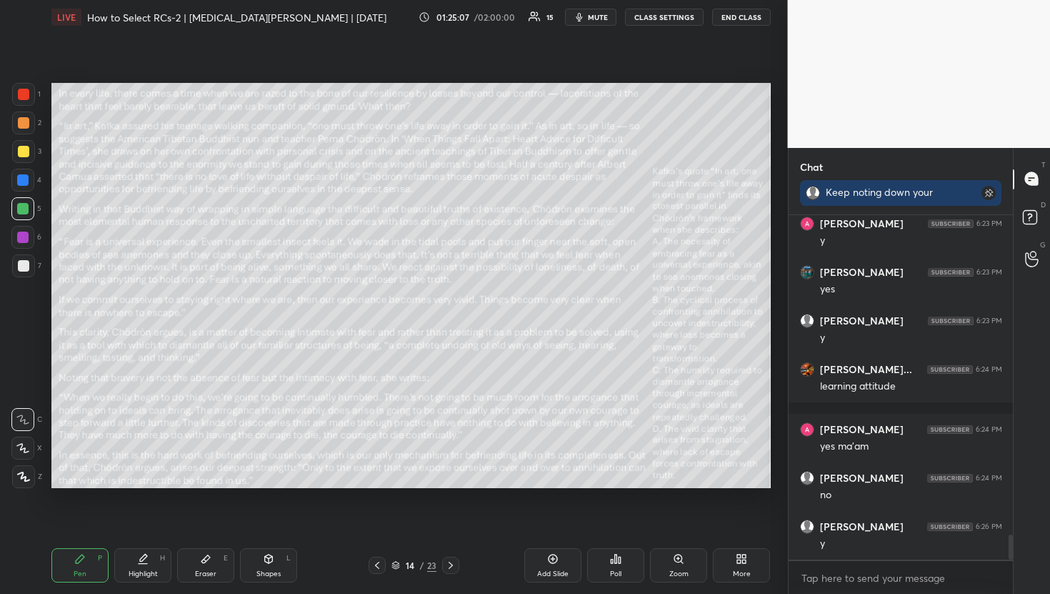
click at [242, 487] on div "Setting up your live class Poll for secs No correct answer Start poll" at bounding box center [411, 285] width 731 height 502
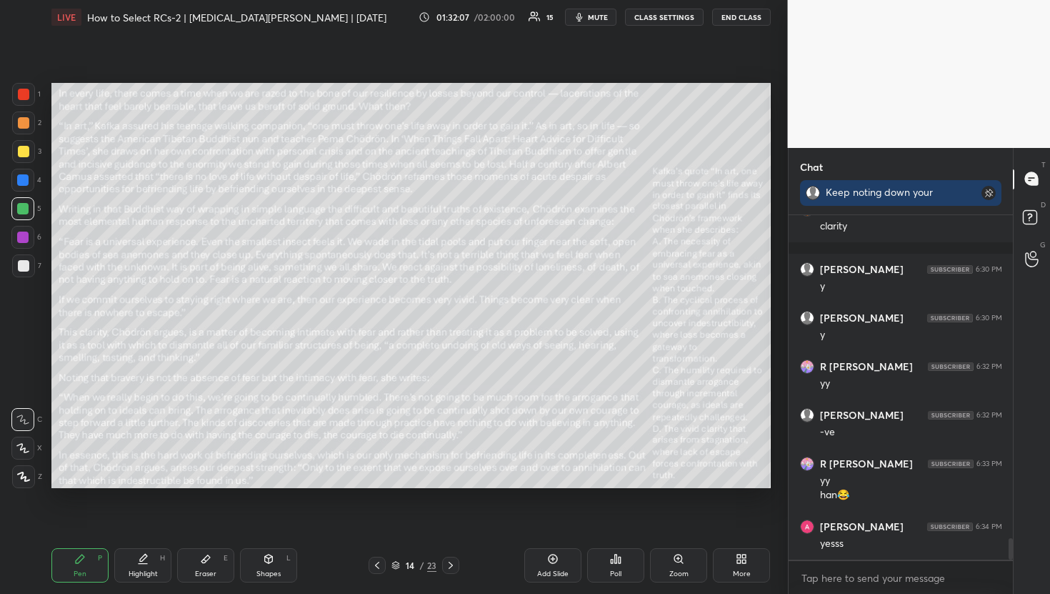
scroll to position [5260, 0]
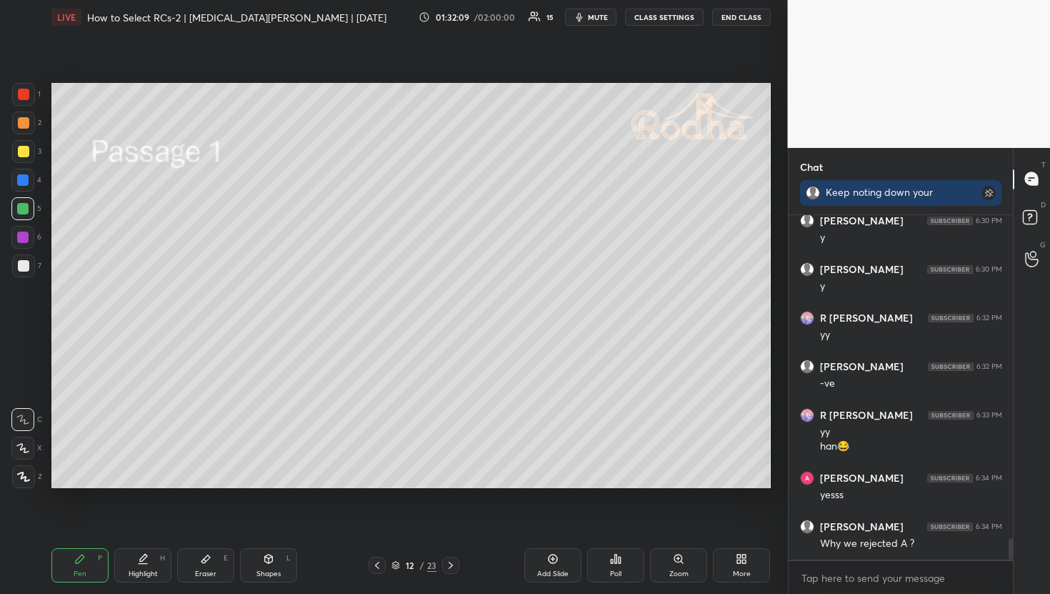
click at [625, 568] on div "Poll" at bounding box center [615, 565] width 57 height 34
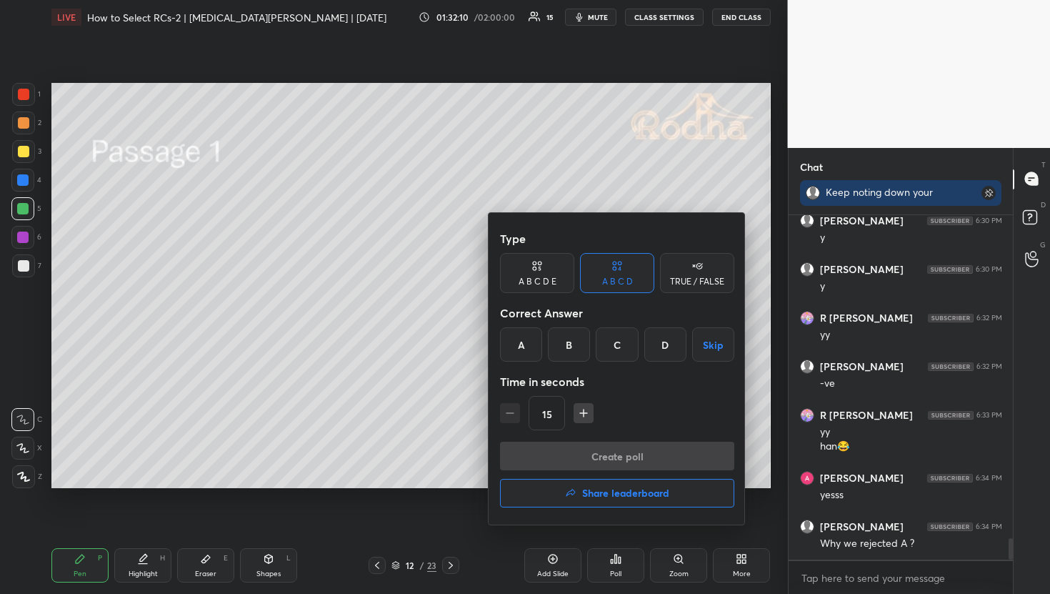
click at [621, 494] on h4 "Share leaderboard" at bounding box center [625, 493] width 87 height 10
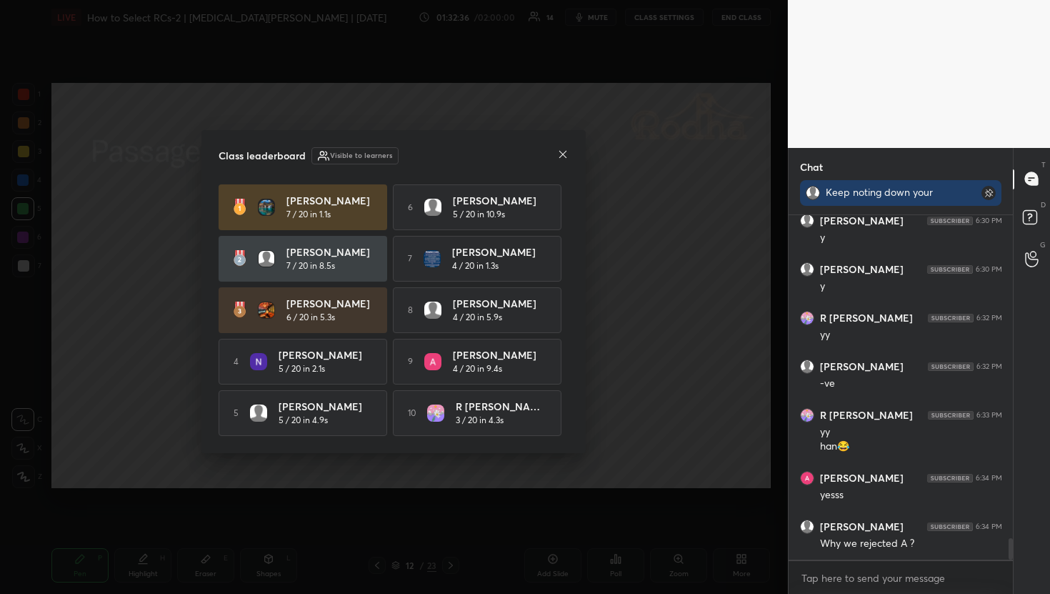
click at [561, 151] on icon at bounding box center [562, 154] width 7 height 7
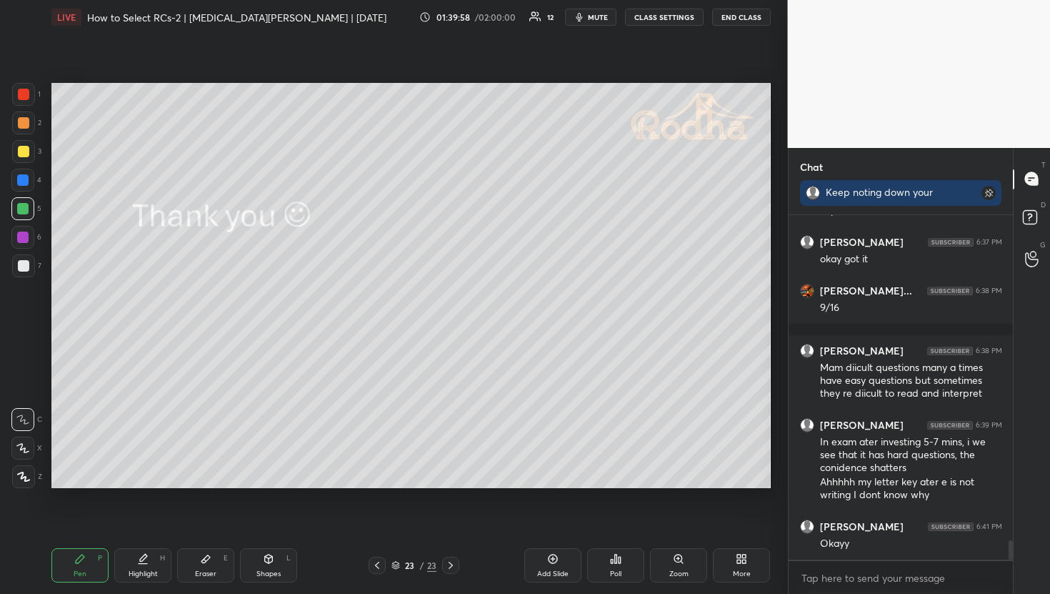
scroll to position [5853, 0]
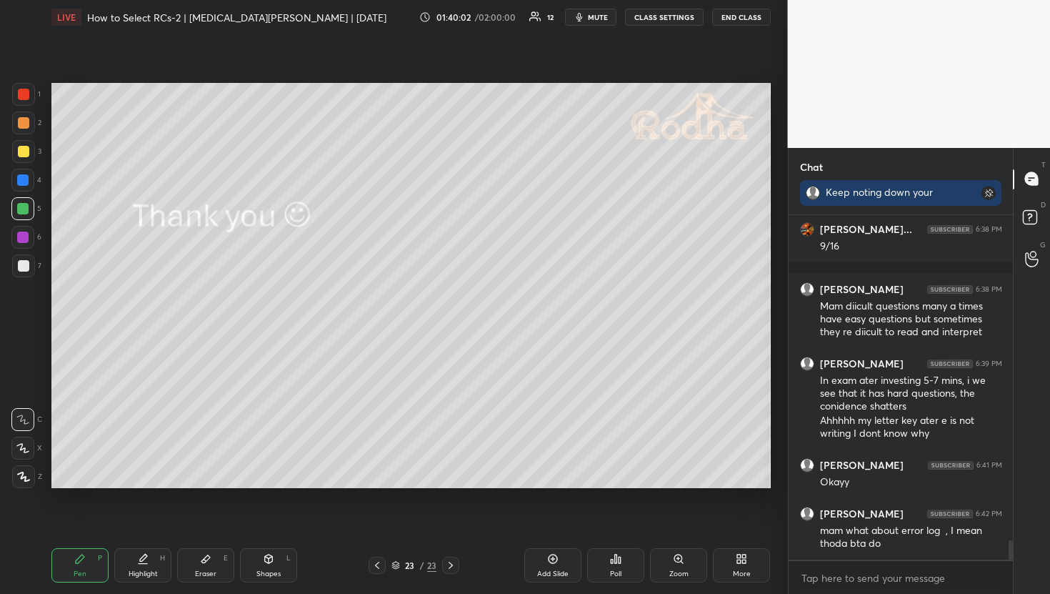
click at [222, 551] on div "Eraser E" at bounding box center [205, 565] width 57 height 34
click at [29, 396] on div "Erase all" at bounding box center [22, 390] width 23 height 23
click at [80, 565] on div "Pen P" at bounding box center [79, 565] width 57 height 34
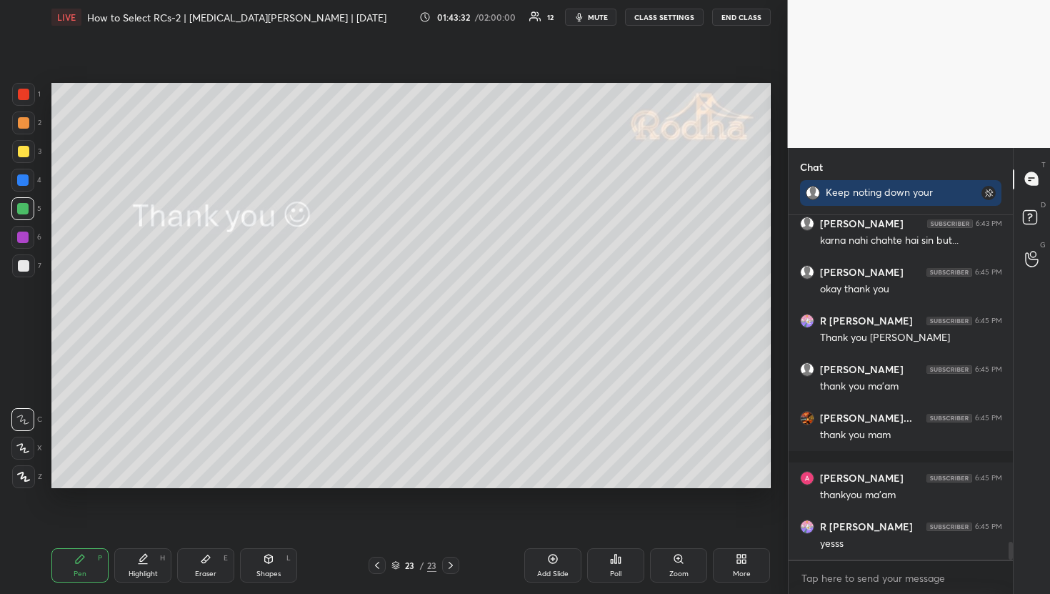
scroll to position [6365, 0]
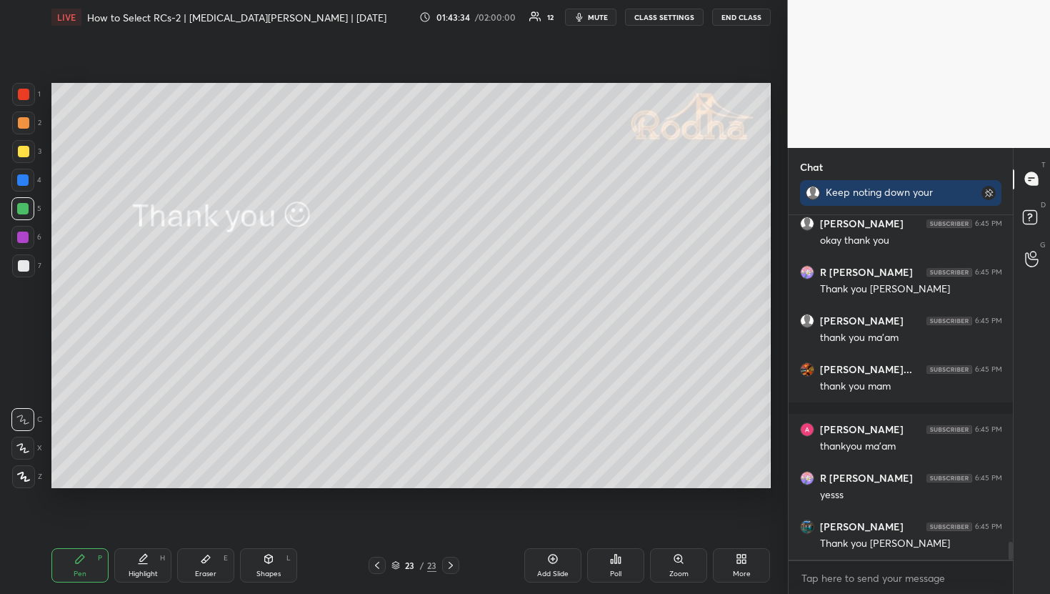
click at [731, 14] on button "END CLASS" at bounding box center [741, 17] width 59 height 17
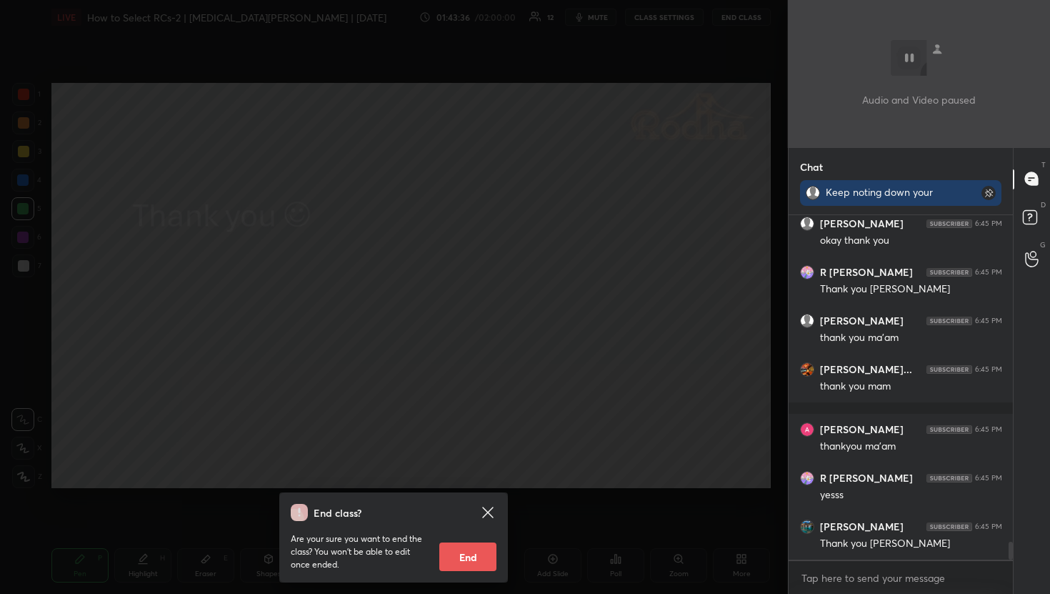
click at [474, 560] on button "End" at bounding box center [467, 556] width 57 height 29
type textarea "x"
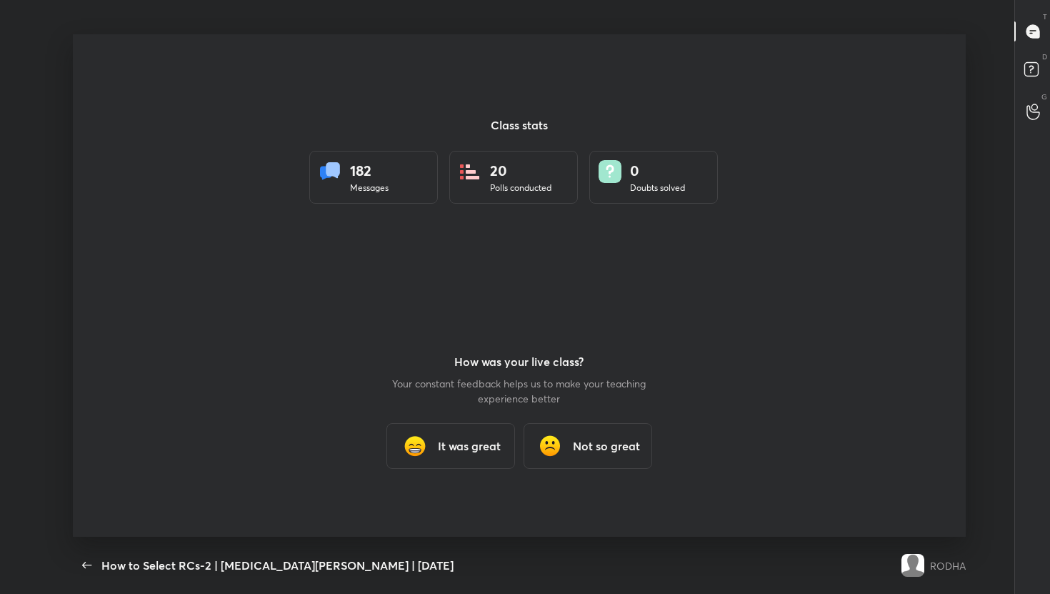
scroll to position [70930, 70394]
